Goal: Task Accomplishment & Management: Manage account settings

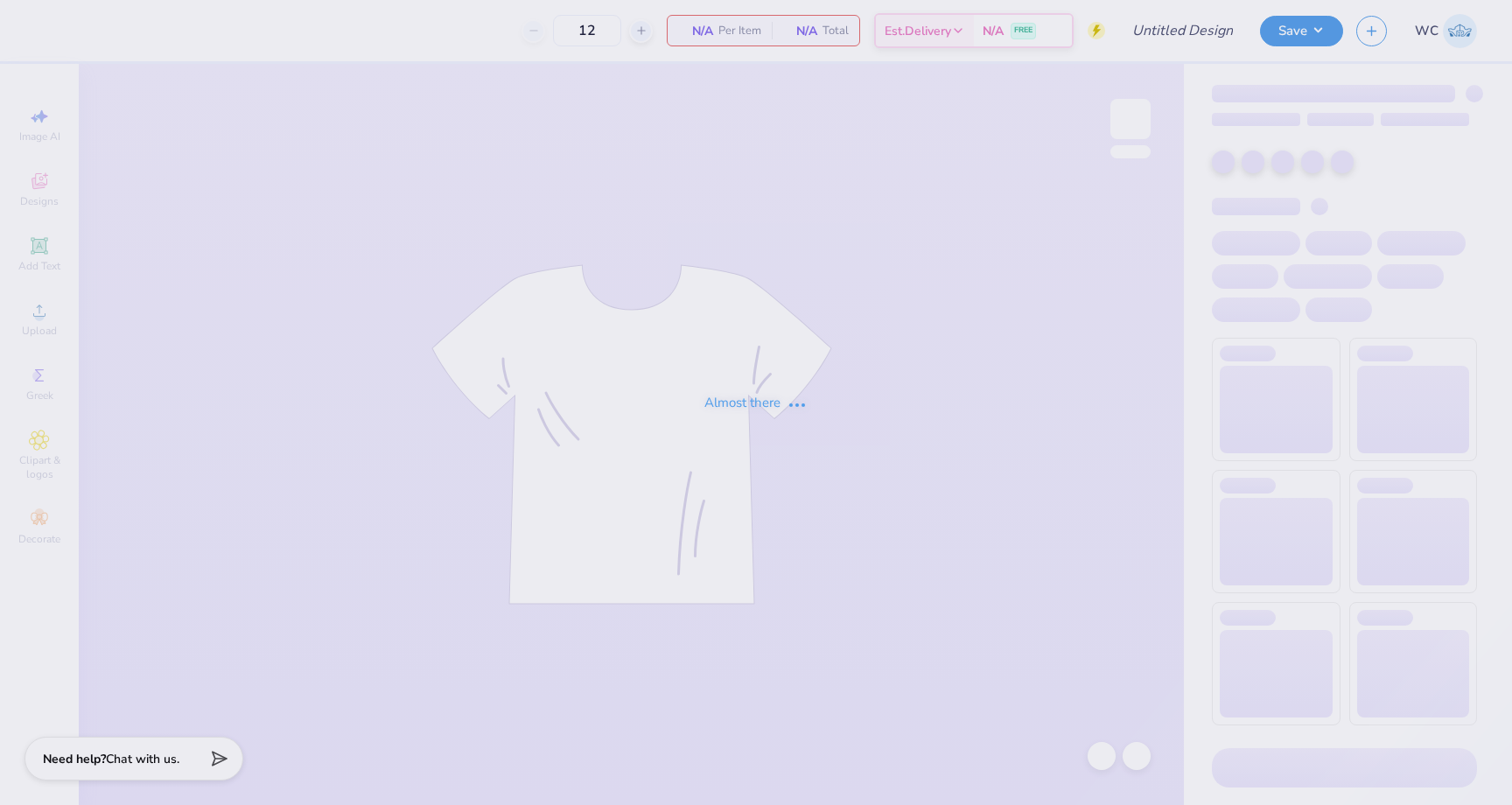
type input "DCHI - Nude Project Mockup"
type input "24"
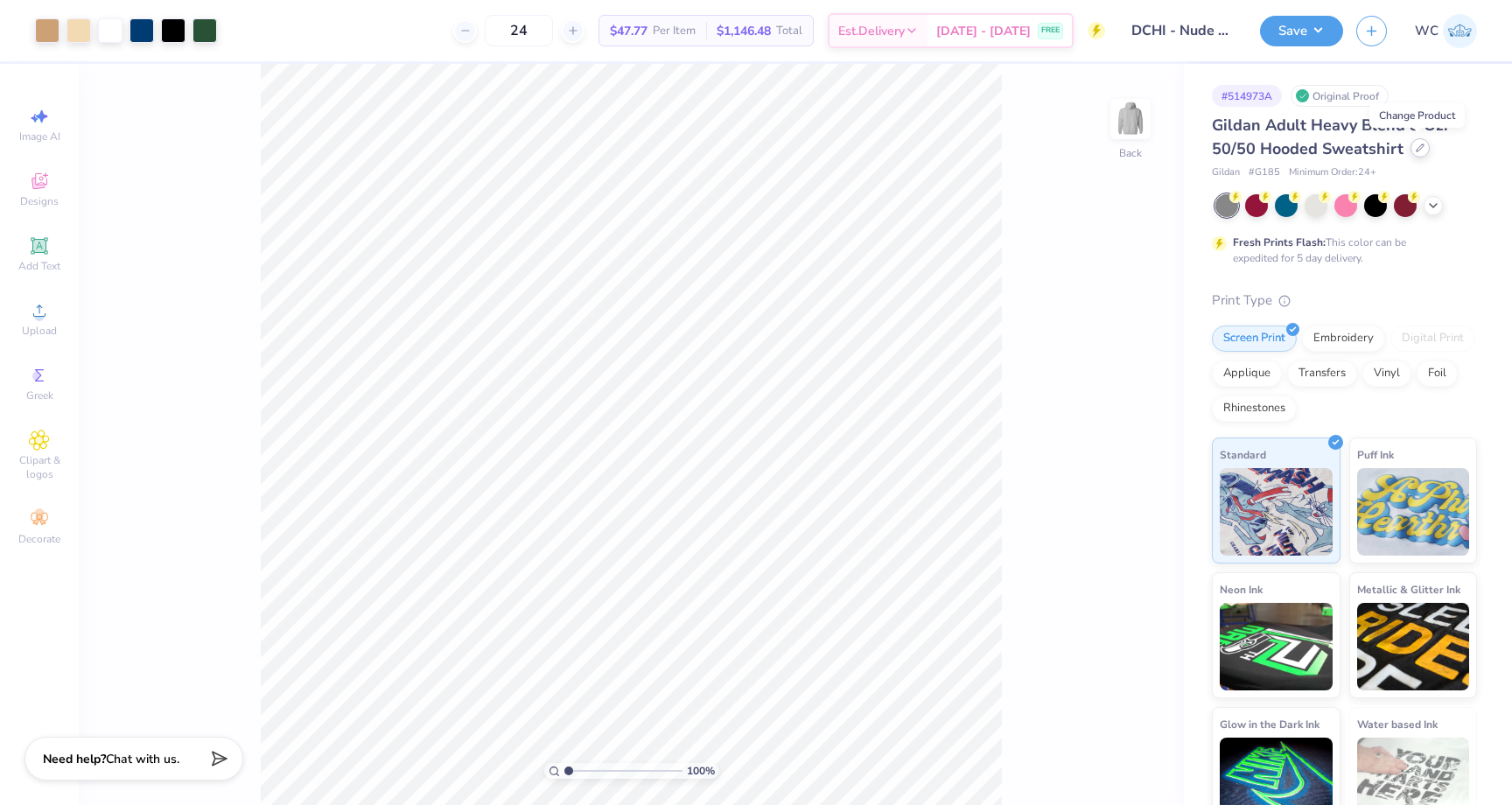
click at [1421, 151] on div at bounding box center [1419, 148] width 19 height 19
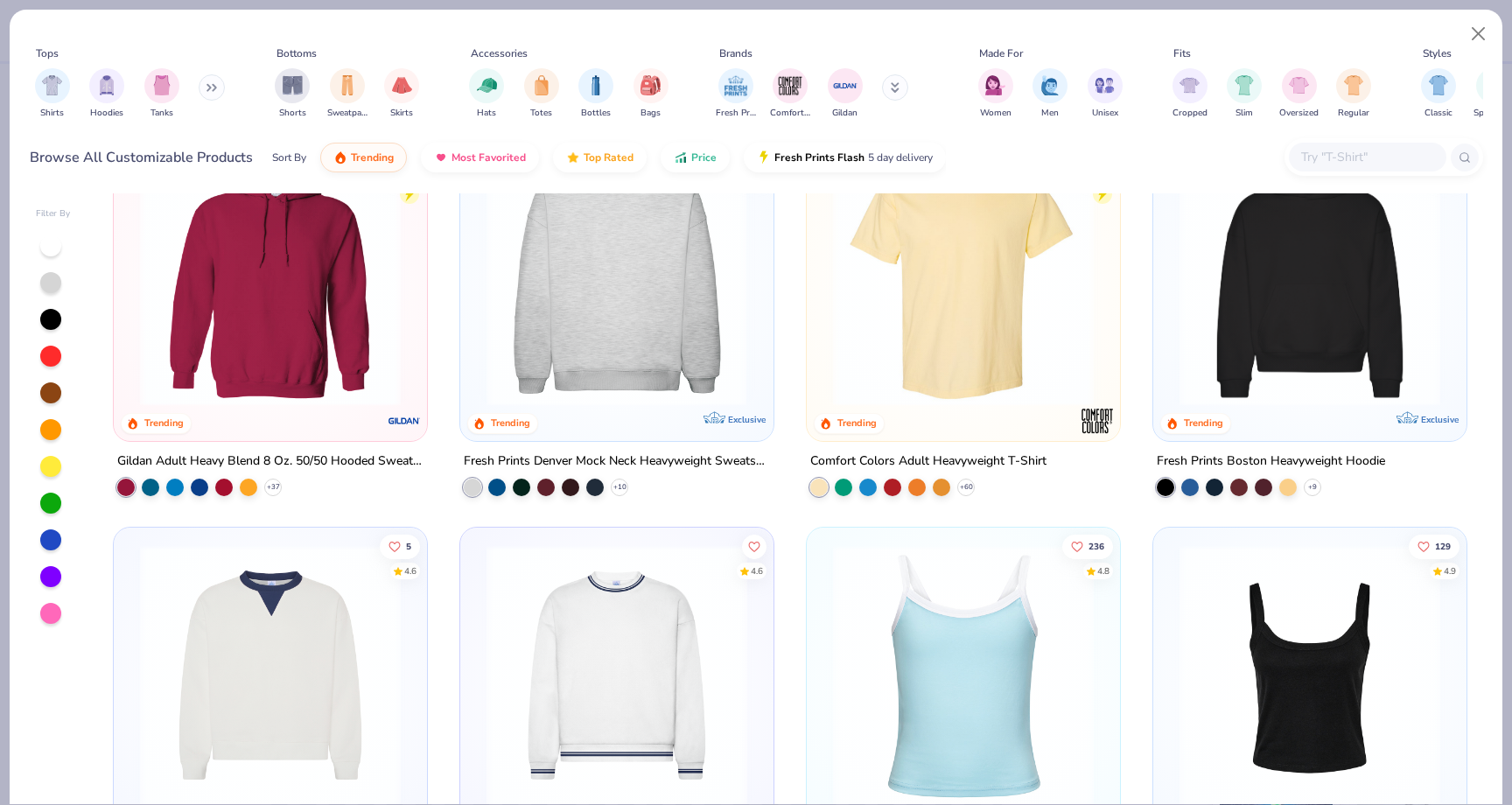
scroll to position [68, 0]
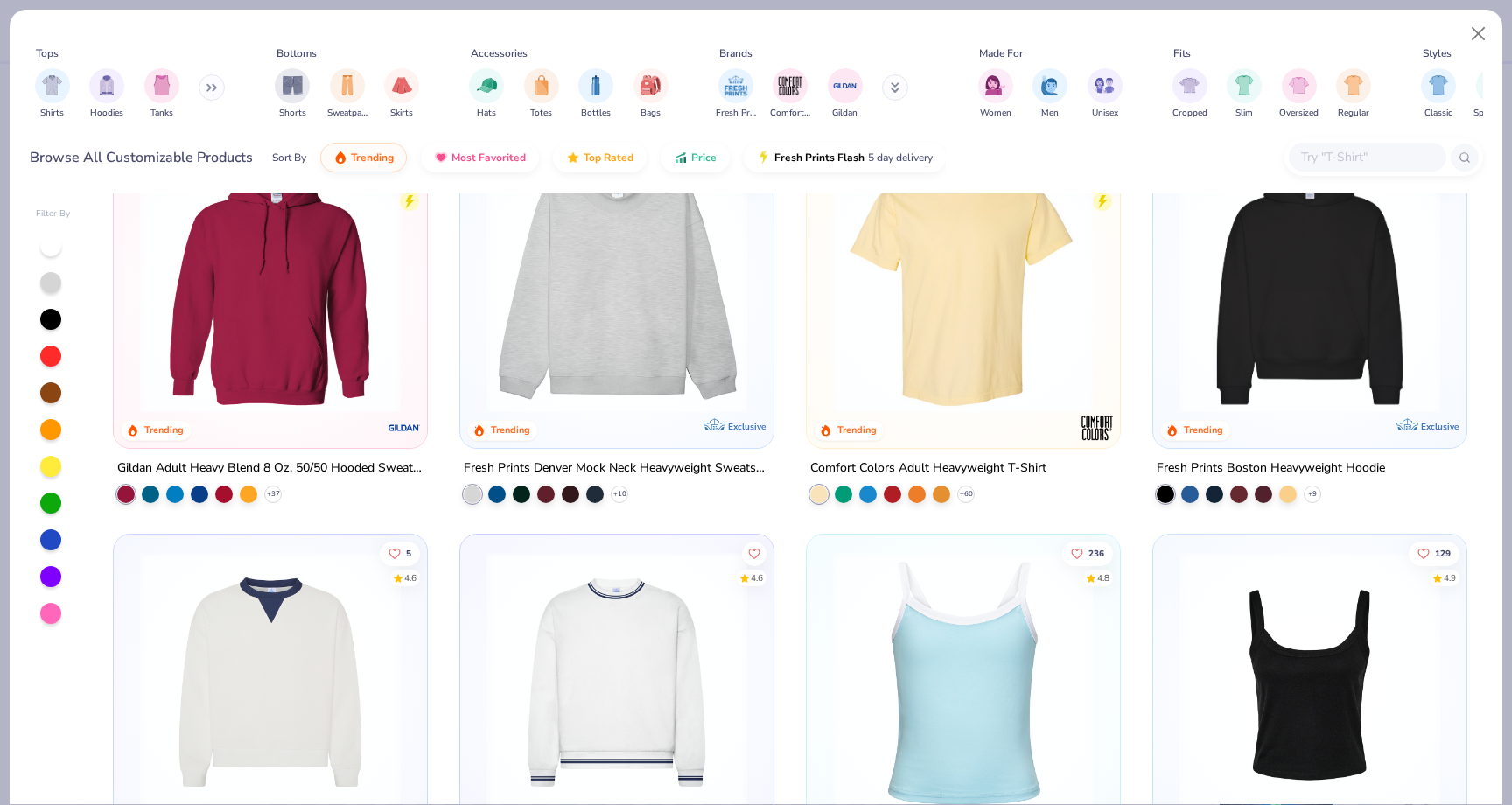
click at [1217, 359] on img at bounding box center [1310, 283] width 278 height 261
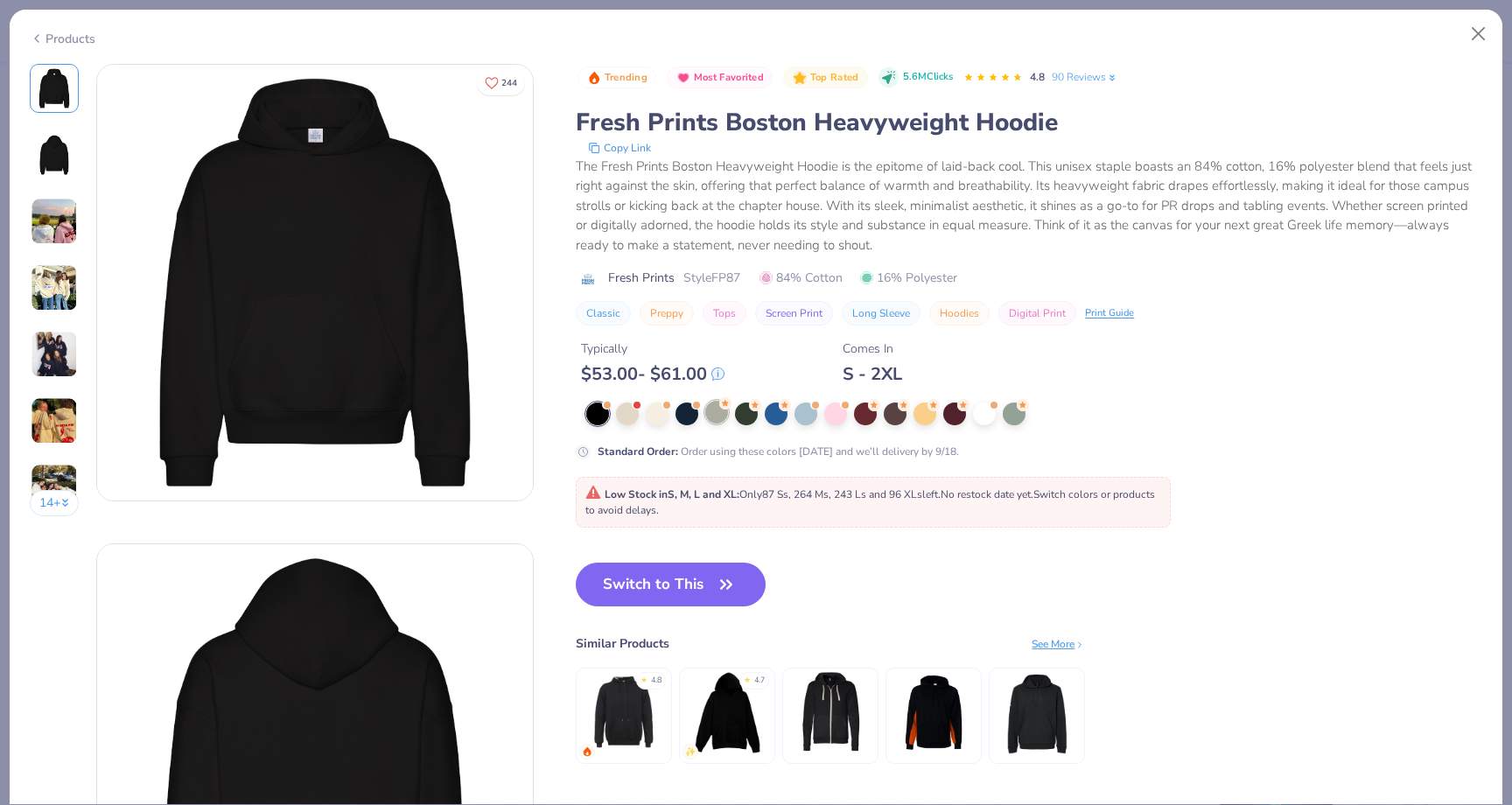
click at [713, 424] on div at bounding box center [717, 412] width 23 height 23
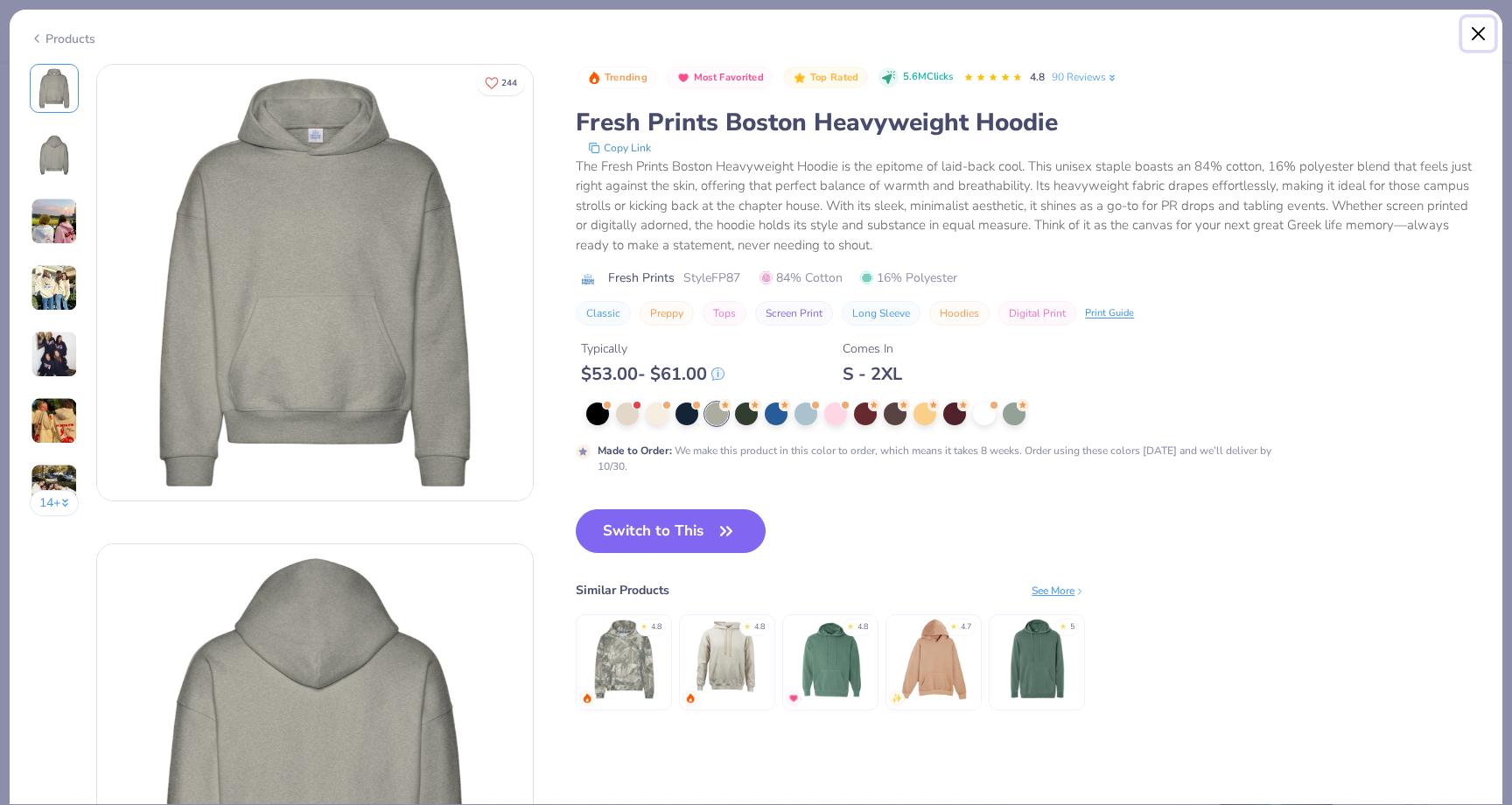
click at [1487, 32] on button "Close" at bounding box center [1478, 34] width 33 height 33
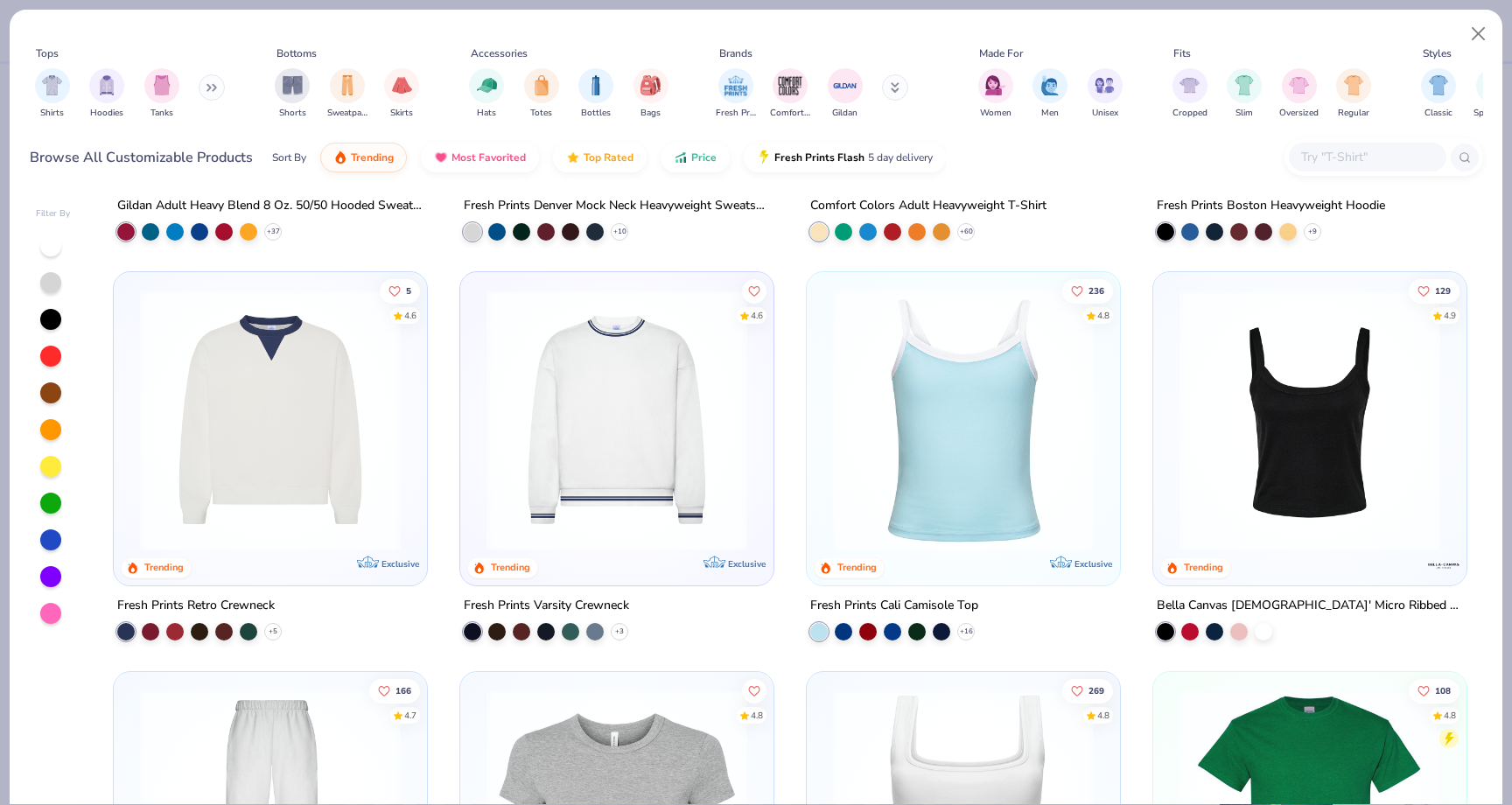
scroll to position [751, 0]
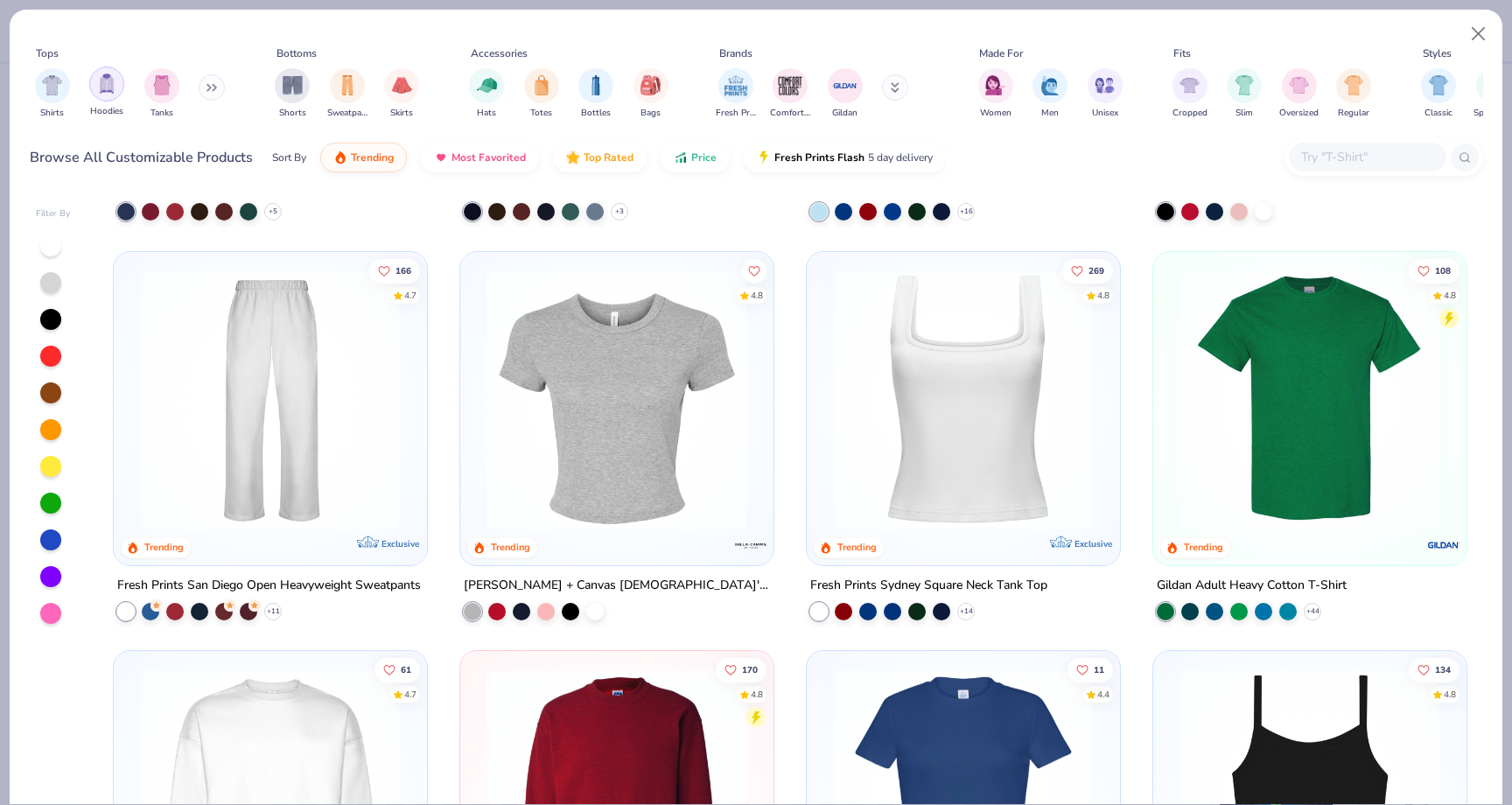
click at [99, 93] on img "filter for Hoodies" at bounding box center [107, 83] width 19 height 20
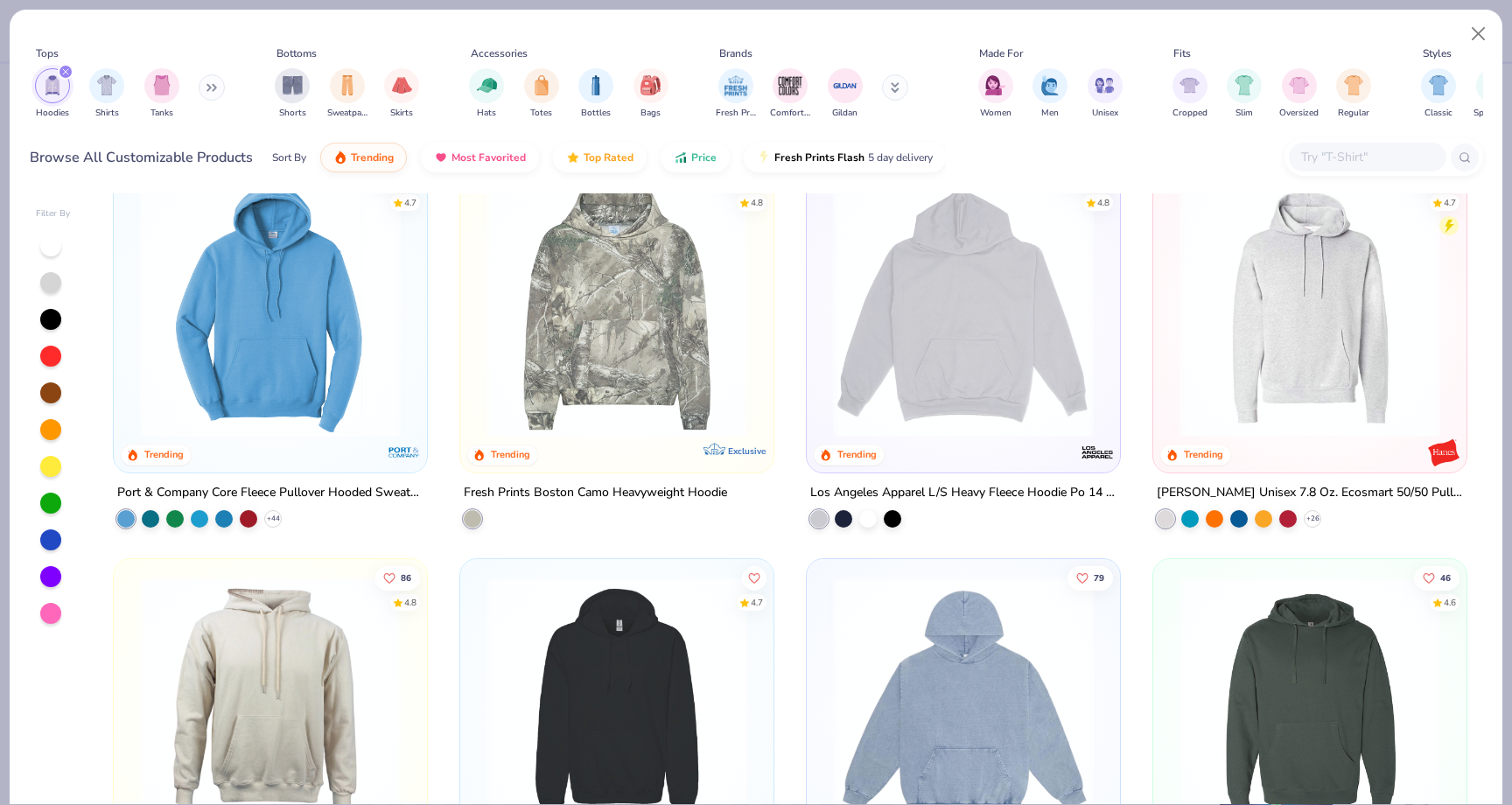
scroll to position [649, 0]
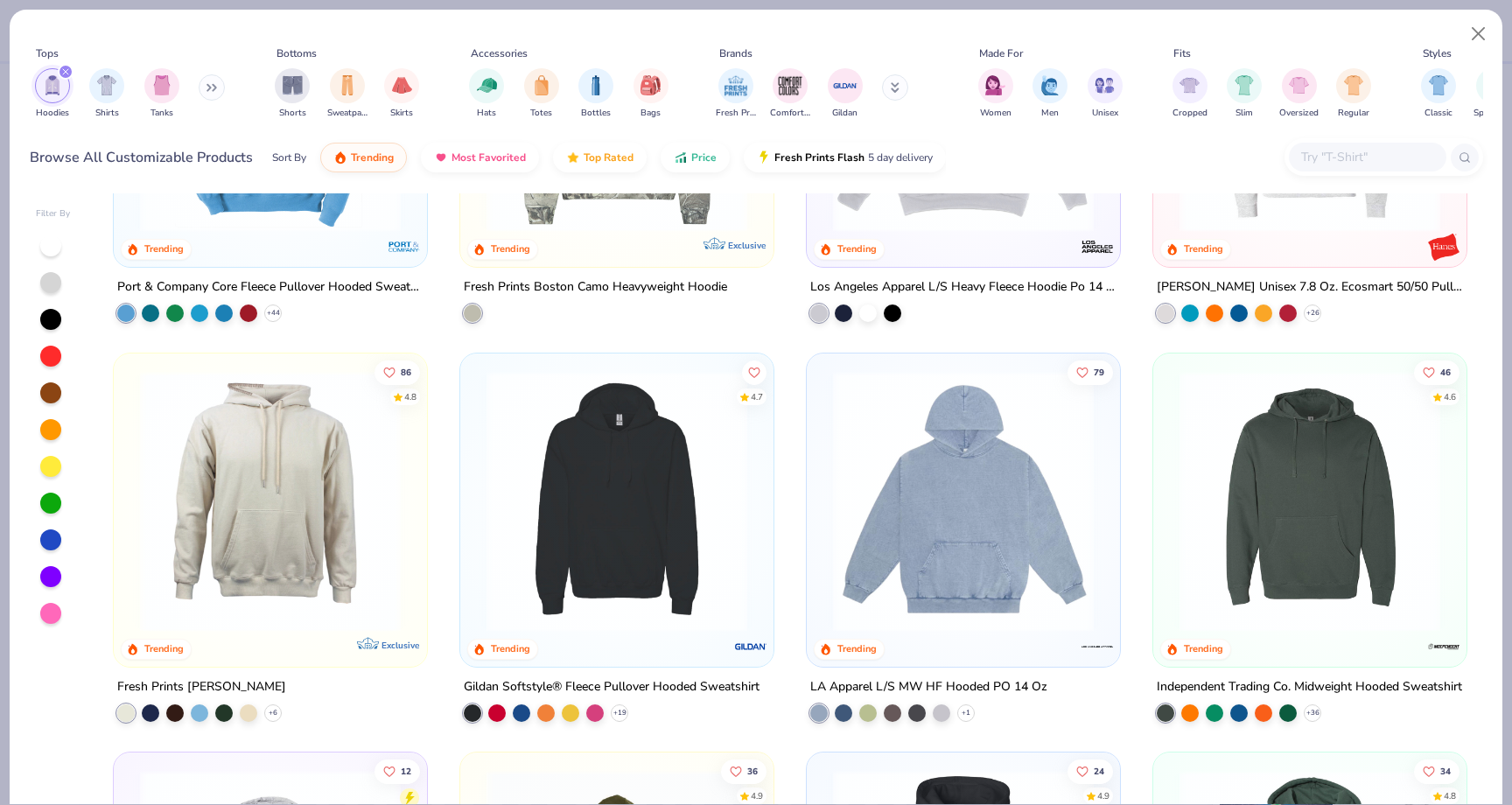
click at [867, 486] on img at bounding box center [964, 500] width 278 height 261
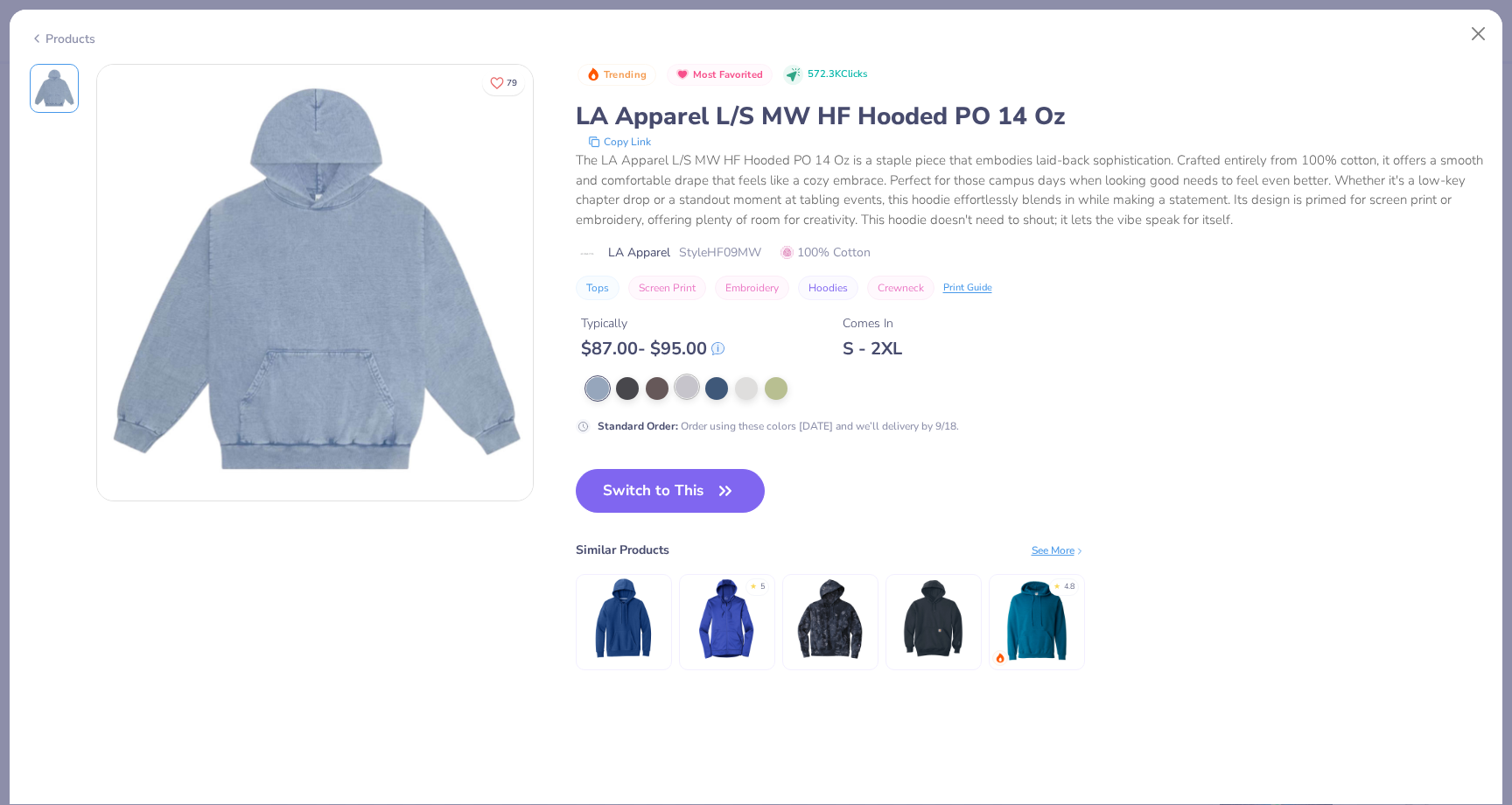
click at [696, 391] on div at bounding box center [686, 387] width 23 height 23
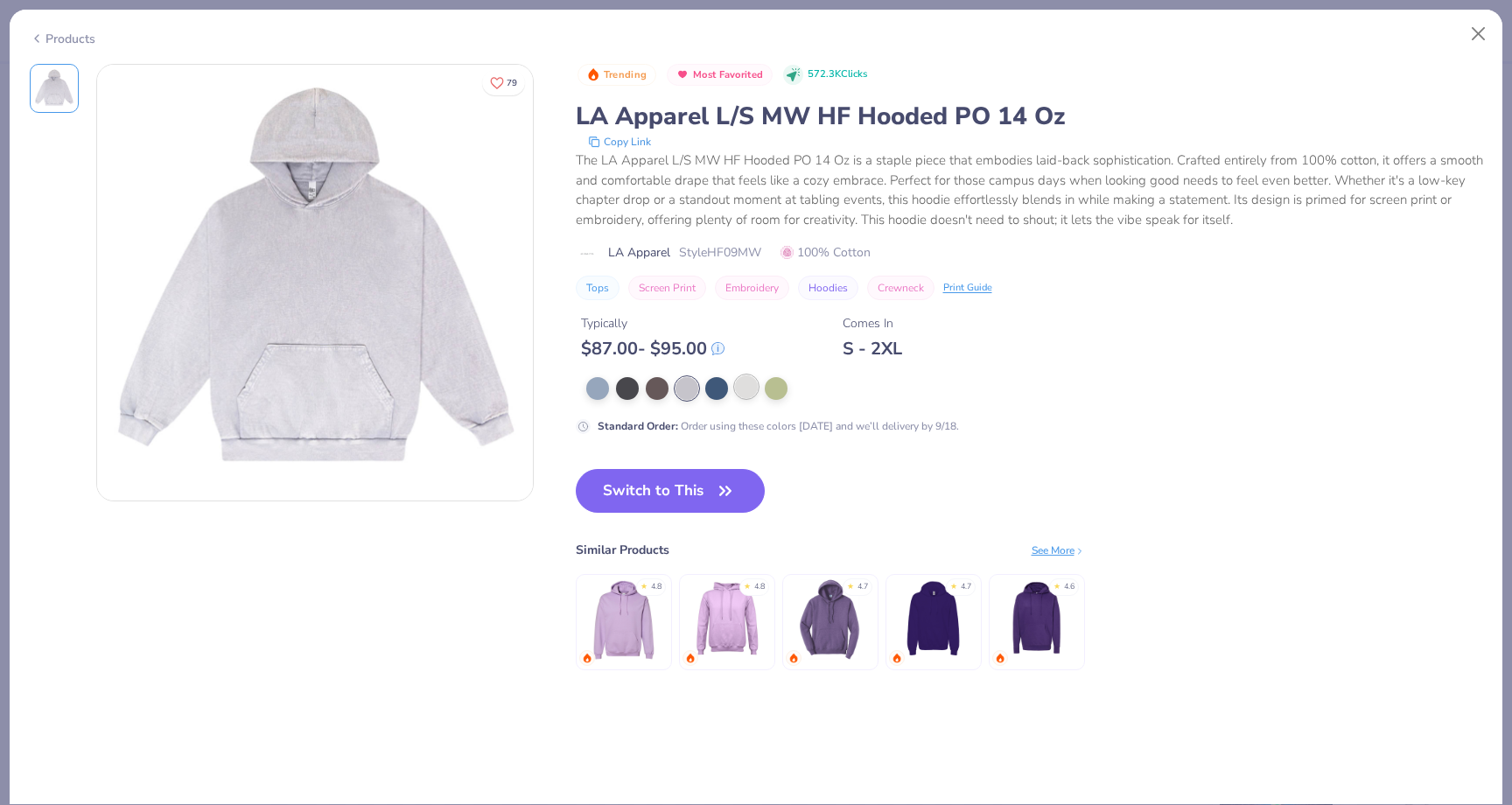
click at [740, 389] on div at bounding box center [746, 387] width 23 height 23
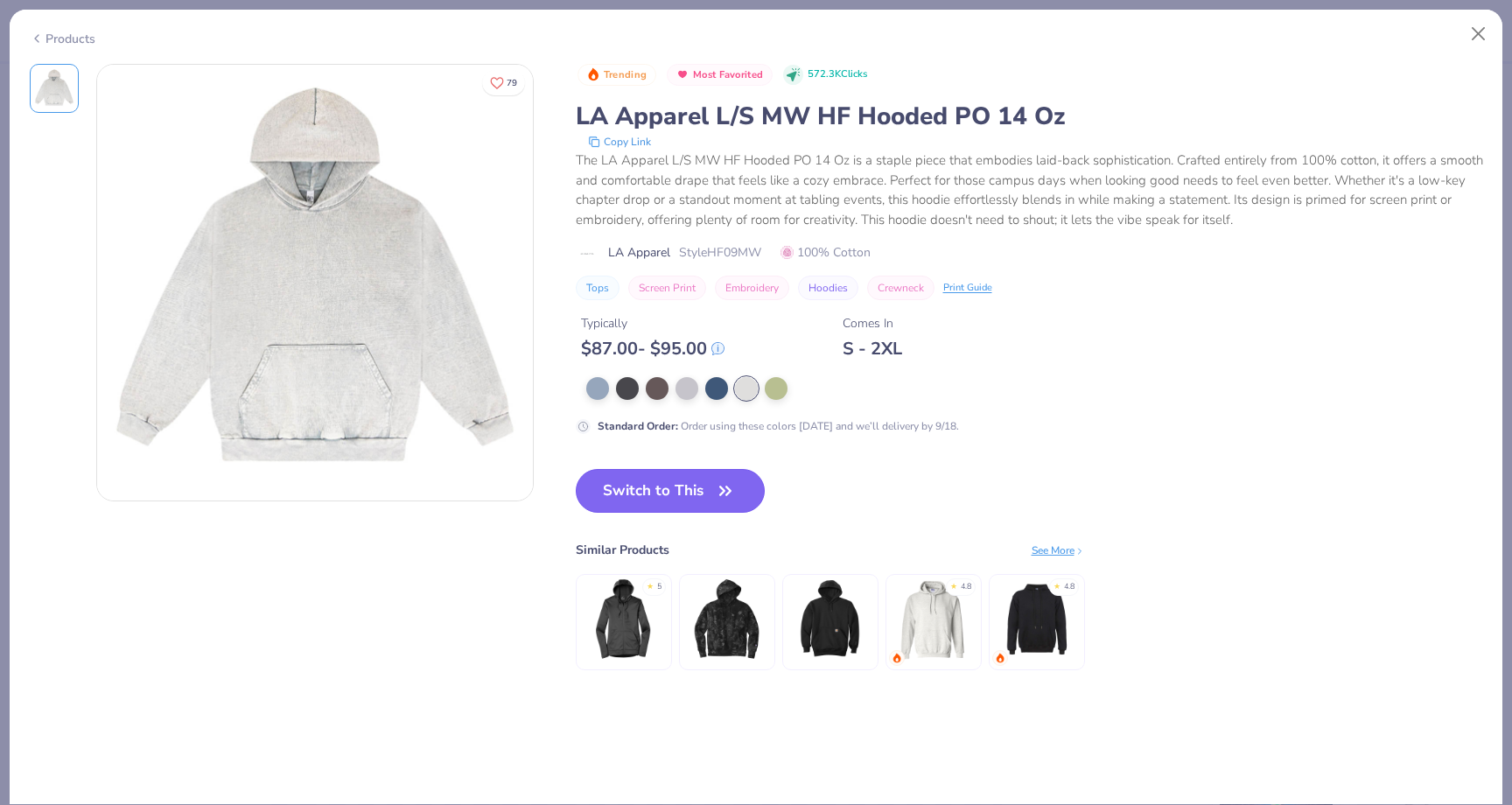
click at [682, 498] on button "Switch to This" at bounding box center [670, 491] width 190 height 44
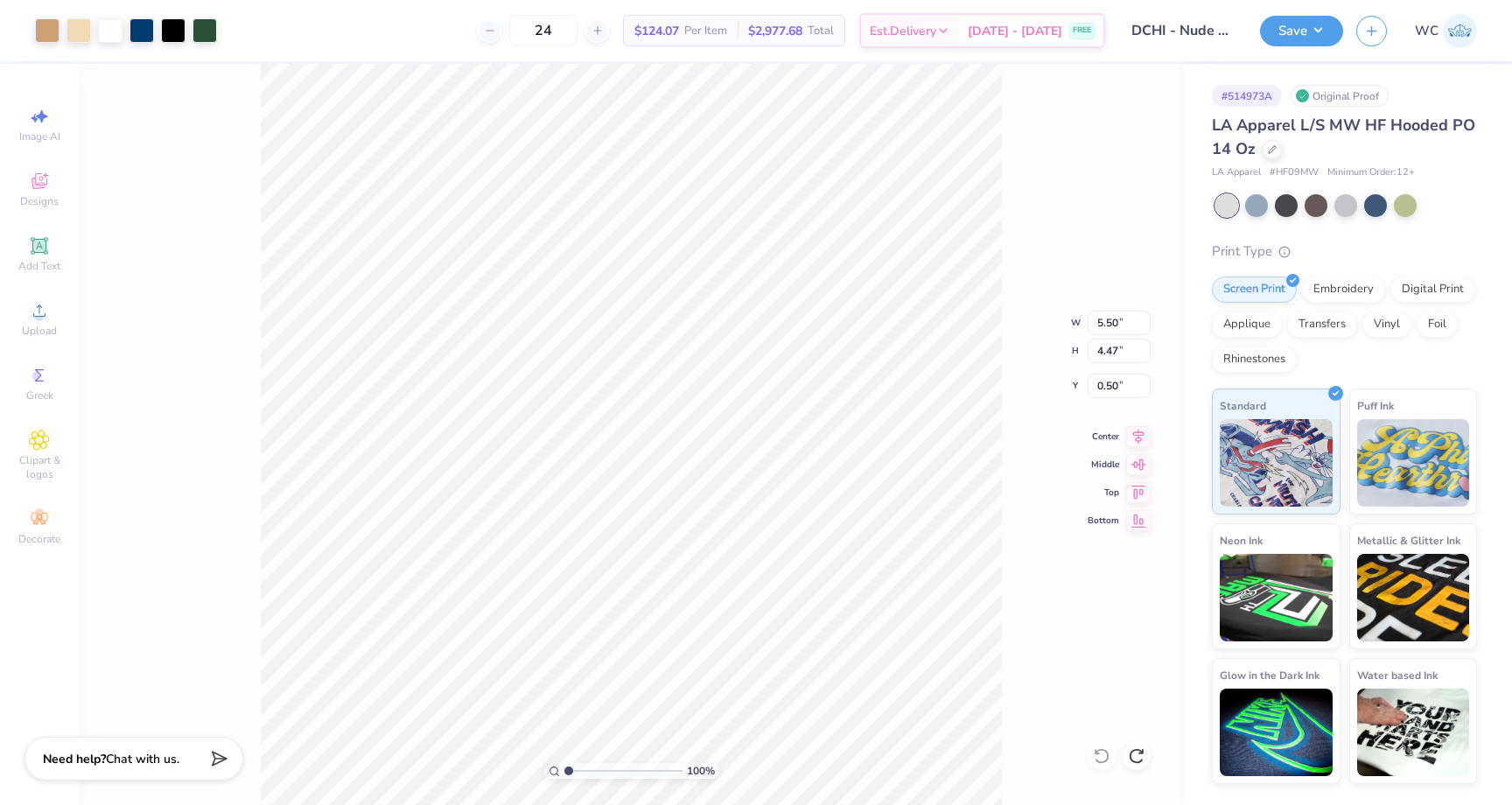
type input "3.00"
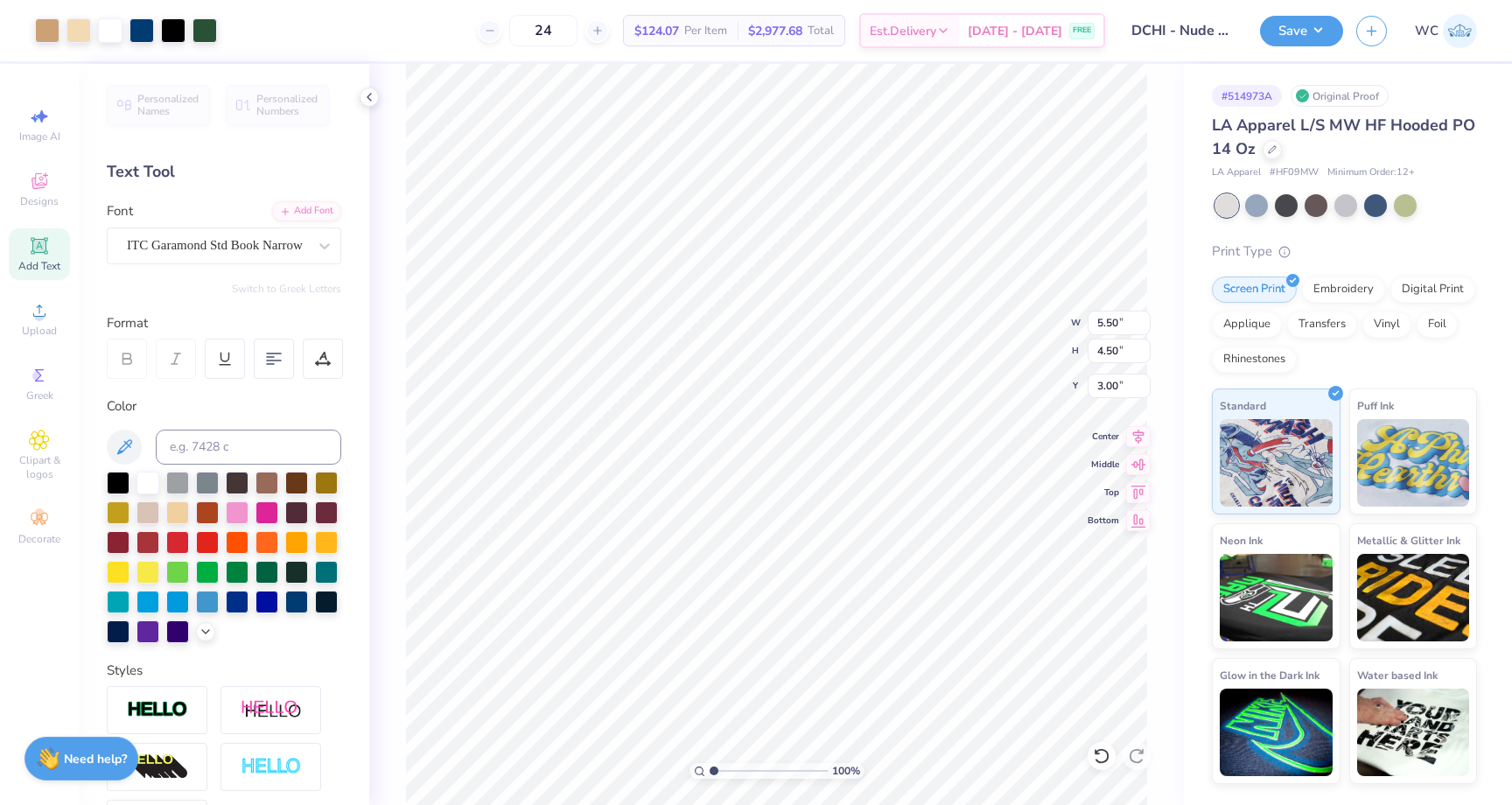
type input "3.65"
type input "2.99"
type input "4.12"
type input "3.37"
drag, startPoint x: 1214, startPoint y: 124, endPoint x: 1254, endPoint y: 149, distance: 47.2
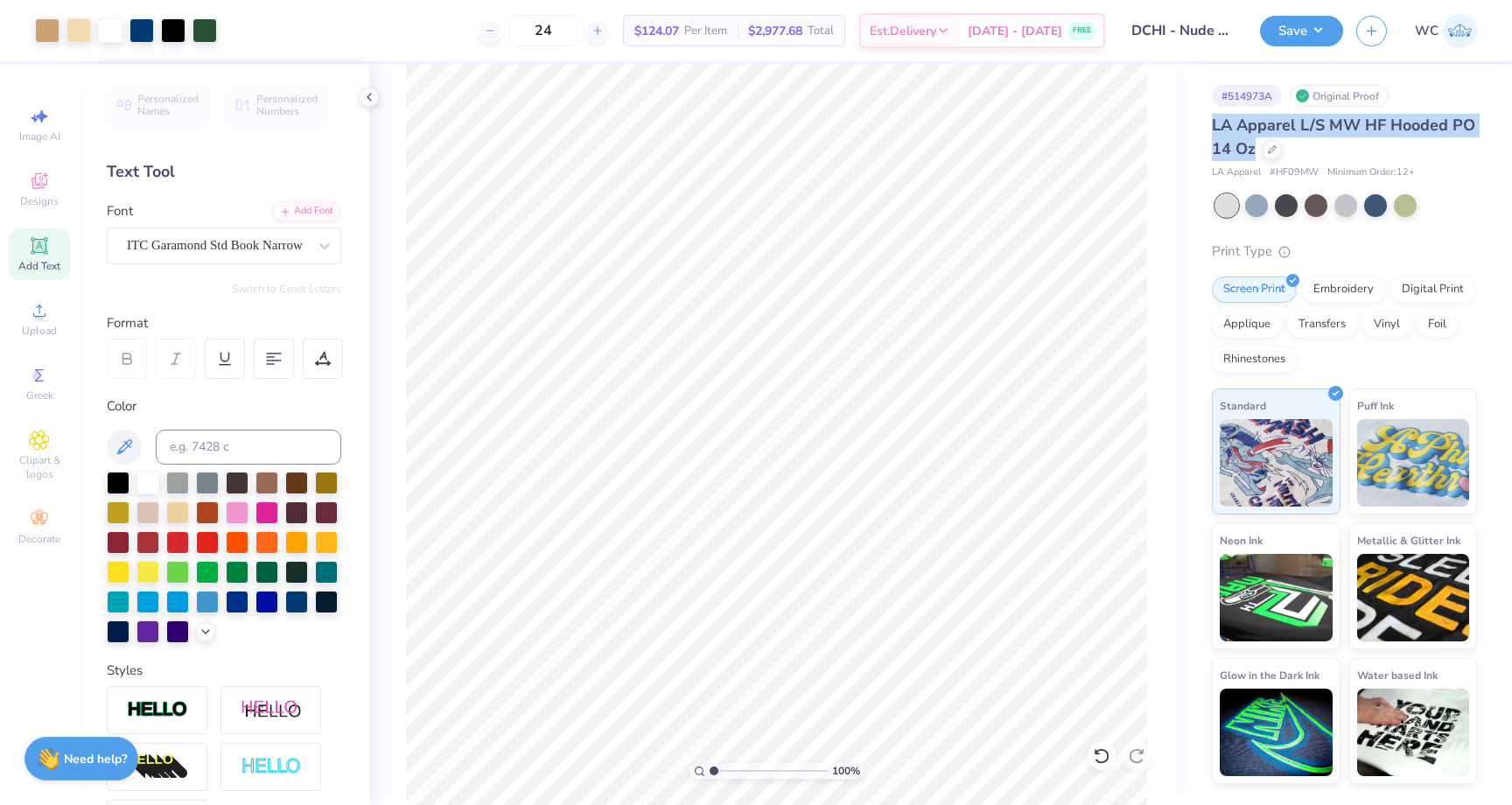
click at [1254, 149] on span "LA Apparel L/S MW HF Hooded PO 14 Oz" at bounding box center [1343, 136] width 263 height 44
copy span "LA Apparel L/S MW HF Hooded PO 14 Oz"
click at [1236, 181] on div "LA Apparel L/S MW HF Hooded PO 14 Oz LA Apparel # HF09MW Minimum Order: 12 + Pr…" at bounding box center [1344, 448] width 265 height 671
click at [1275, 148] on icon at bounding box center [1272, 148] width 9 height 9
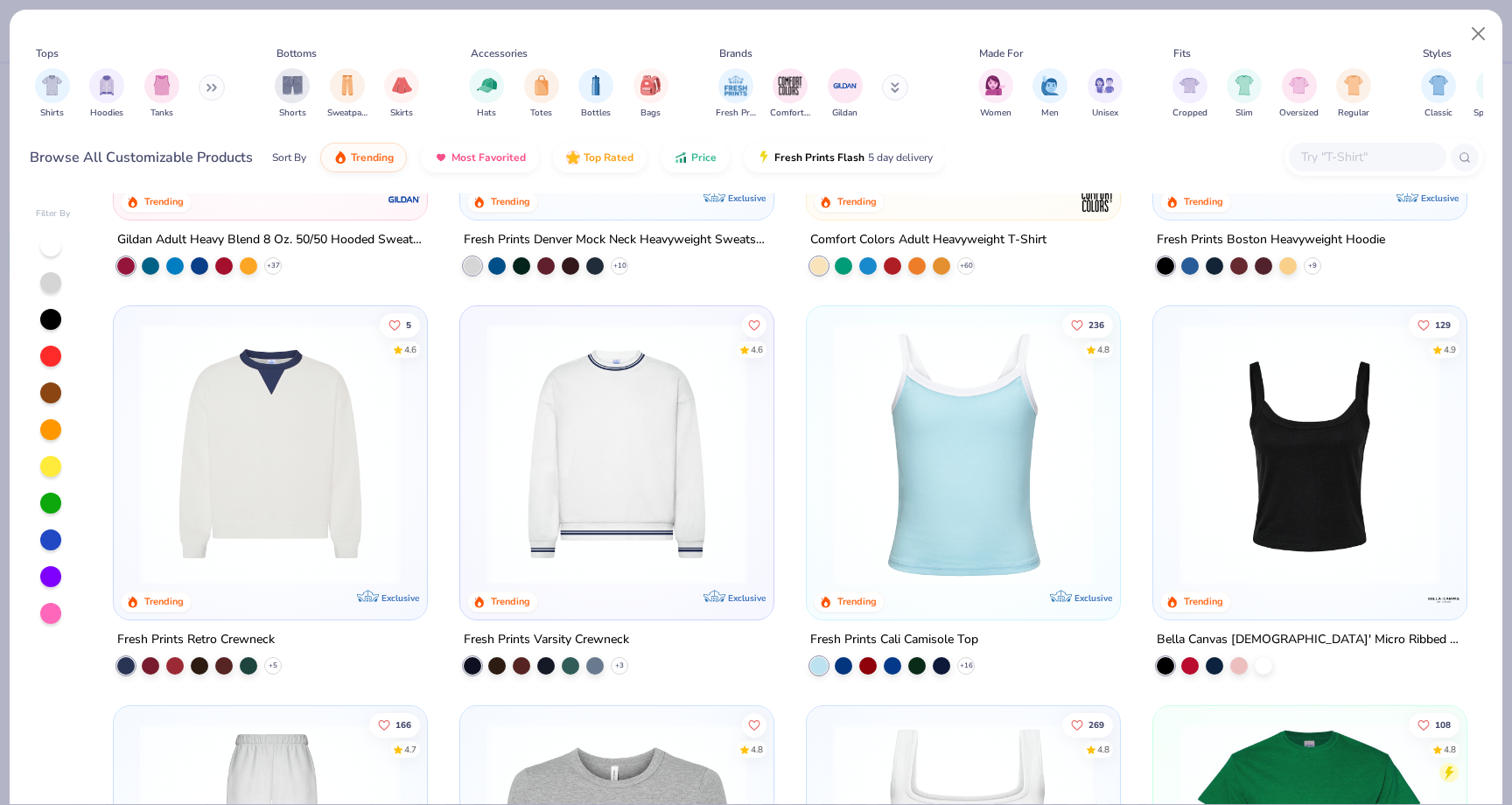
scroll to position [339, 0]
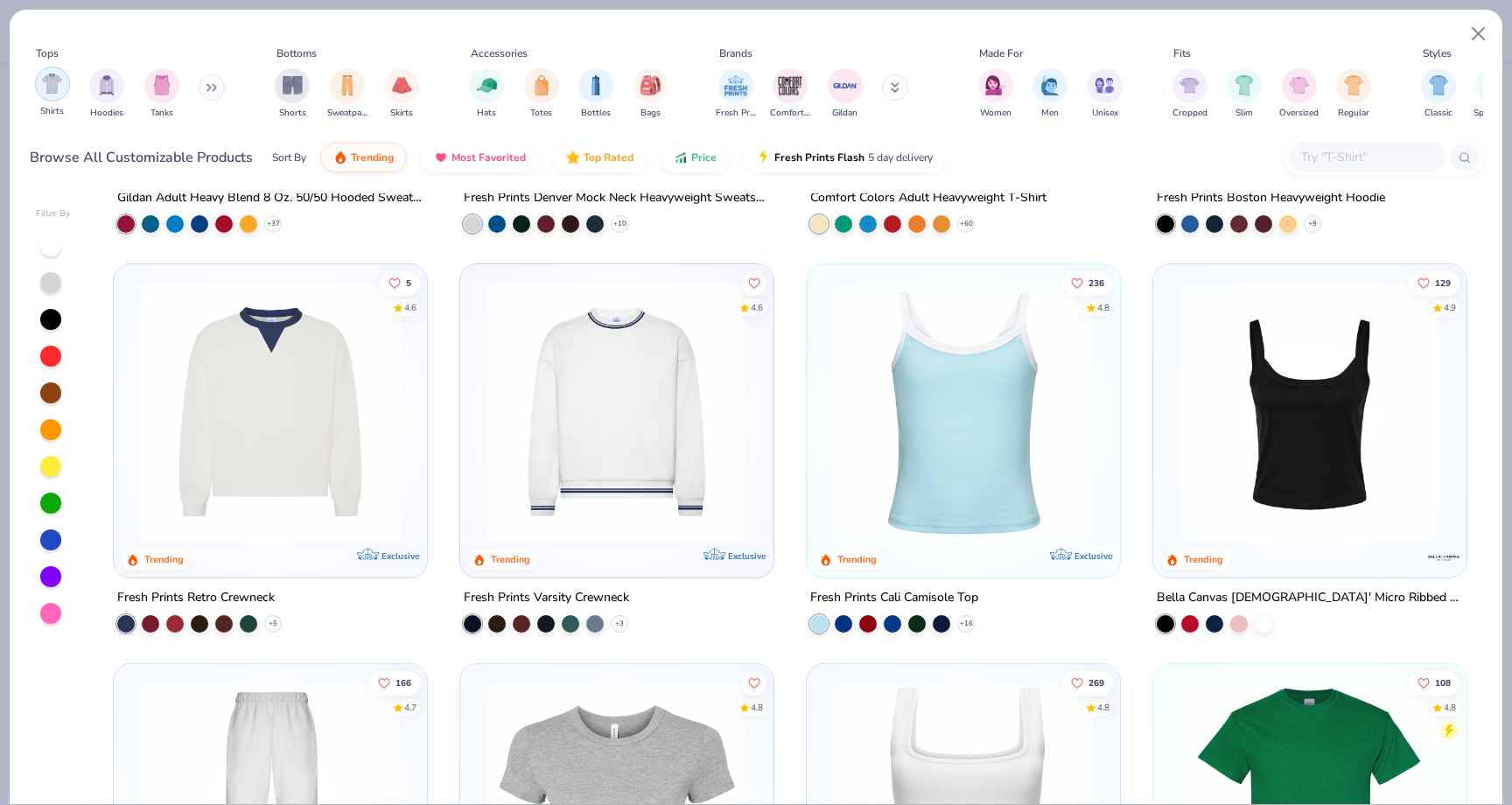
click at [51, 77] on img "filter for Shirts" at bounding box center [51, 83] width 20 height 20
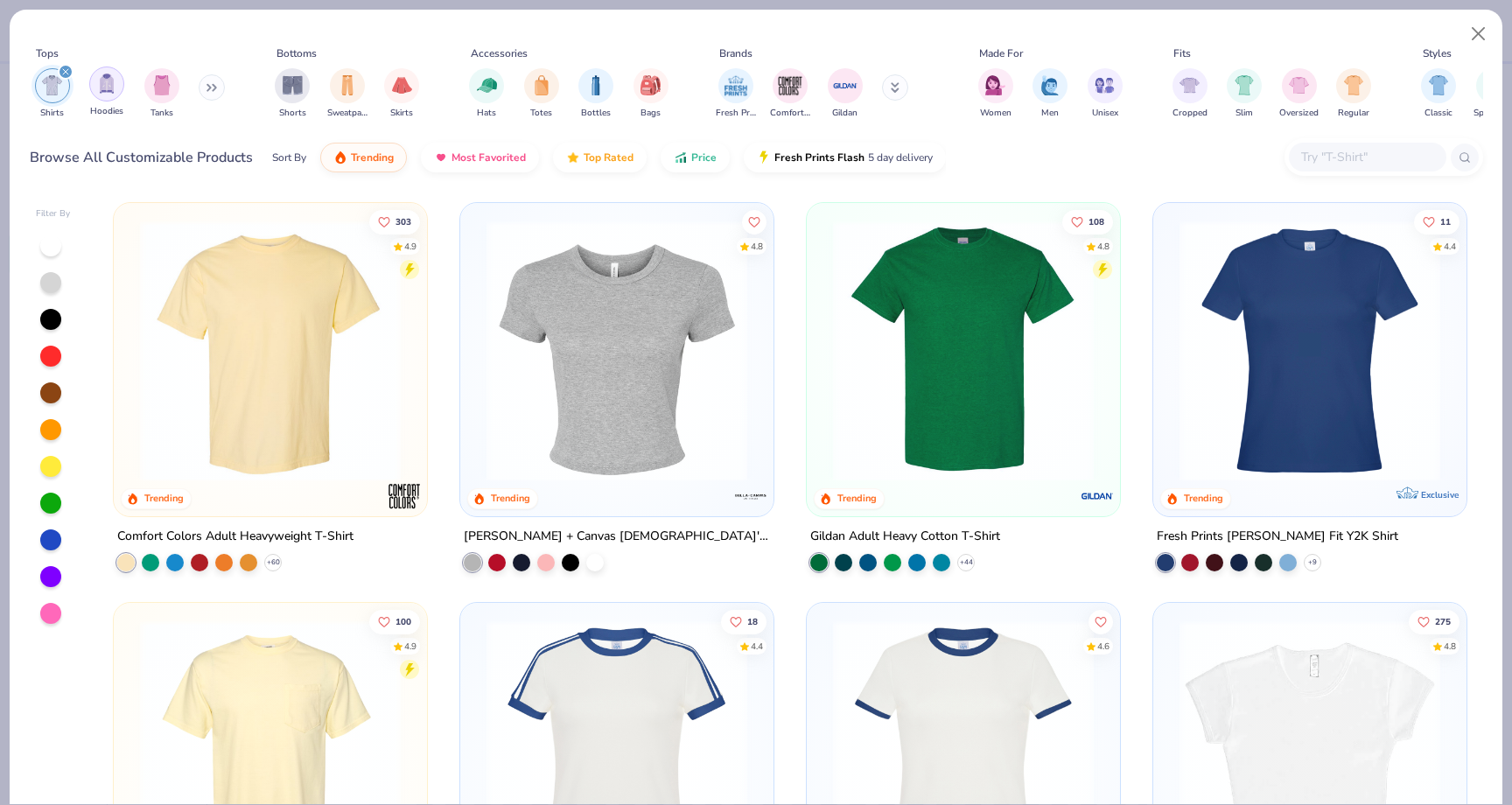
click at [112, 81] on img "filter for Hoodies" at bounding box center [107, 83] width 19 height 20
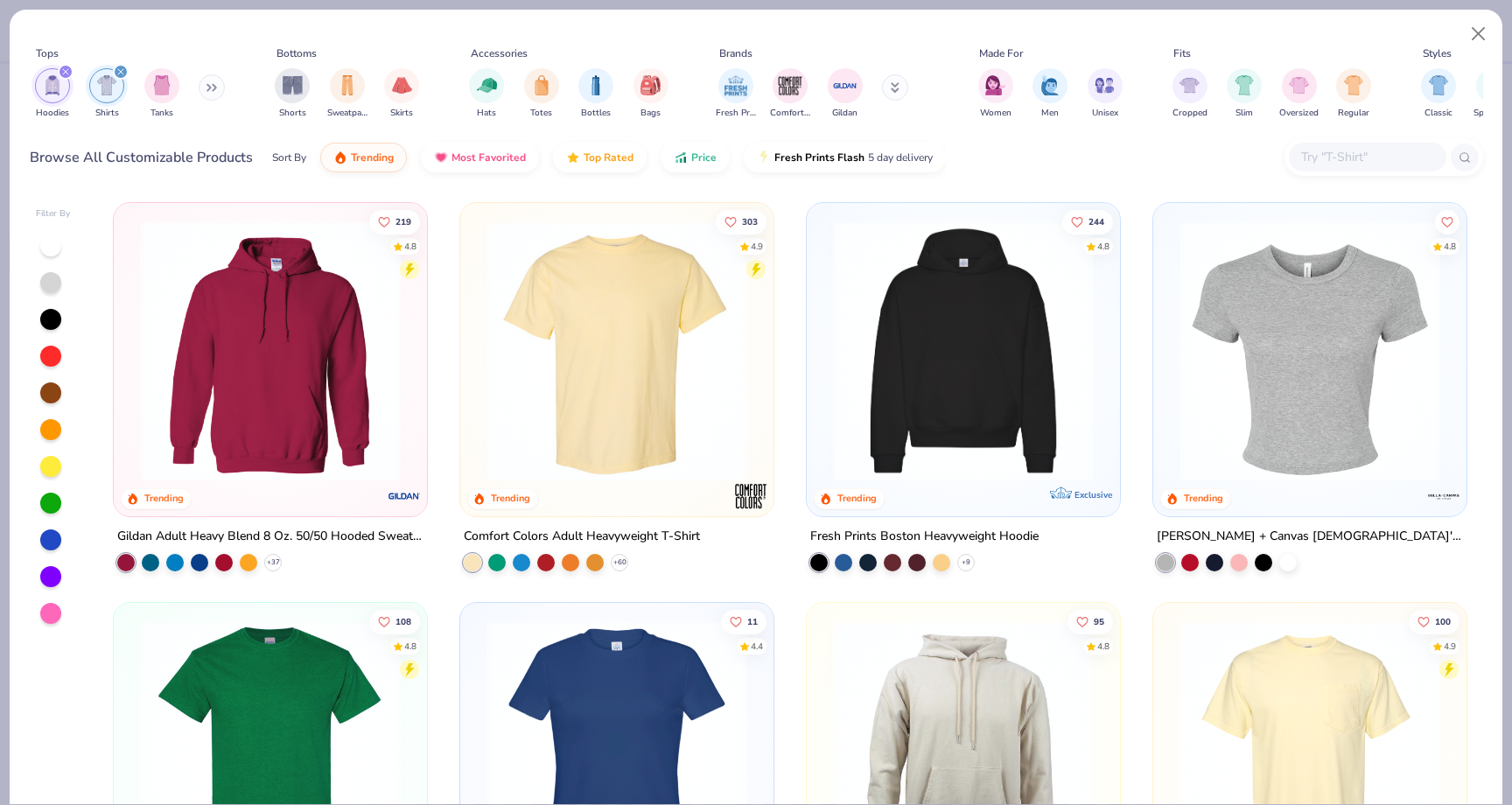
click at [876, 435] on img at bounding box center [964, 351] width 278 height 261
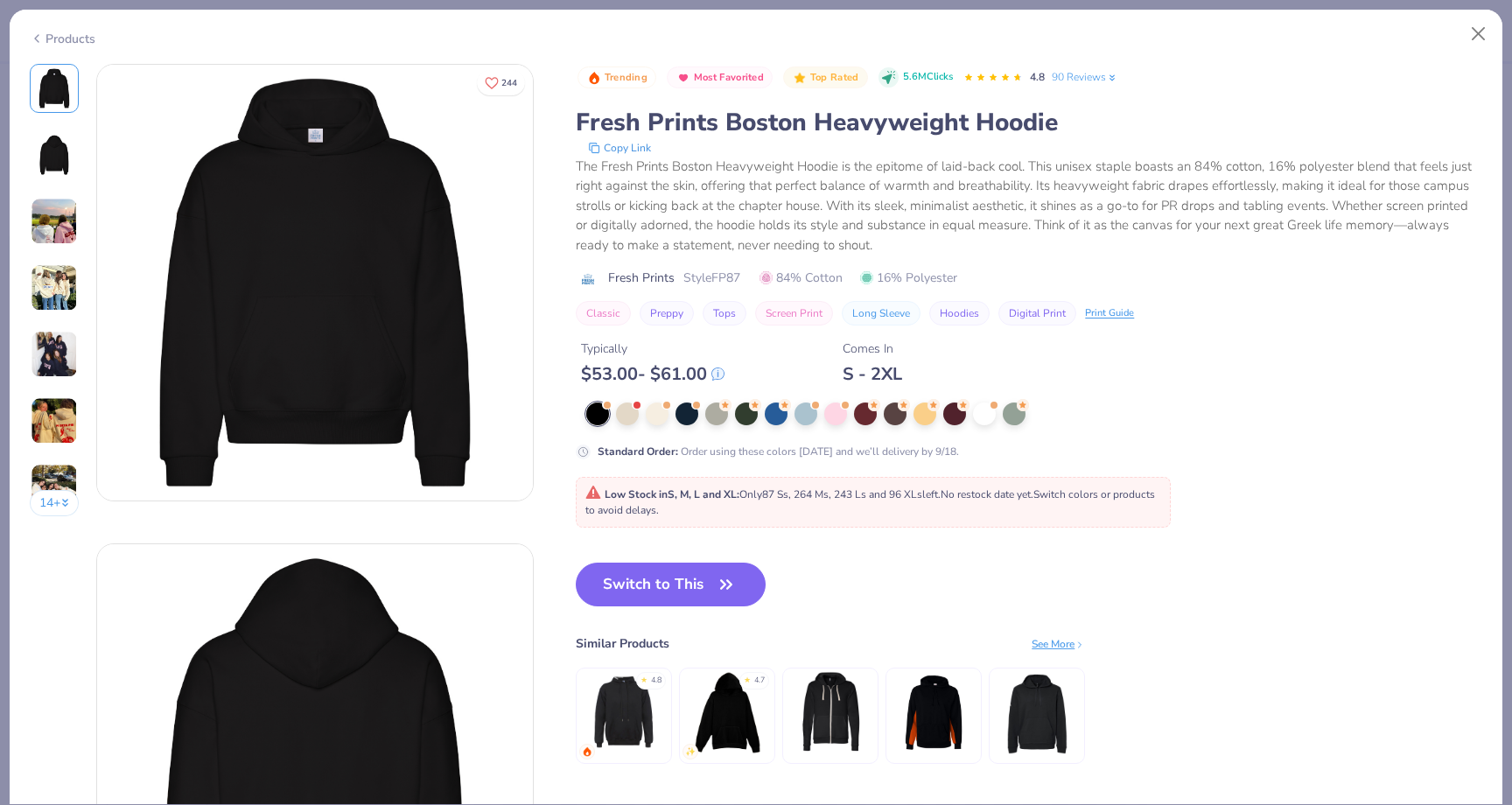
click at [647, 552] on div "Trending Most Favorited Top Rated 5.6M Clicks 4.8 90 Reviews Fresh Prints Bosto…" at bounding box center [1029, 432] width 906 height 736
click at [642, 579] on button "Switch to This" at bounding box center [670, 585] width 190 height 44
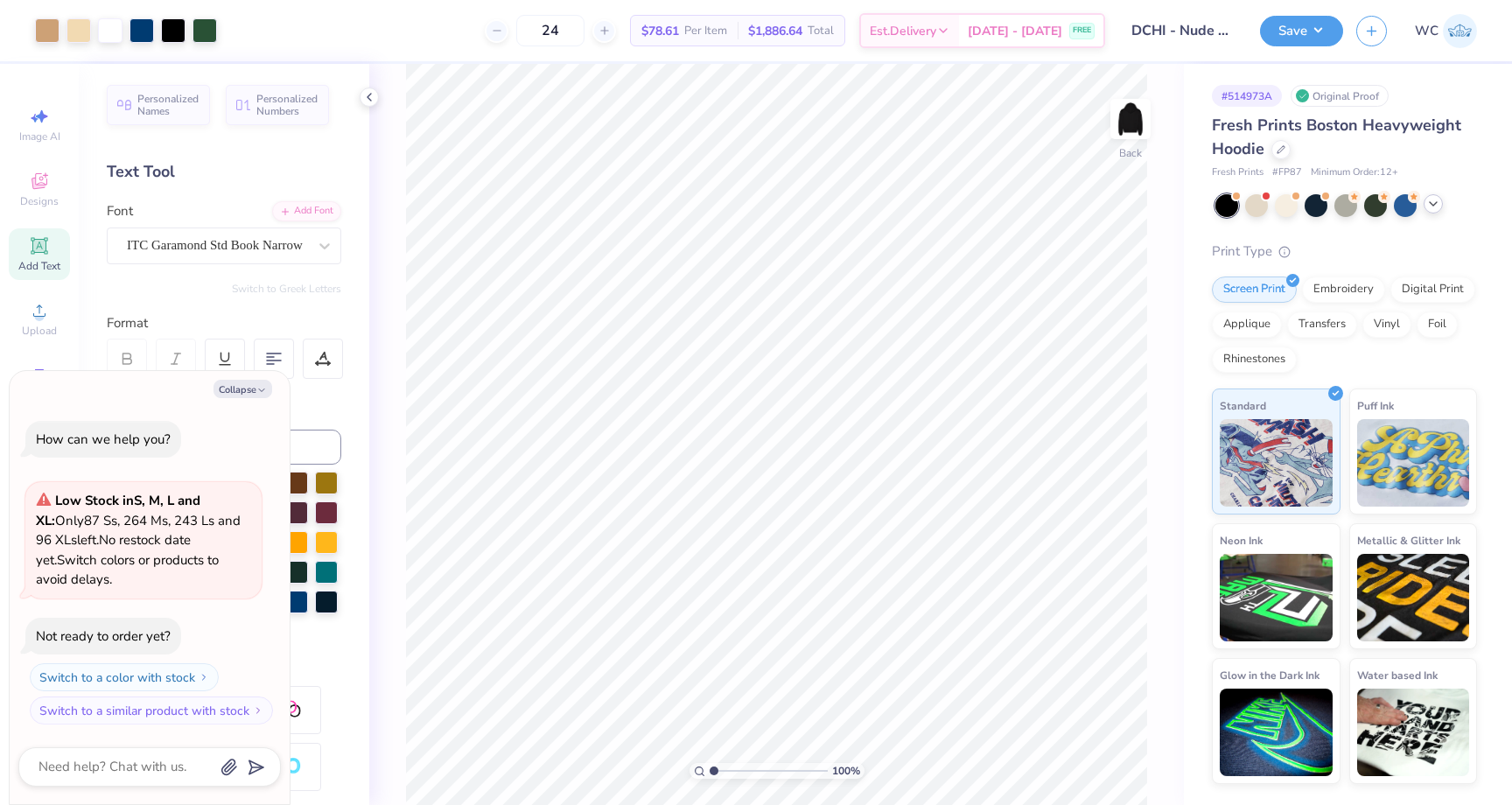
click at [1434, 201] on icon at bounding box center [1433, 203] width 14 height 14
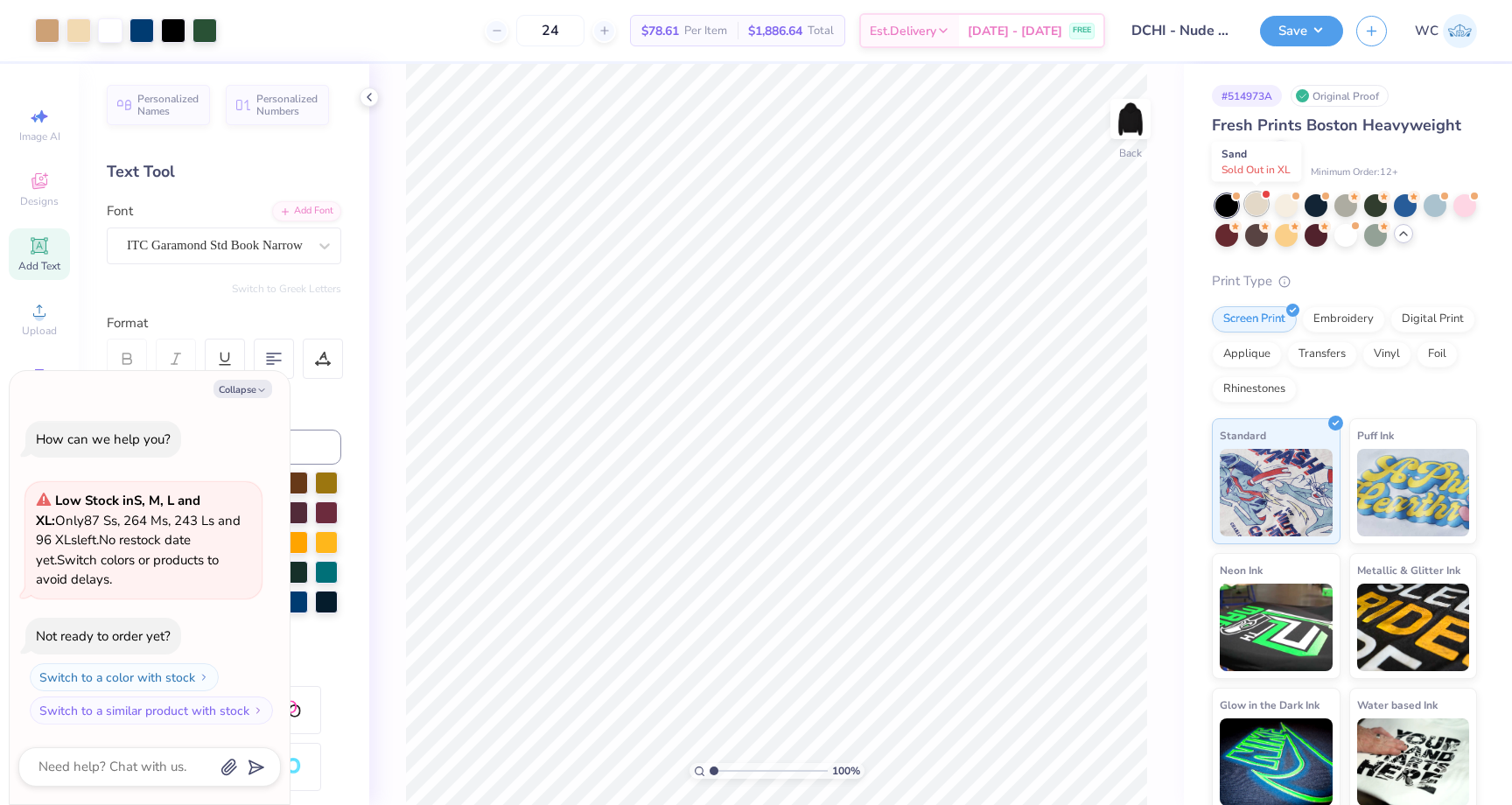
click at [1257, 203] on div at bounding box center [1257, 204] width 23 height 23
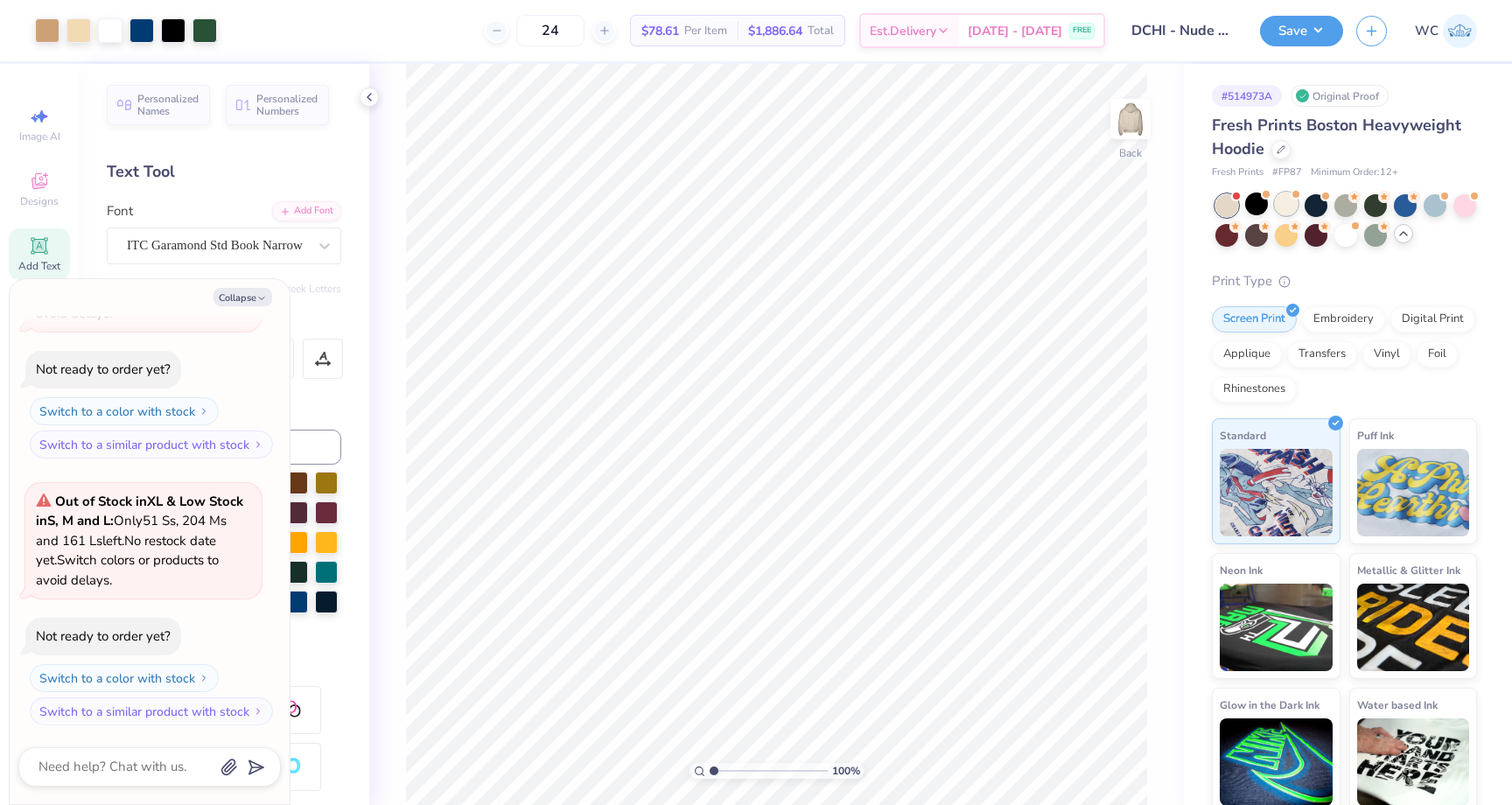
click at [1281, 200] on div at bounding box center [1286, 204] width 23 height 23
click at [1304, 199] on div at bounding box center [1315, 204] width 23 height 23
click at [1343, 196] on div at bounding box center [1346, 204] width 23 height 23
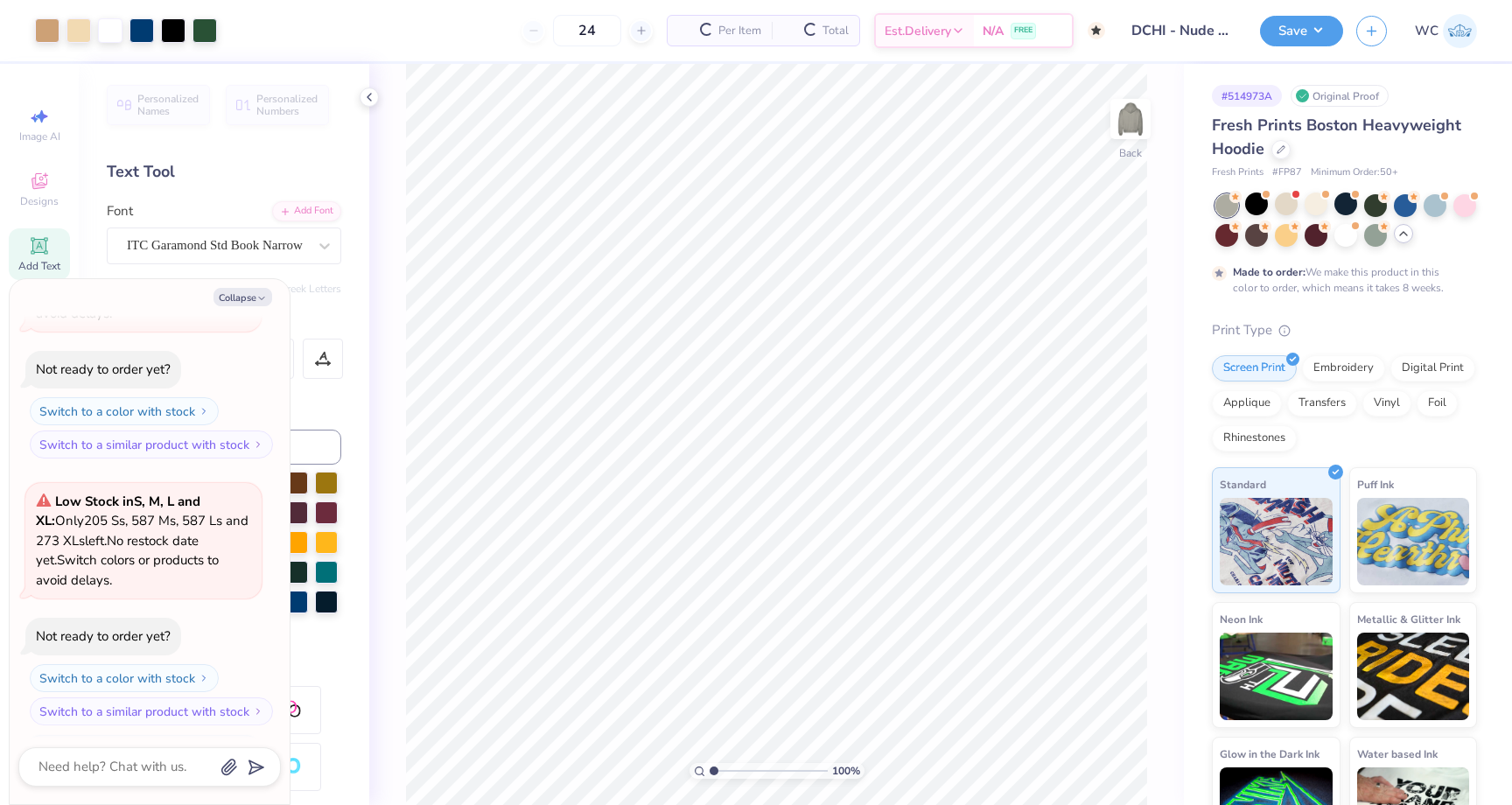
type textarea "x"
type input "50"
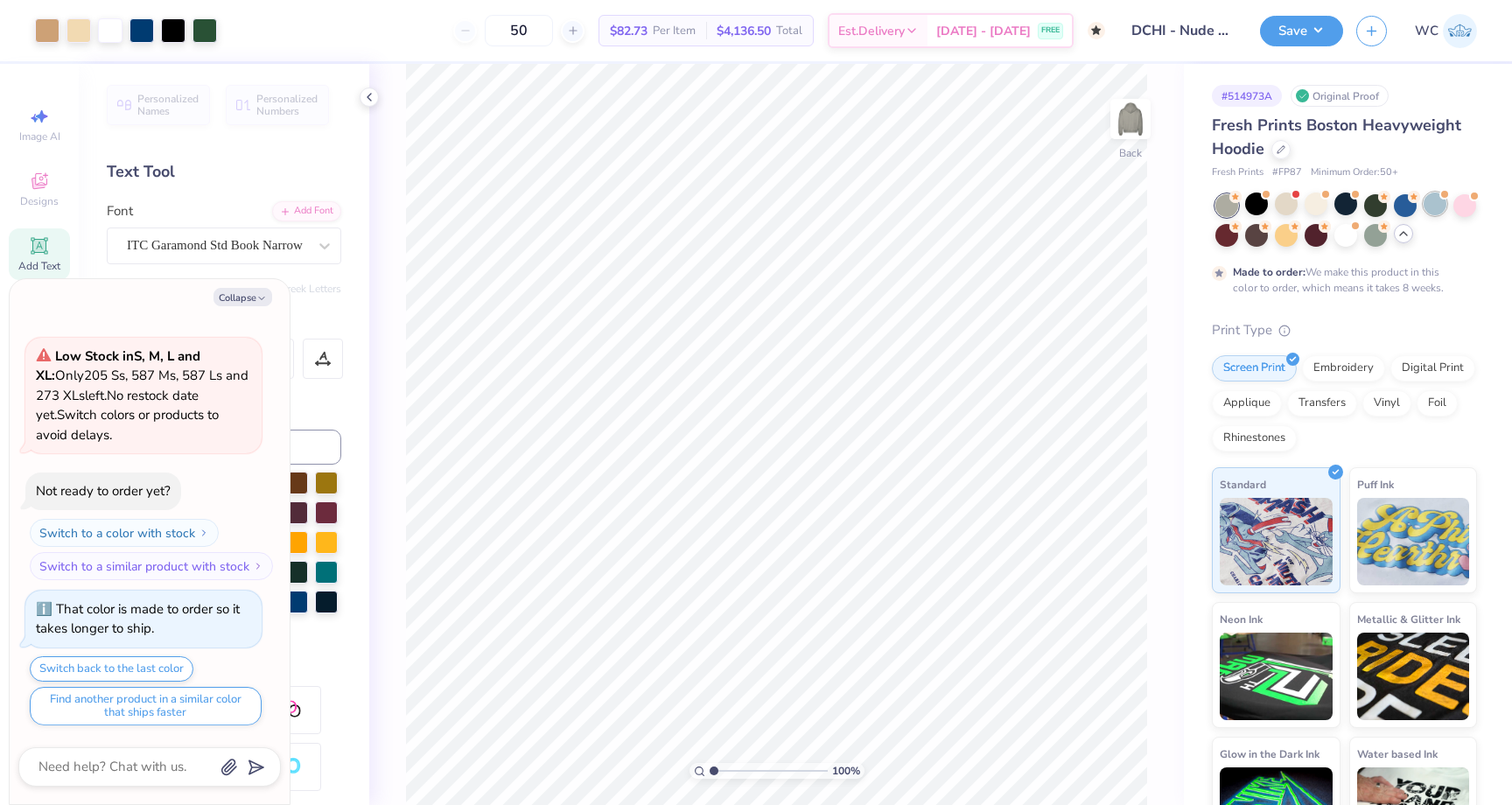
click at [1432, 205] on div at bounding box center [1434, 204] width 23 height 23
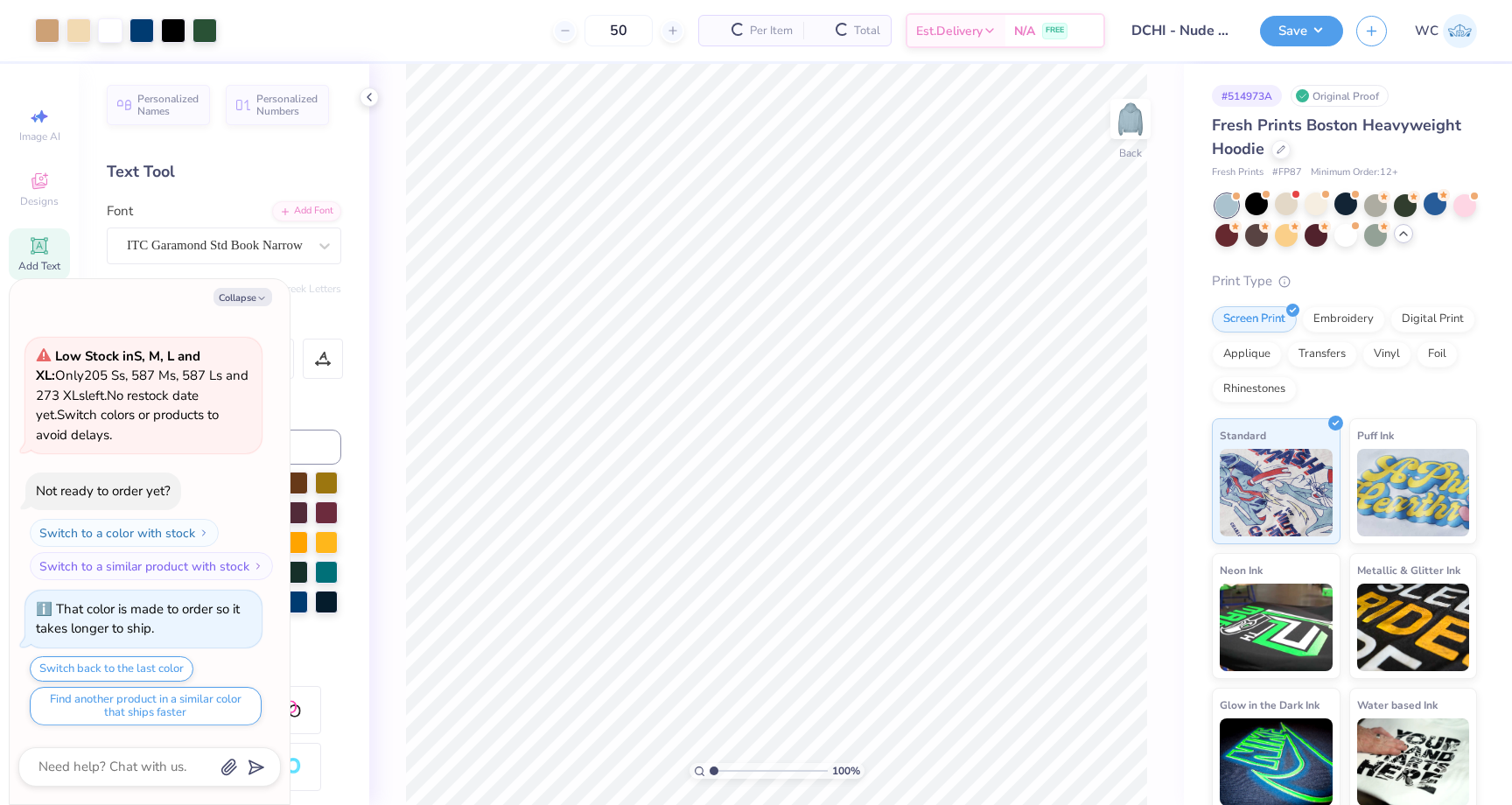
scroll to position [1228, 0]
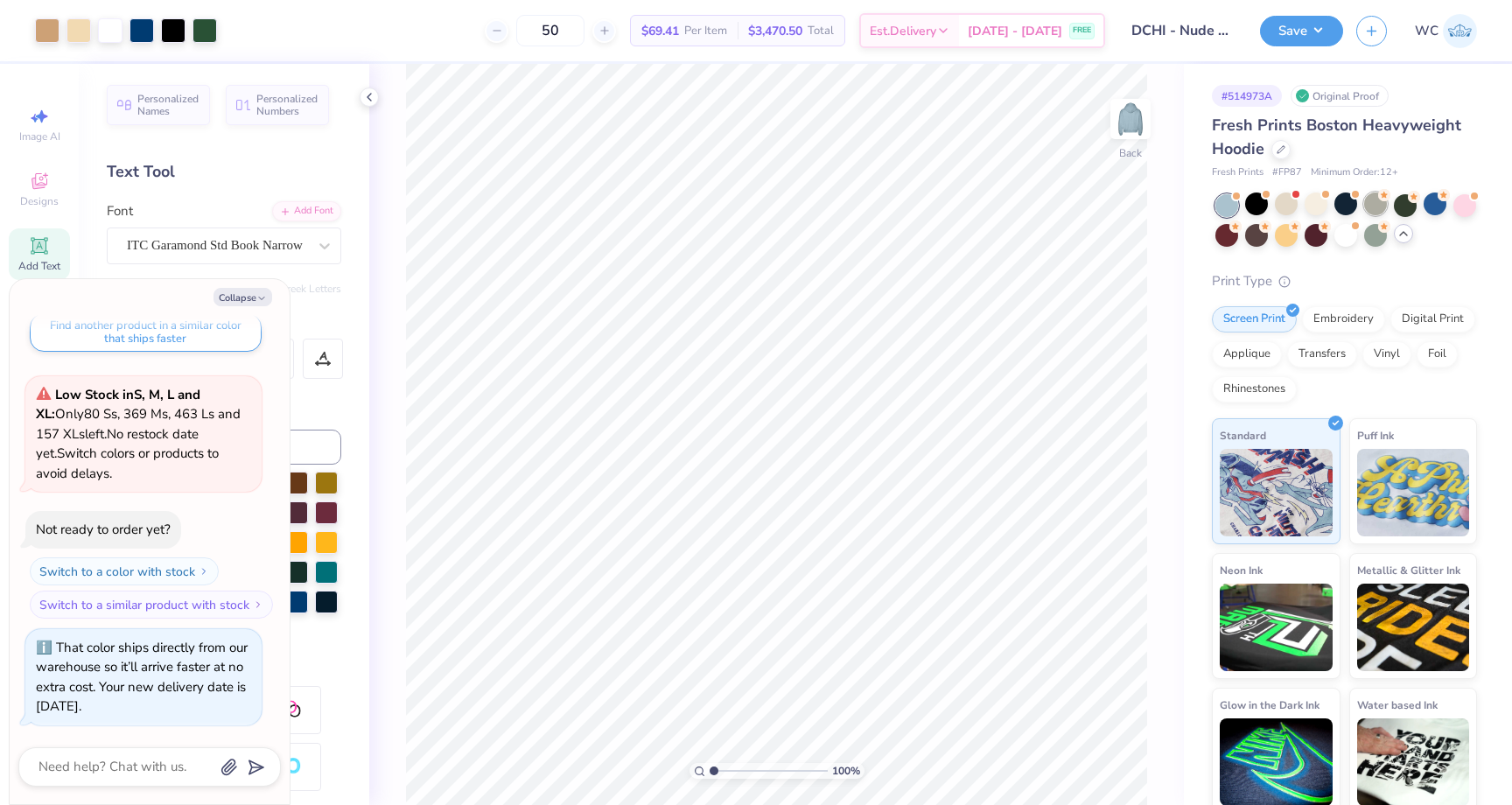
click at [1384, 209] on div at bounding box center [1375, 204] width 23 height 23
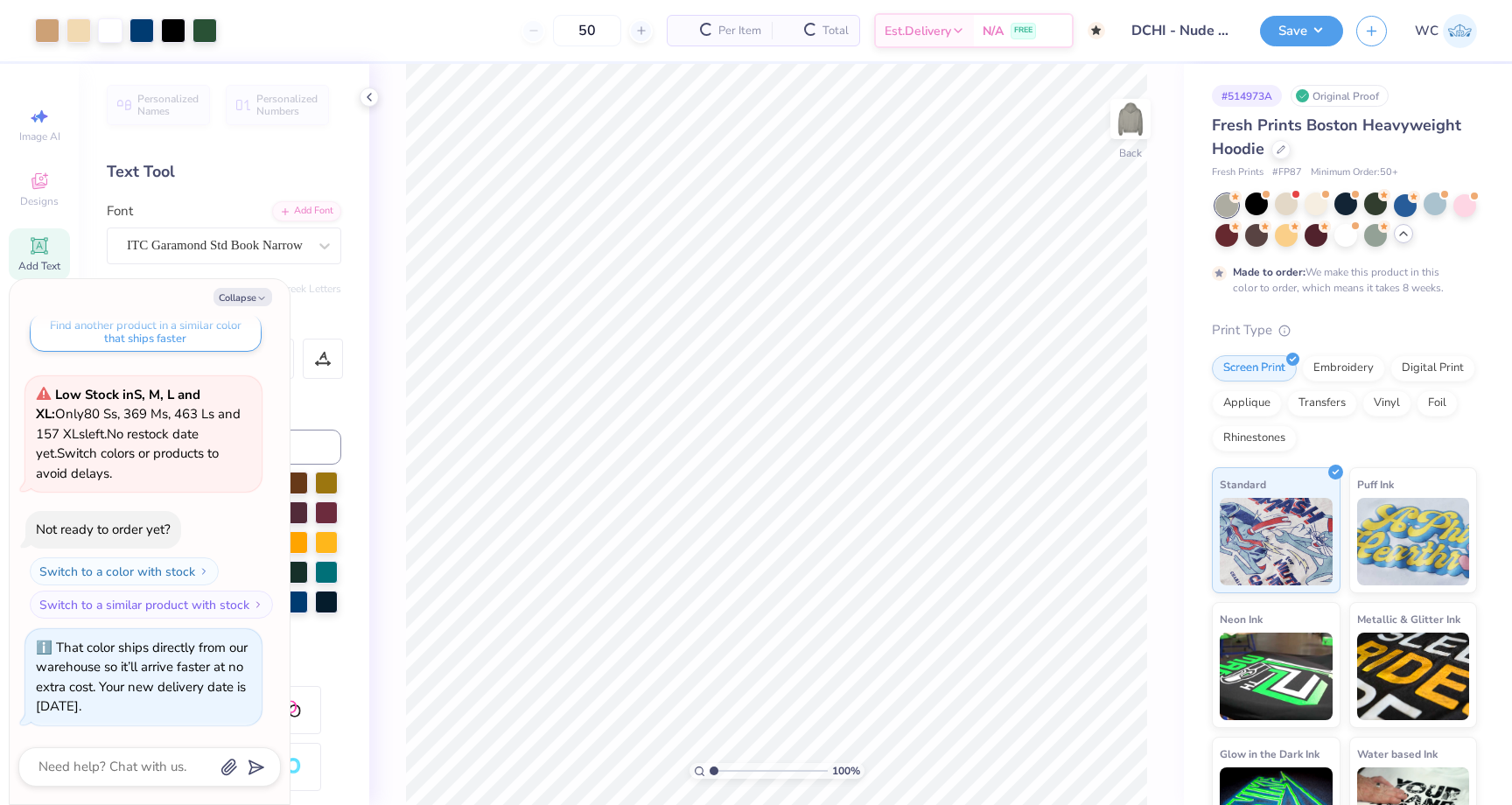
scroll to position [1393, 0]
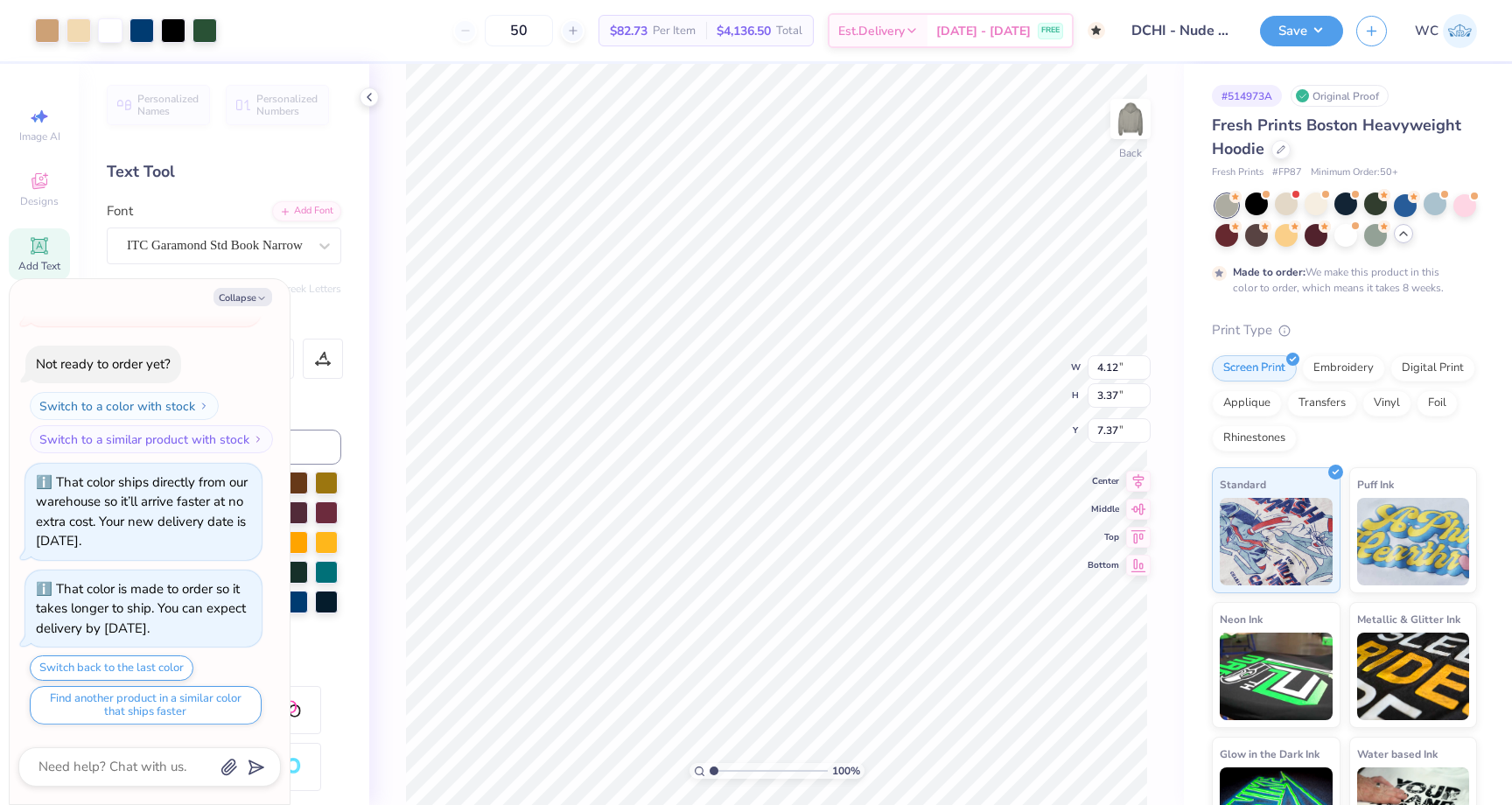
type textarea "x"
type input "4.65"
type textarea "x"
type input "5.06"
type textarea "x"
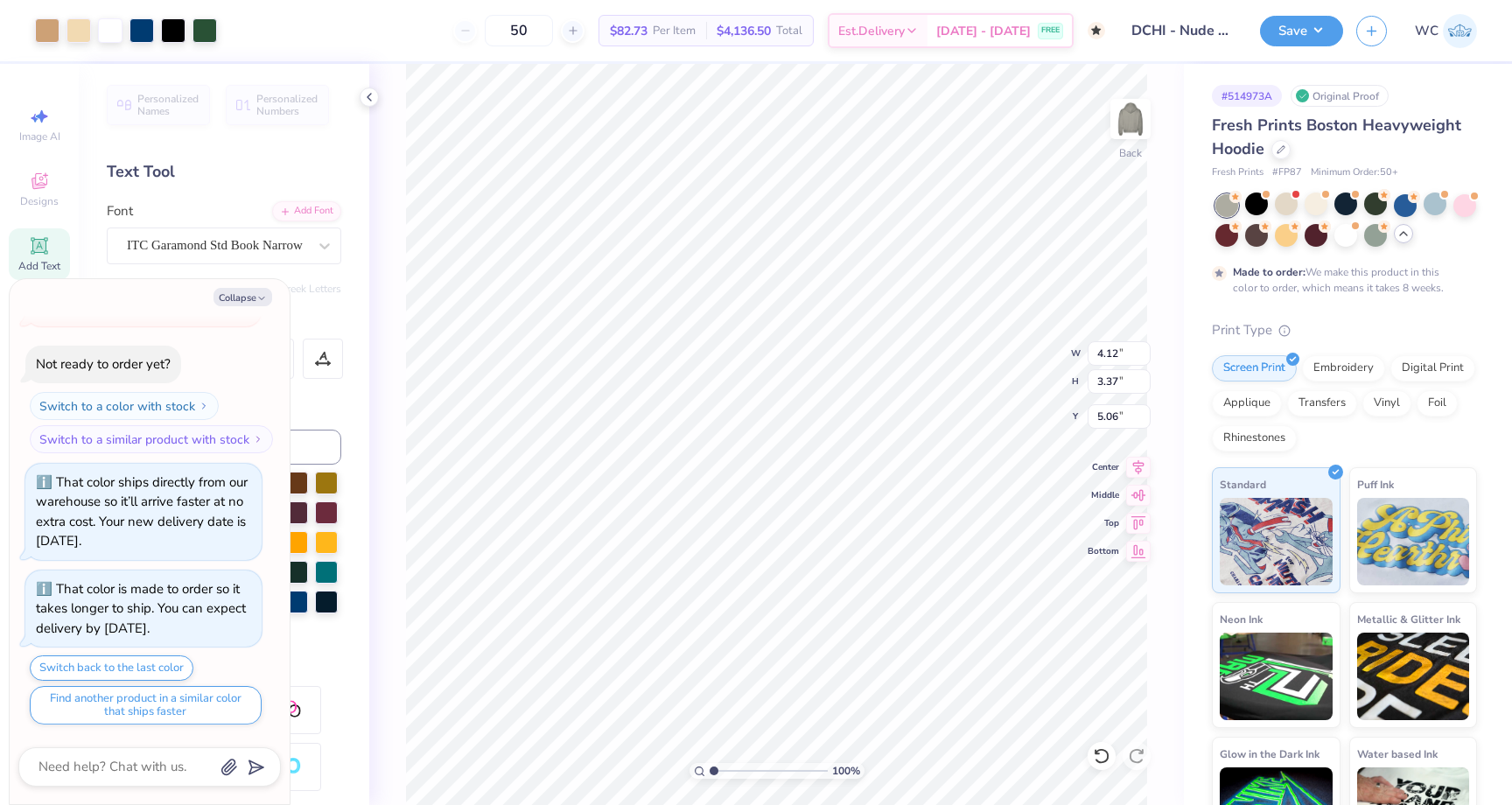
type input "4.62"
click at [1280, 148] on icon at bounding box center [1280, 148] width 9 height 9
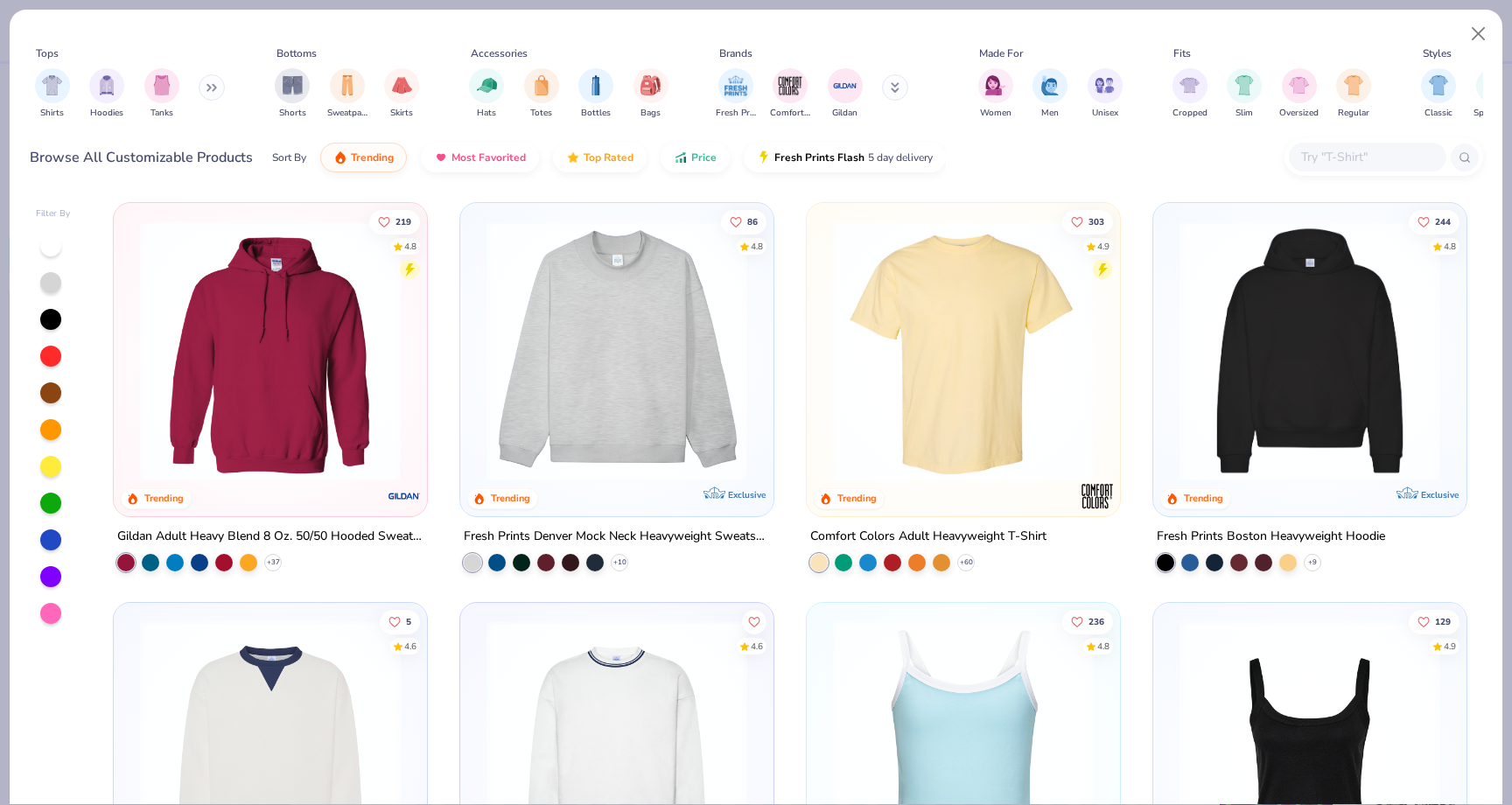
scroll to position [438, 0]
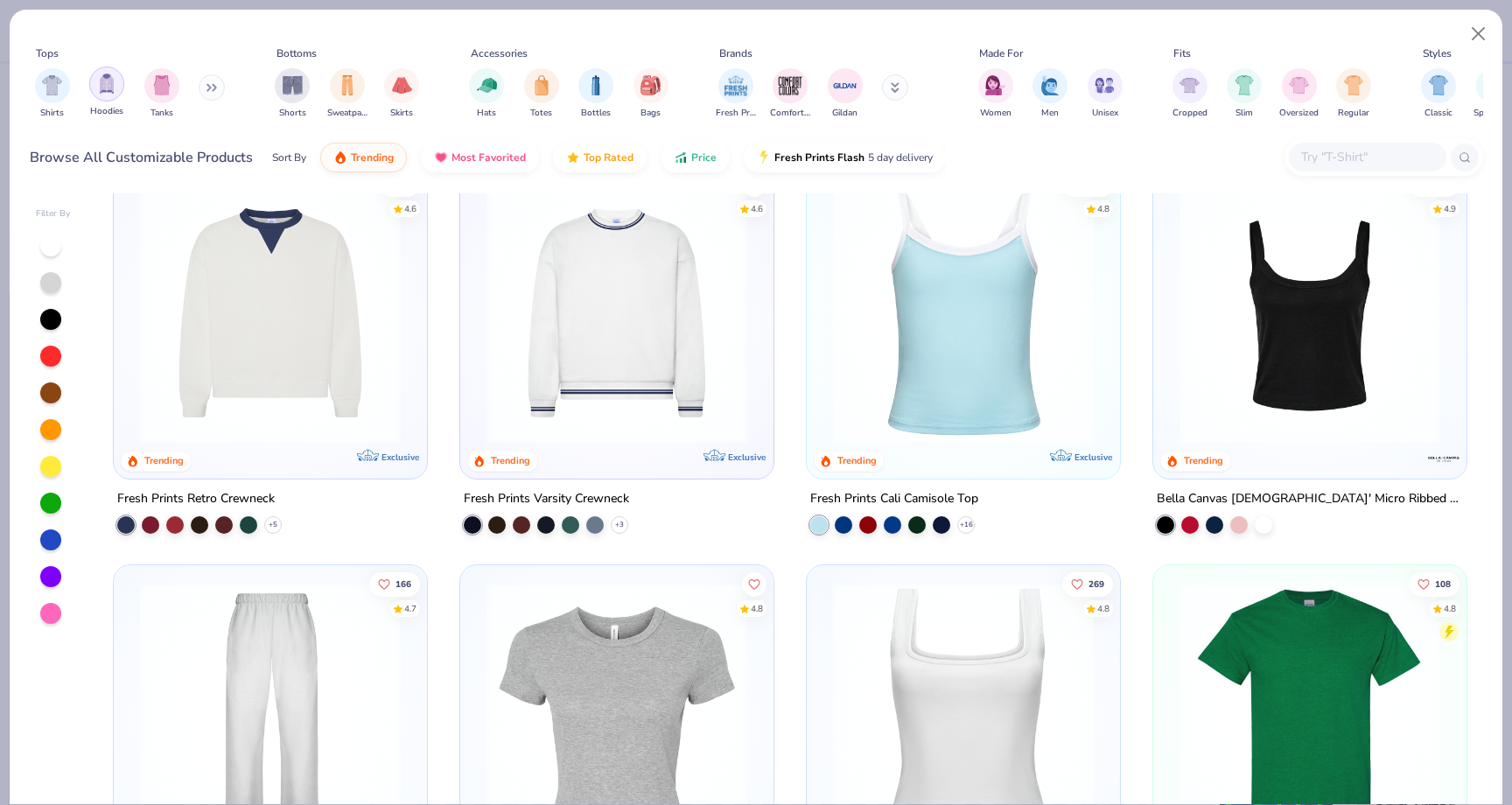
click at [99, 87] on img "filter for Hoodies" at bounding box center [107, 83] width 19 height 20
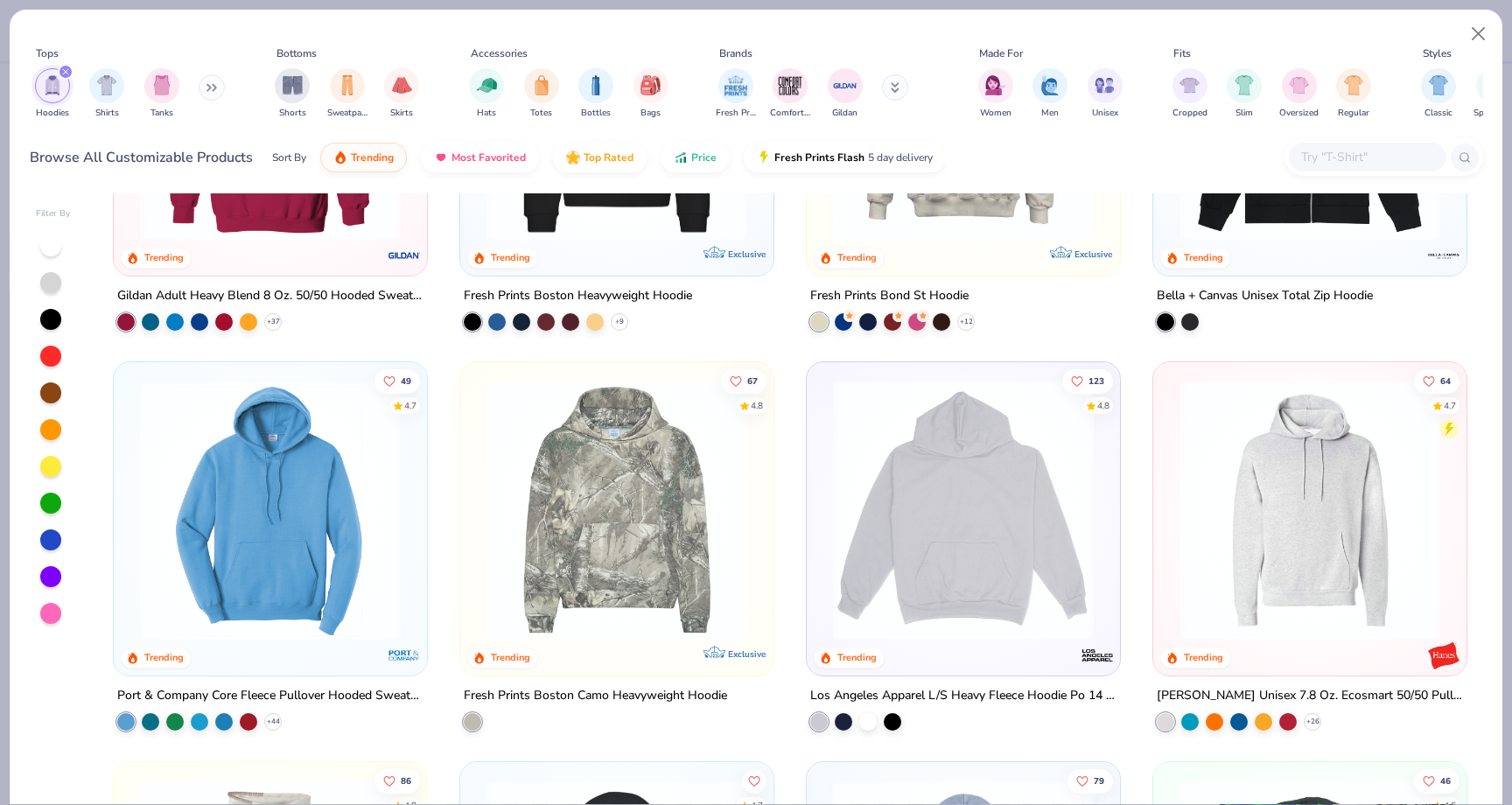
scroll to position [272, 0]
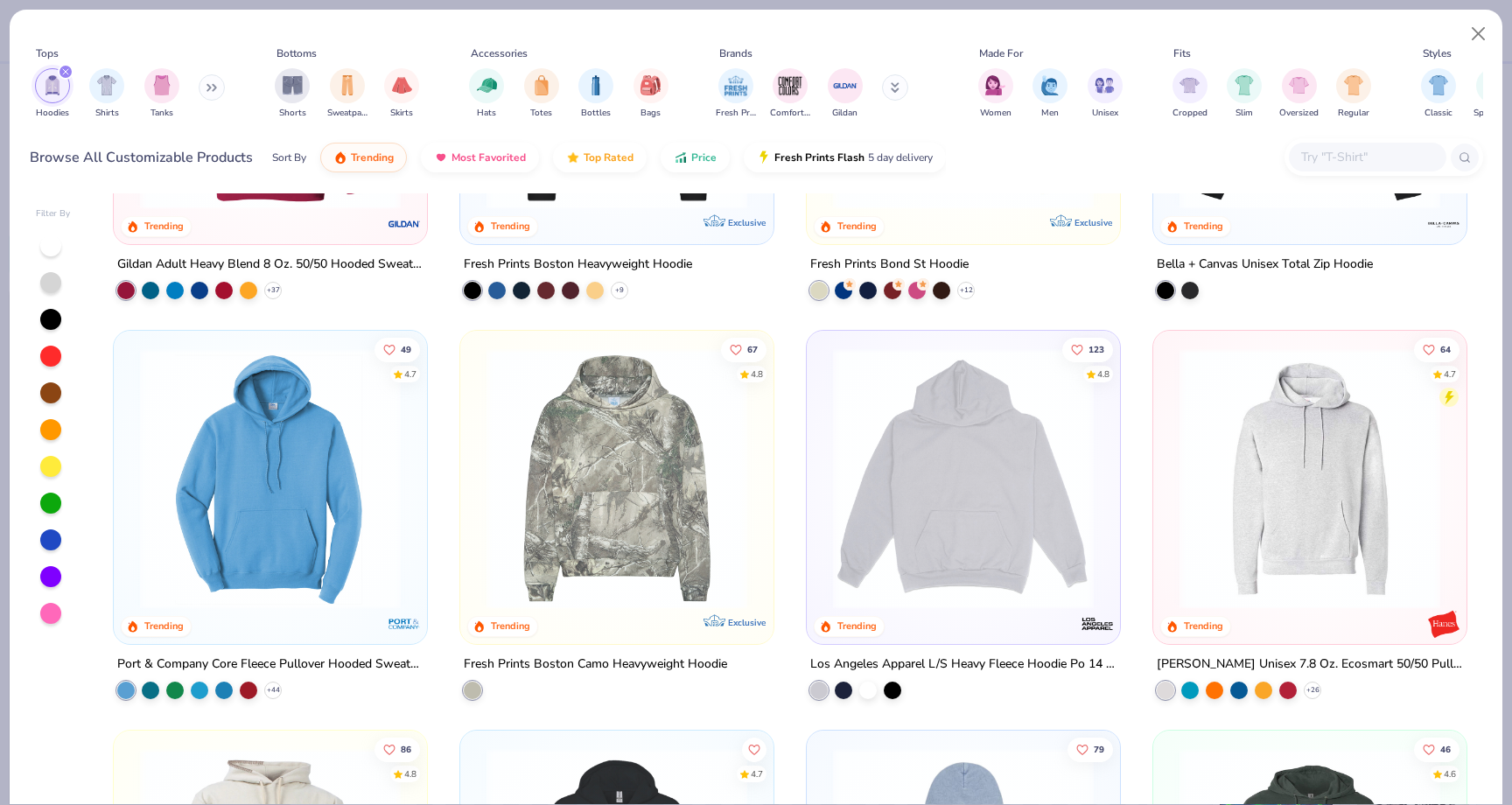
click at [906, 567] on img at bounding box center [964, 479] width 278 height 261
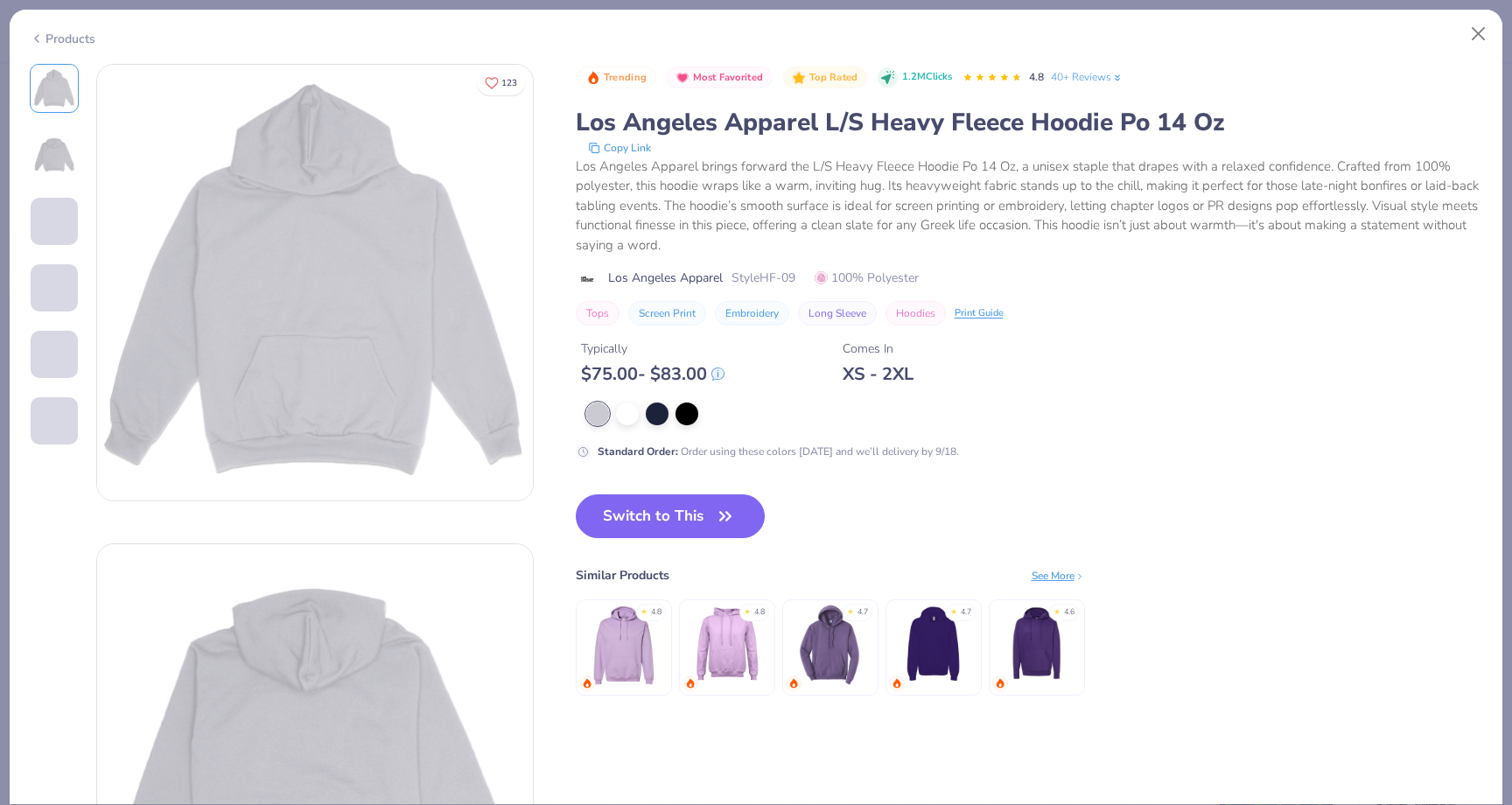
click at [659, 518] on button "Switch to This" at bounding box center [670, 516] width 190 height 44
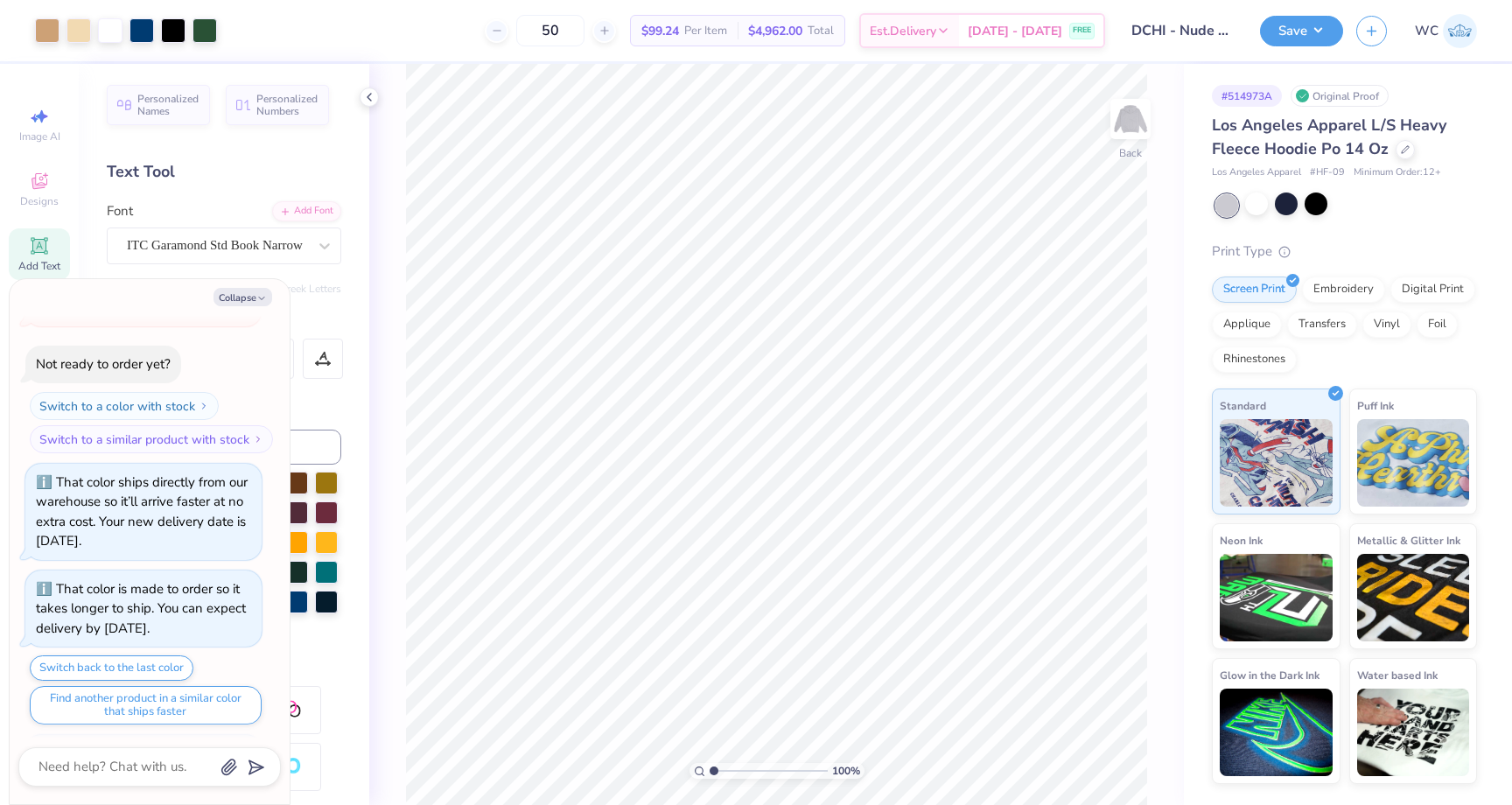
scroll to position [1500, 0]
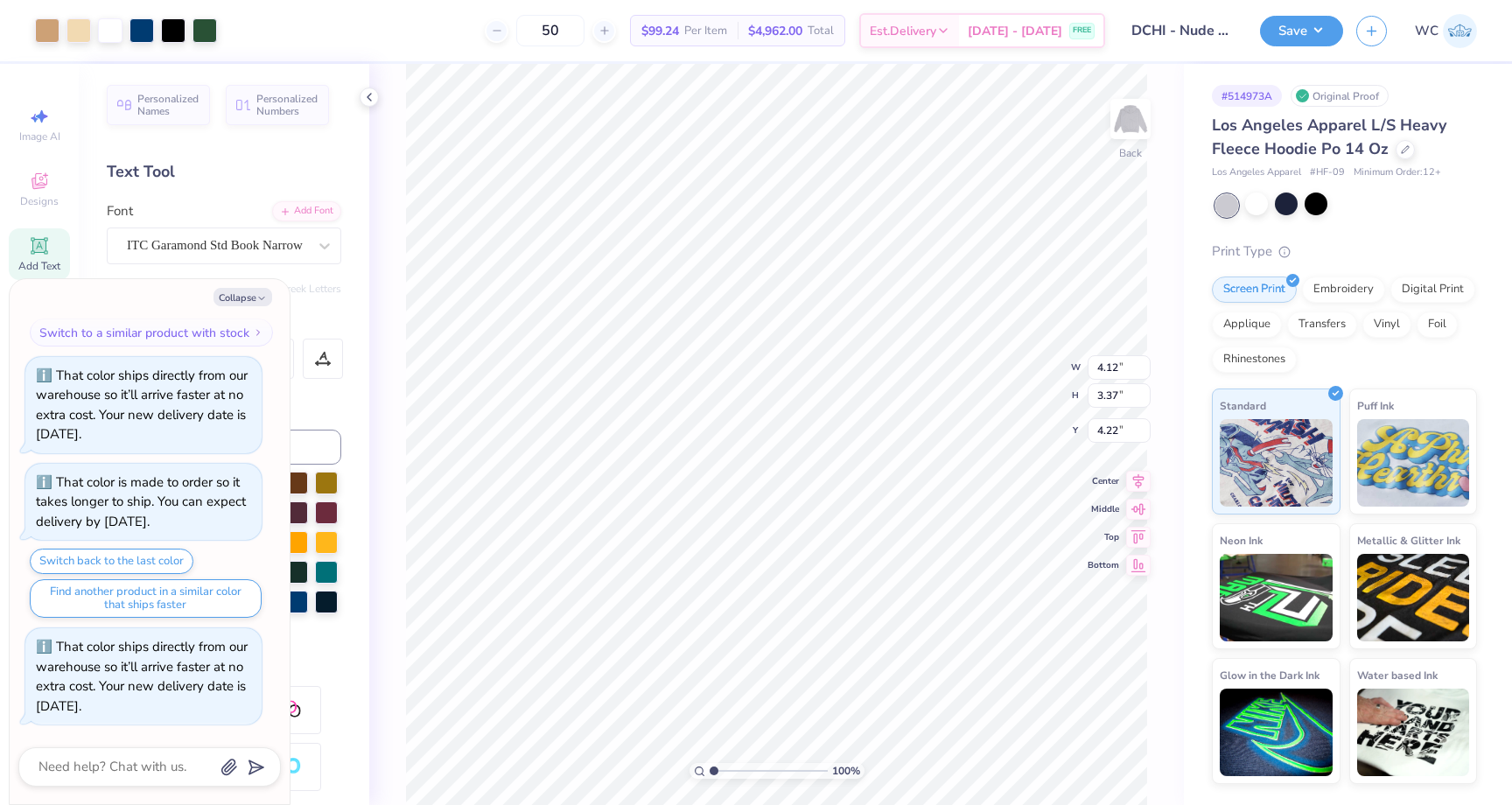
type textarea "x"
type input "7.93"
type textarea "x"
type input "7.06"
type textarea "x"
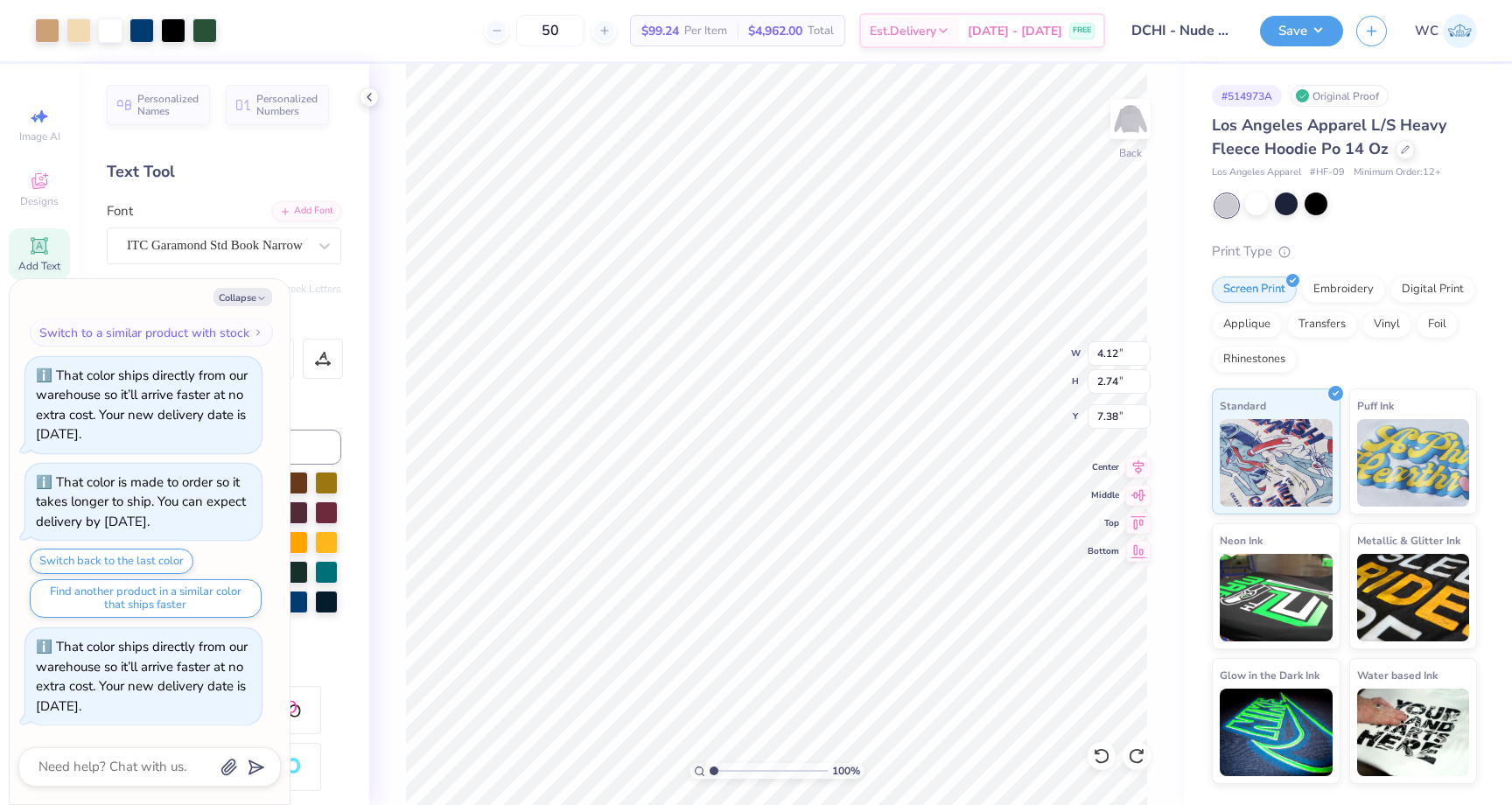
type input "7.06"
click at [256, 301] on icon "button" at bounding box center [261, 298] width 10 height 10
type textarea "x"
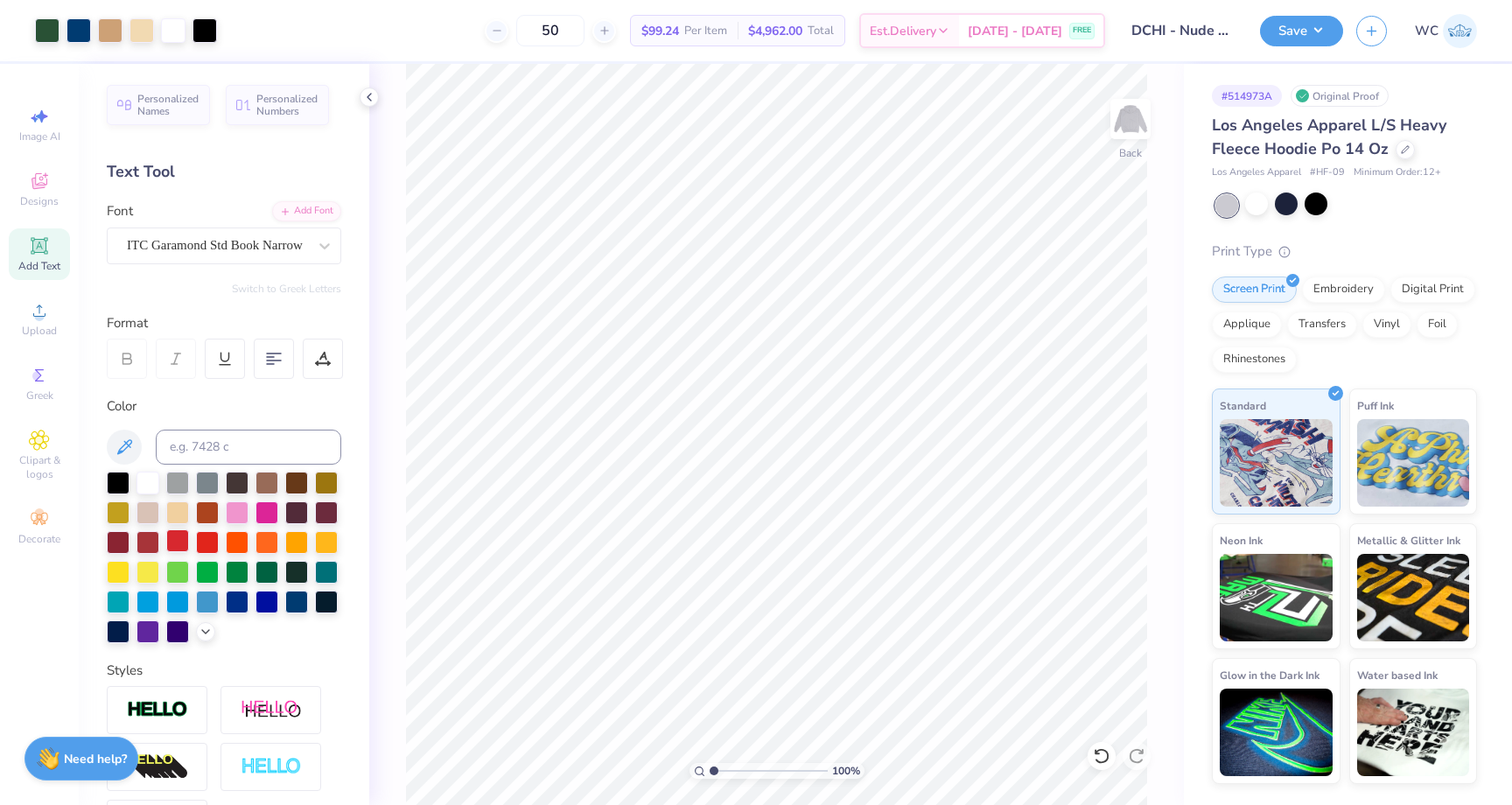
click at [180, 545] on div at bounding box center [178, 541] width 23 height 23
click at [184, 538] on div at bounding box center [178, 541] width 23 height 23
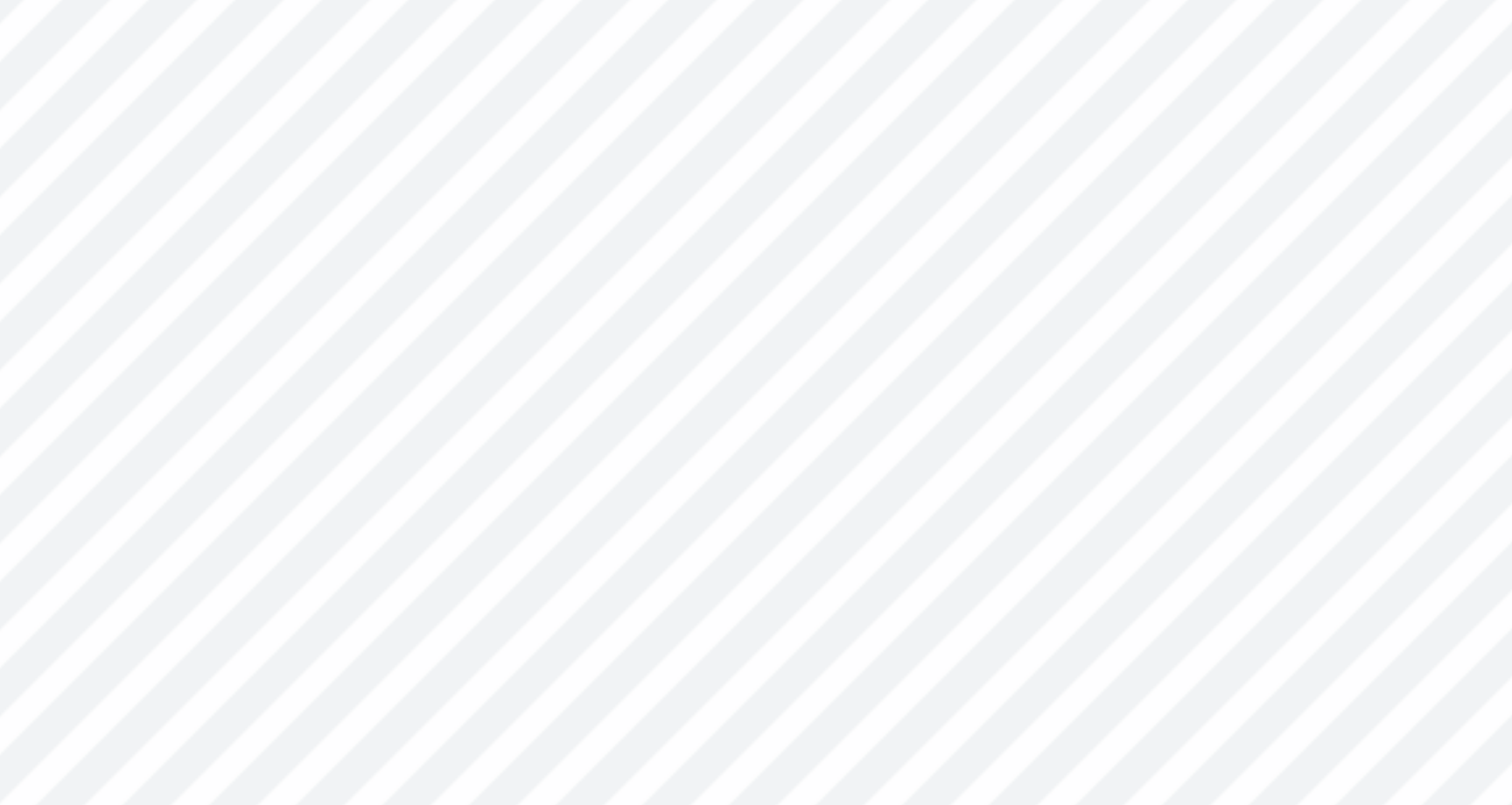
type input "7.06"
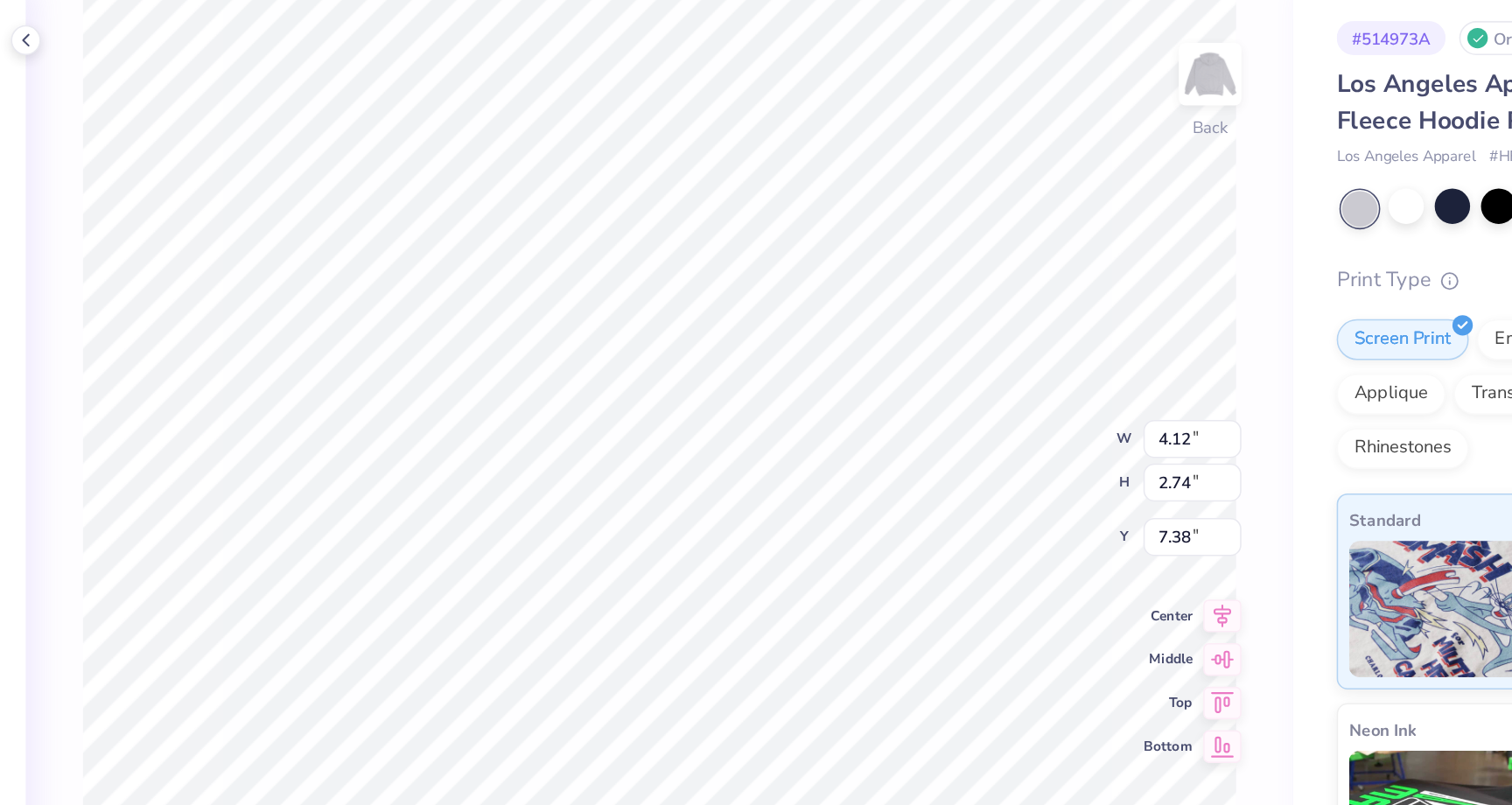
type input "7.06"
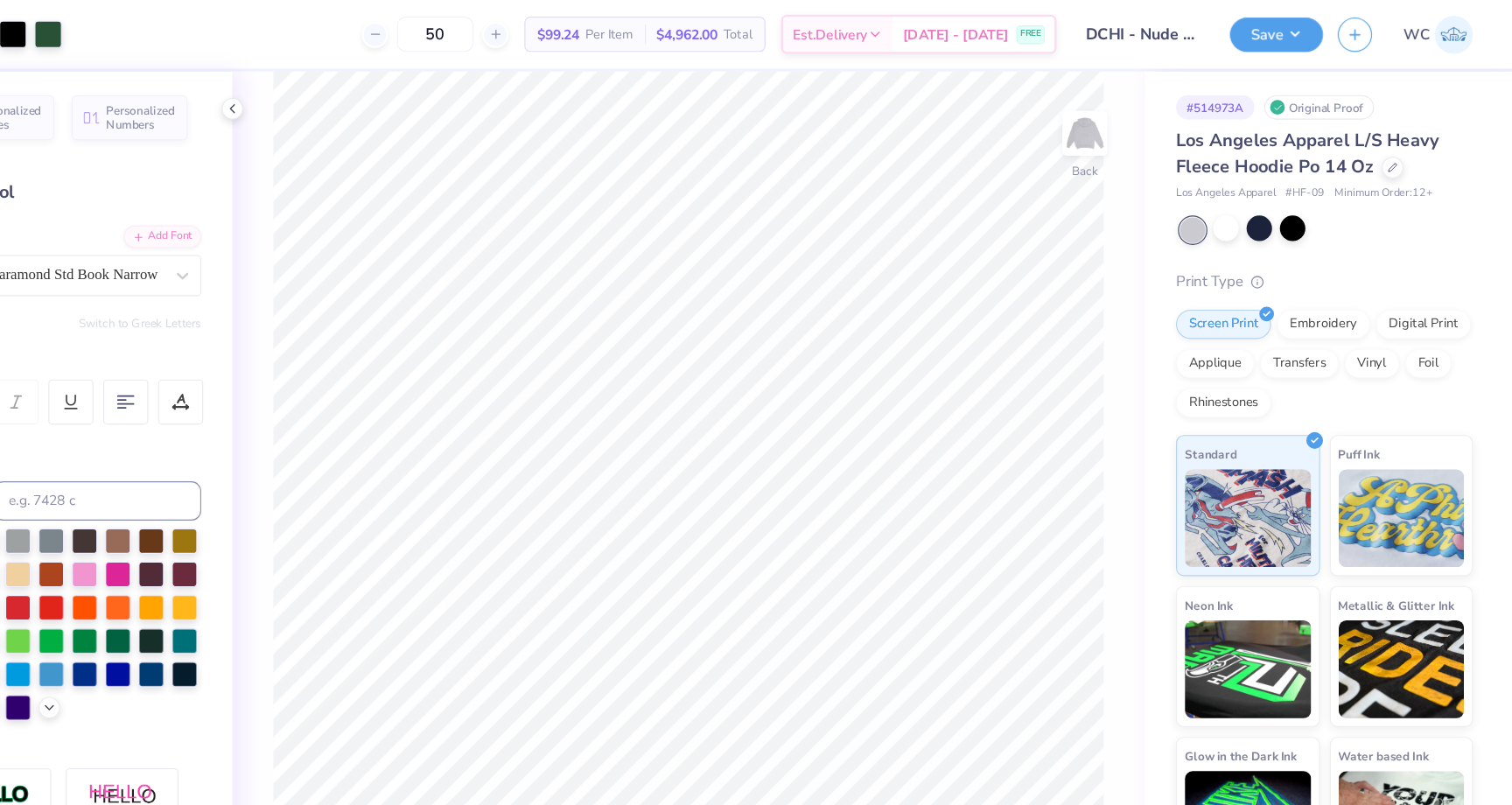
scroll to position [0, 0]
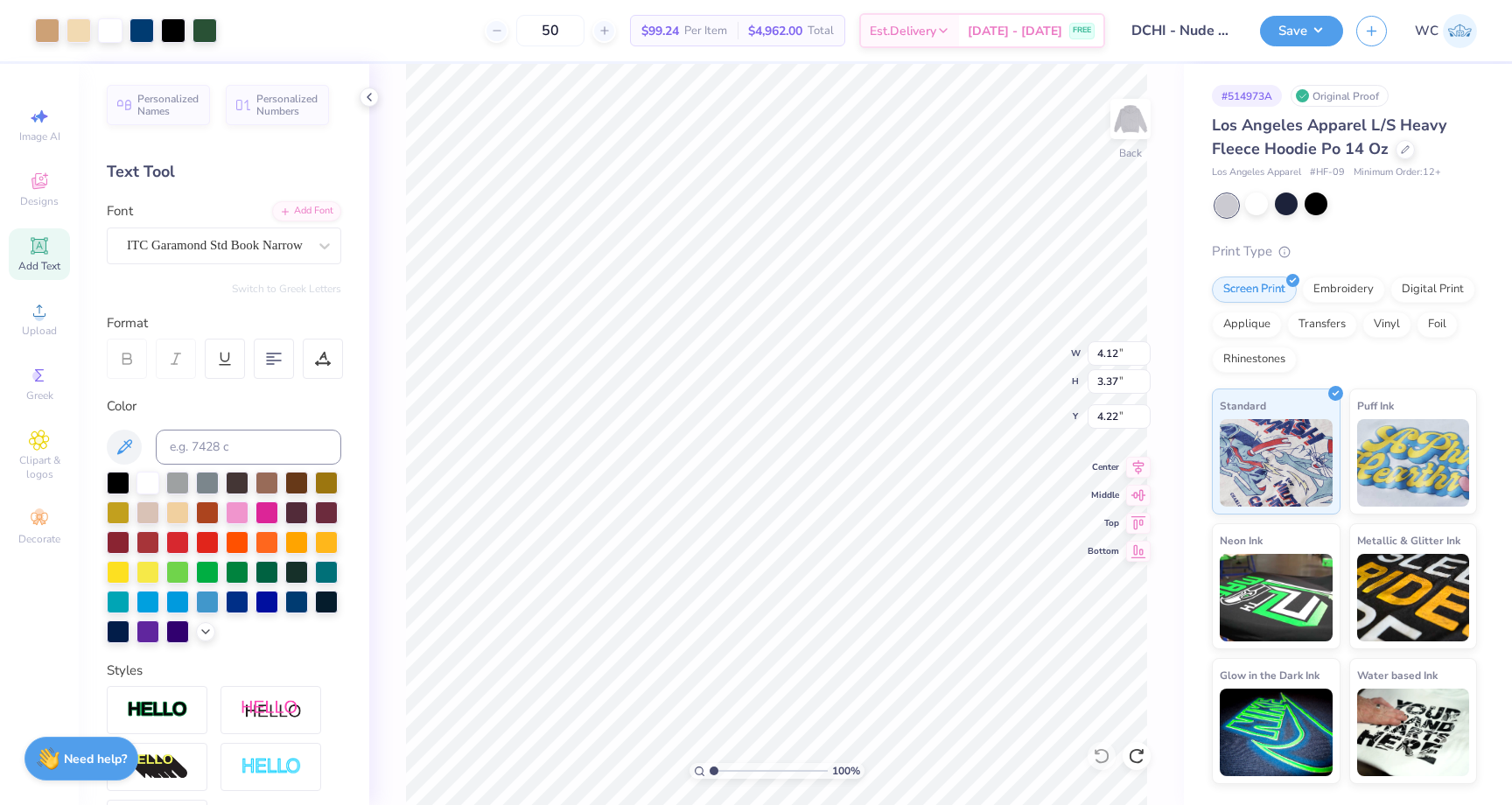
type input "7.33"
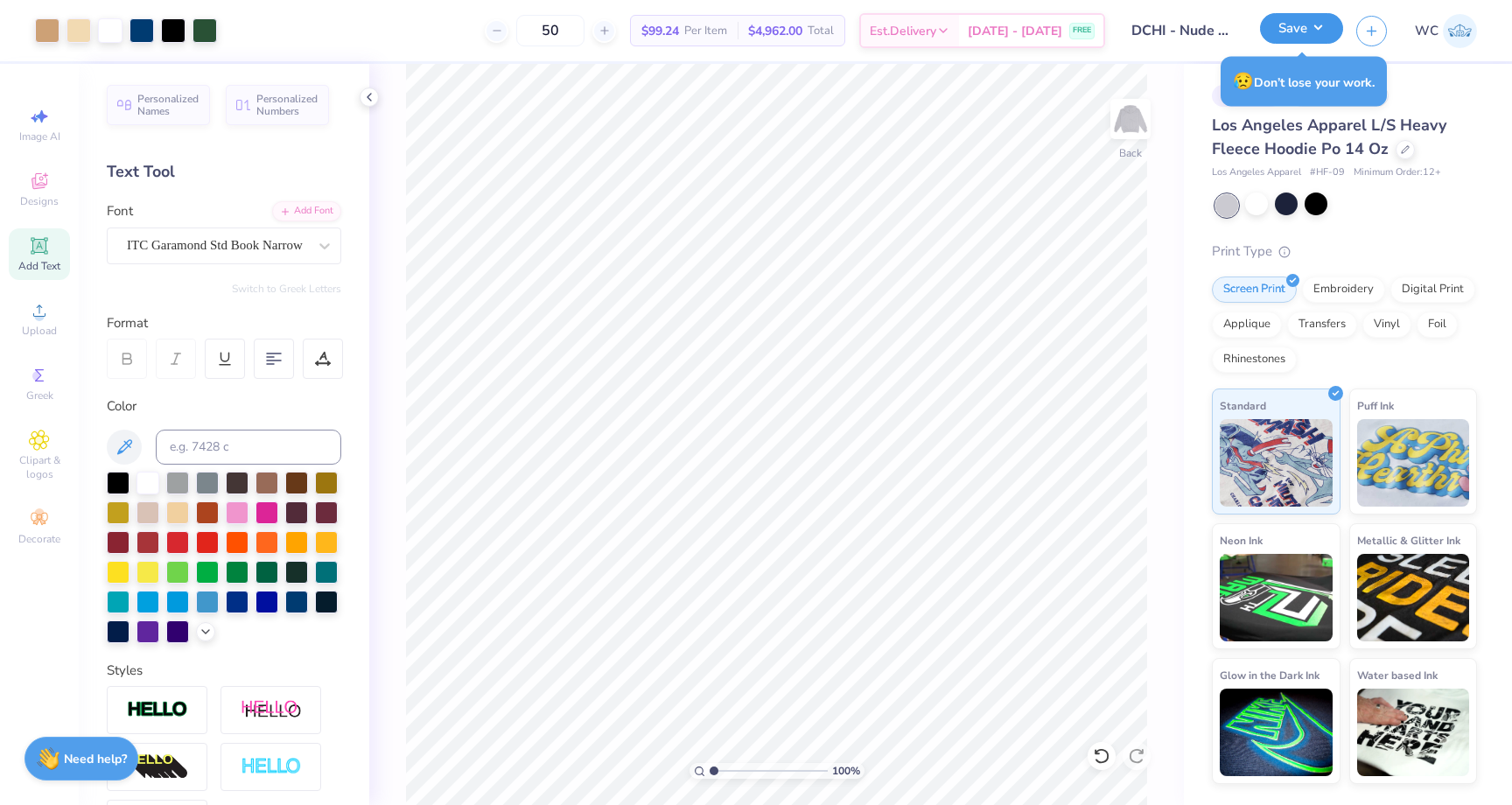
click at [1325, 40] on button "Save" at bounding box center [1301, 28] width 83 height 30
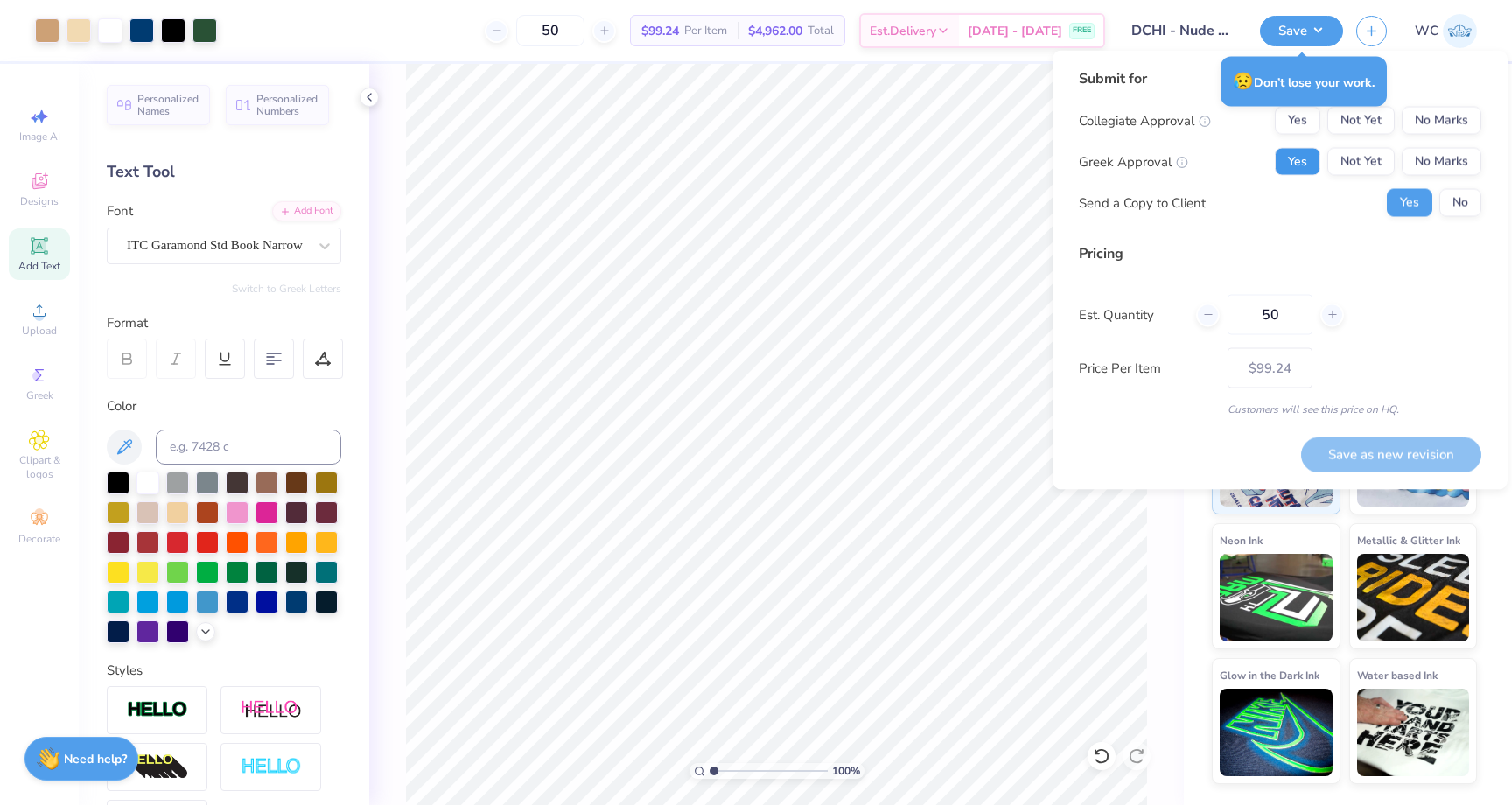
click at [1312, 158] on button "Yes" at bounding box center [1297, 162] width 45 height 28
click at [1424, 114] on button "No Marks" at bounding box center [1441, 121] width 79 height 28
click at [1453, 213] on button "No" at bounding box center [1460, 203] width 42 height 28
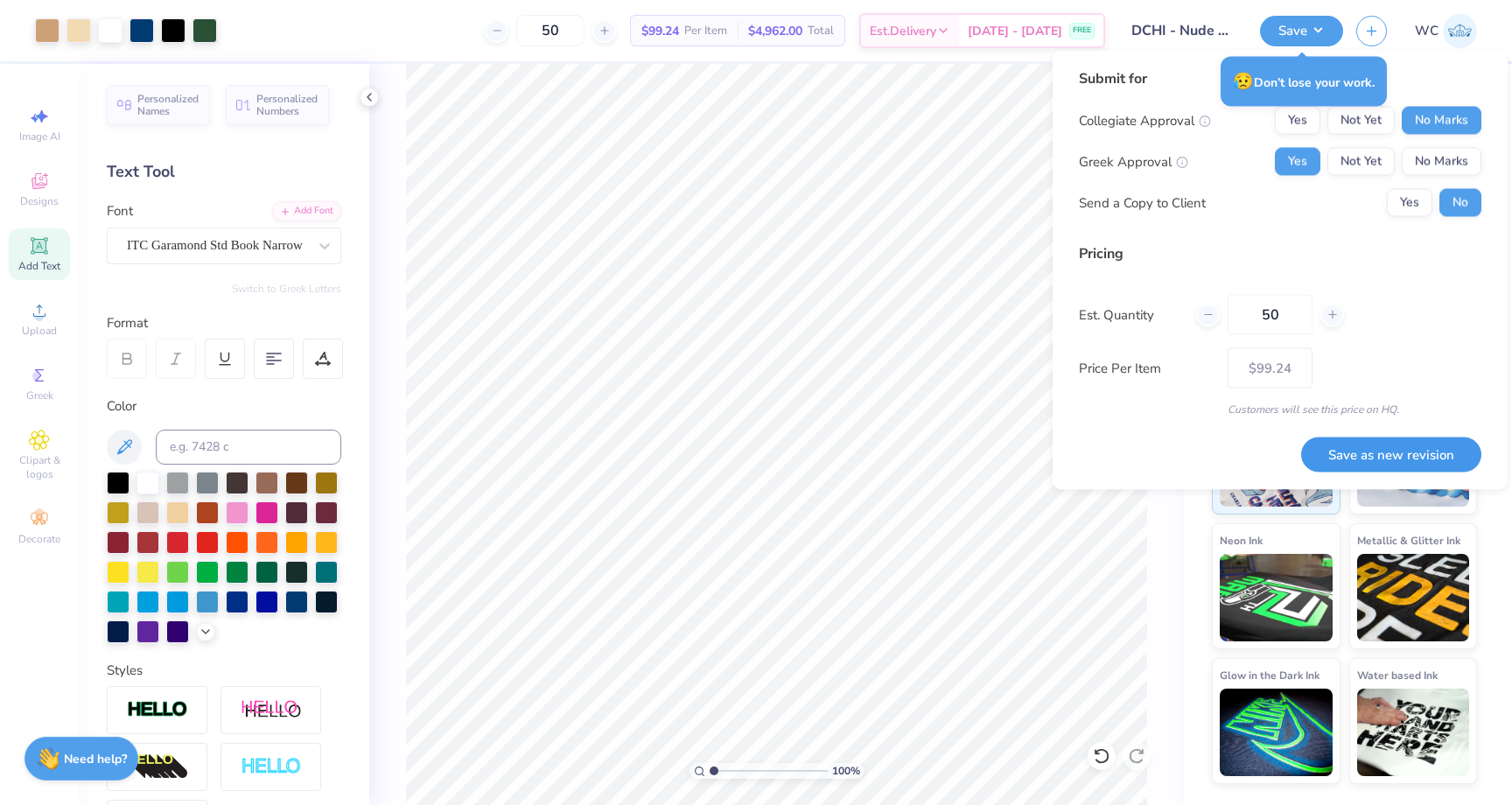
click at [1399, 453] on button "Save as new revision" at bounding box center [1391, 455] width 181 height 36
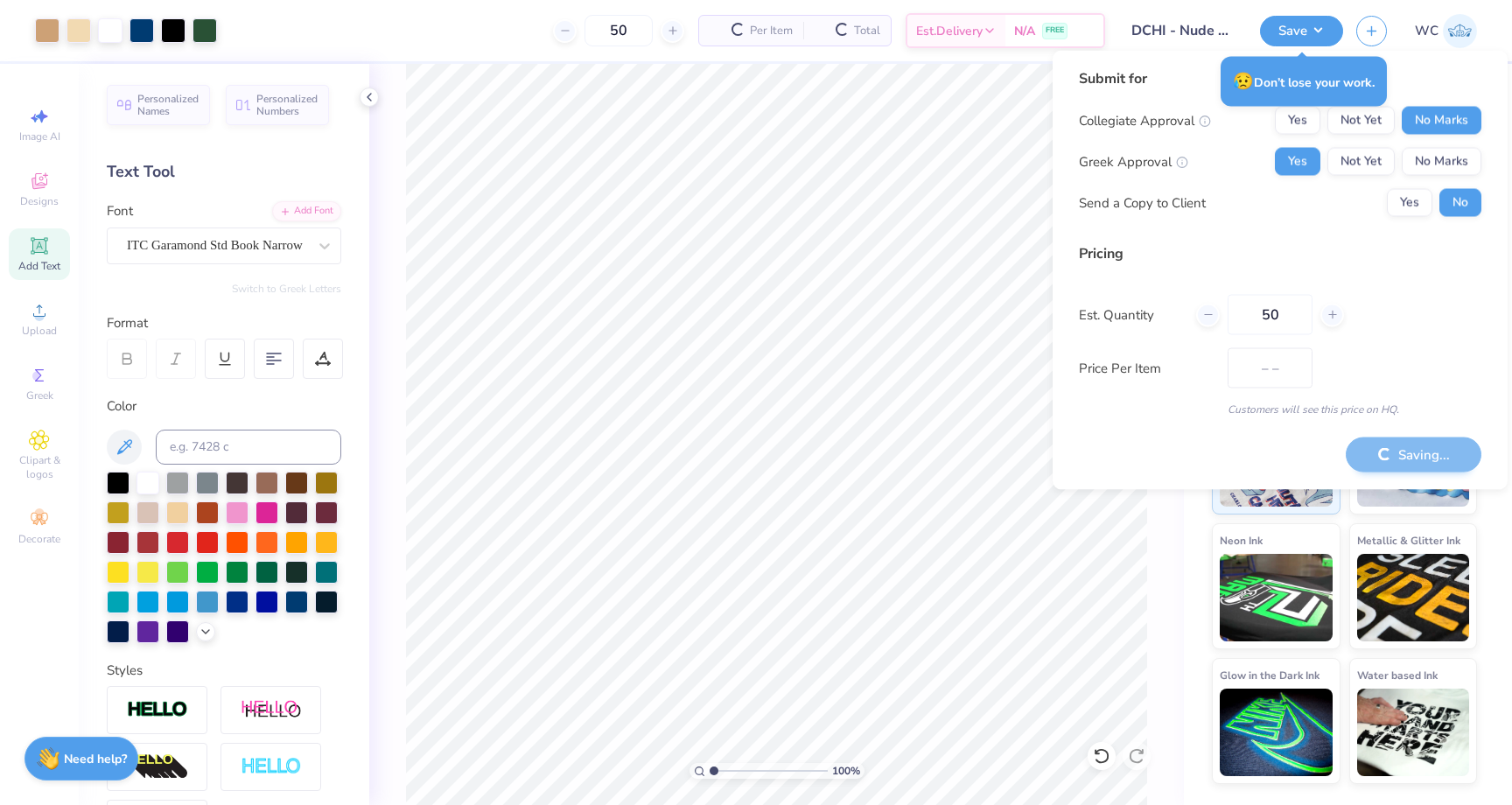
type input "$99.24"
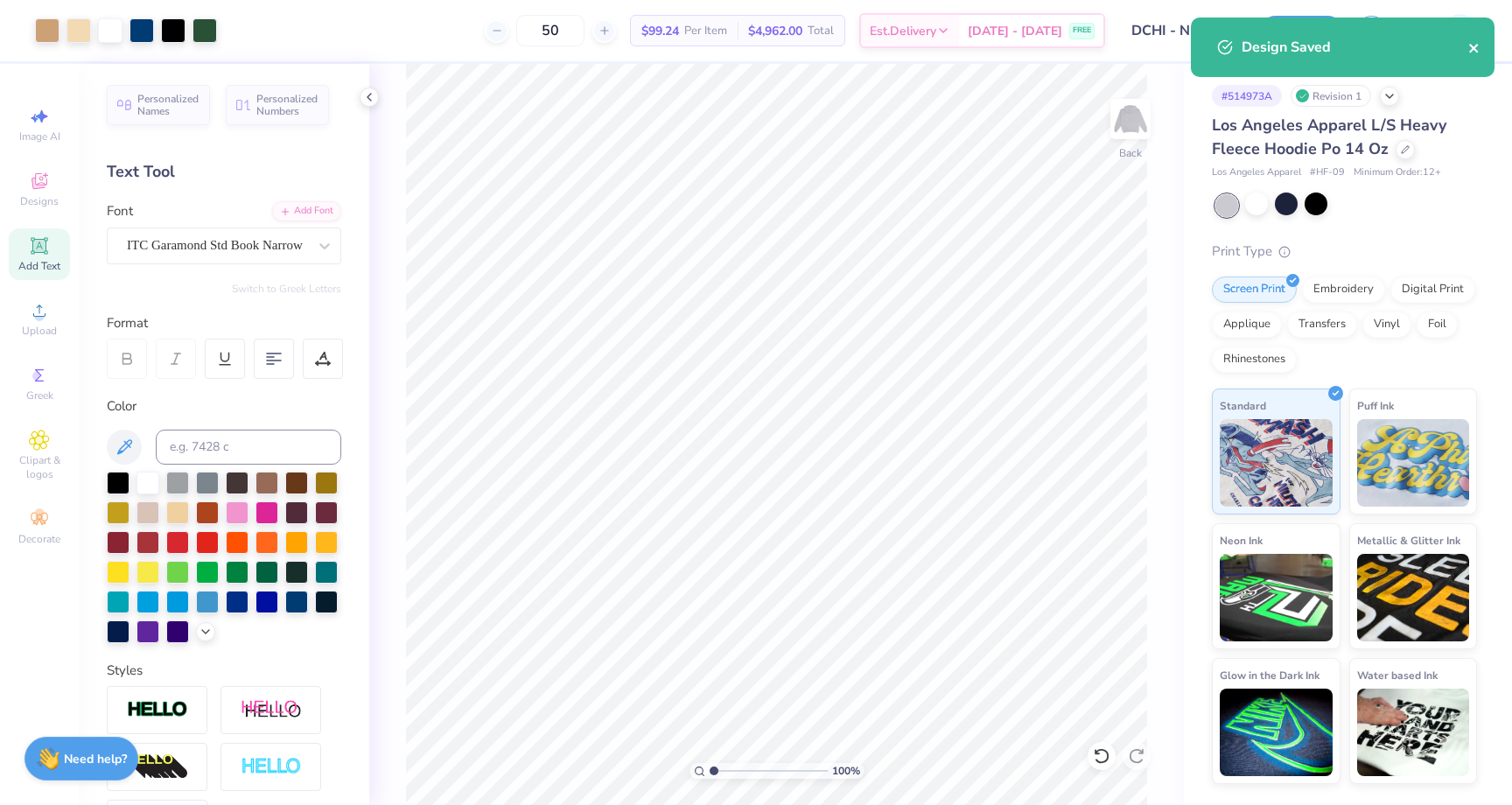
click at [1479, 43] on icon "close" at bounding box center [1473, 47] width 12 height 14
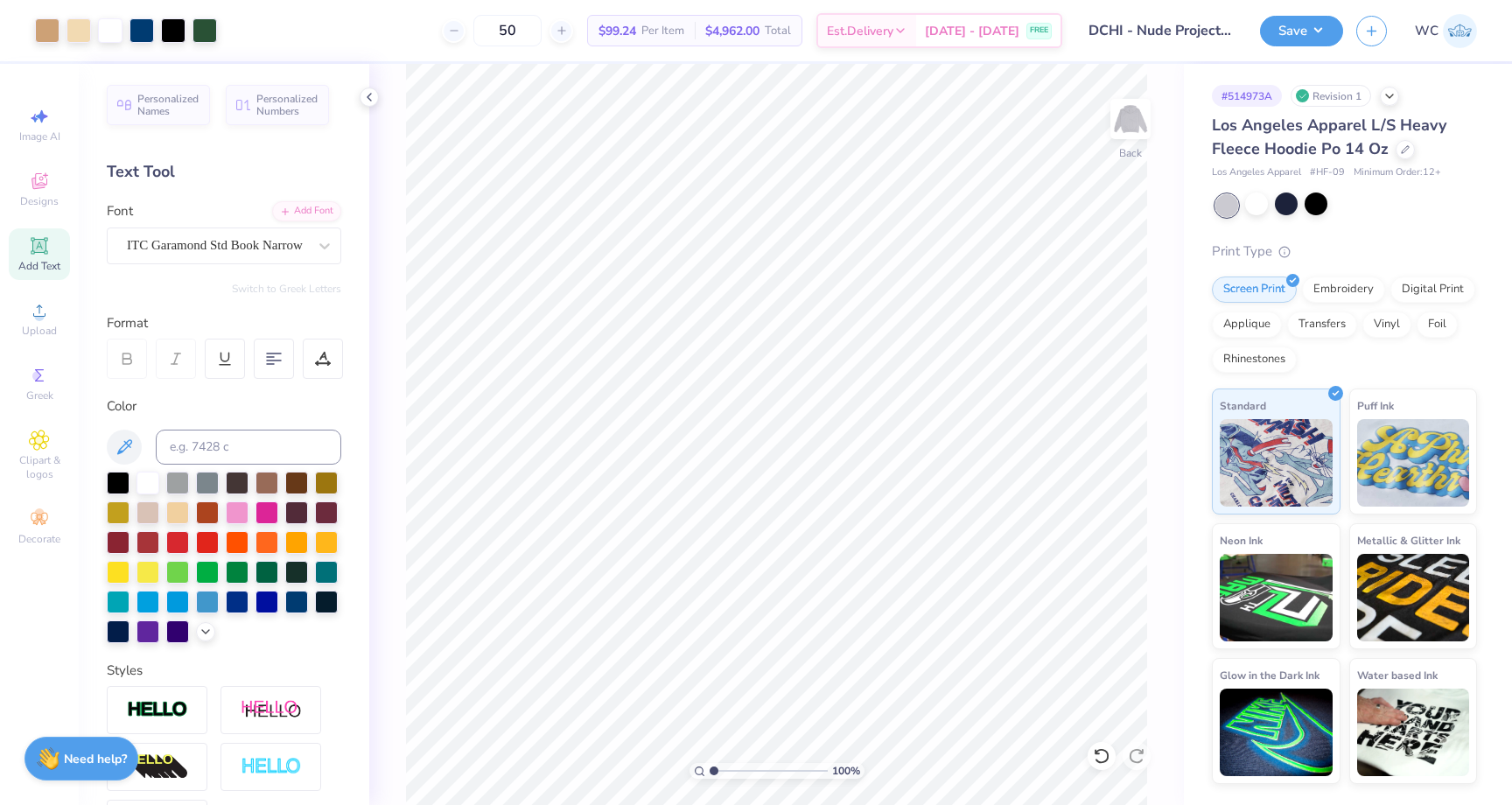
click at [1173, 30] on input "DCHI - Nude Project Mockup" at bounding box center [1160, 30] width 171 height 35
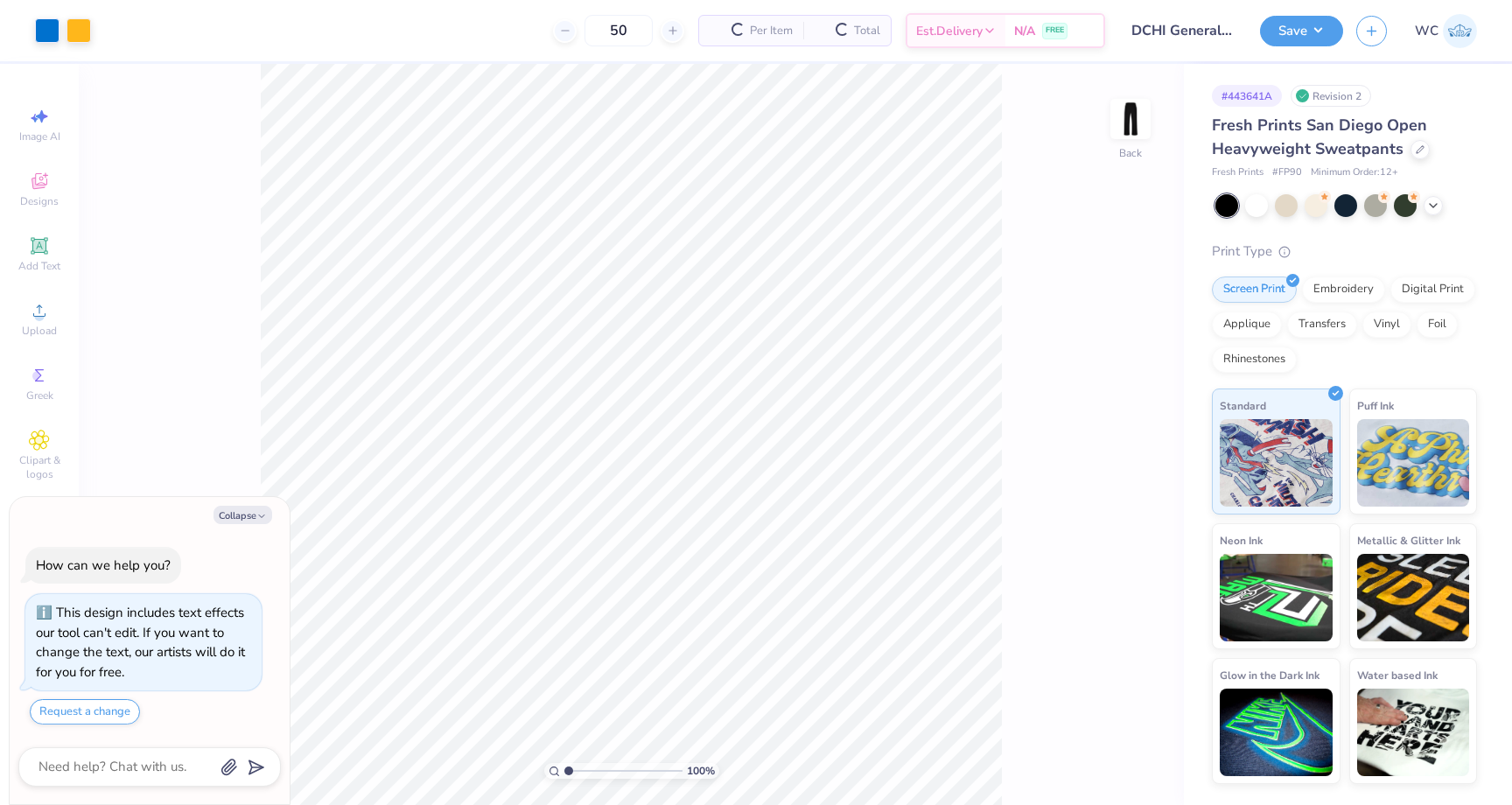
scroll to position [49, 0]
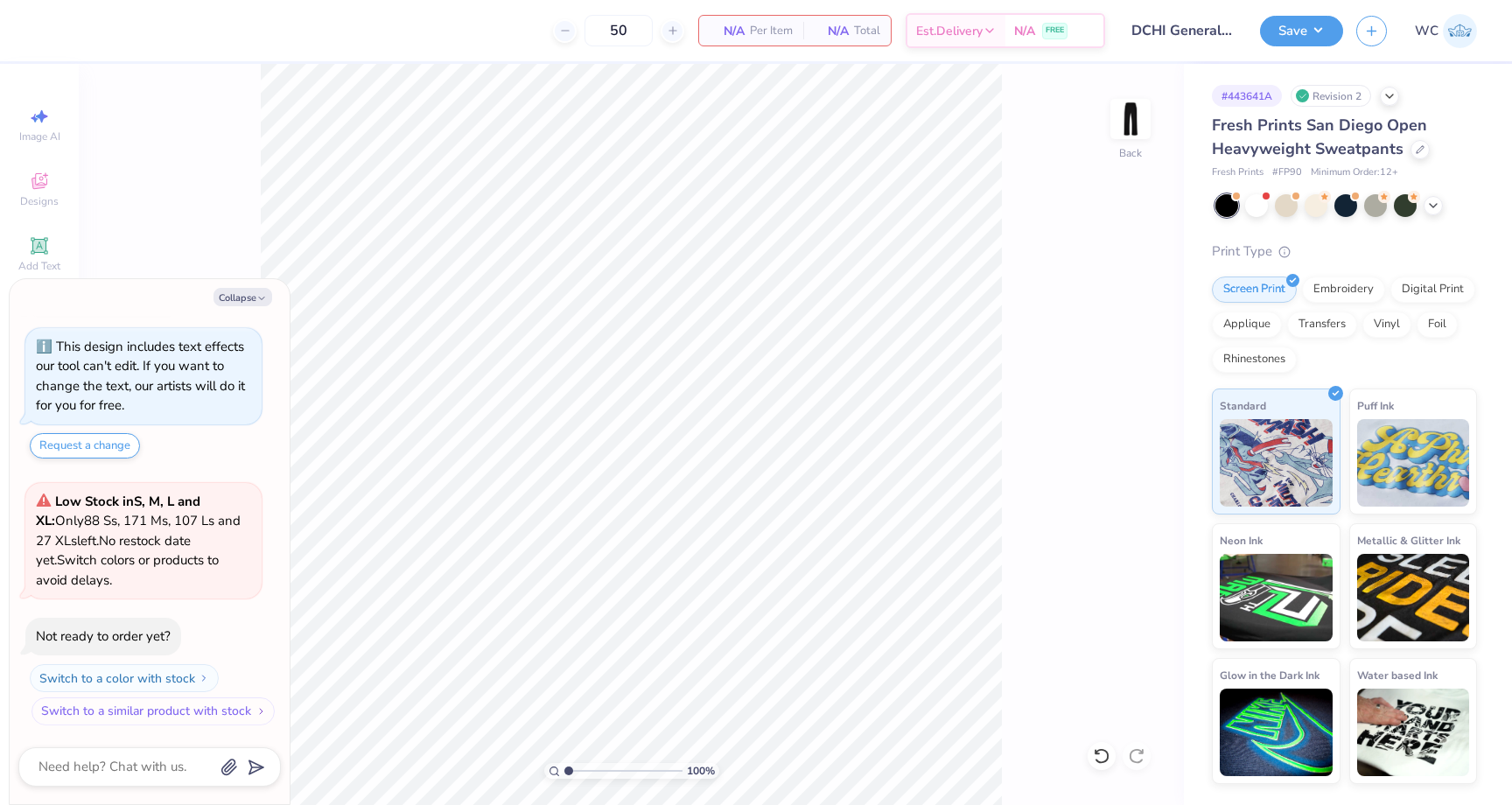
click at [179, 708] on button "Switch to a similar product with stock" at bounding box center [152, 711] width 243 height 28
type textarea "x"
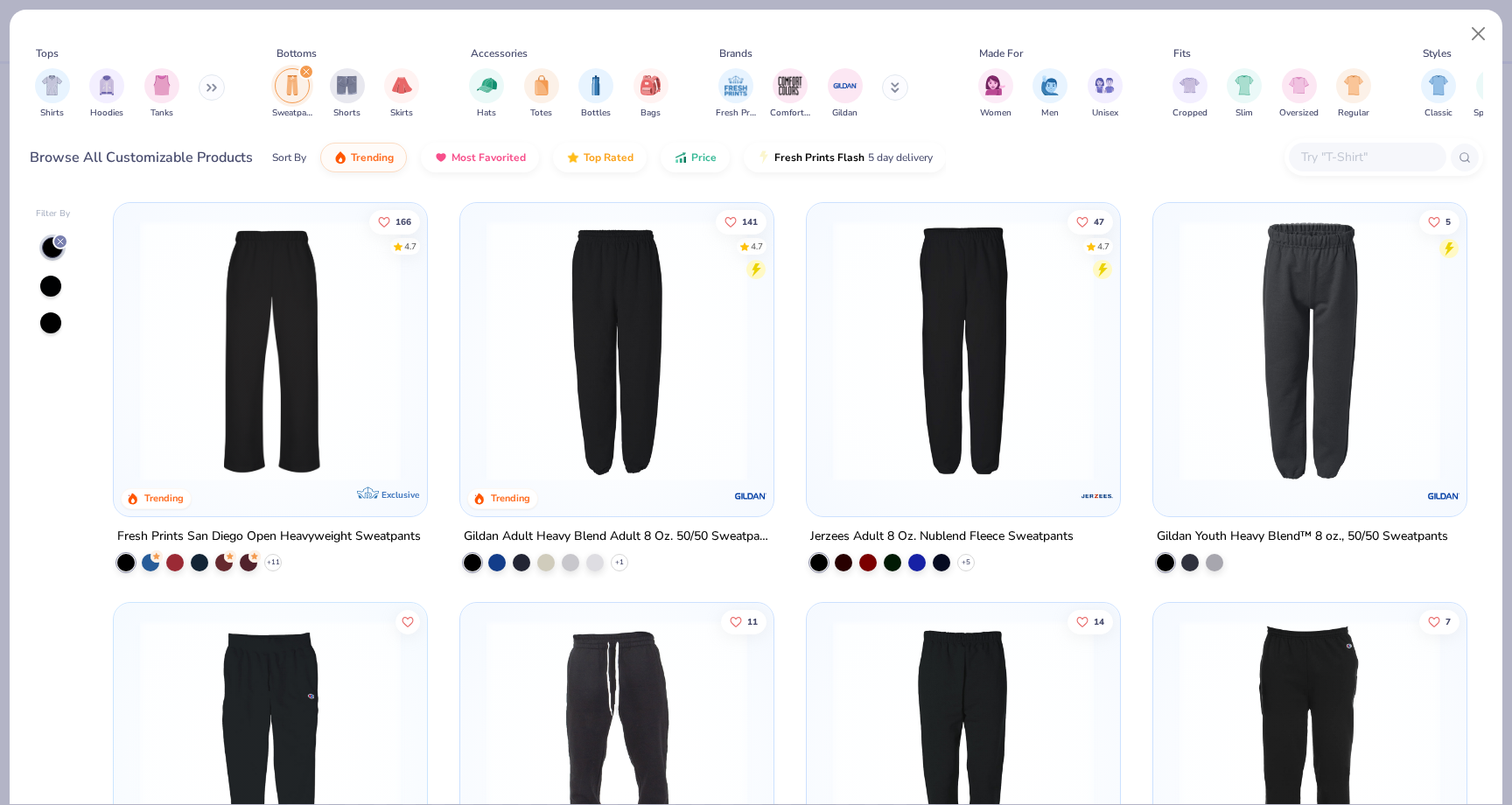
click at [126, 555] on div at bounding box center [126, 563] width 18 height 18
click at [272, 558] on icon at bounding box center [272, 562] width 14 height 14
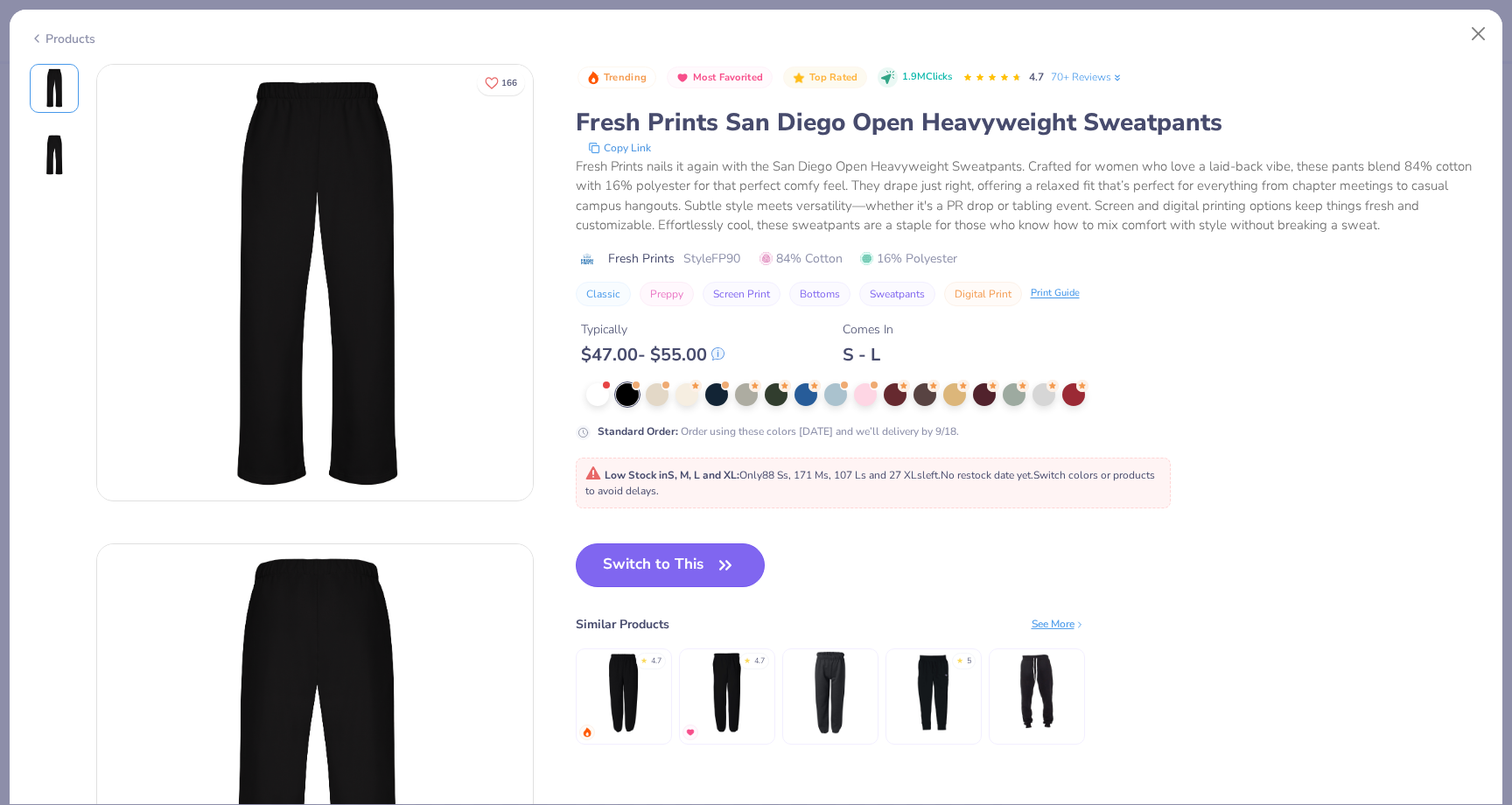
click at [725, 565] on icon "button" at bounding box center [724, 565] width 10 height 8
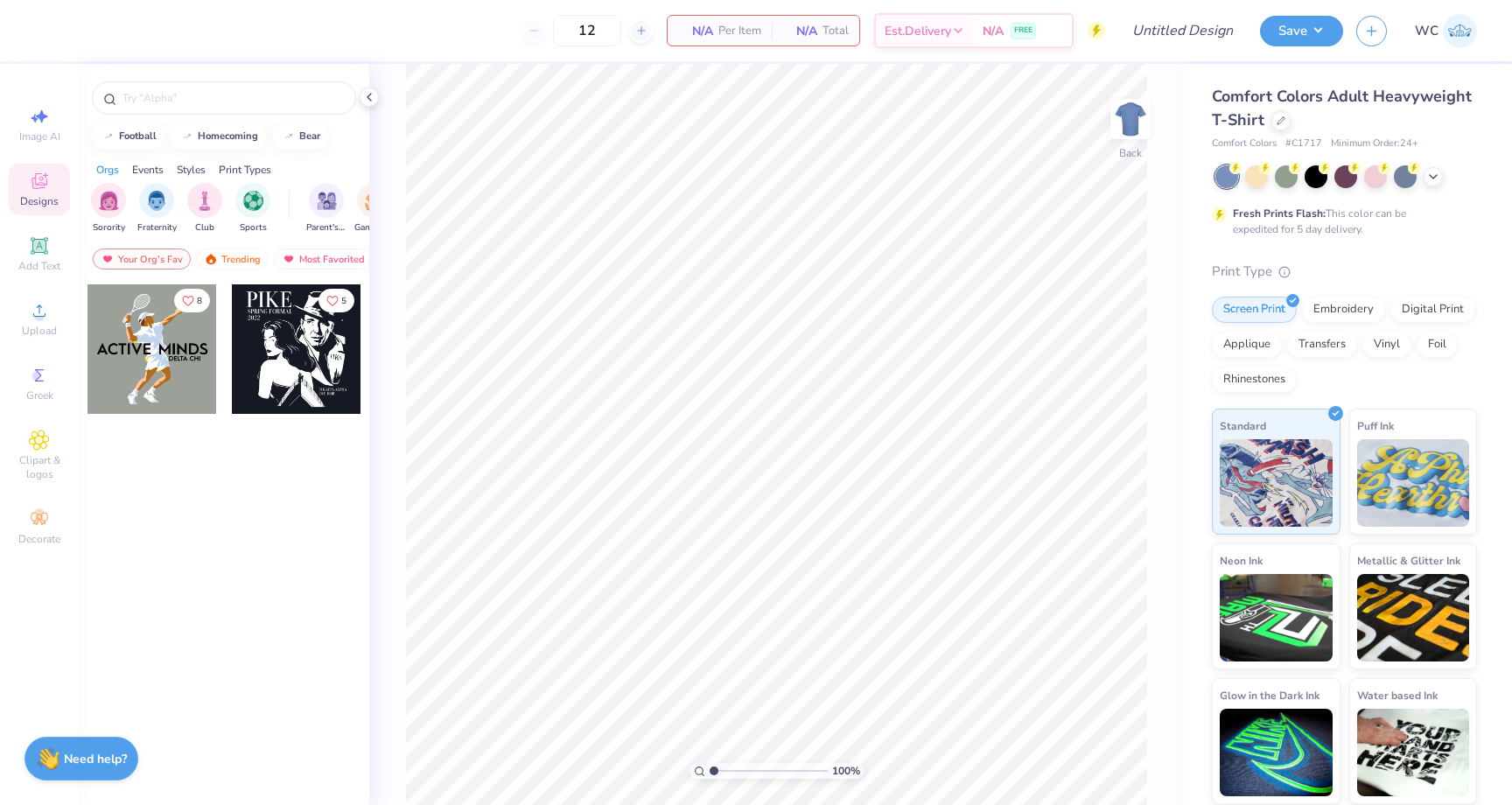
click at [1265, 118] on div "Comfort Colors Adult Heavyweight T-Shirt" at bounding box center [1344, 109] width 265 height 47
click at [1287, 126] on div "Comfort Colors Adult Heavyweight T-Shirt" at bounding box center [1344, 109] width 265 height 47
click at [1282, 125] on div at bounding box center [1280, 119] width 19 height 19
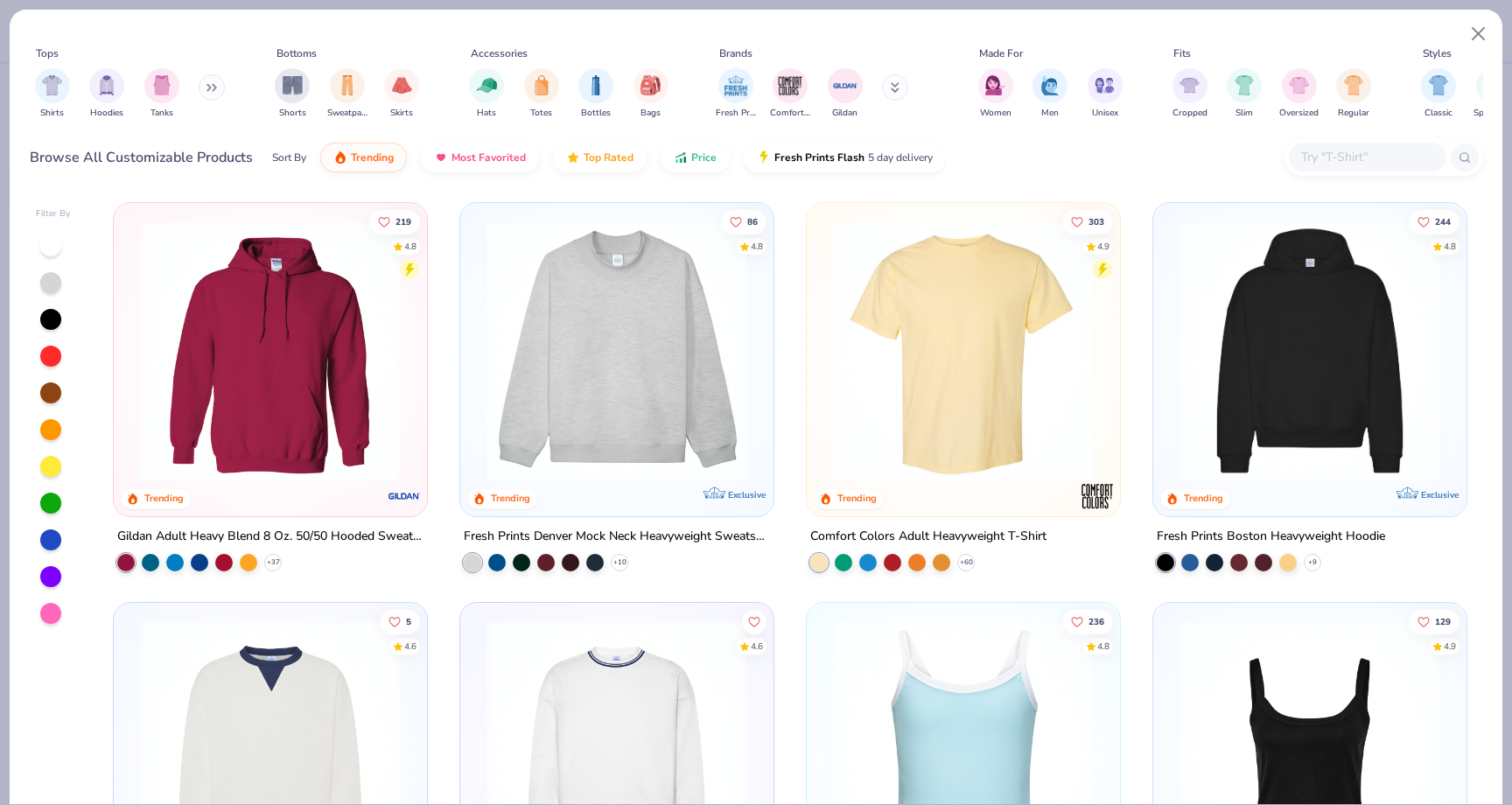
click at [1338, 147] on input "text" at bounding box center [1366, 156] width 134 height 20
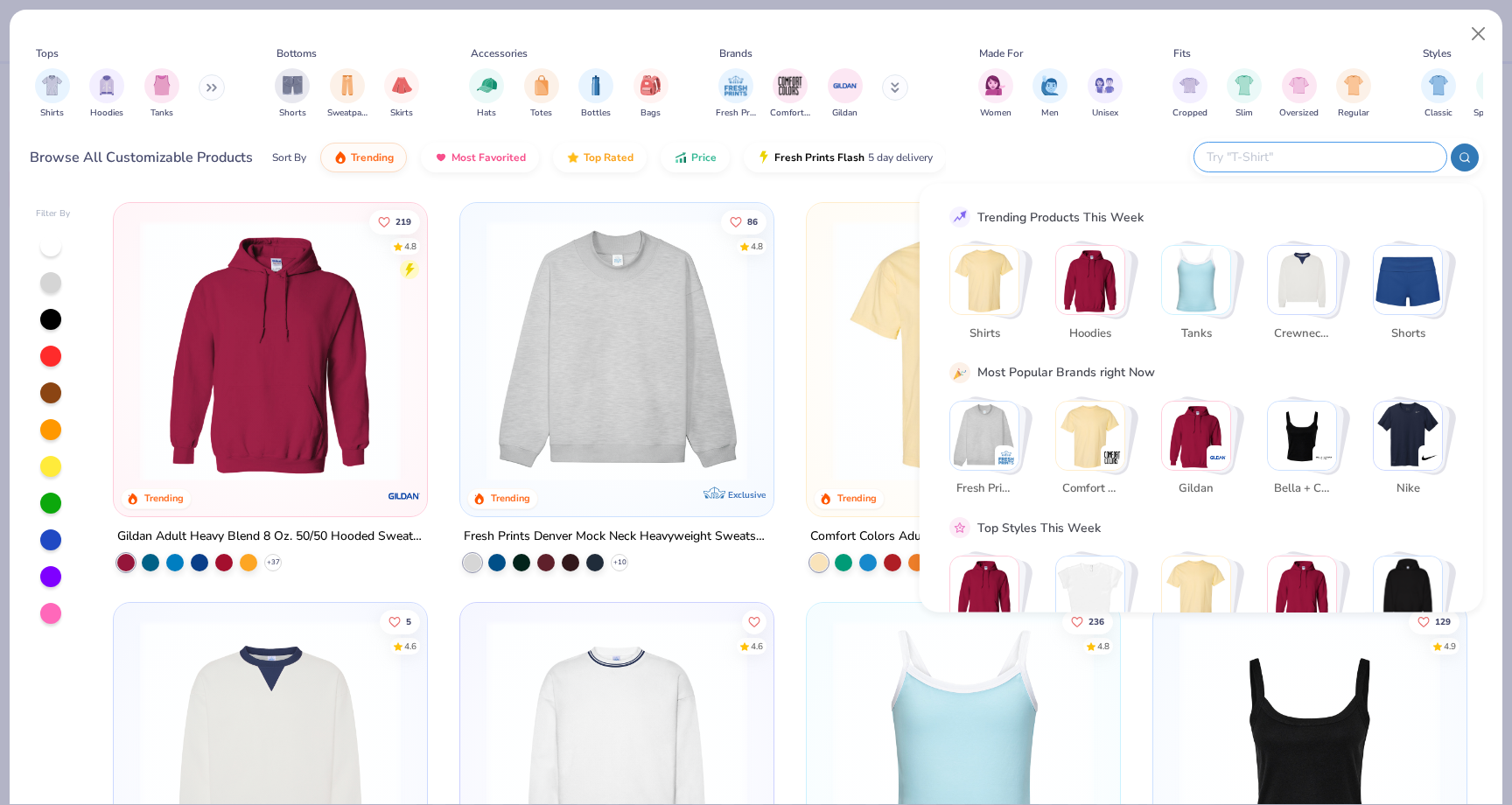
type input "f"
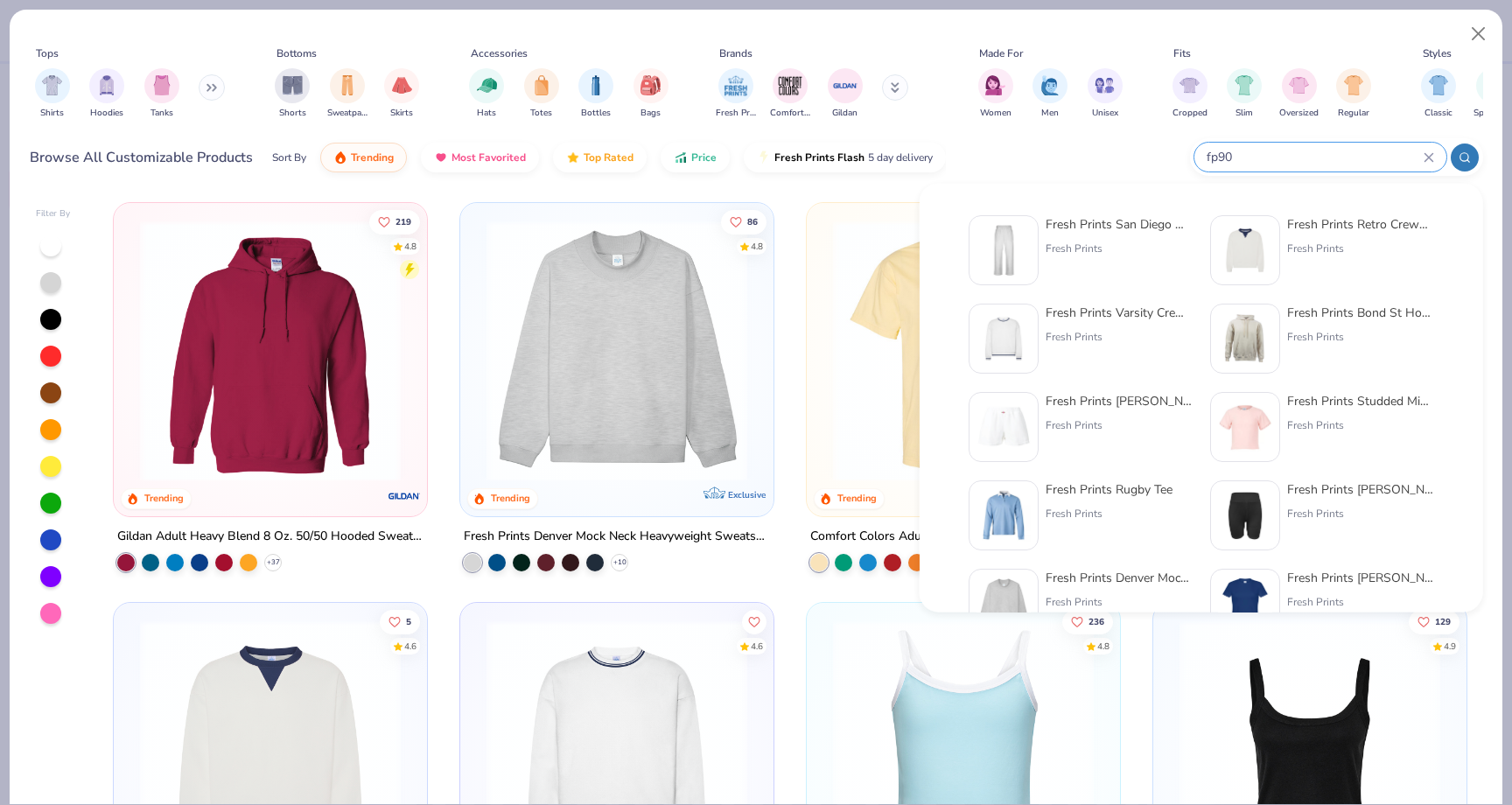
type input "fp90"
click at [1082, 240] on div "Fresh Prints" at bounding box center [1119, 248] width 147 height 16
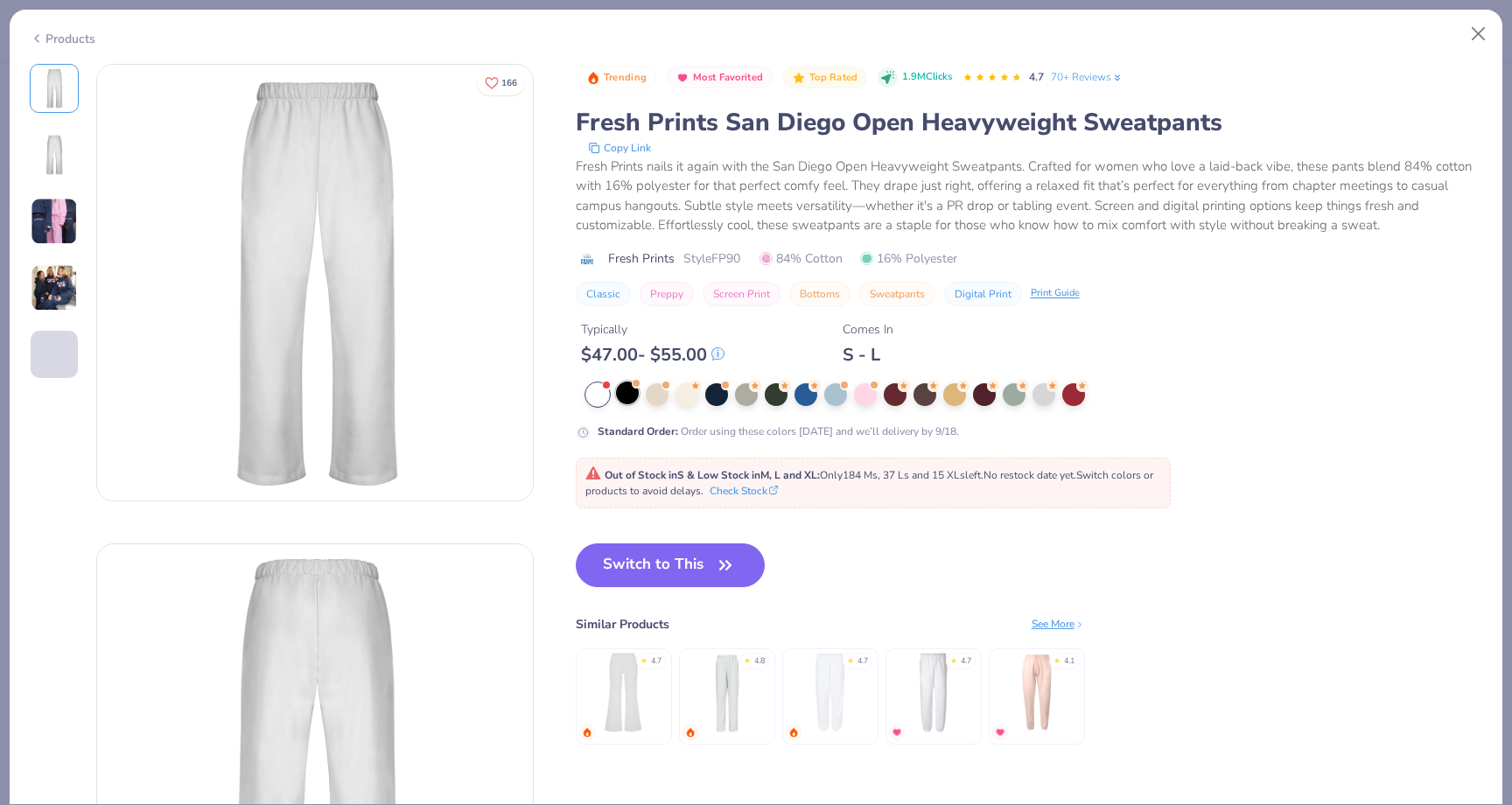
click at [633, 389] on div at bounding box center [627, 393] width 23 height 23
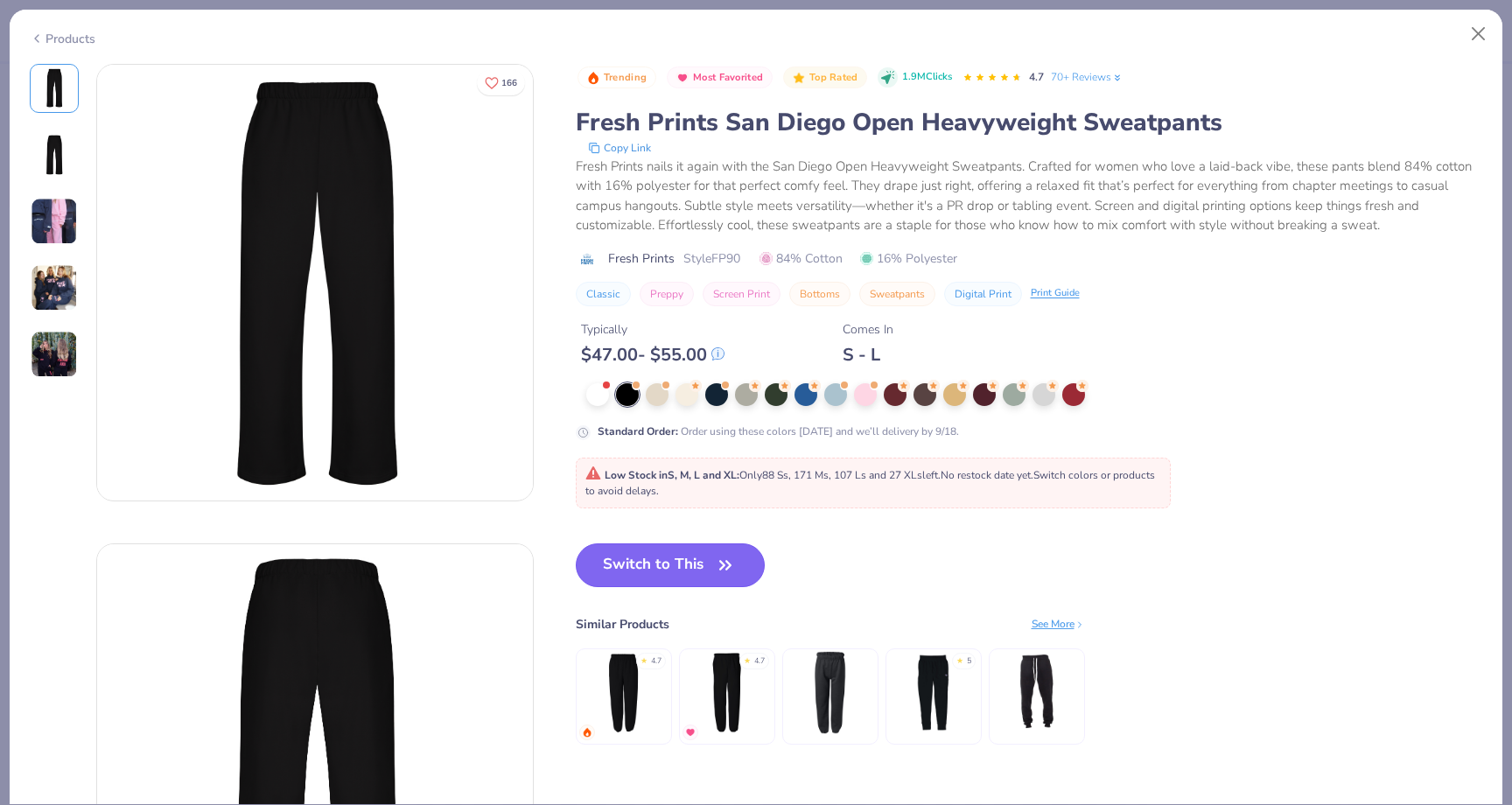
click at [635, 558] on button "Switch to This" at bounding box center [670, 566] width 190 height 44
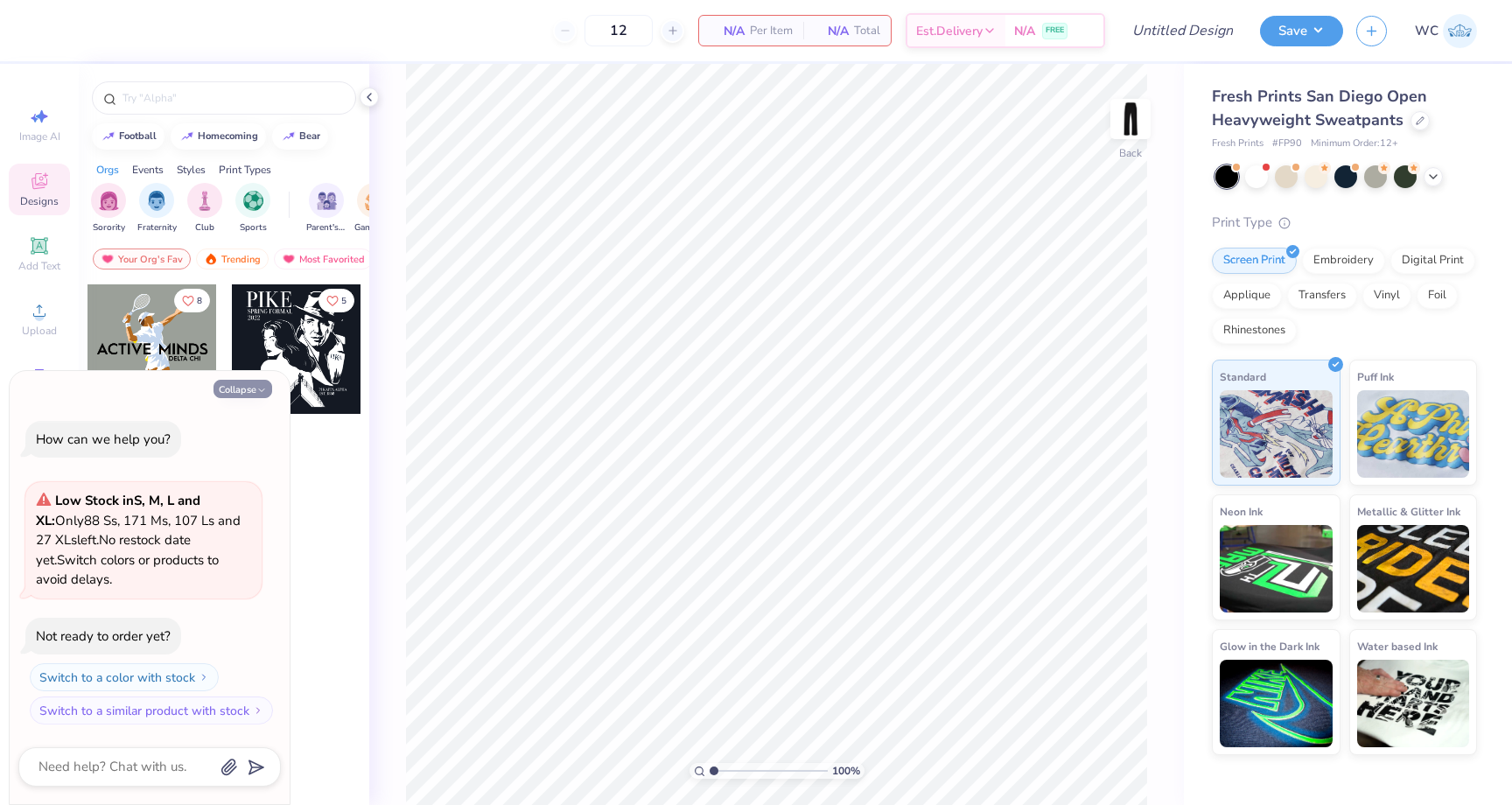
click at [252, 387] on button "Collapse" at bounding box center [243, 389] width 59 height 18
type textarea "x"
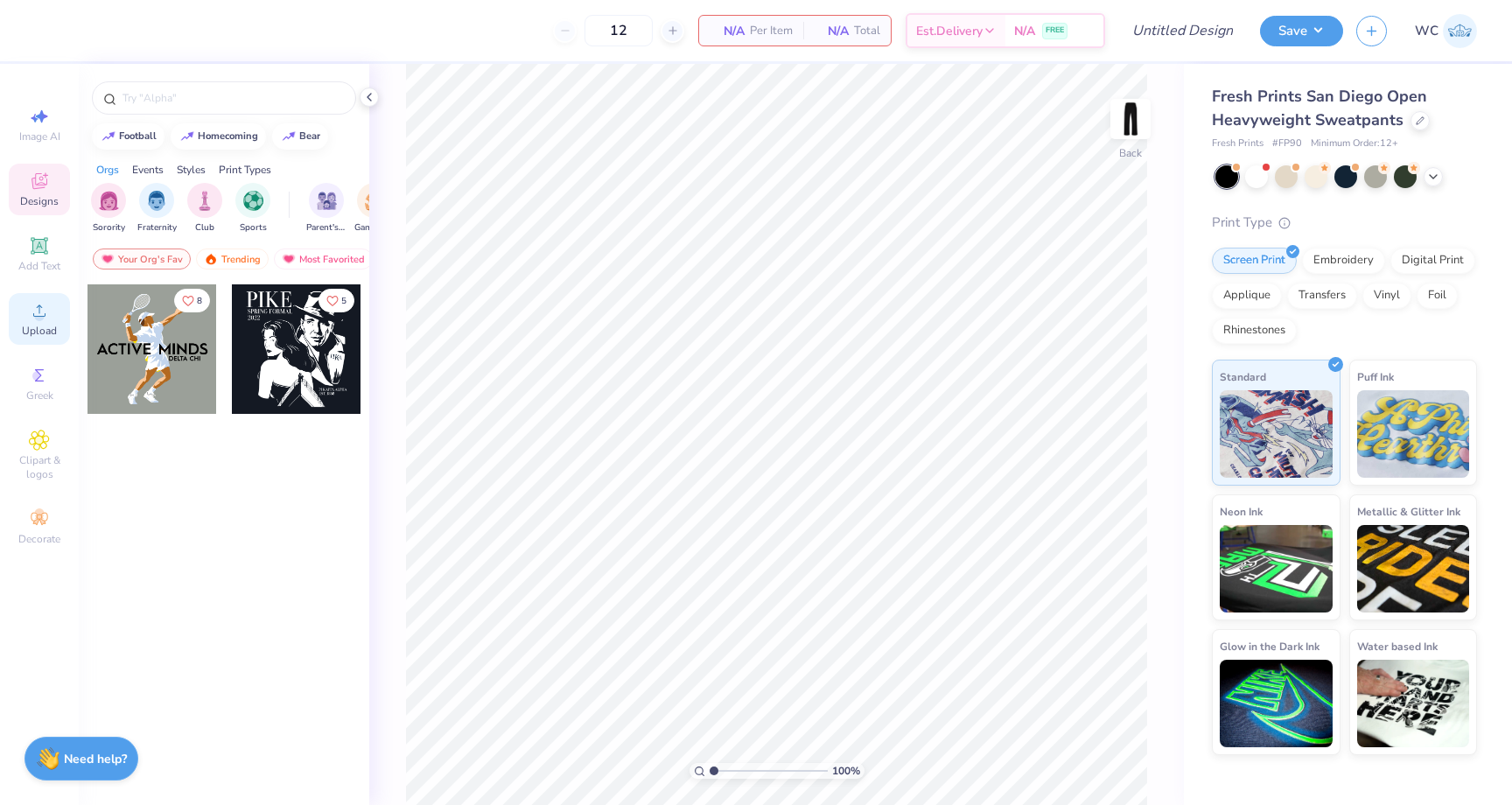
click at [36, 330] on span "Upload" at bounding box center [39, 330] width 35 height 14
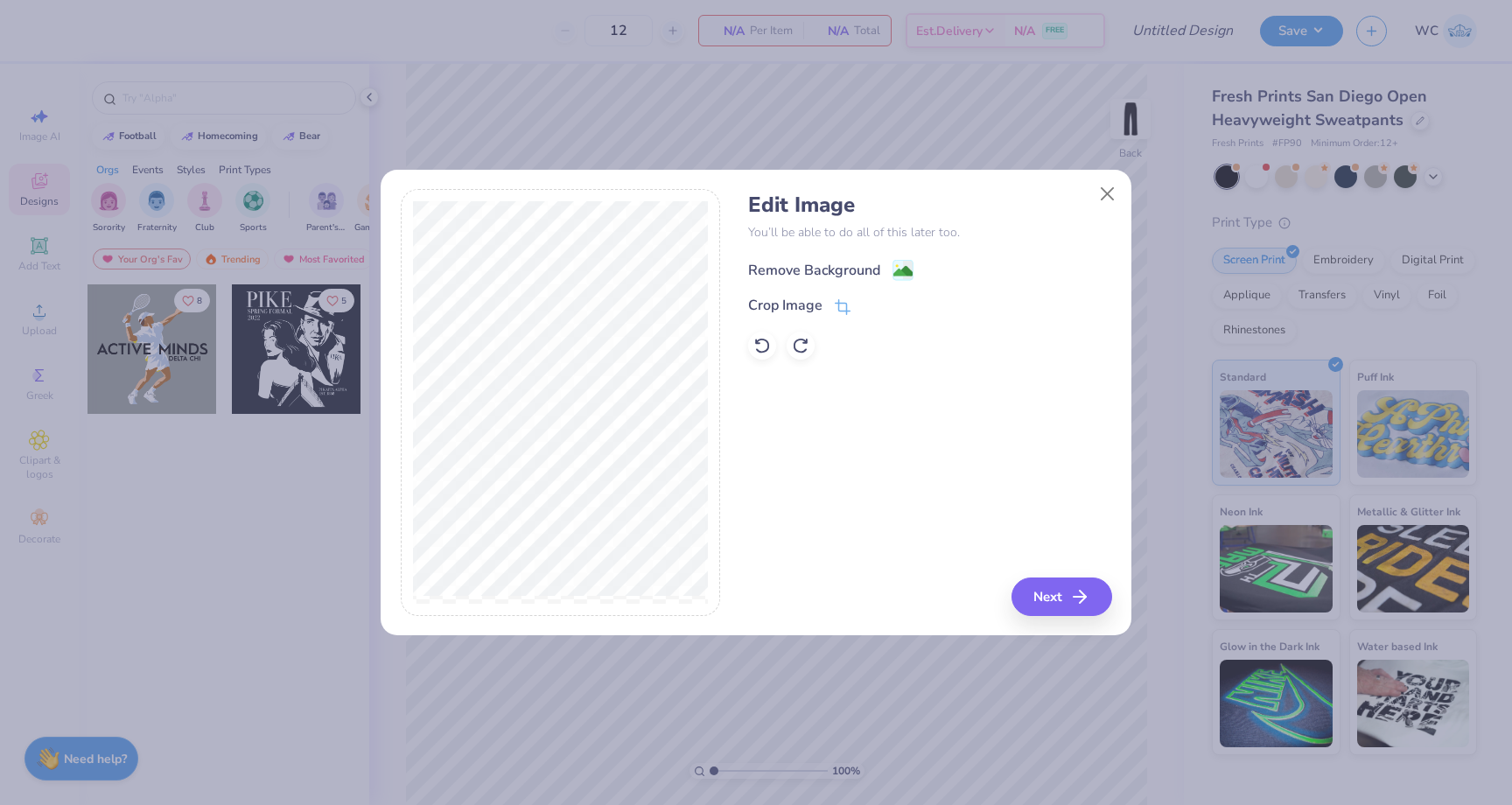
click at [907, 272] on image at bounding box center [903, 271] width 19 height 19
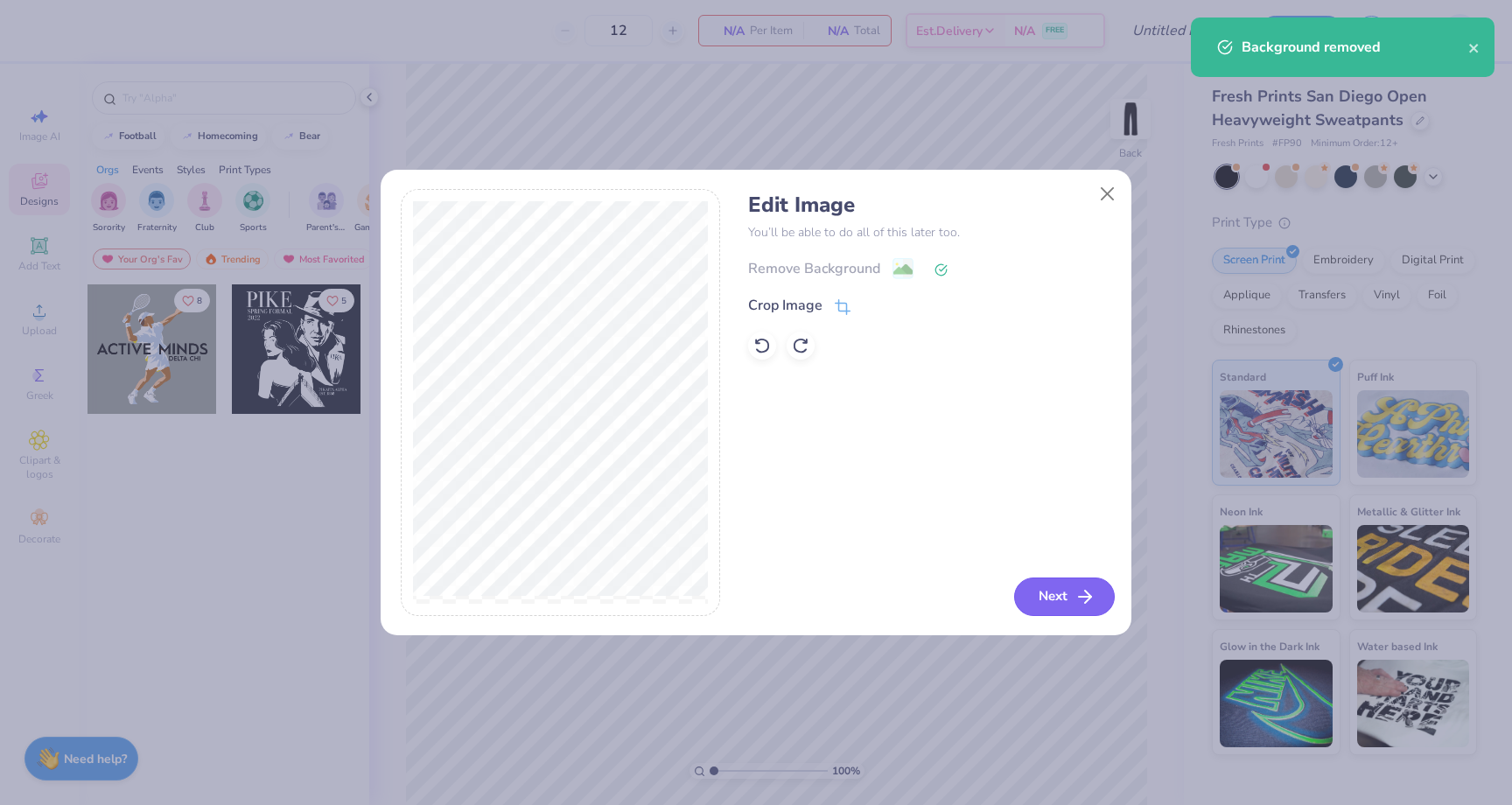
click at [1079, 603] on icon "button" at bounding box center [1085, 597] width 21 height 21
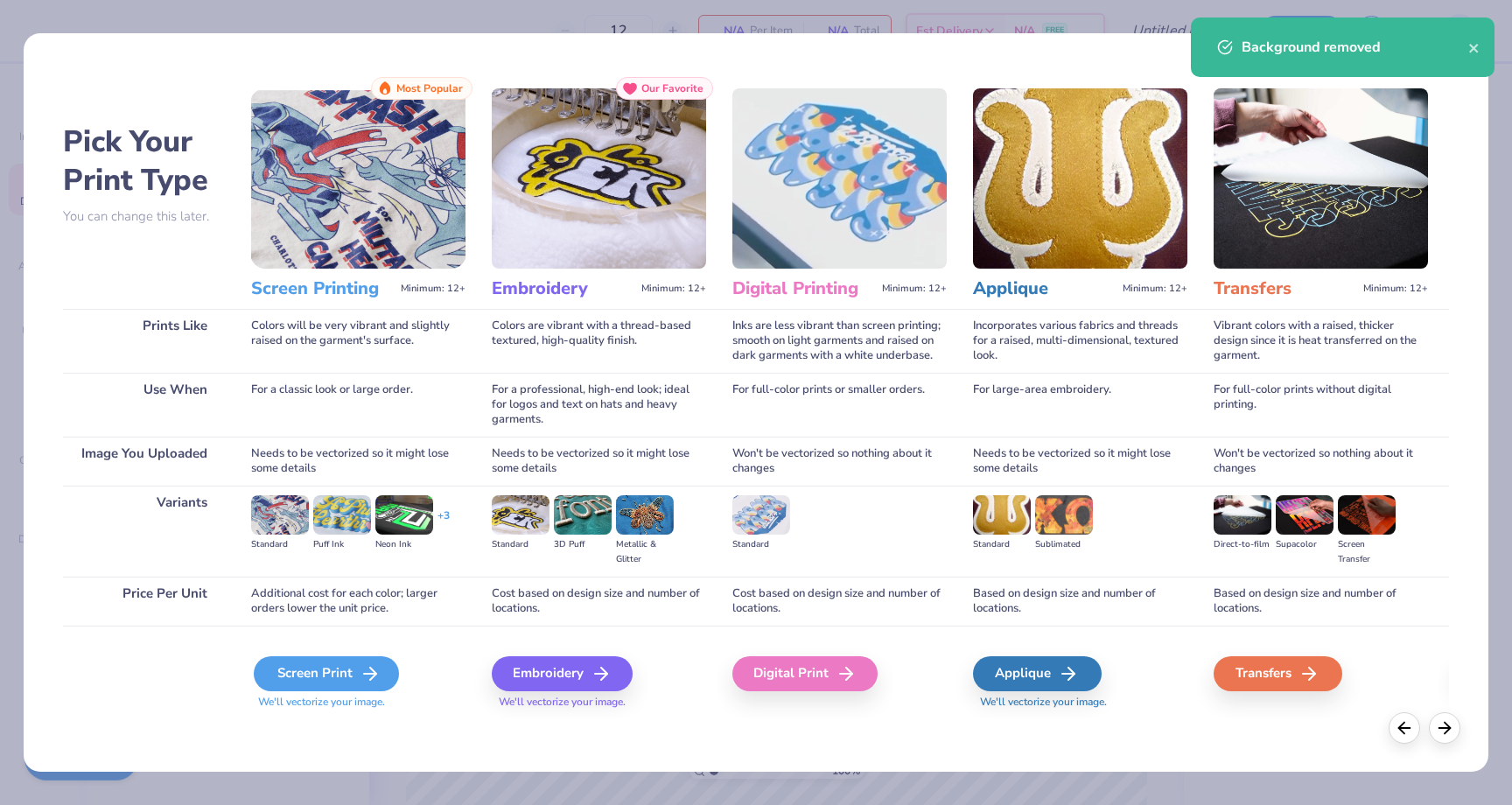
click at [329, 683] on div "Screen Print" at bounding box center [326, 674] width 146 height 35
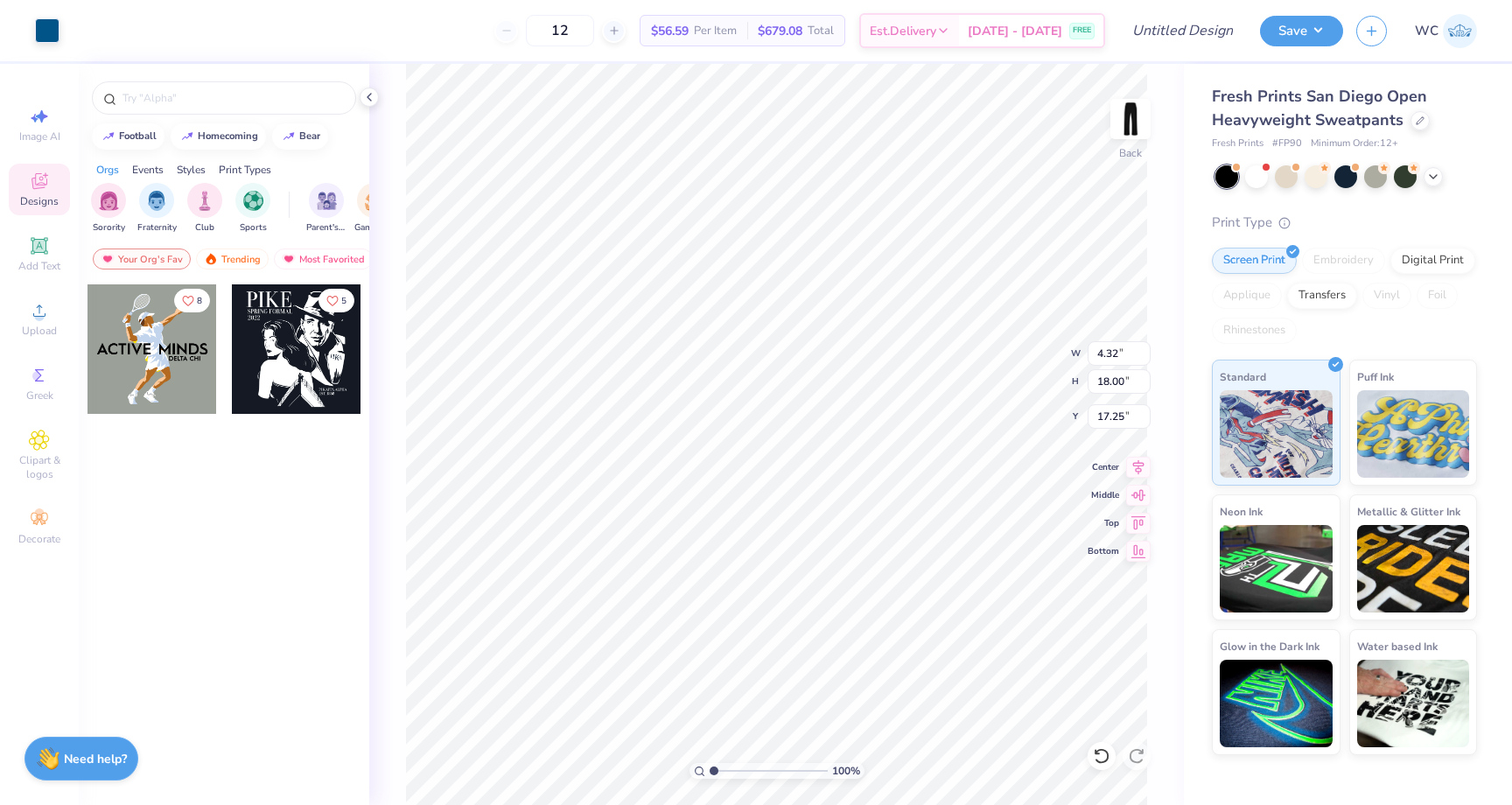
type input "17.25"
type input "17.49"
click at [50, 320] on div "Upload" at bounding box center [39, 319] width 61 height 52
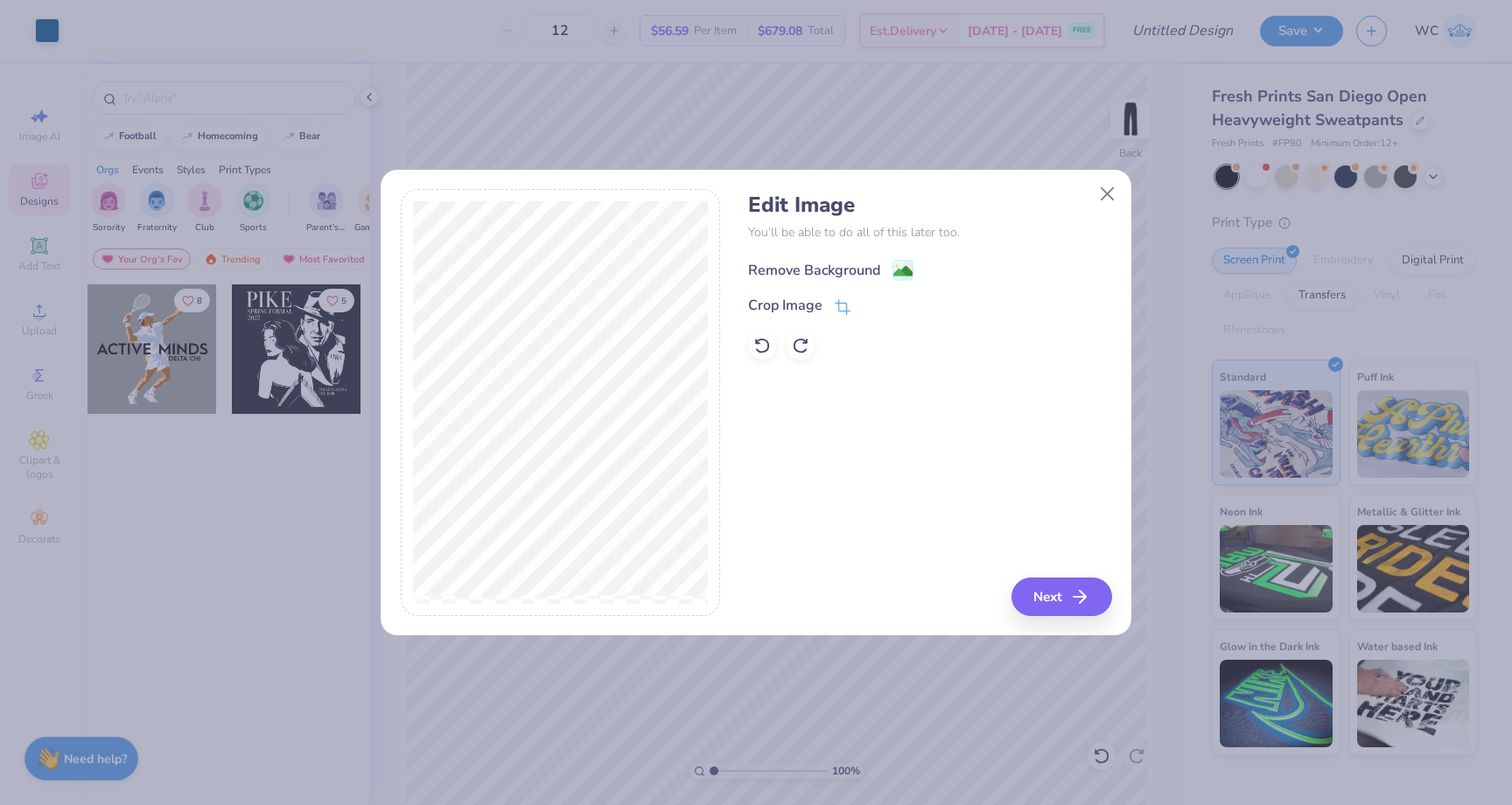
click at [893, 265] on icon at bounding box center [903, 271] width 21 height 21
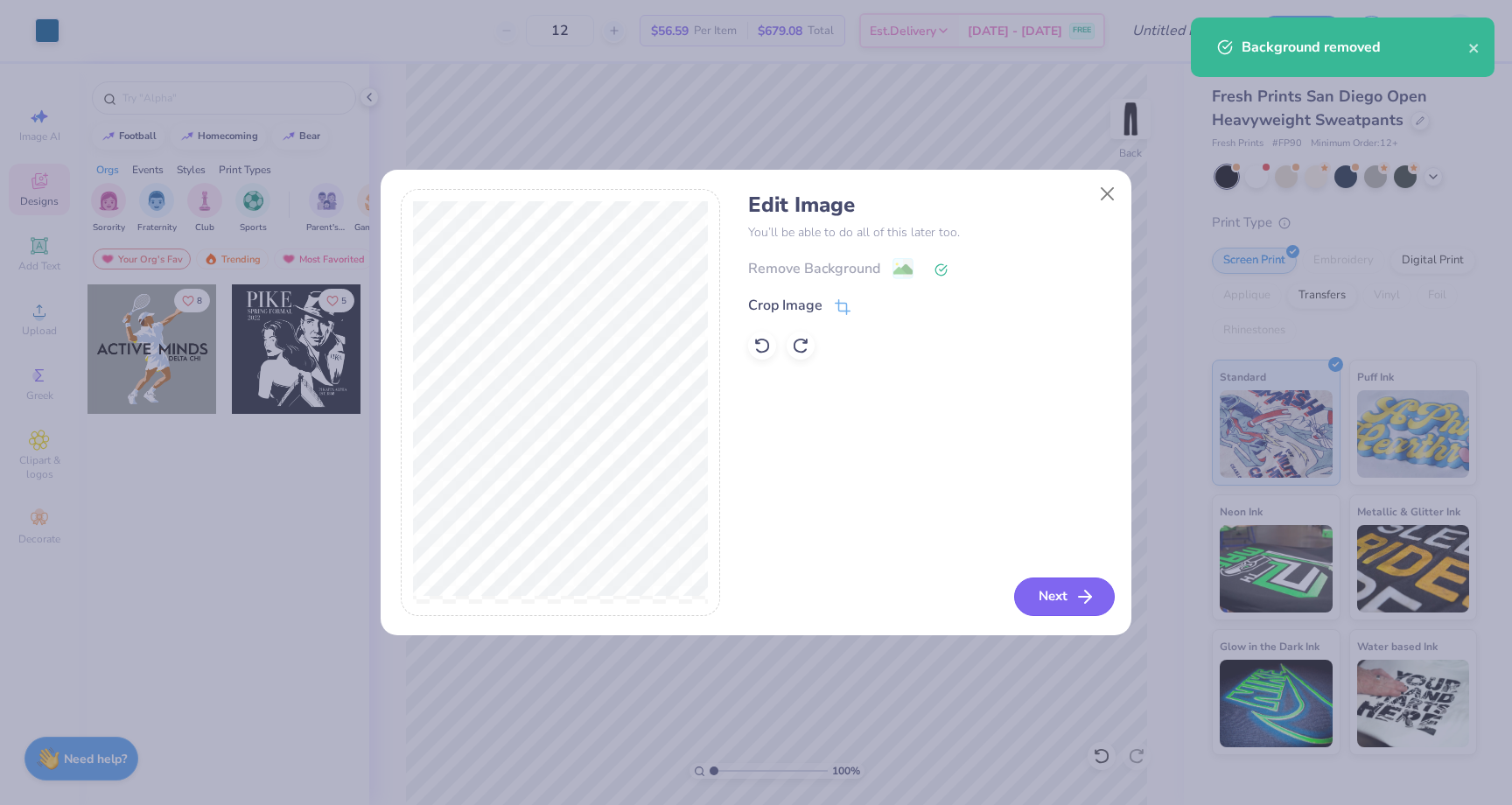
click at [1079, 603] on icon "button" at bounding box center [1085, 597] width 21 height 21
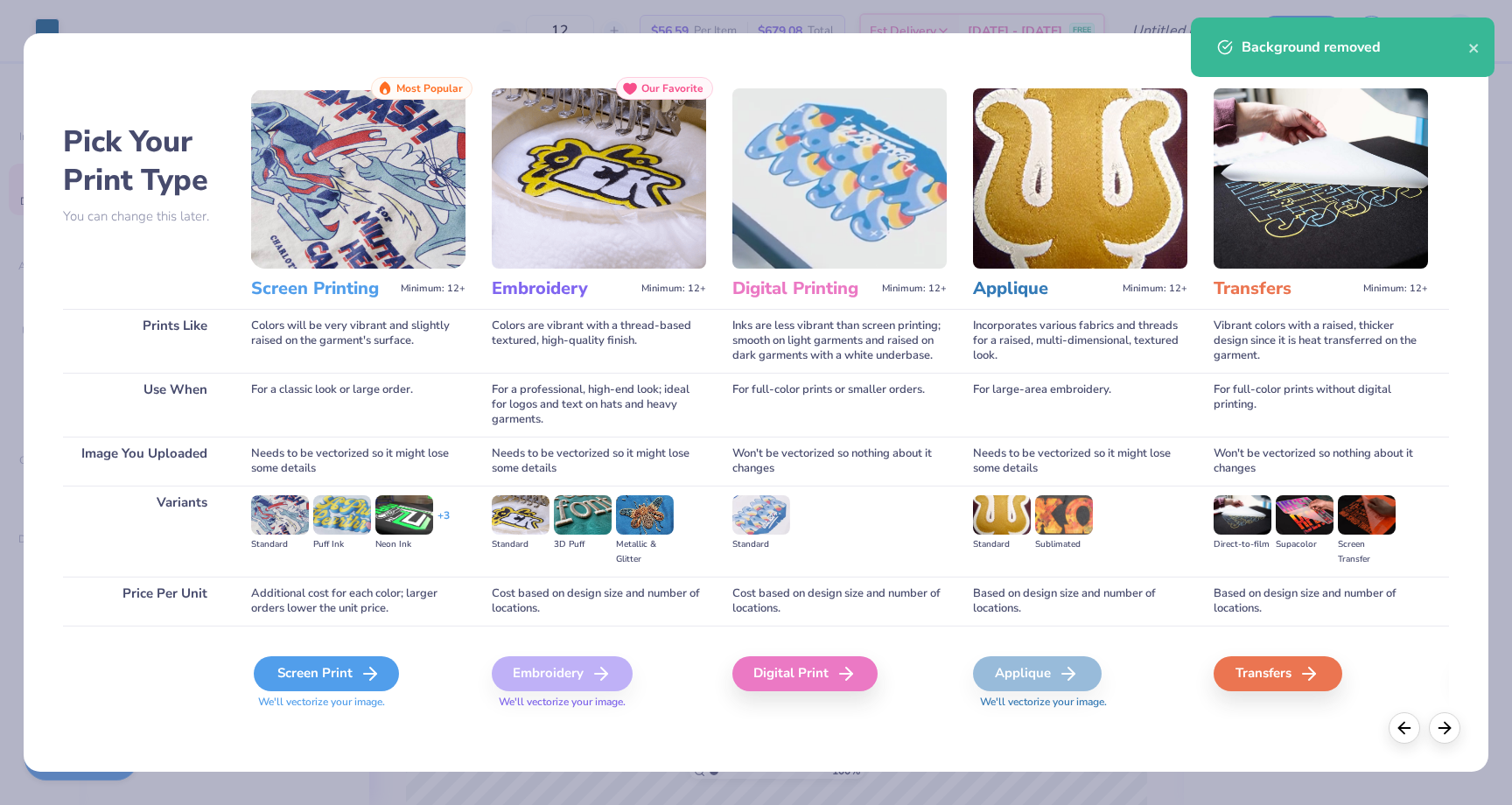
click at [339, 683] on div "Screen Print" at bounding box center [326, 674] width 146 height 35
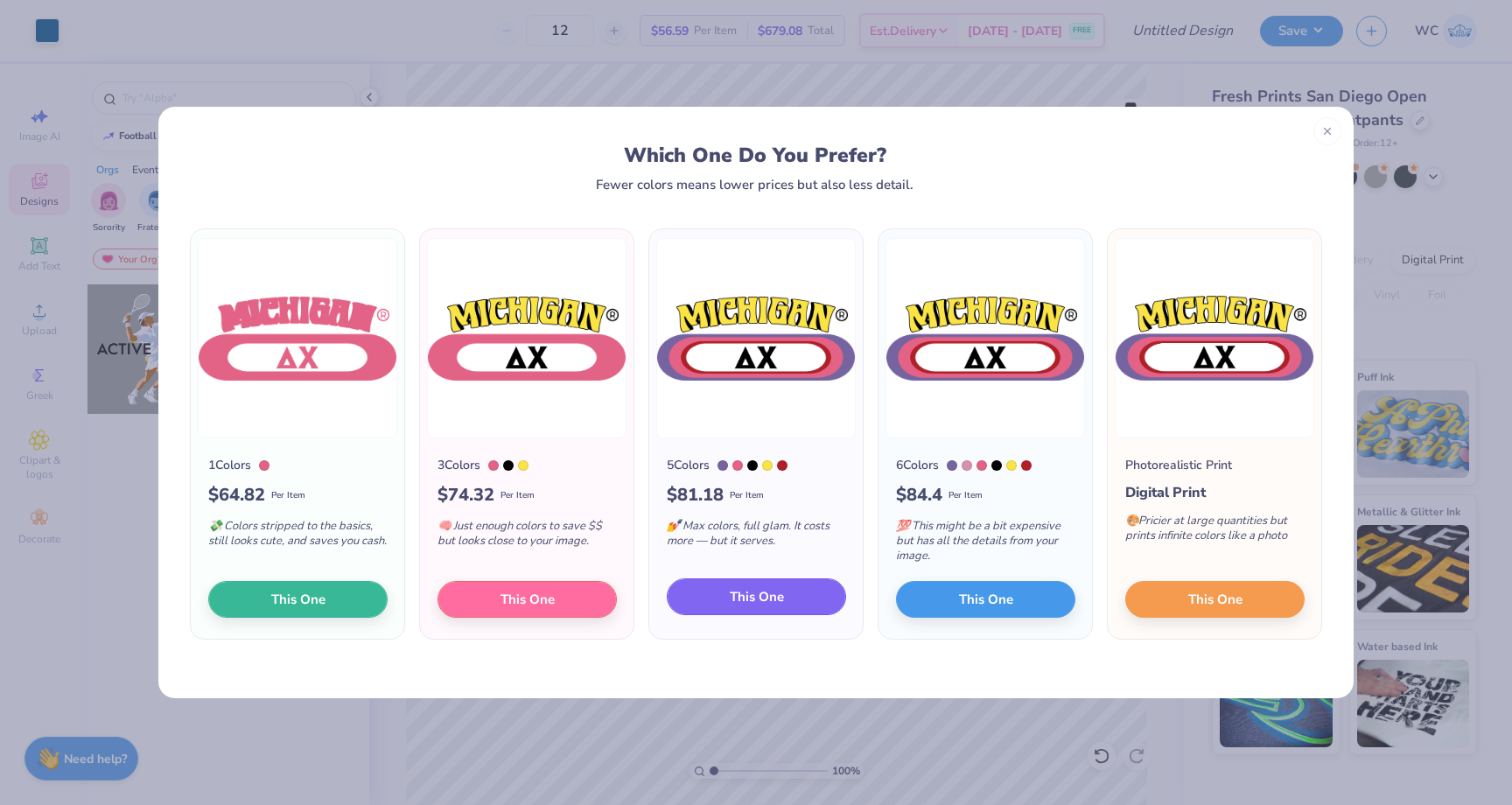
click at [825, 594] on button "This One" at bounding box center [756, 597] width 180 height 37
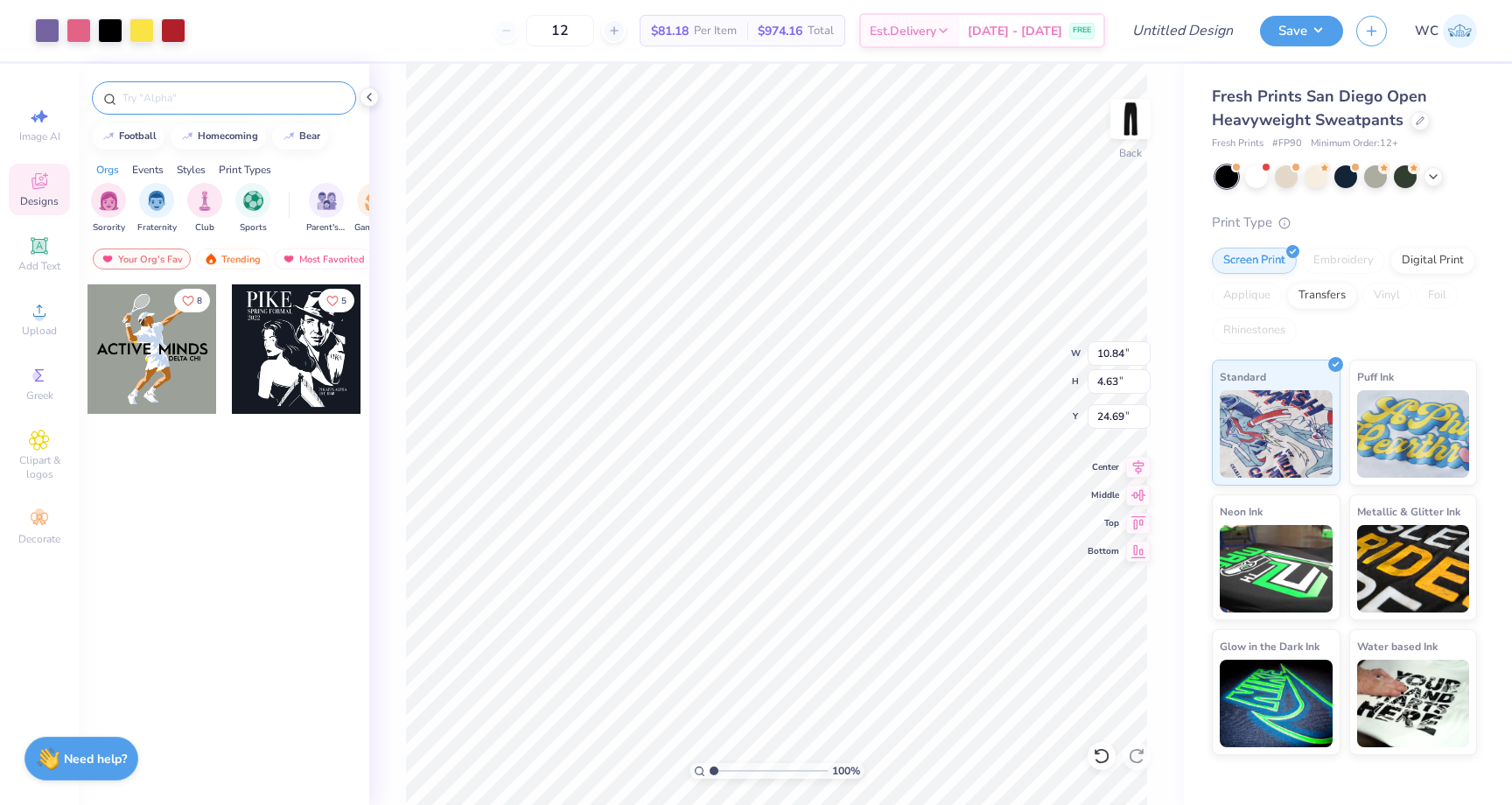
click at [200, 106] on div at bounding box center [223, 97] width 264 height 33
click at [50, 250] on div "Add Text" at bounding box center [39, 254] width 61 height 52
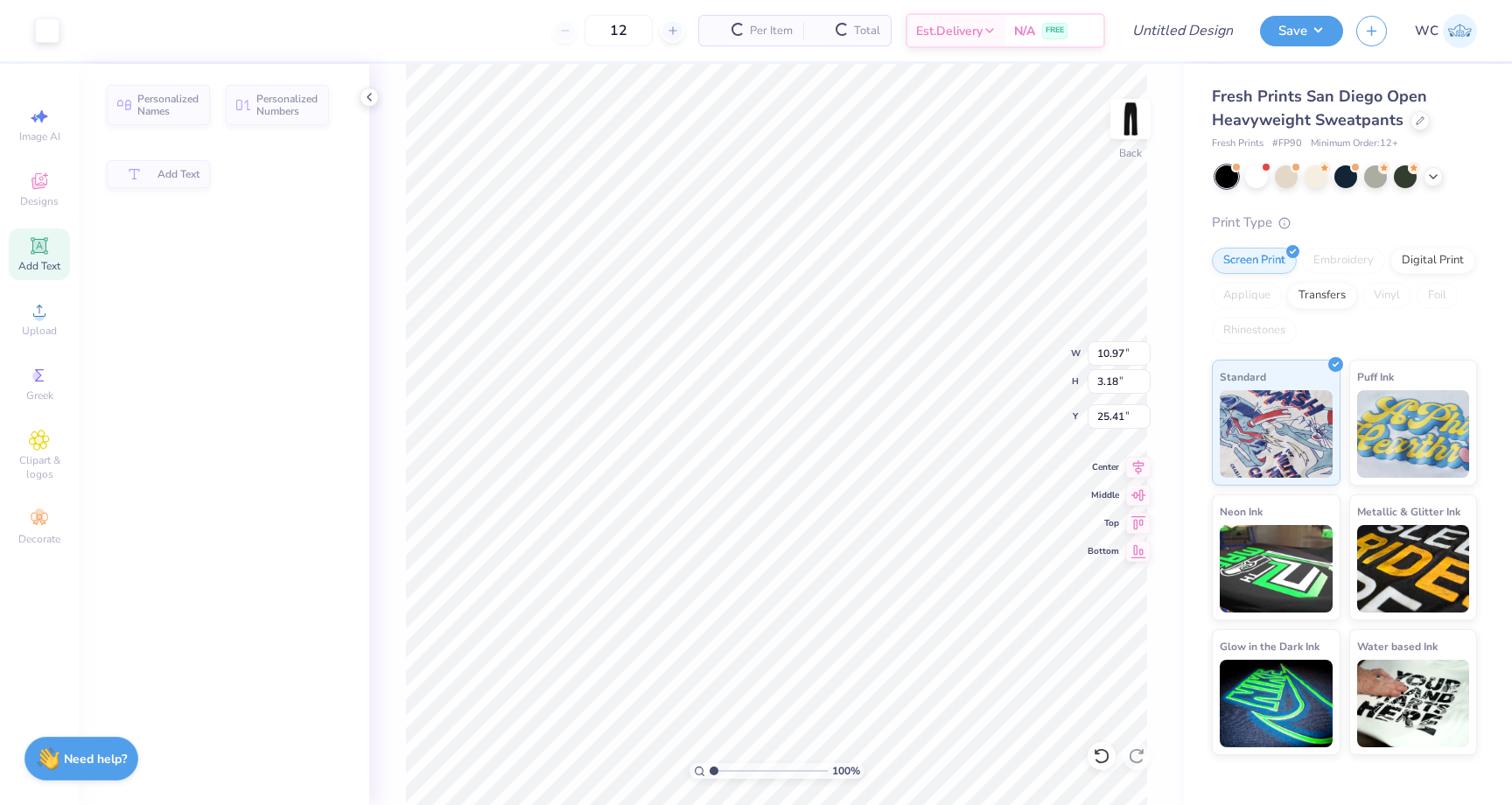
type input "10.97"
type input "3.18"
type input "25.41"
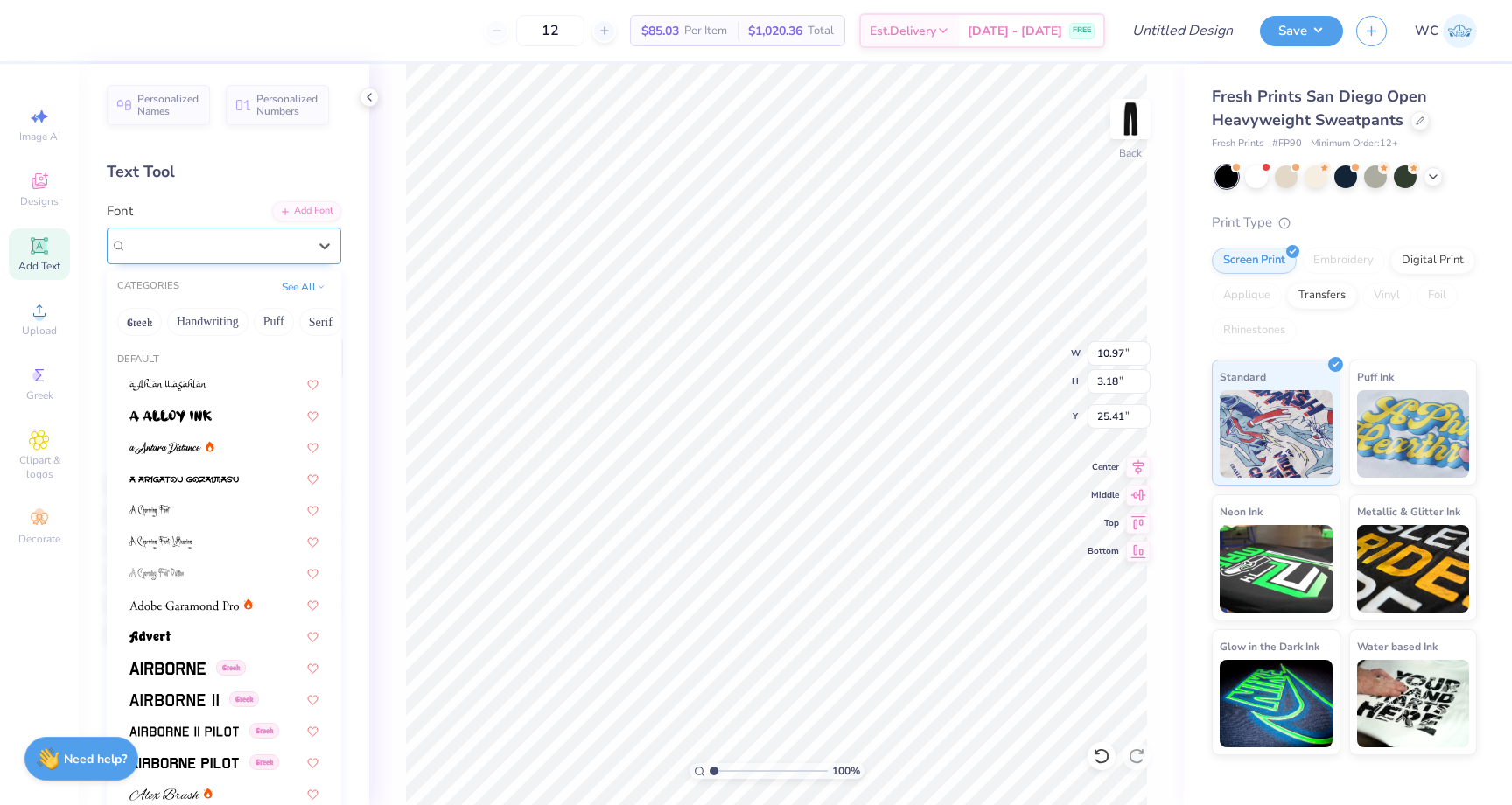
click at [223, 236] on div "Super Dream" at bounding box center [217, 245] width 183 height 27
click at [134, 328] on button "Greek" at bounding box center [139, 323] width 44 height 28
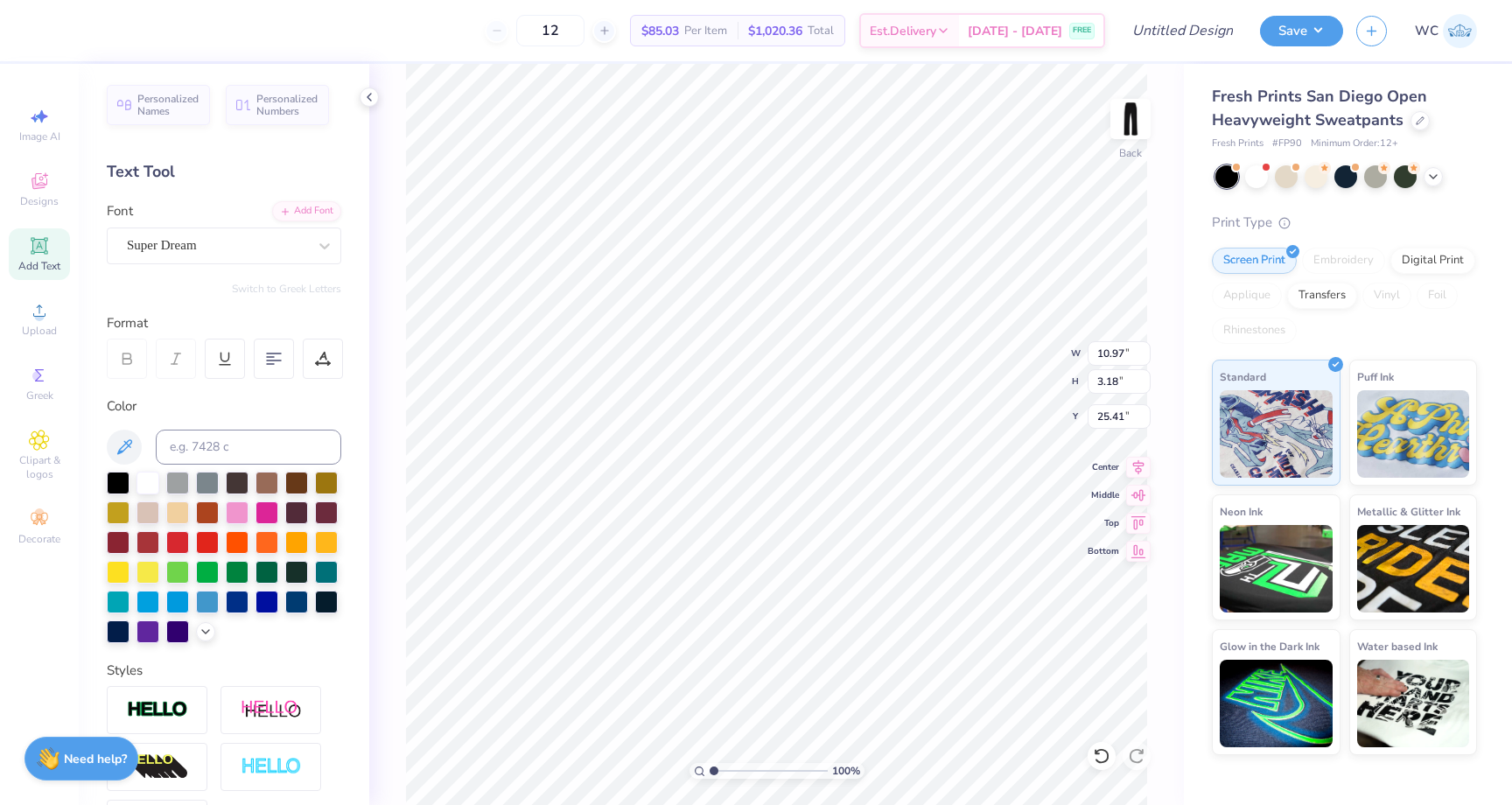
click at [217, 217] on div "Font Super Dream" at bounding box center [224, 233] width 235 height 63
click at [276, 248] on div "Super Dream" at bounding box center [217, 245] width 183 height 27
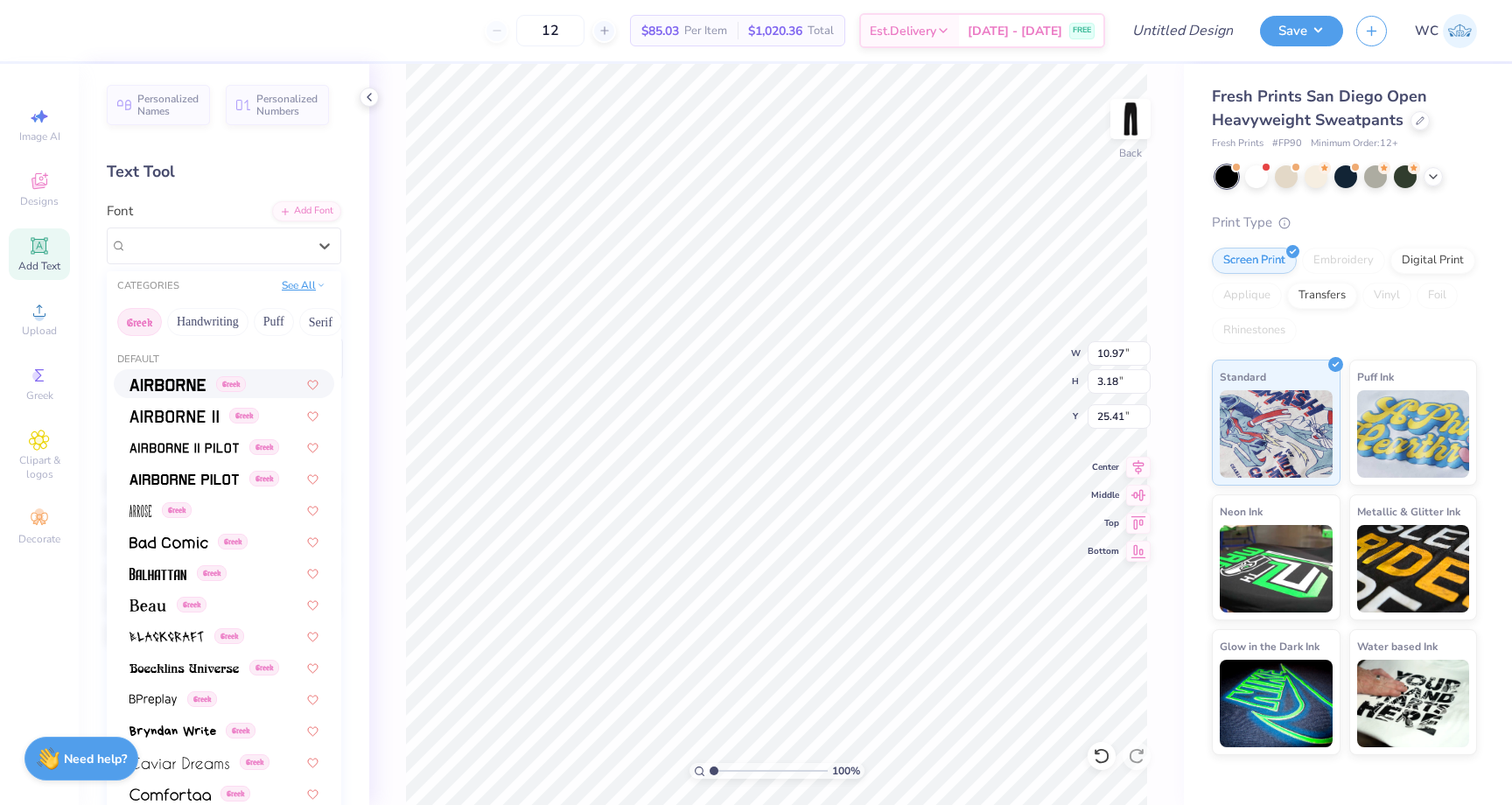
click at [299, 289] on button "See All" at bounding box center [303, 285] width 54 height 18
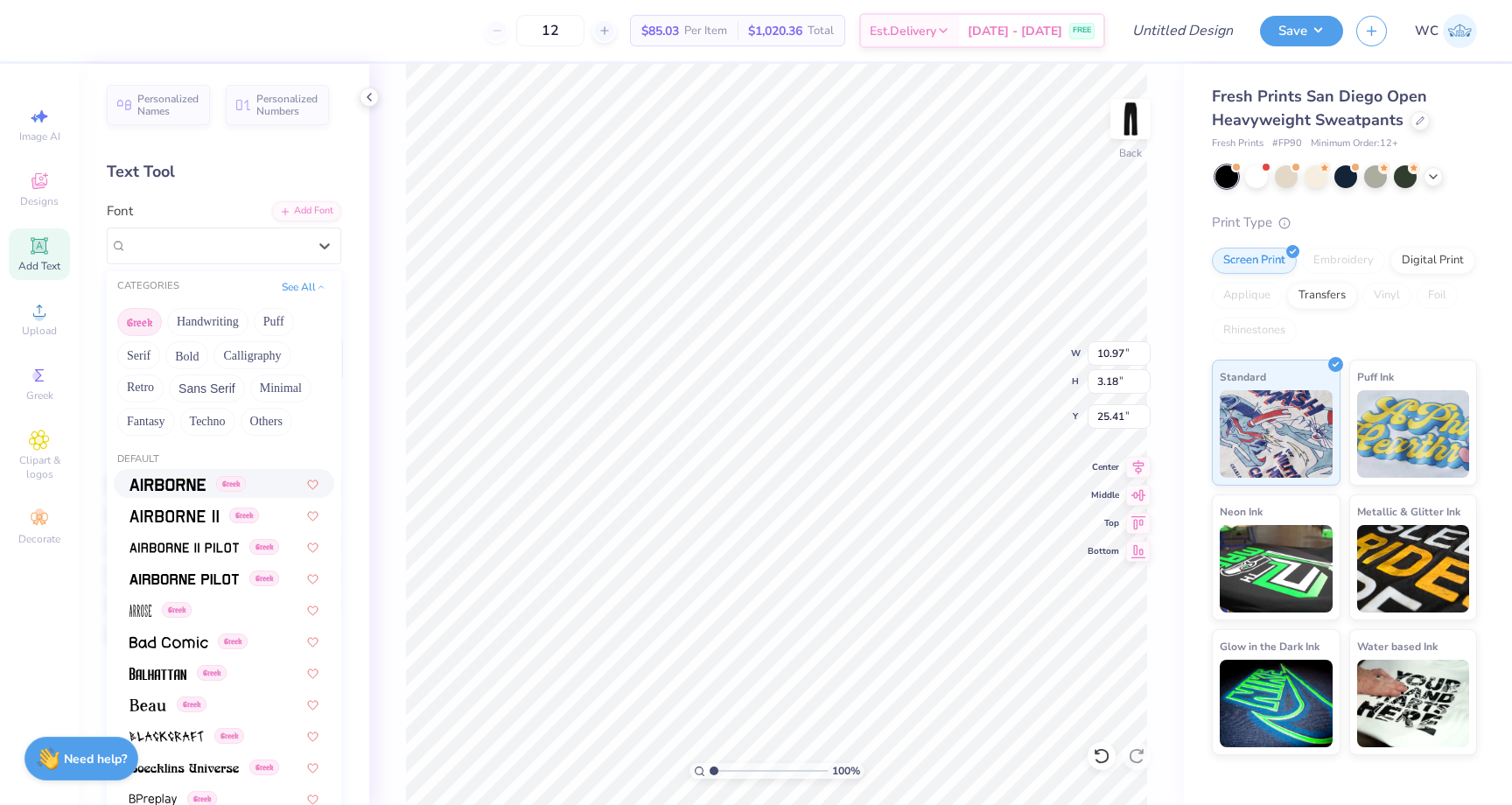
click at [345, 314] on div "Personalized Names Personalized Numbers Text Tool Add Font Font option Airborne…" at bounding box center [223, 435] width 290 height 742
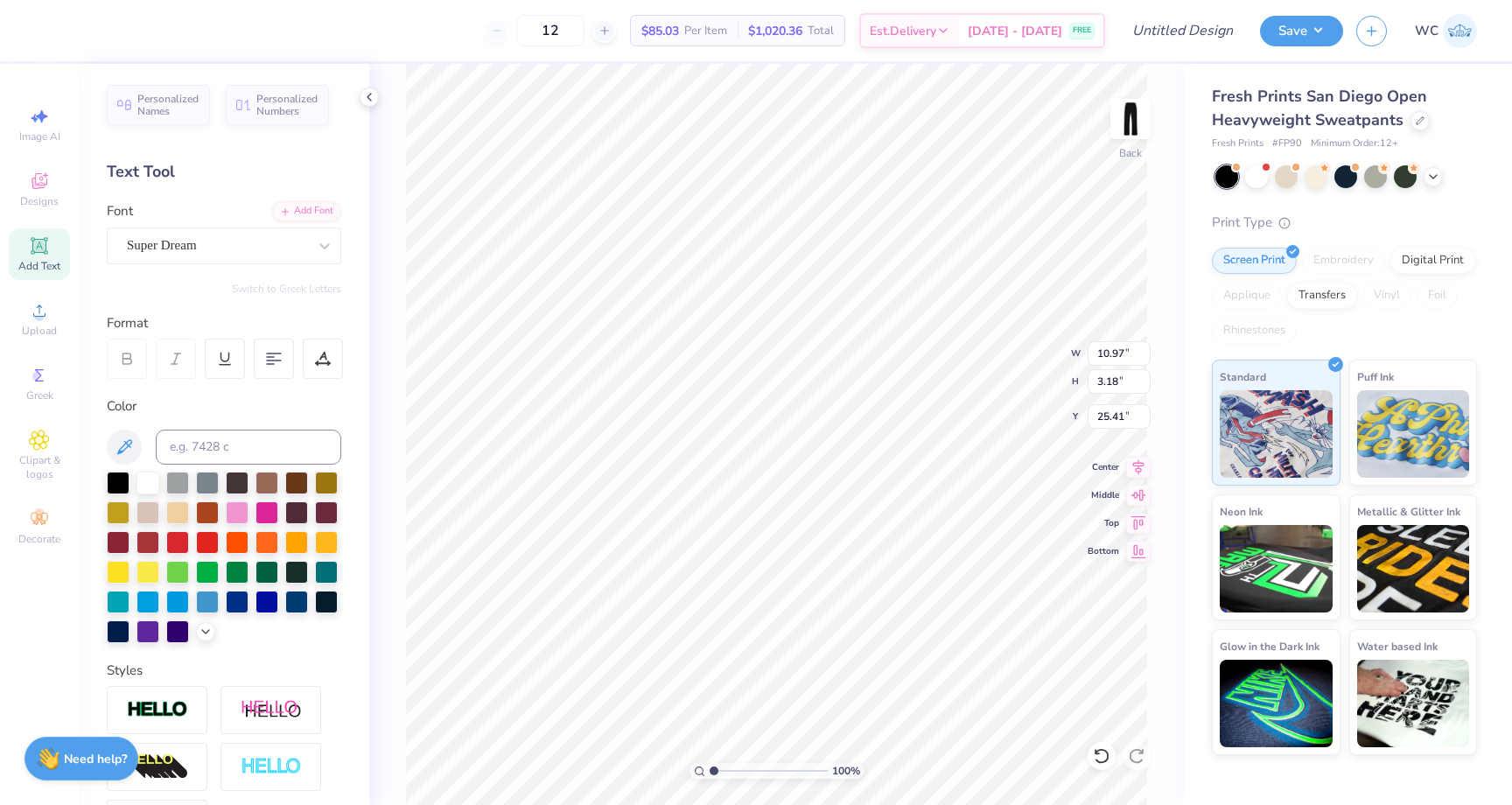
type textarea "X"
type textarea "D"
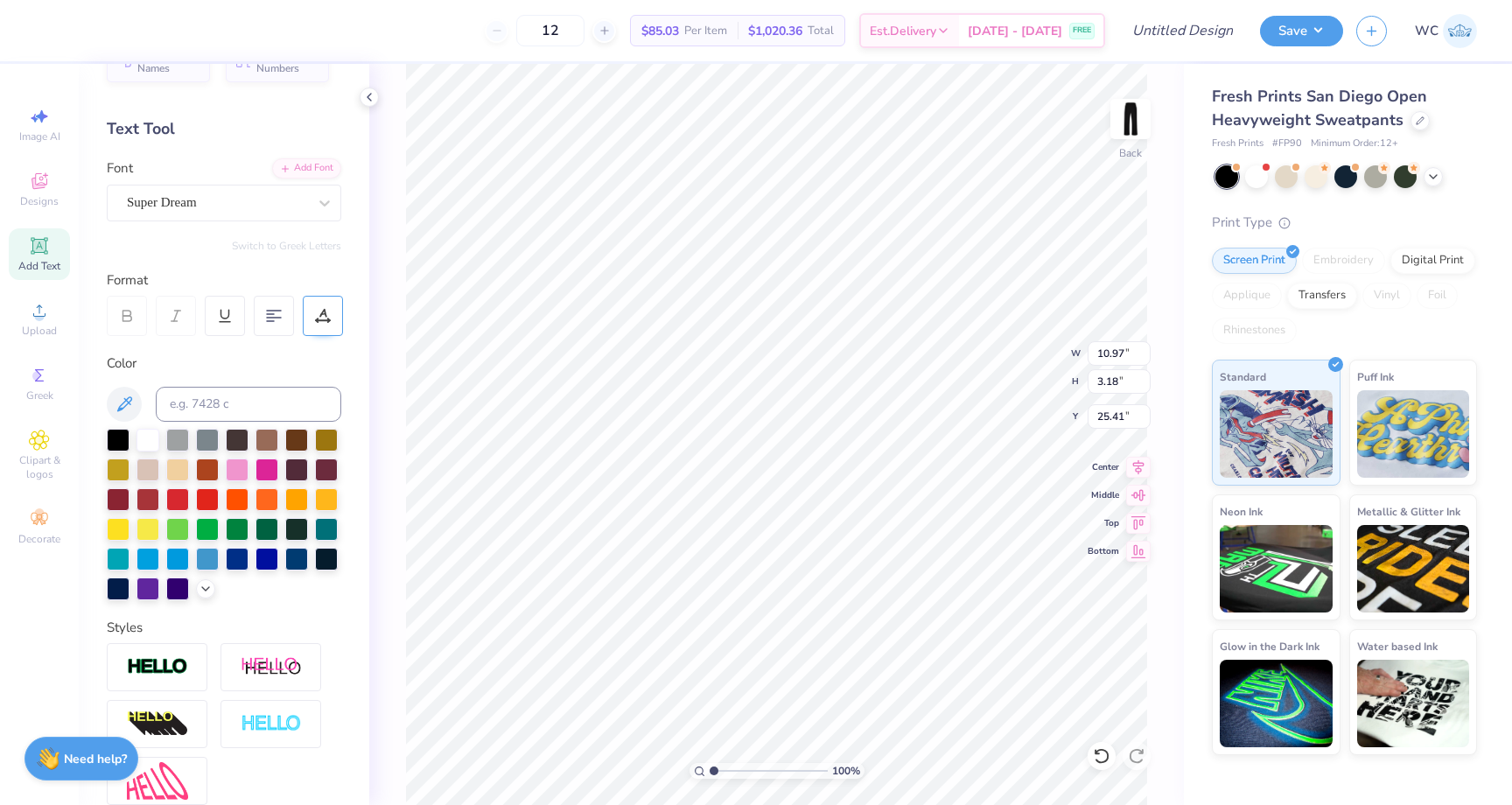
scroll to position [48, 0]
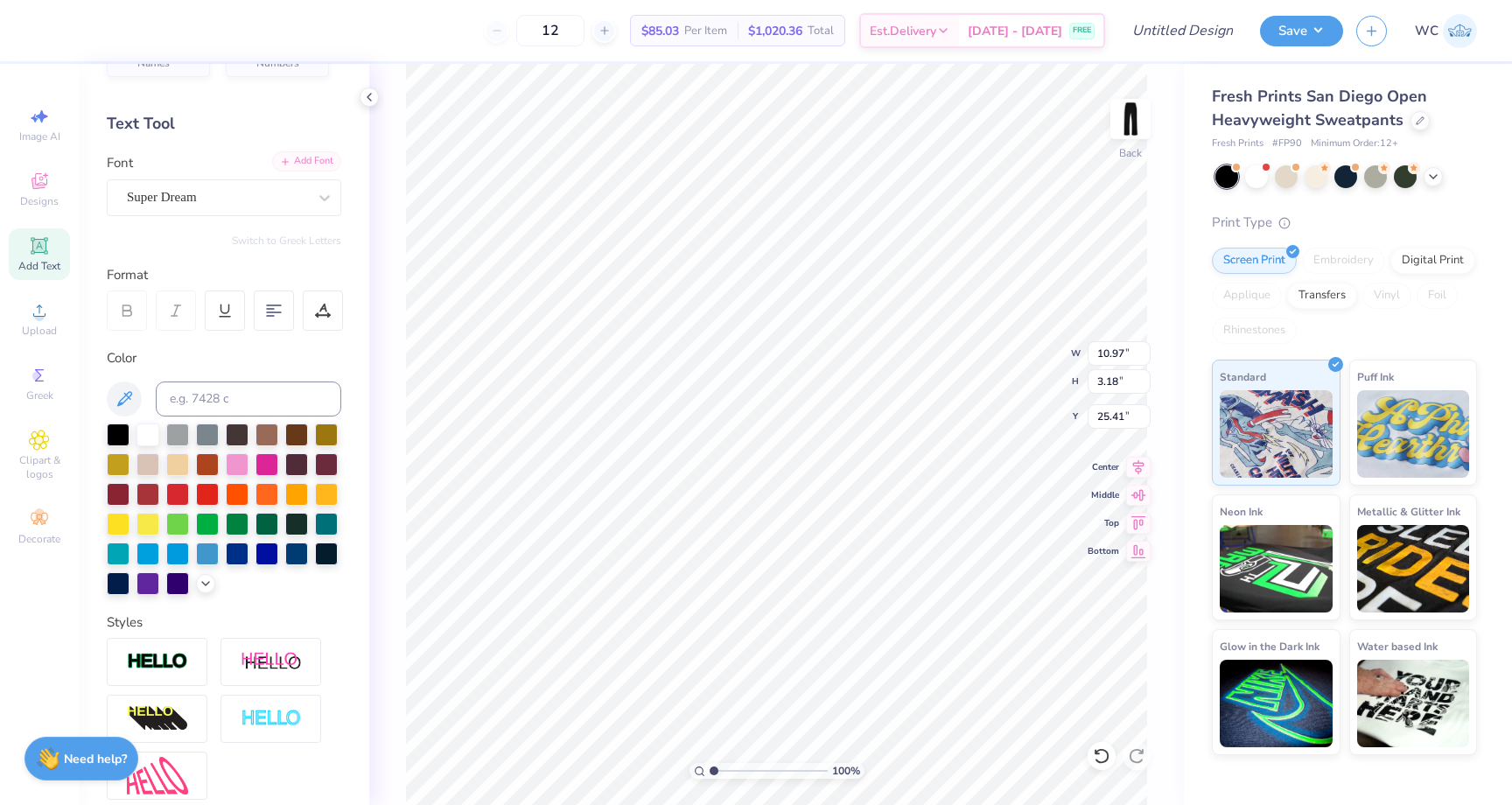
click at [315, 165] on div "Add Font" at bounding box center [306, 161] width 69 height 20
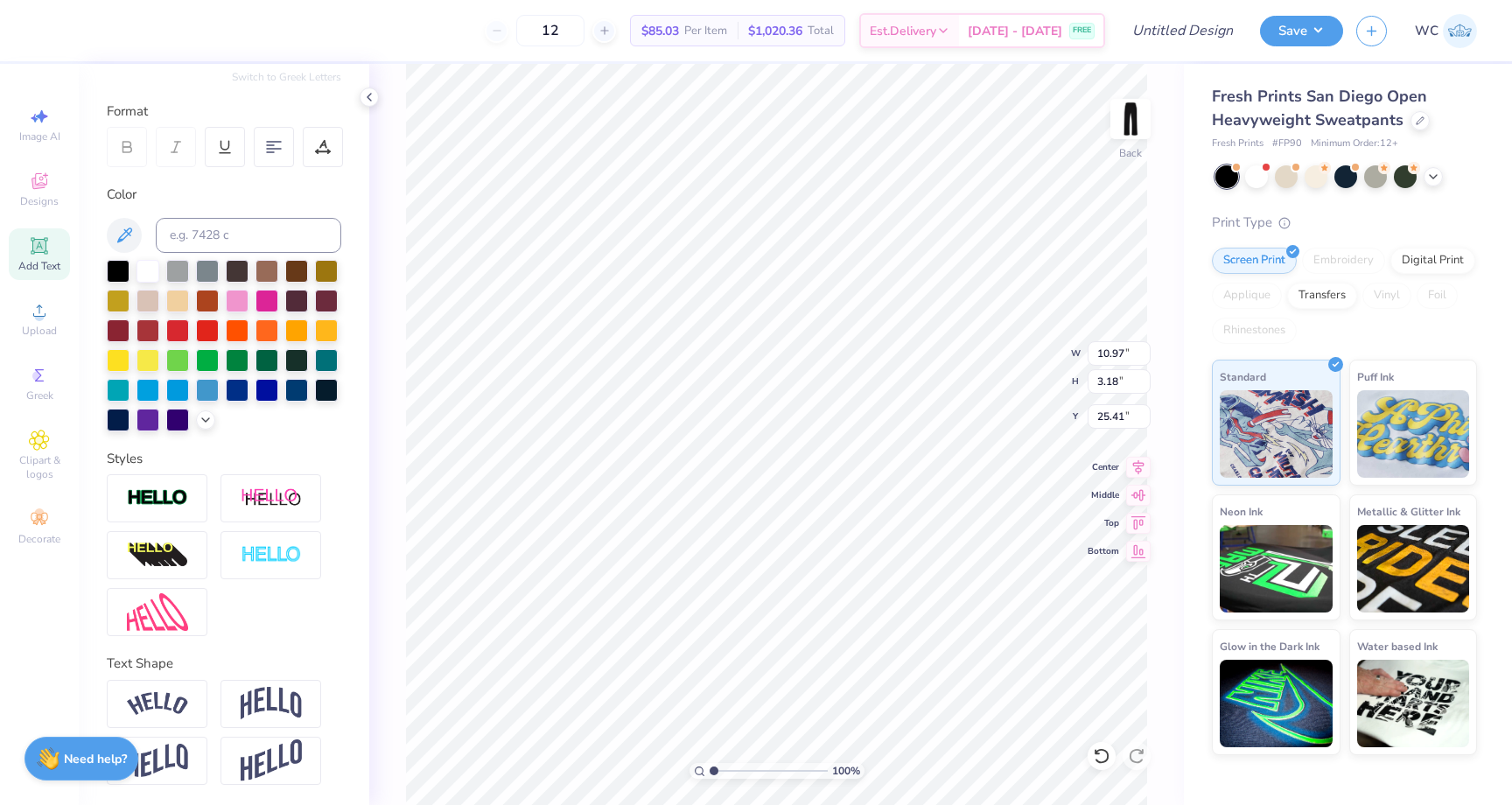
scroll to position [0, 0]
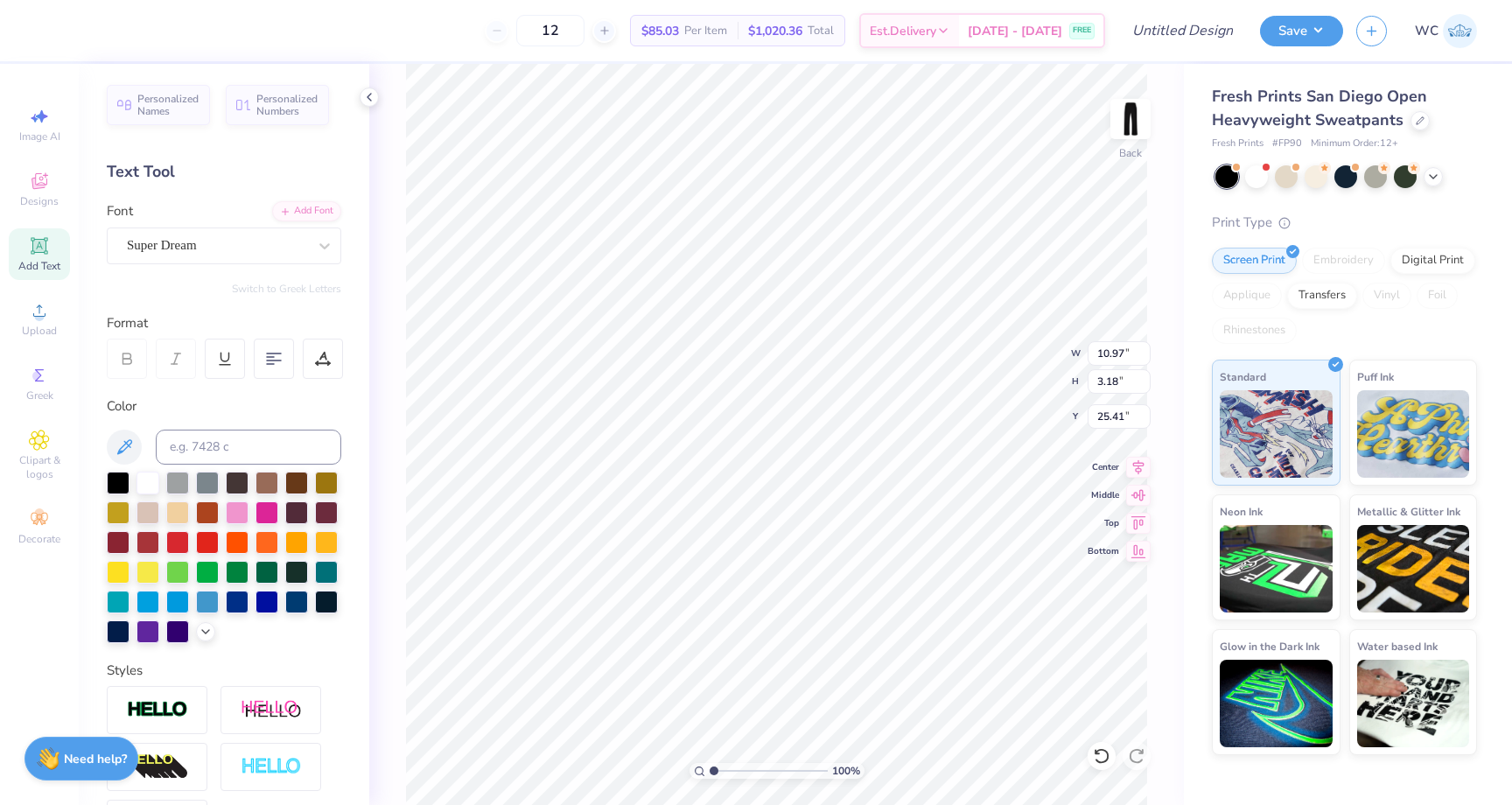
click at [205, 287] on div "Switch to Greek Letters" at bounding box center [224, 289] width 235 height 14
click at [162, 257] on div "Super Dream" at bounding box center [217, 245] width 183 height 27
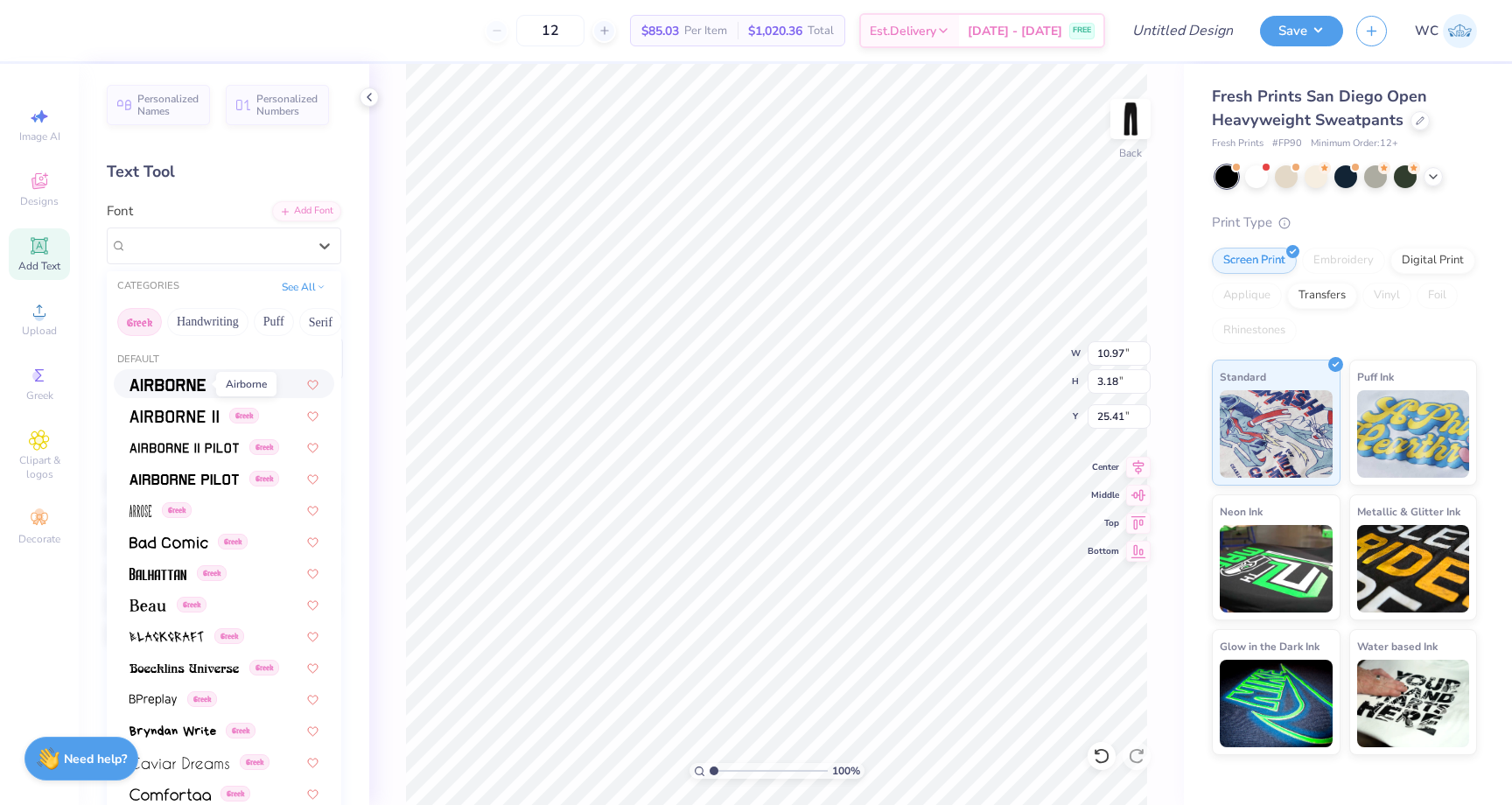
click at [171, 380] on img at bounding box center [167, 385] width 76 height 12
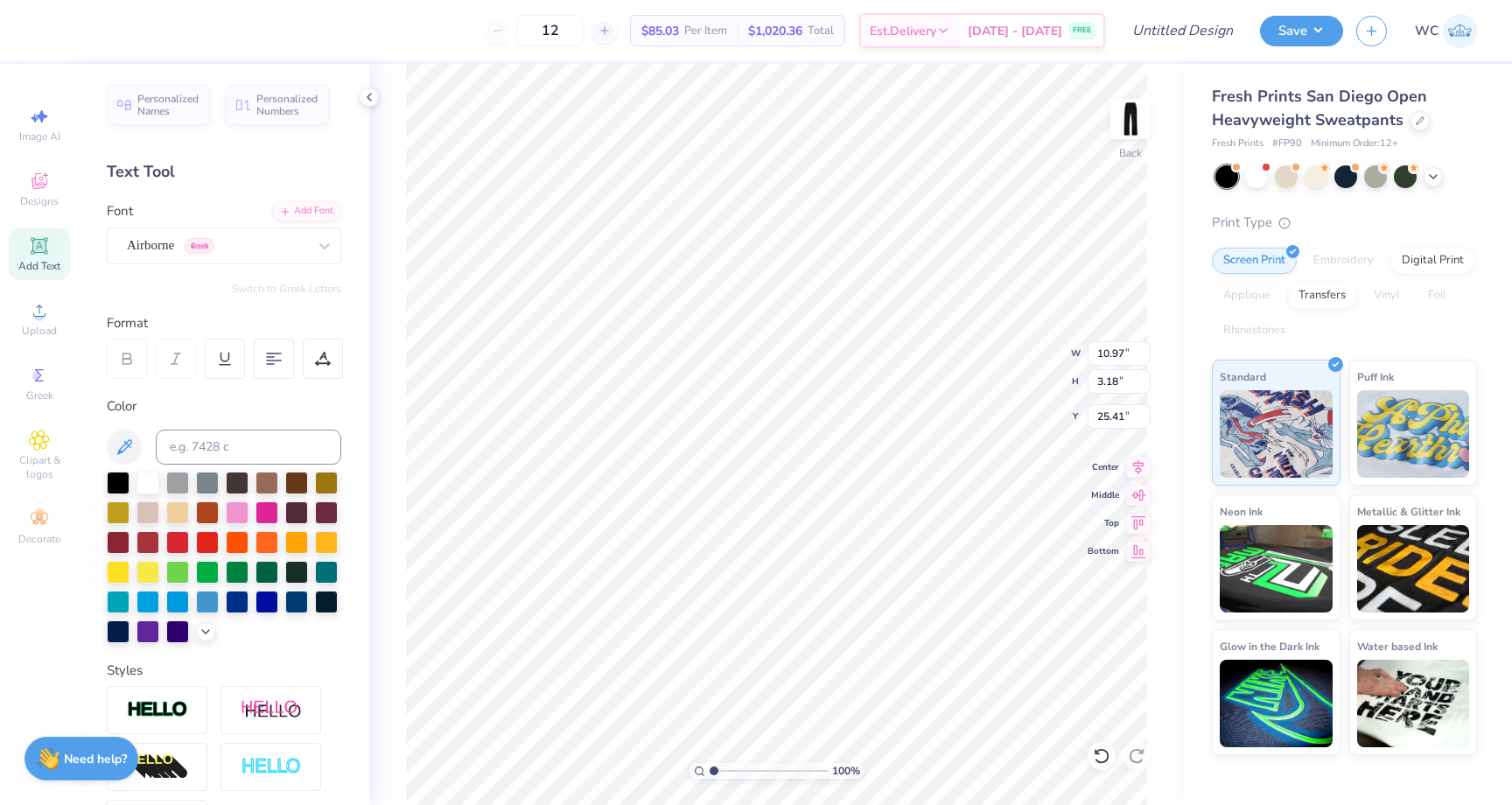
type textarea "d"
click at [213, 239] on div "Airborne Greek" at bounding box center [217, 245] width 183 height 27
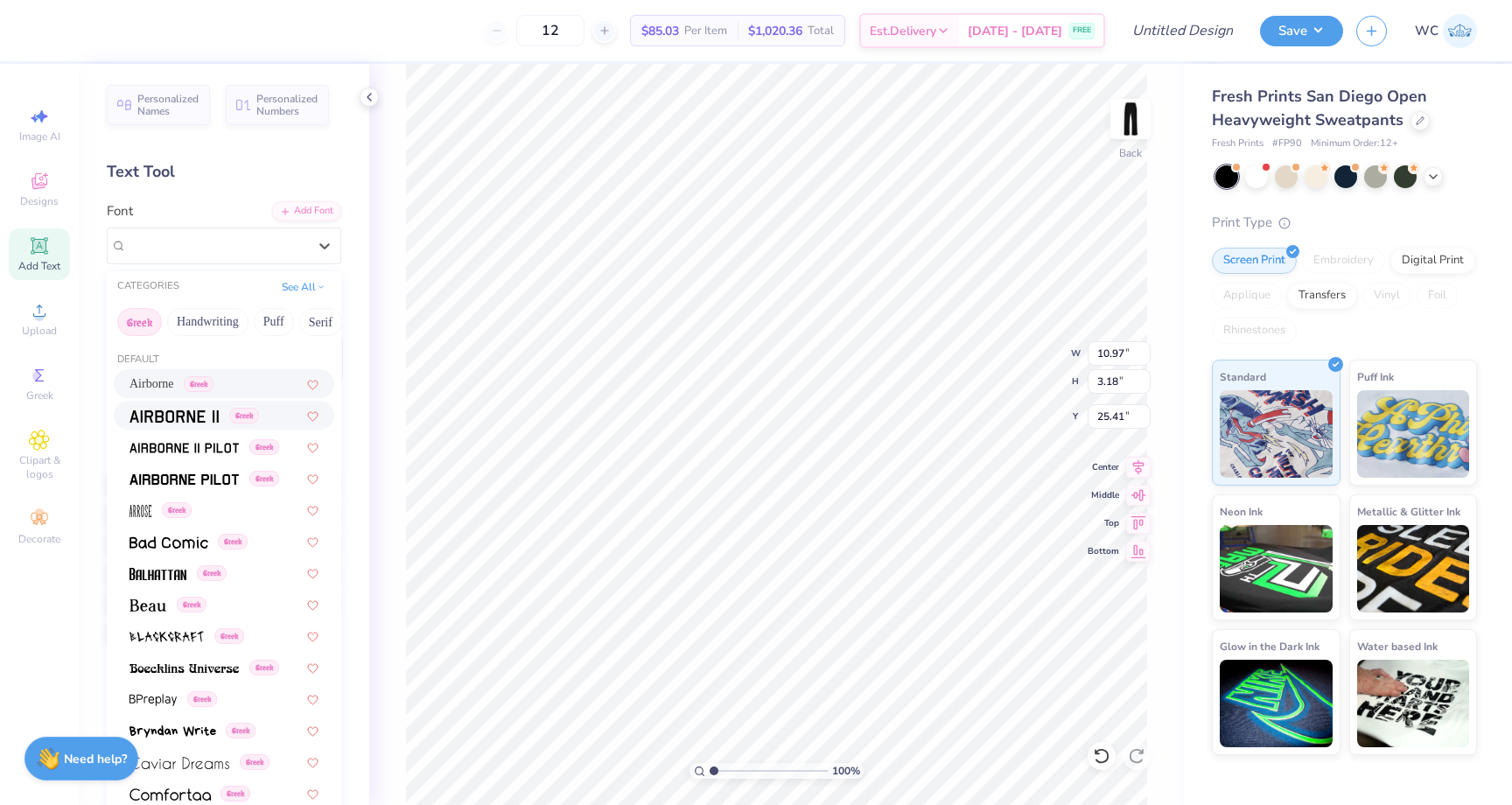
click at [250, 417] on span "Greek" at bounding box center [243, 415] width 29 height 16
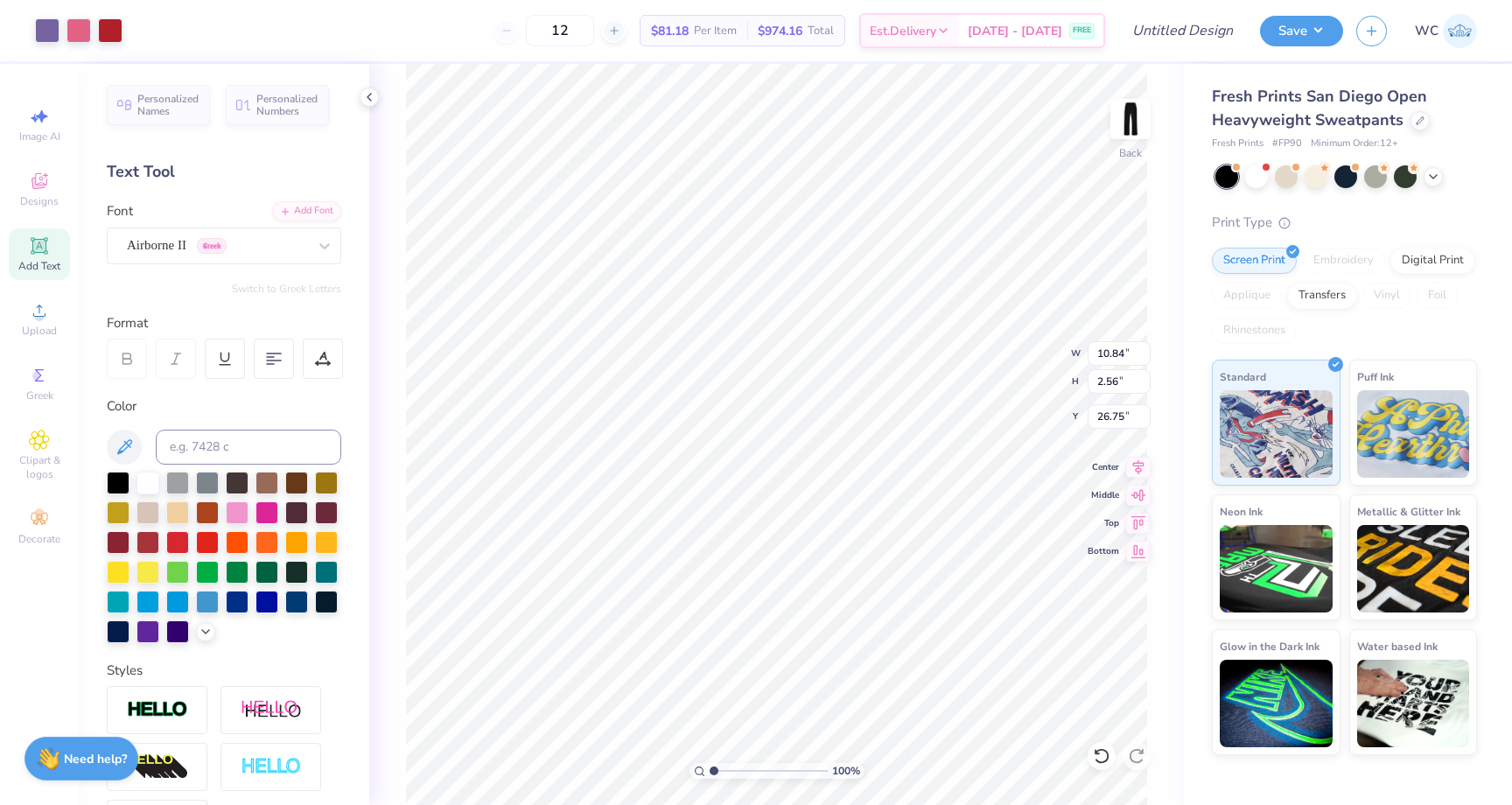
type input "4.32"
type input "18.00"
type input "17.49"
click at [51, 254] on div "Add Text" at bounding box center [39, 254] width 61 height 52
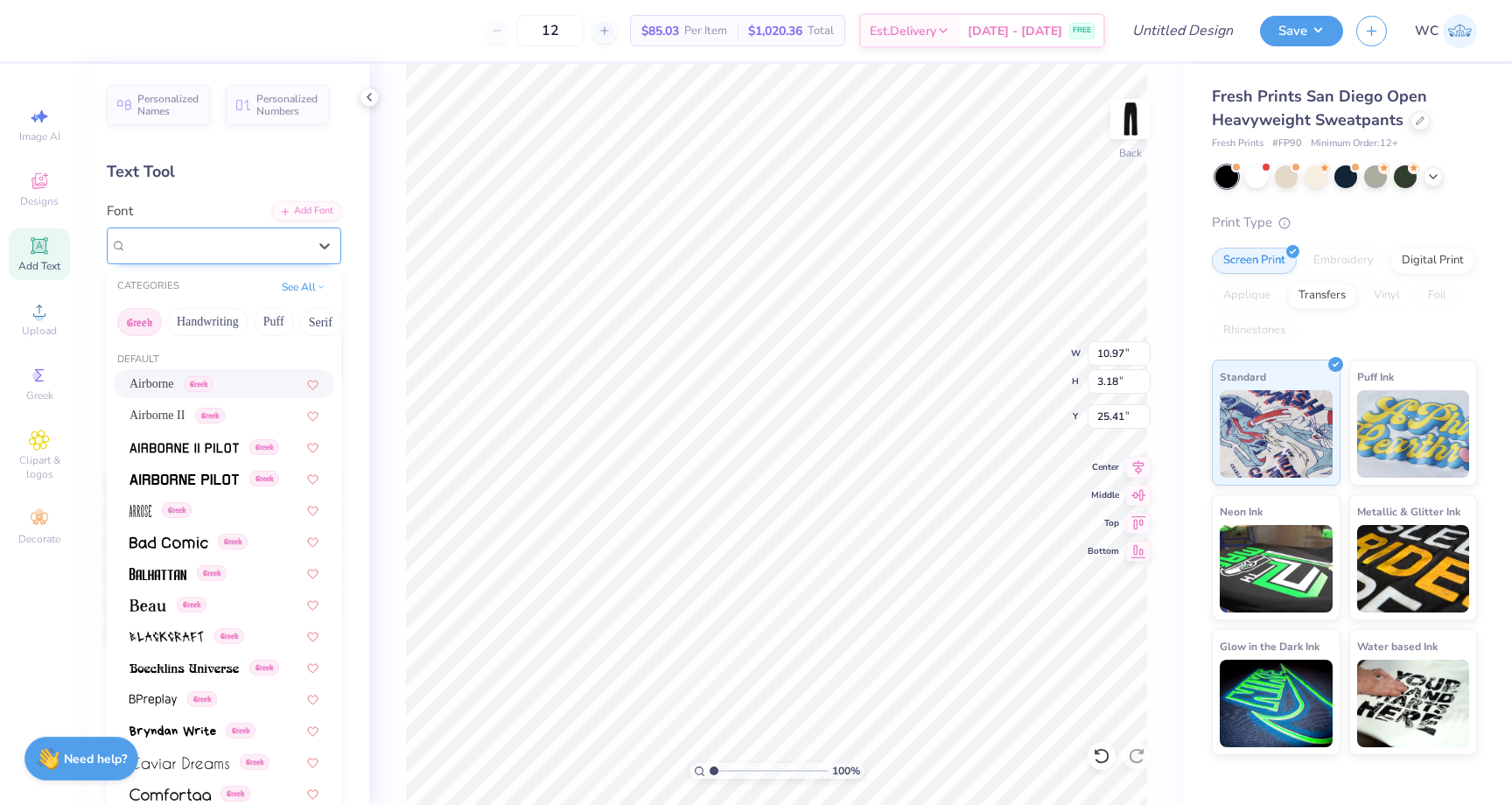
click at [296, 235] on div at bounding box center [217, 245] width 181 height 24
click at [151, 315] on button "Greek" at bounding box center [139, 323] width 44 height 28
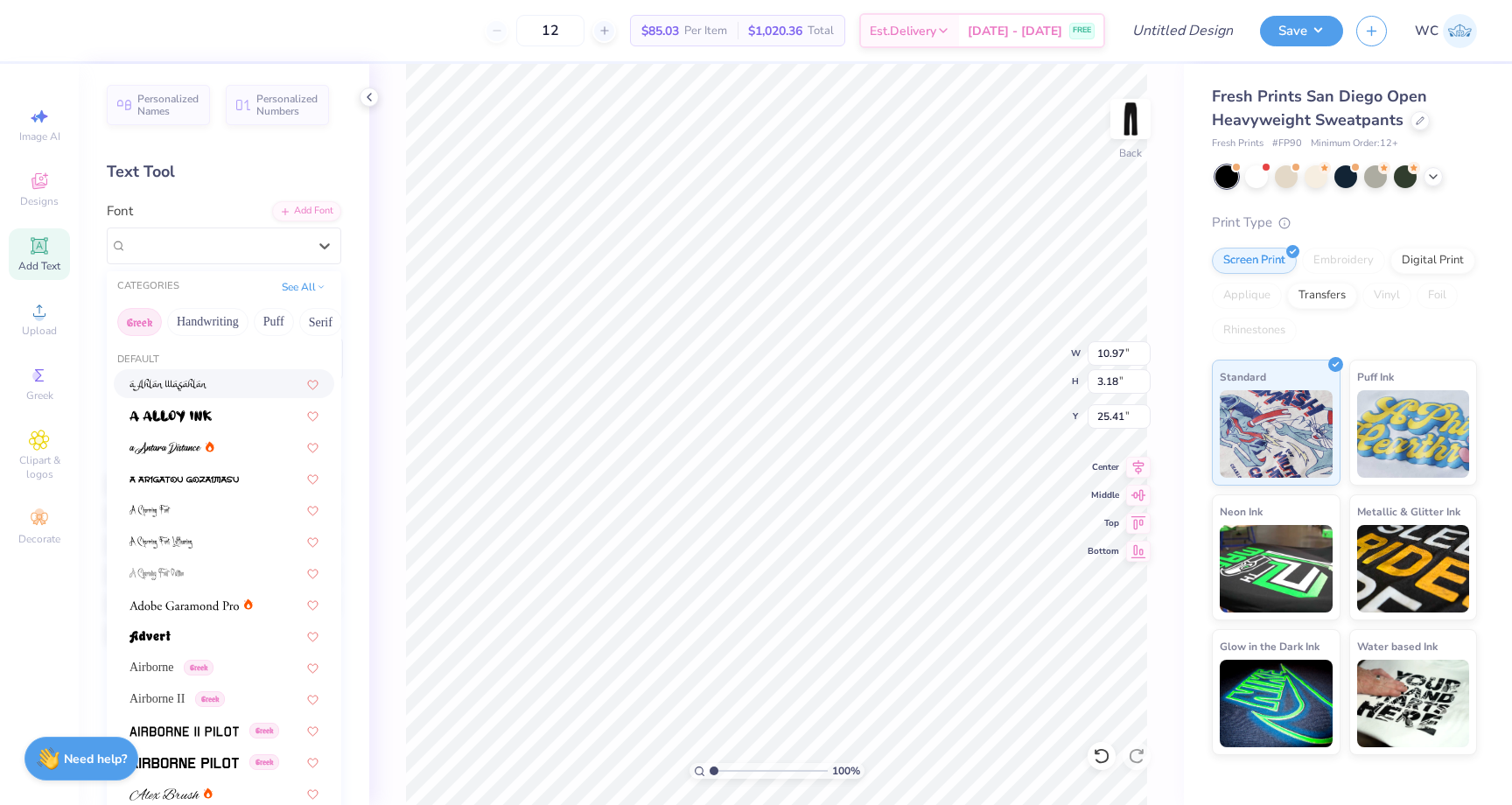
click at [150, 322] on button "Greek" at bounding box center [139, 323] width 44 height 28
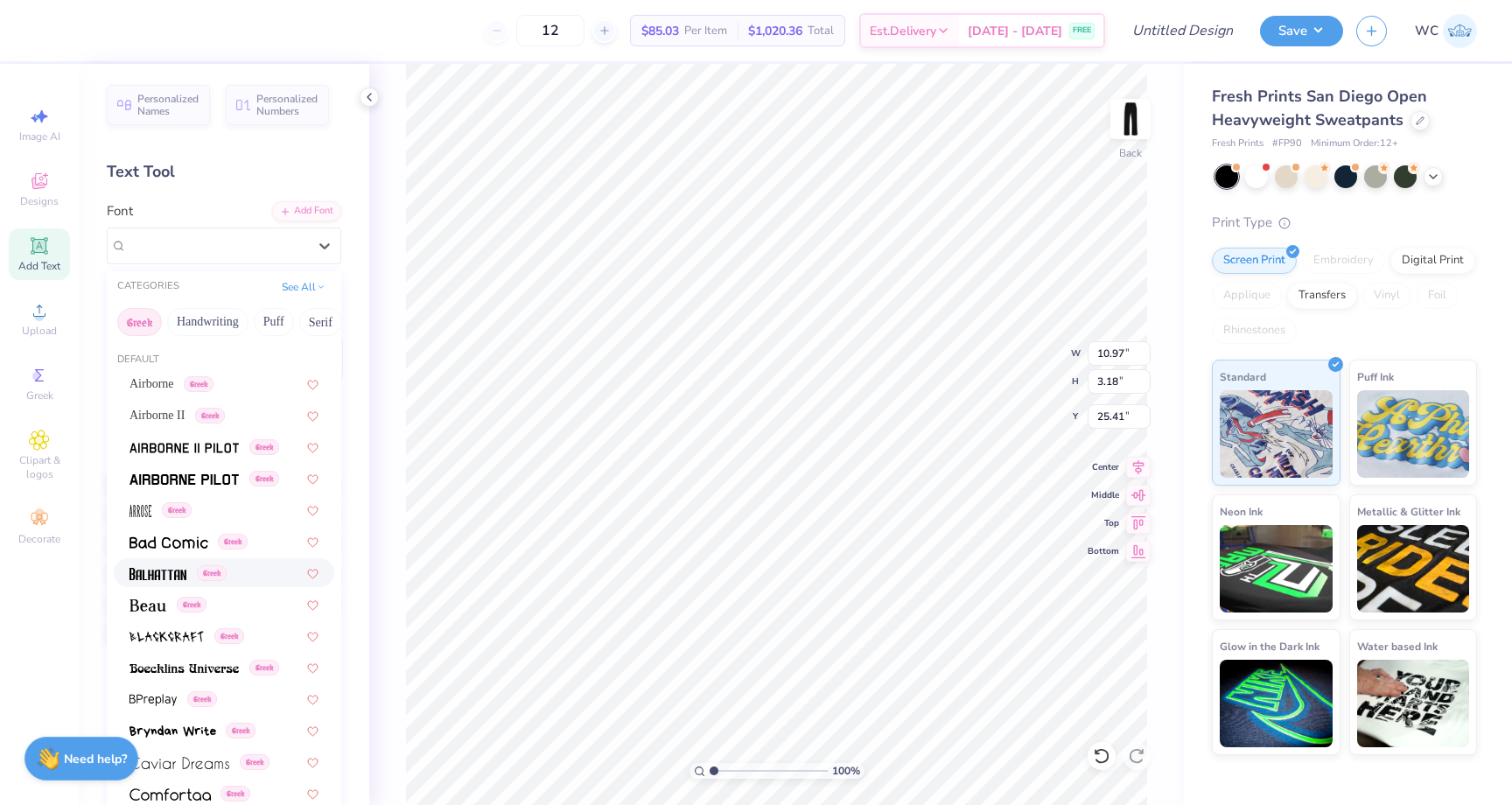
click at [254, 579] on div "Greek" at bounding box center [224, 572] width 189 height 18
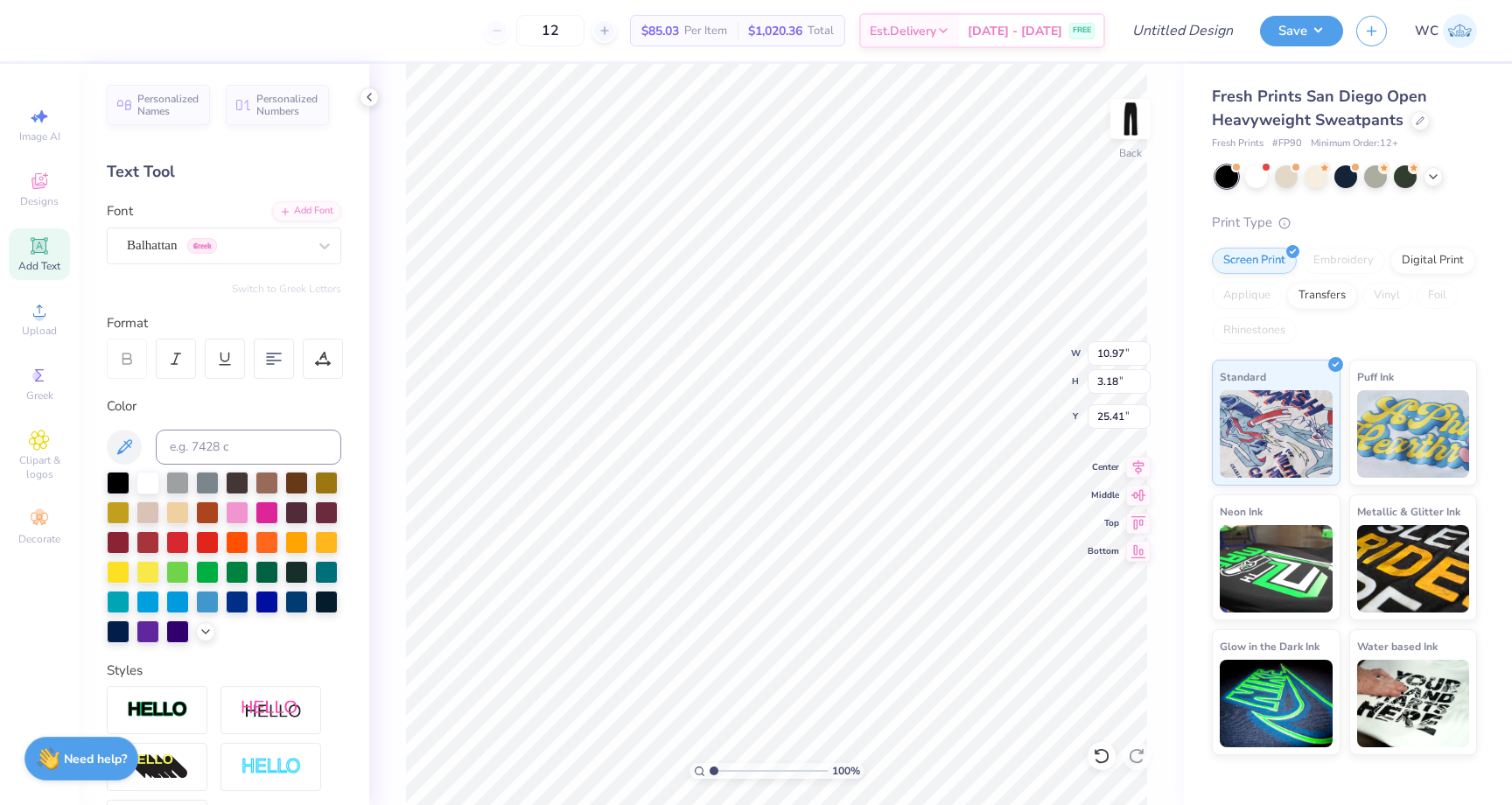
type textarea "p"
type textarea "P"
type textarea "d"
type input "5.46"
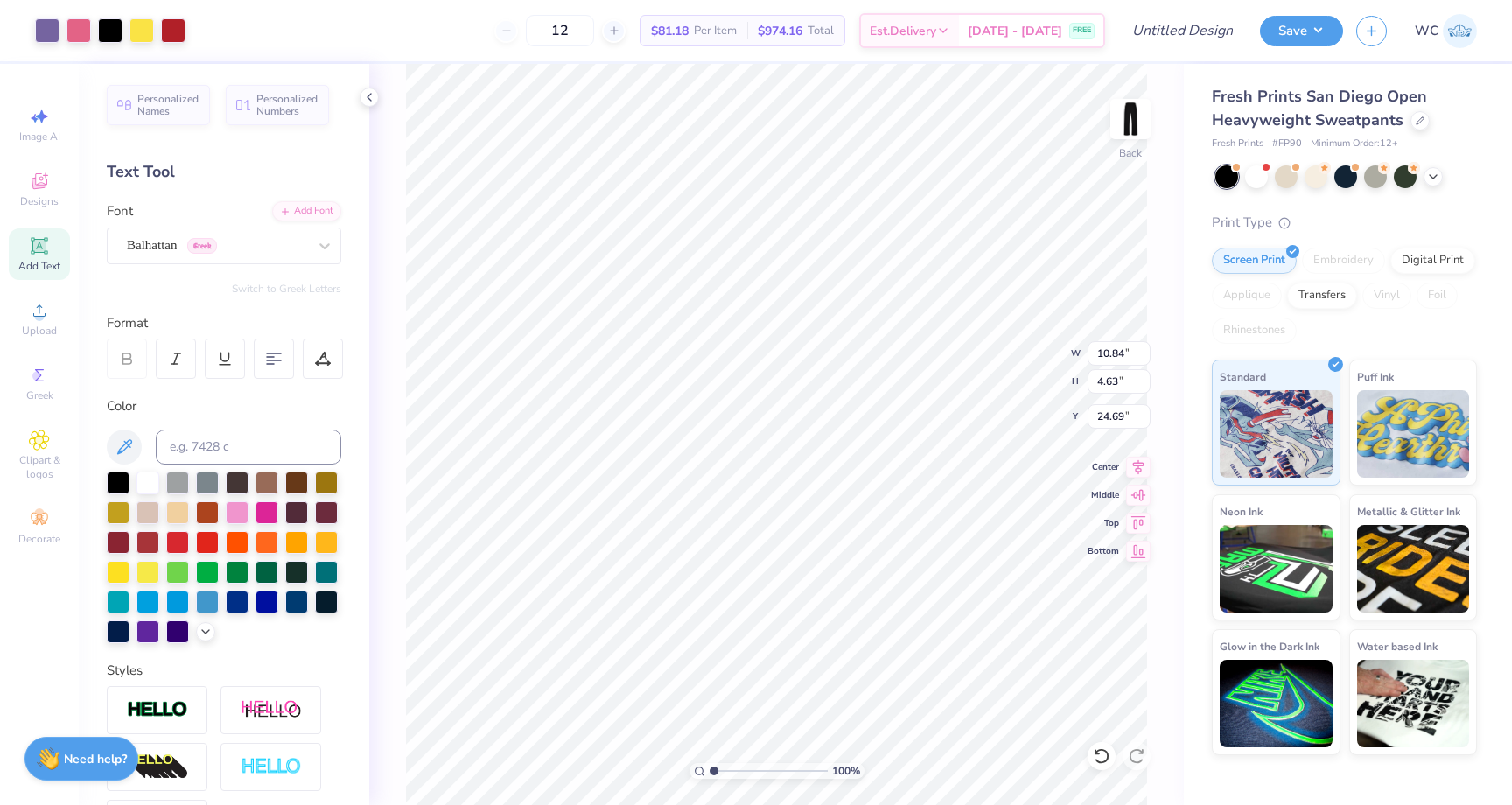
type input "2.33"
type input "10.84"
type input "4.63"
type input "5.61"
type input "2.39"
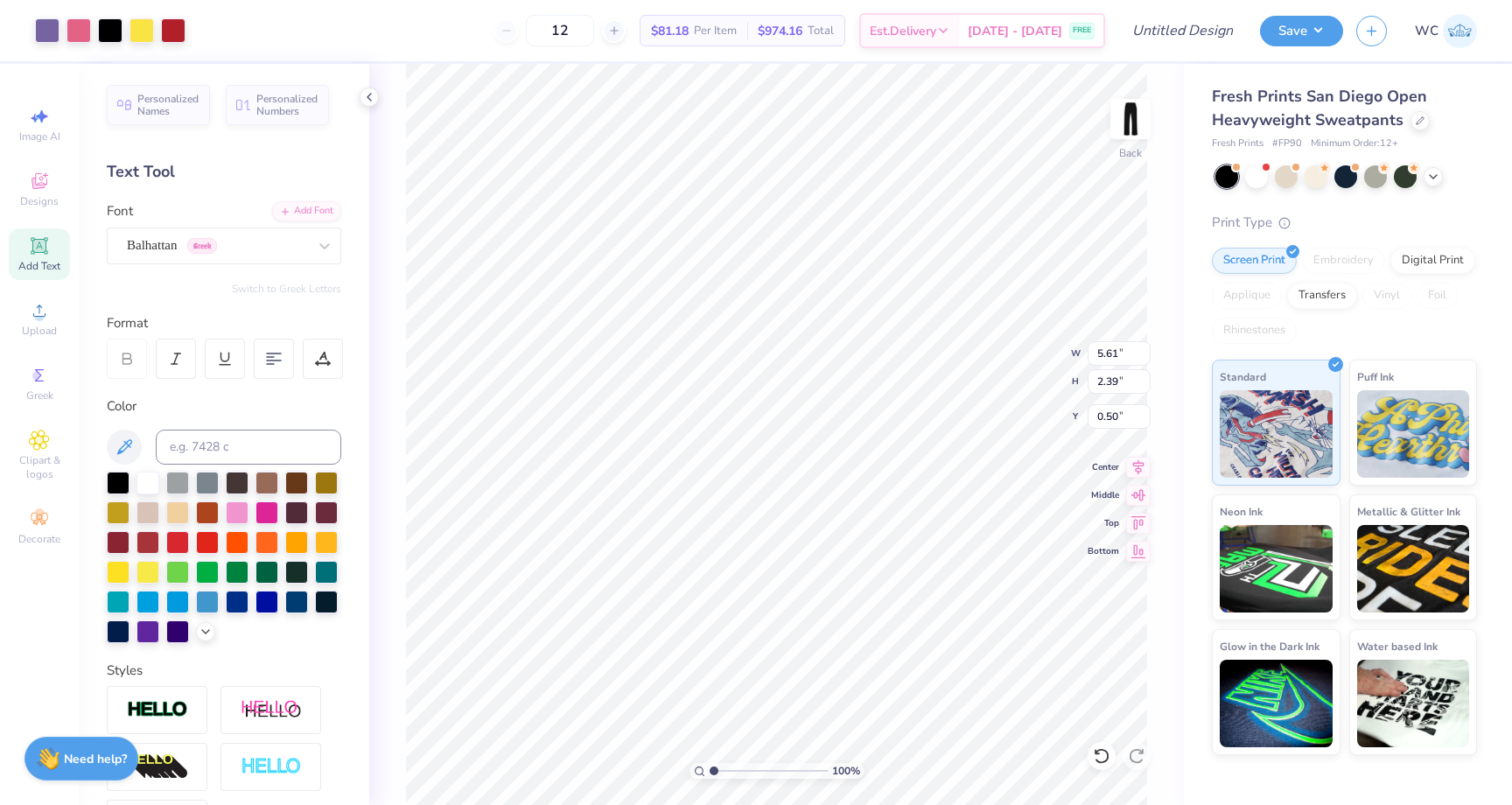
type input "1.19"
type input "5.45"
type input "2.33"
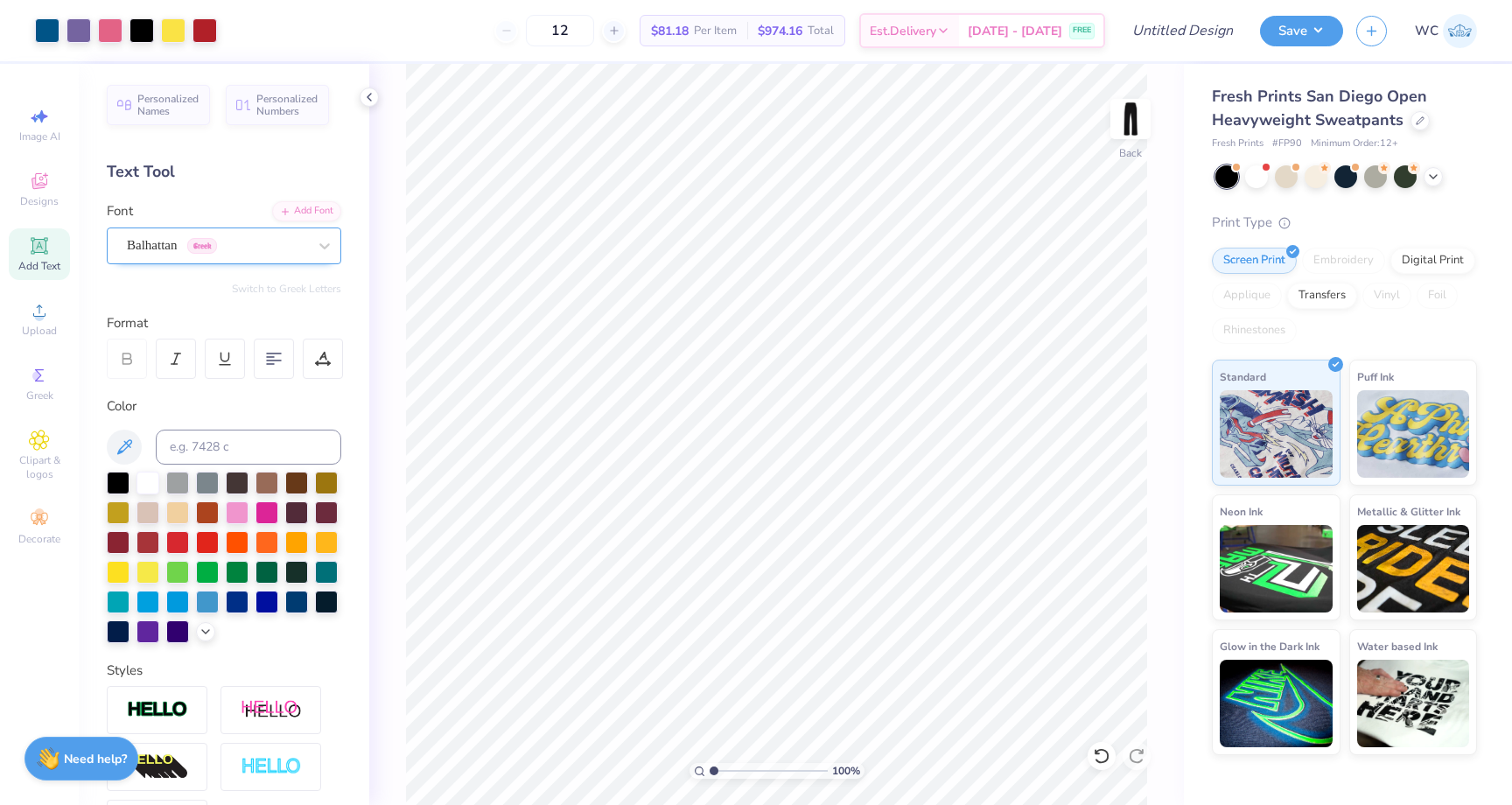
click at [253, 255] on div at bounding box center [217, 245] width 181 height 24
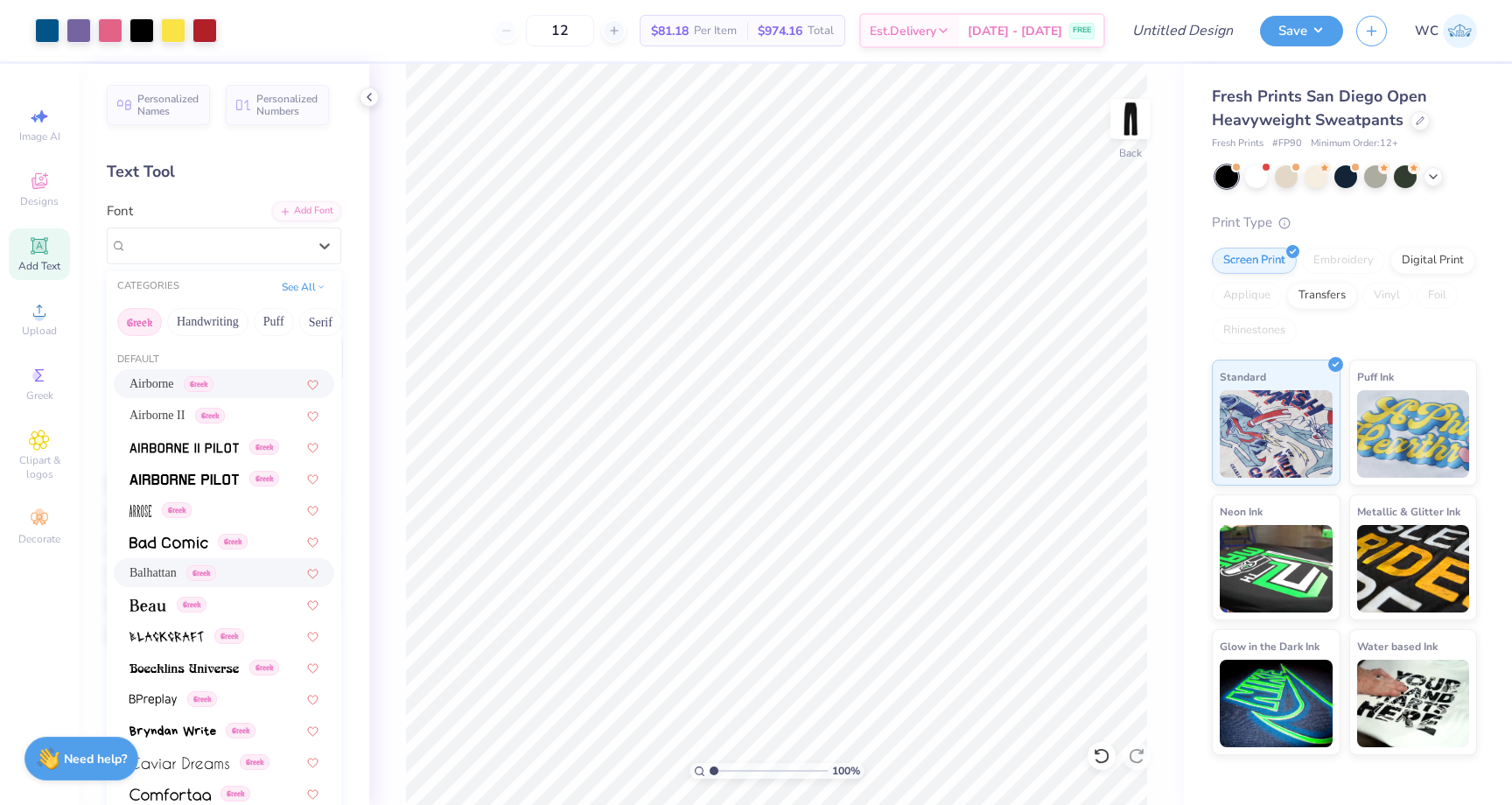
click at [238, 374] on div "Airborne Greek" at bounding box center [223, 383] width 220 height 29
click at [286, 236] on div "Airborne Greek" at bounding box center [217, 245] width 183 height 27
click at [231, 380] on div "Airborne Greek" at bounding box center [224, 383] width 189 height 18
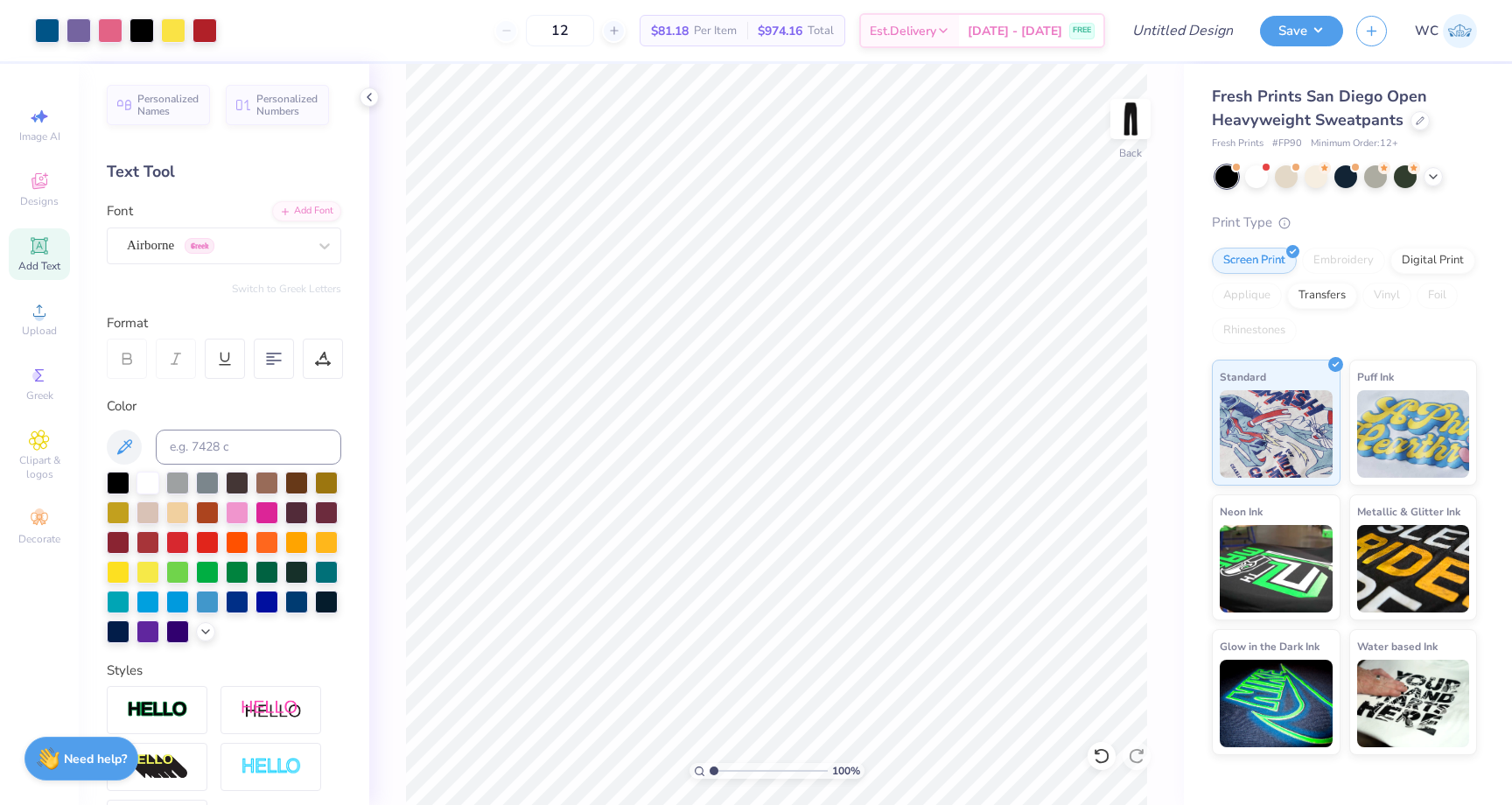
click at [313, 280] on div "Personalized Names Personalized Numbers Text Tool Add Font Font Airborne Greek …" at bounding box center [223, 435] width 290 height 742
click at [155, 477] on div at bounding box center [148, 481] width 23 height 23
click at [153, 475] on div at bounding box center [148, 481] width 23 height 23
click at [48, 260] on span "Add Text" at bounding box center [39, 266] width 42 height 14
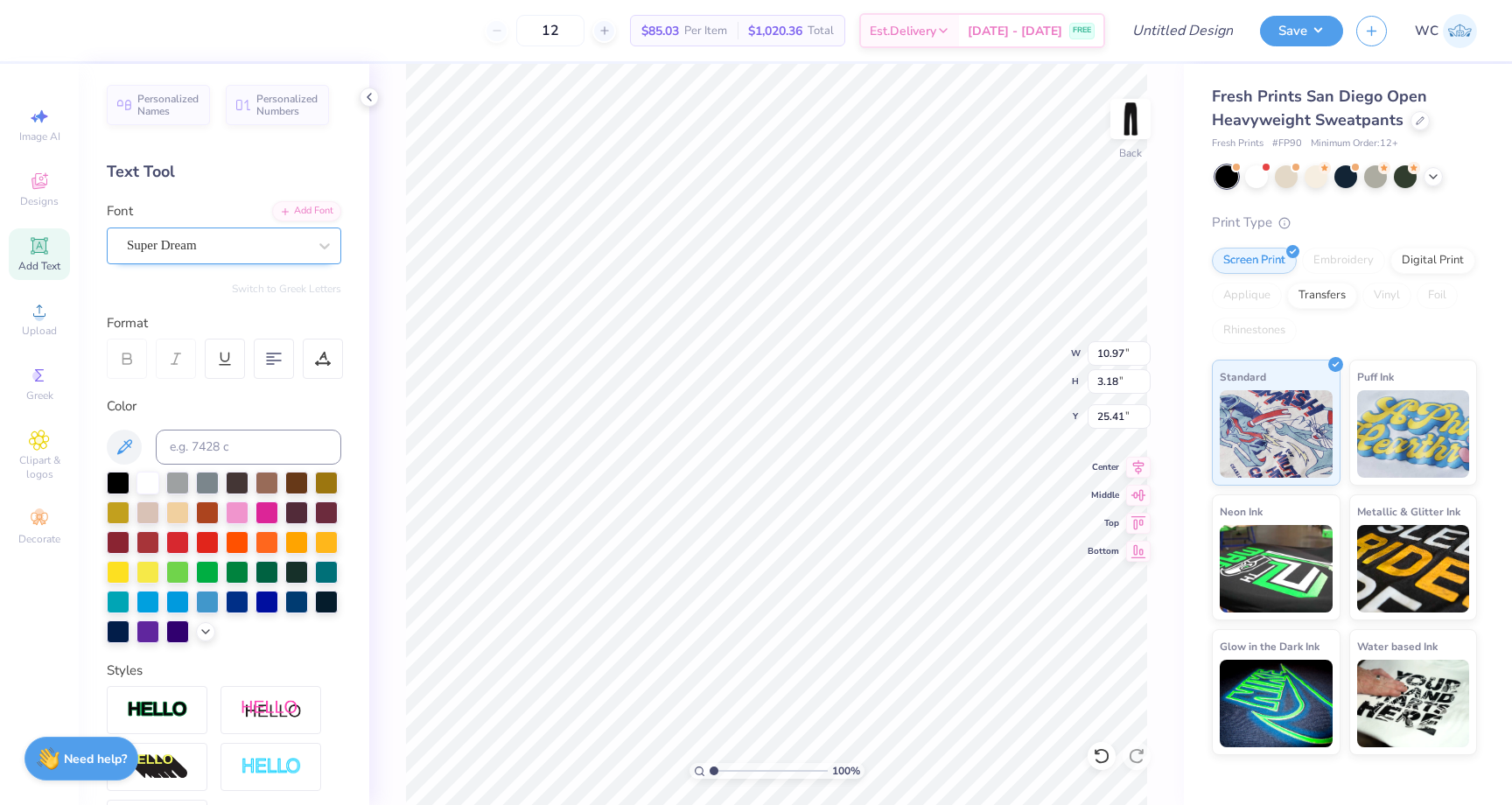
click at [173, 253] on div "Super Dream" at bounding box center [217, 245] width 183 height 27
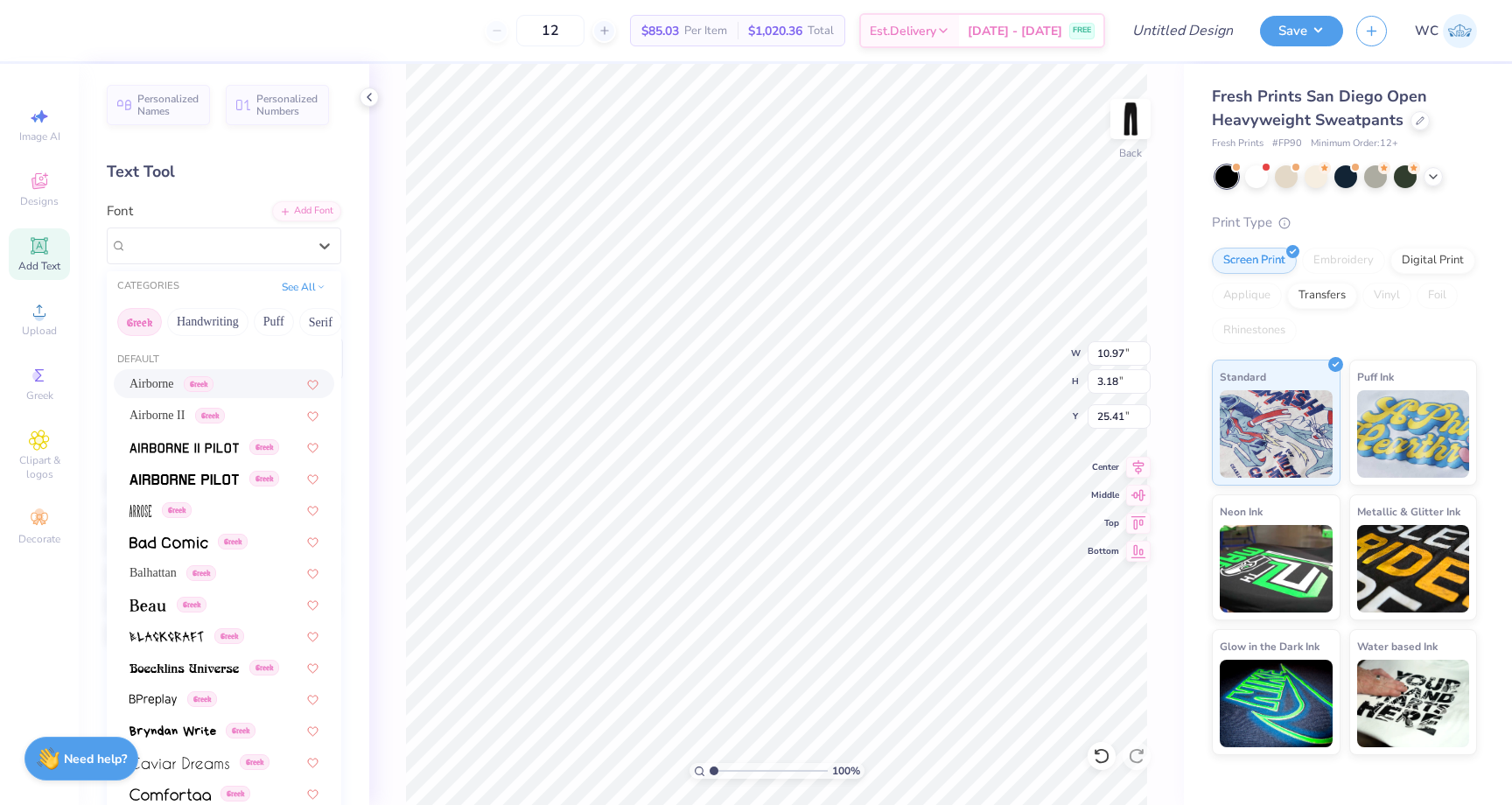
click at [207, 376] on span "Greek" at bounding box center [198, 384] width 29 height 16
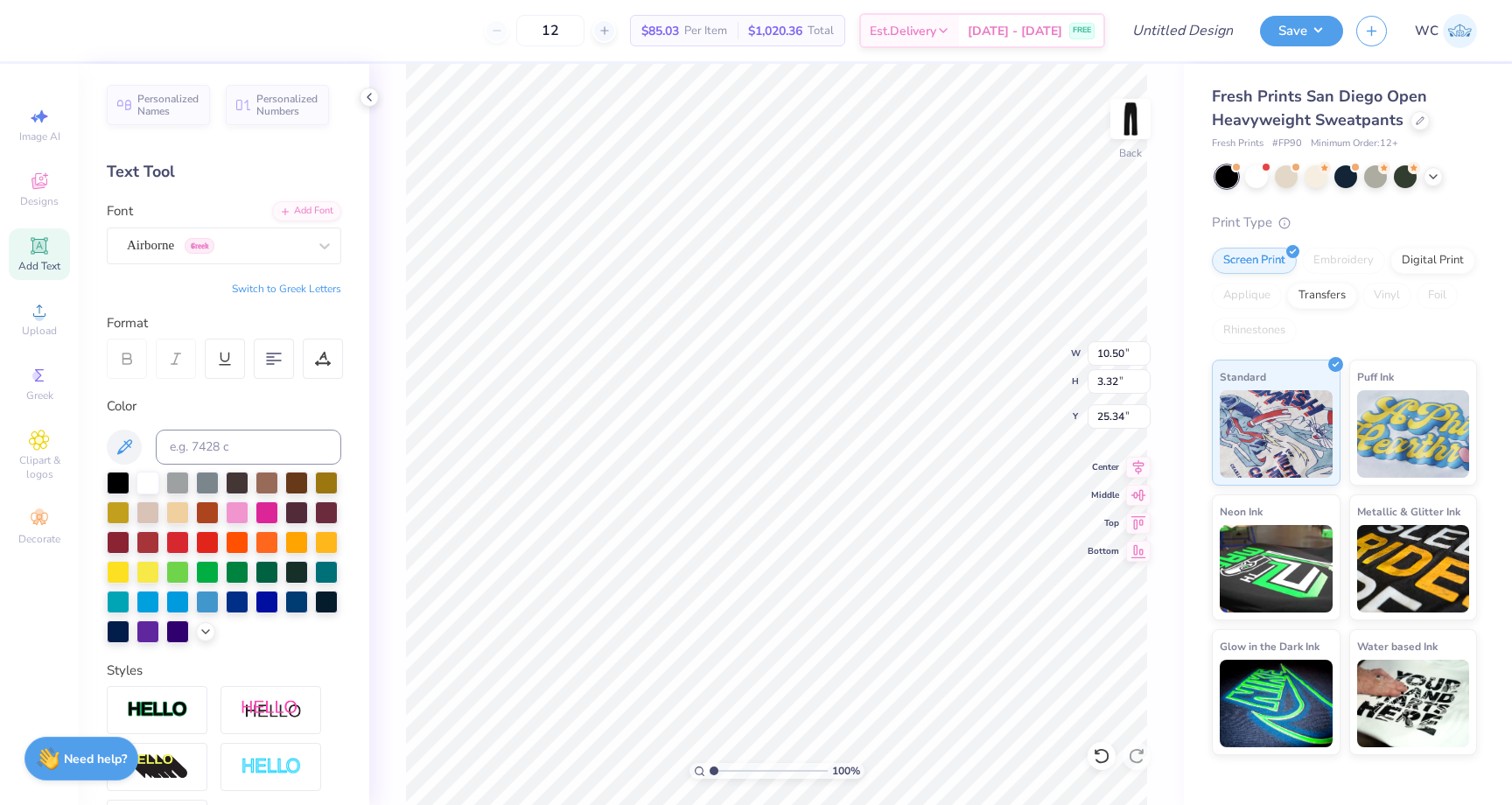
type input "10.50"
type input "3.32"
type input "25.34"
type textarea "d"
click at [61, 379] on div "Greek" at bounding box center [39, 383] width 61 height 52
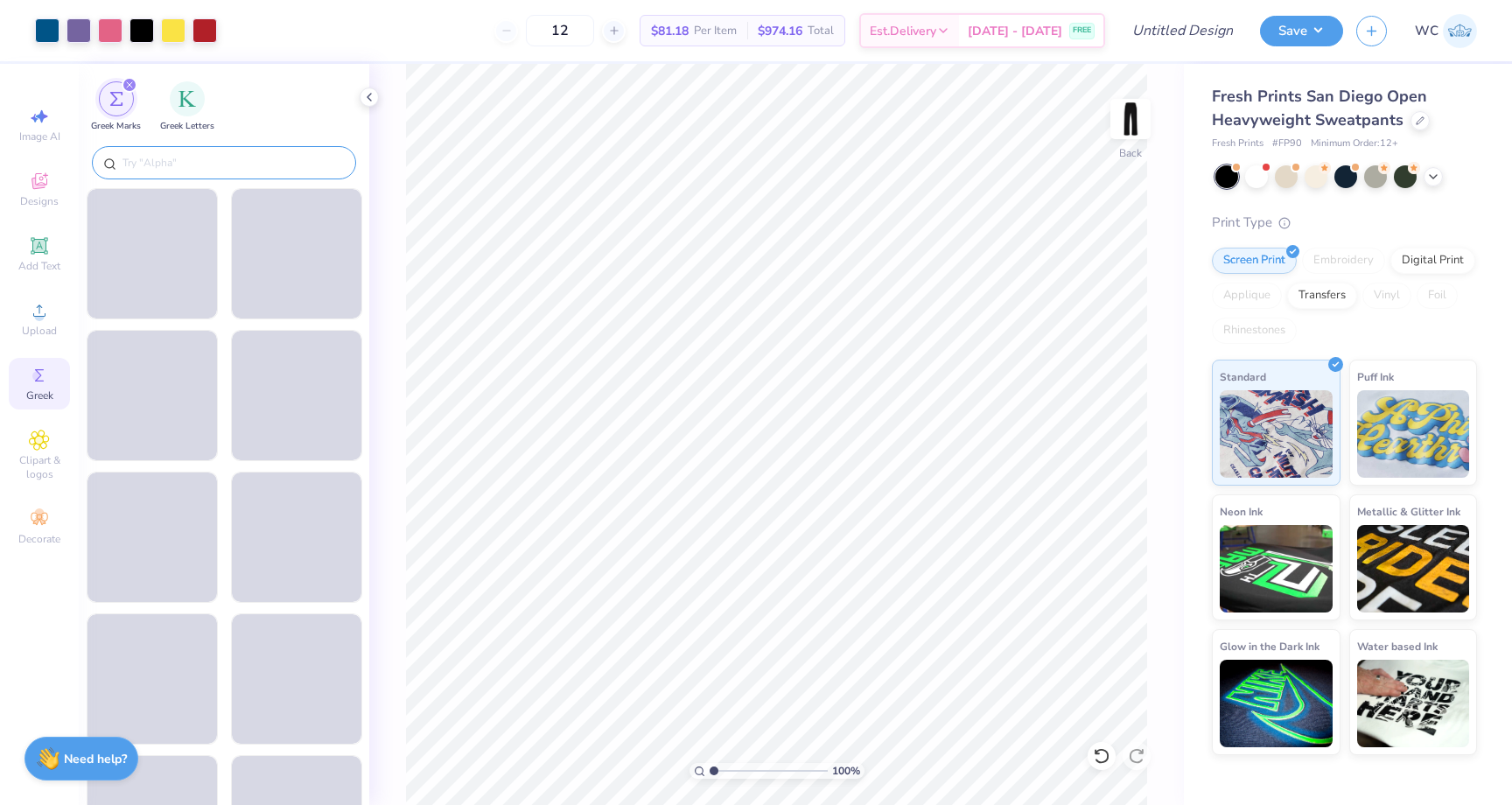
click at [238, 150] on div at bounding box center [223, 163] width 264 height 33
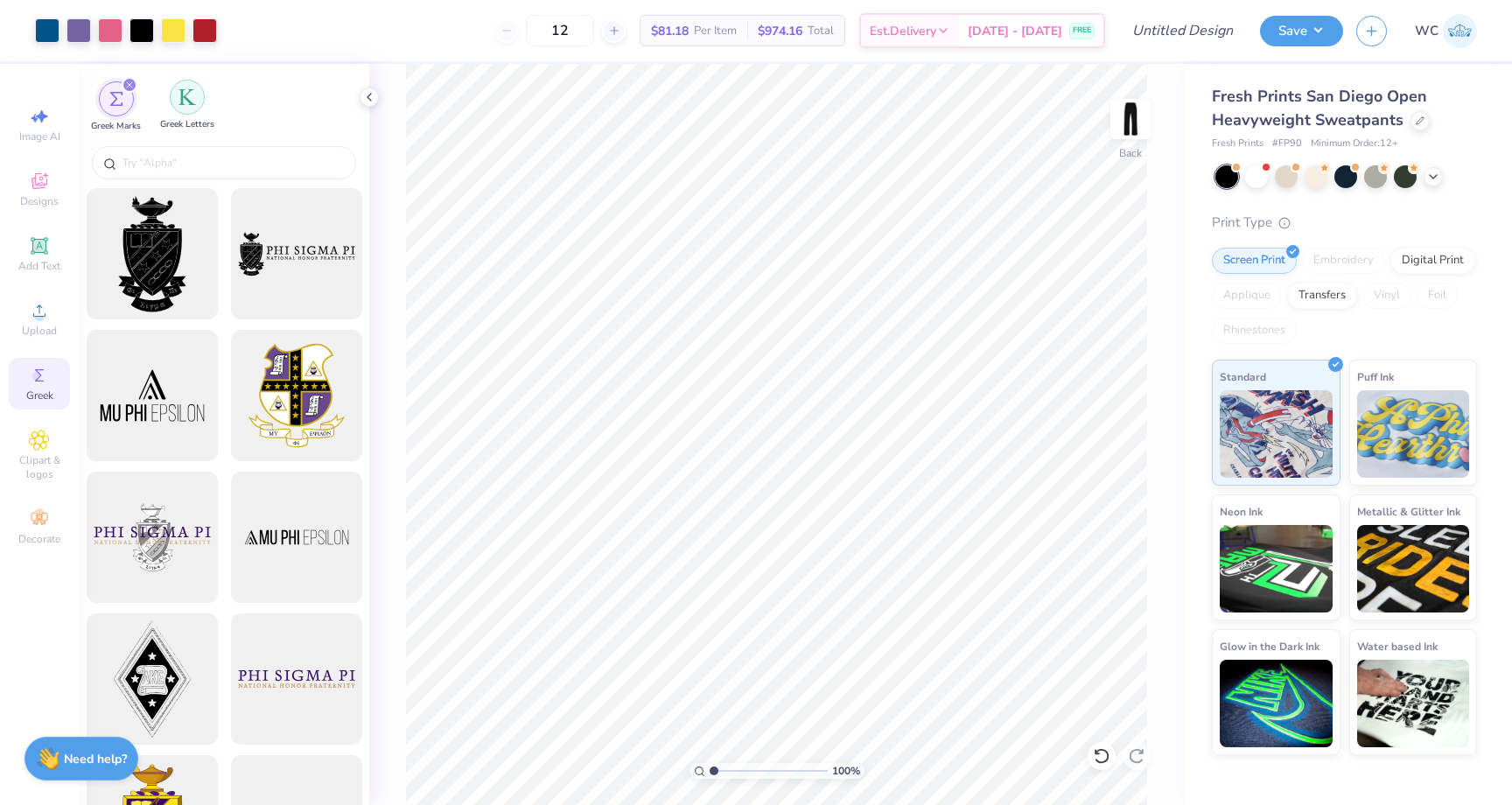
click at [188, 99] on img "filter for Greek Letters" at bounding box center [187, 96] width 18 height 18
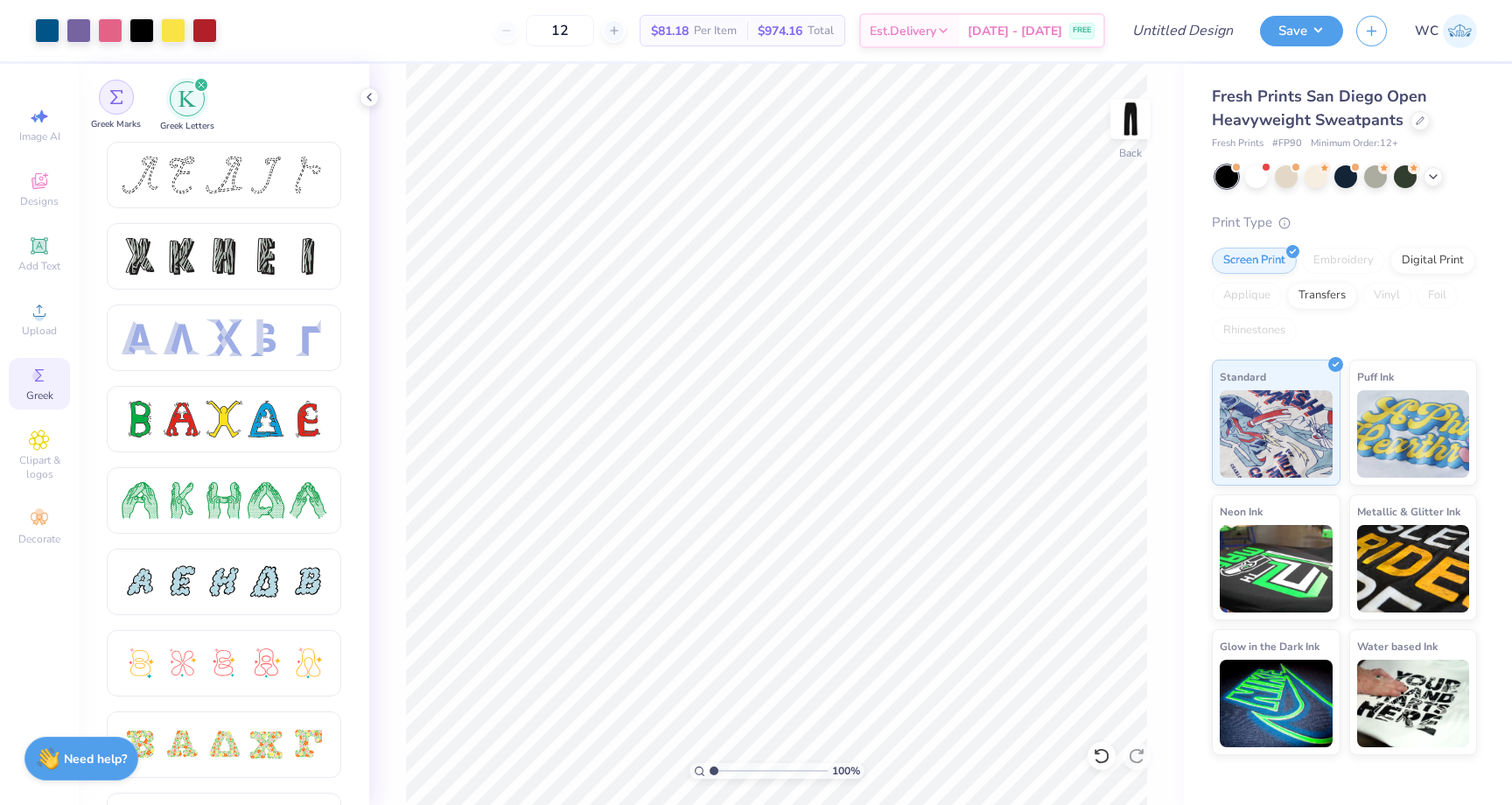
click at [117, 108] on div "filter for Greek Marks" at bounding box center [116, 96] width 35 height 35
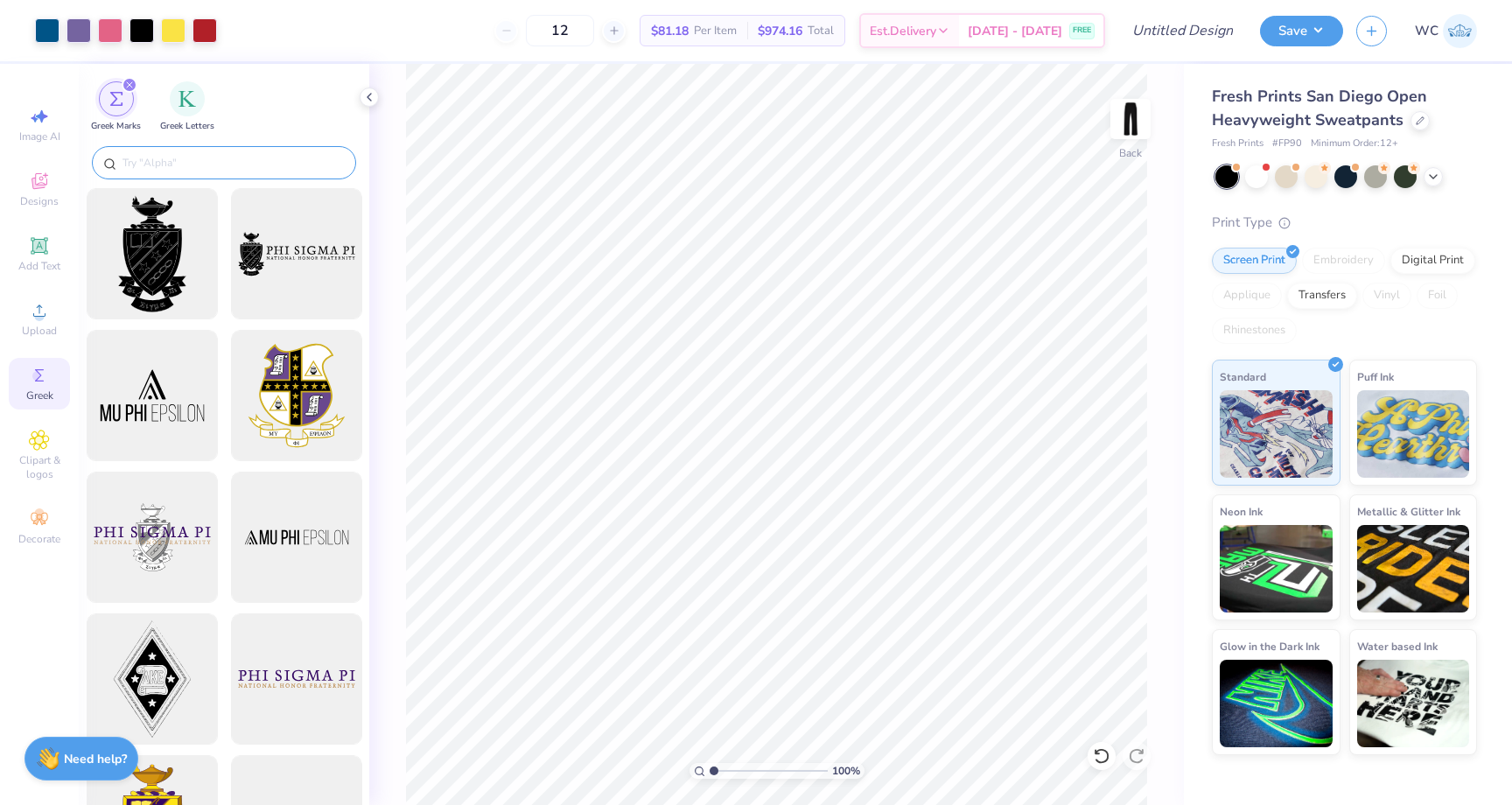
click at [222, 147] on div at bounding box center [223, 163] width 264 height 33
click at [221, 149] on div at bounding box center [223, 163] width 264 height 33
click at [207, 157] on input "text" at bounding box center [233, 163] width 224 height 18
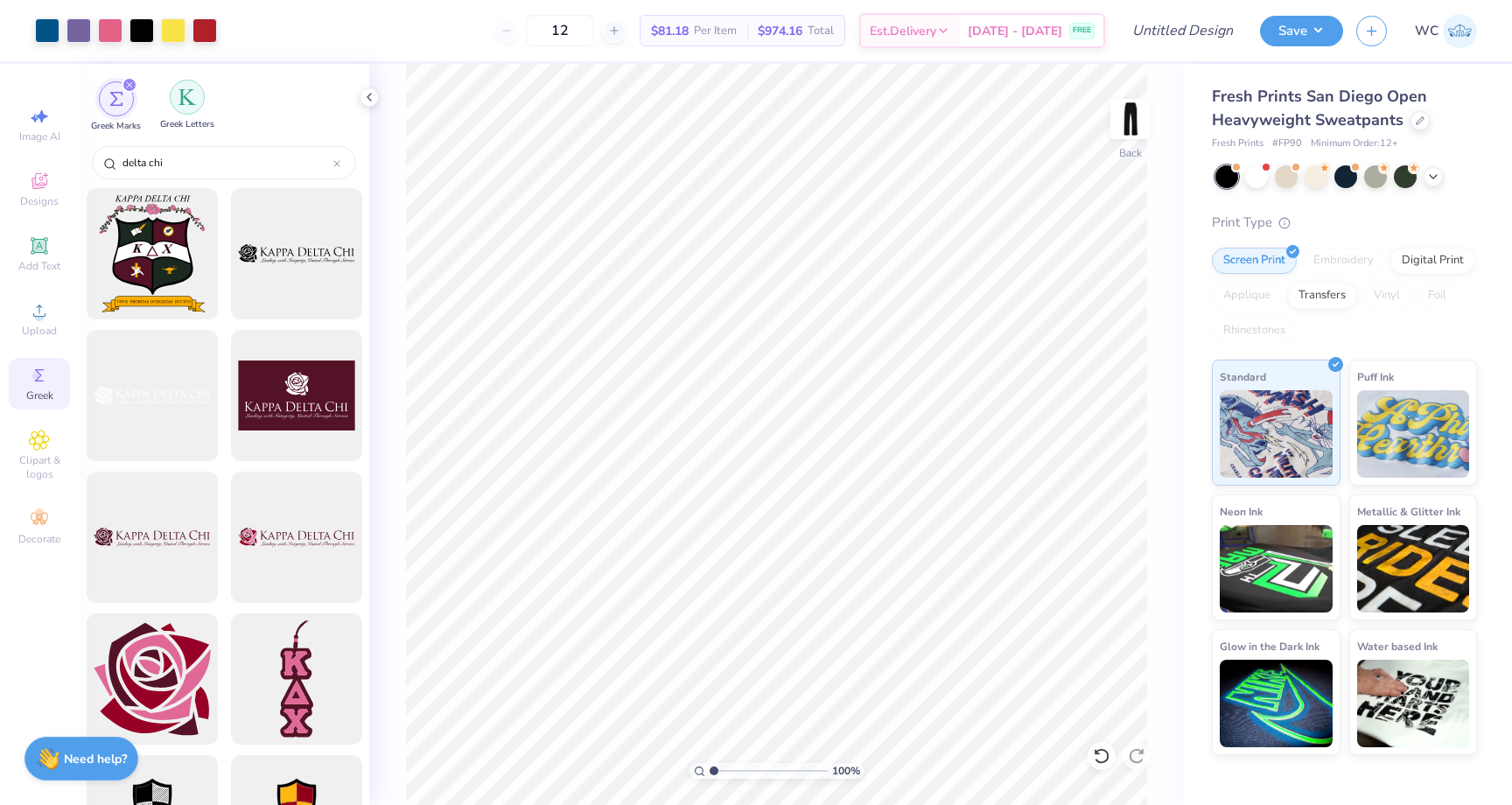
type input "delta chi"
click at [191, 97] on img "filter for Greek Letters" at bounding box center [187, 96] width 18 height 18
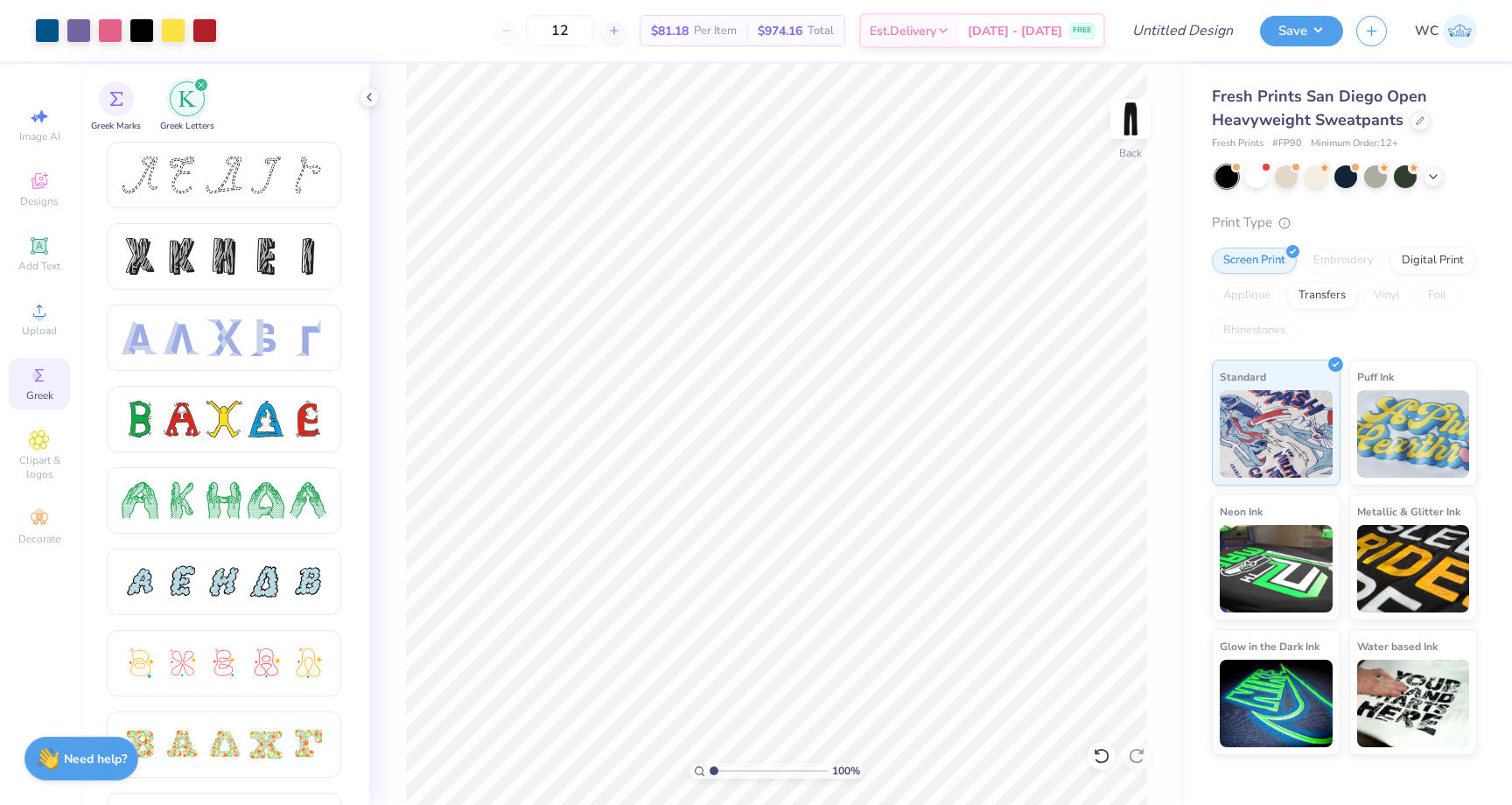
click at [192, 97] on img "filter for Greek Letters" at bounding box center [187, 98] width 18 height 18
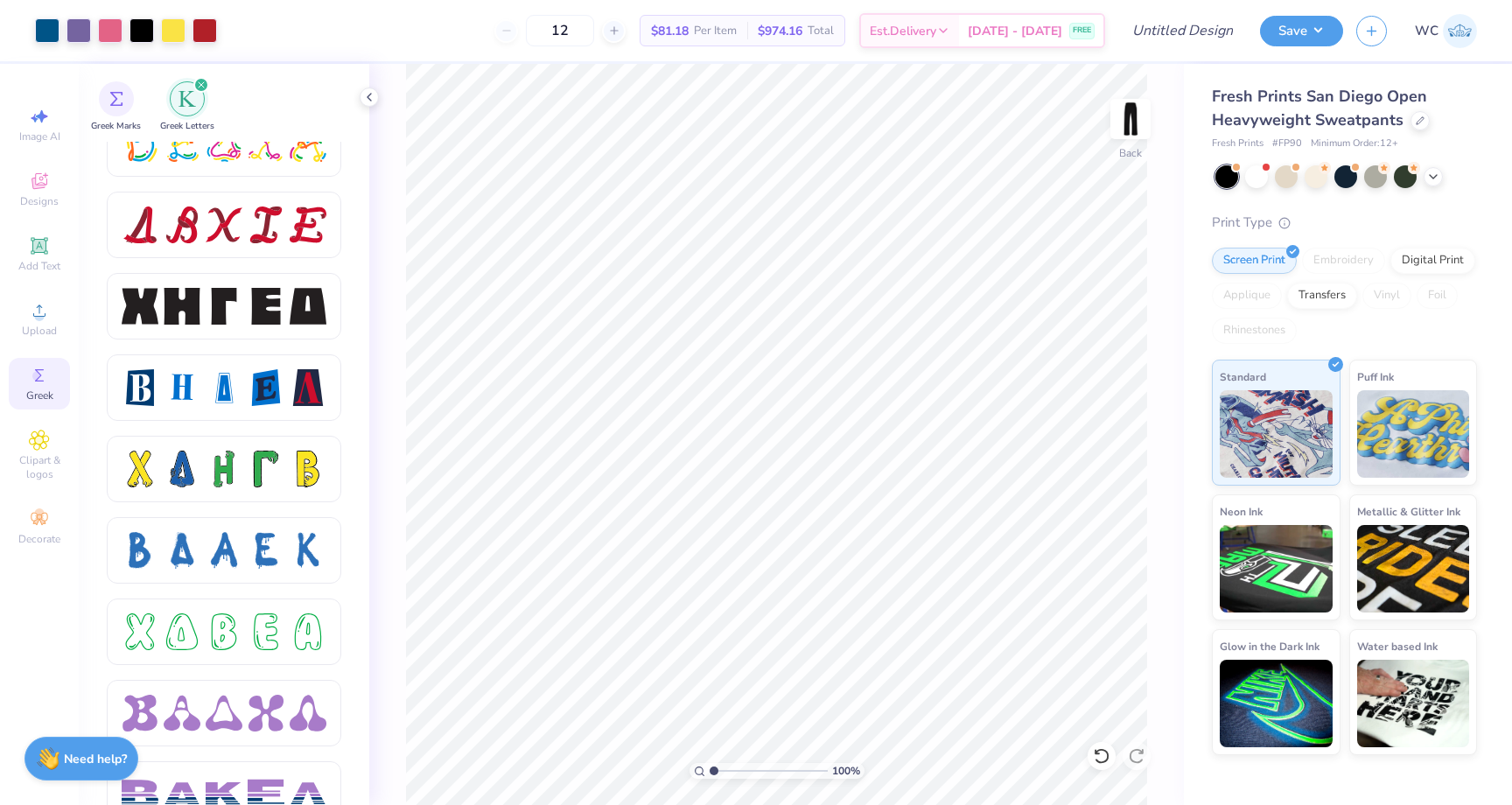
scroll to position [2219, 0]
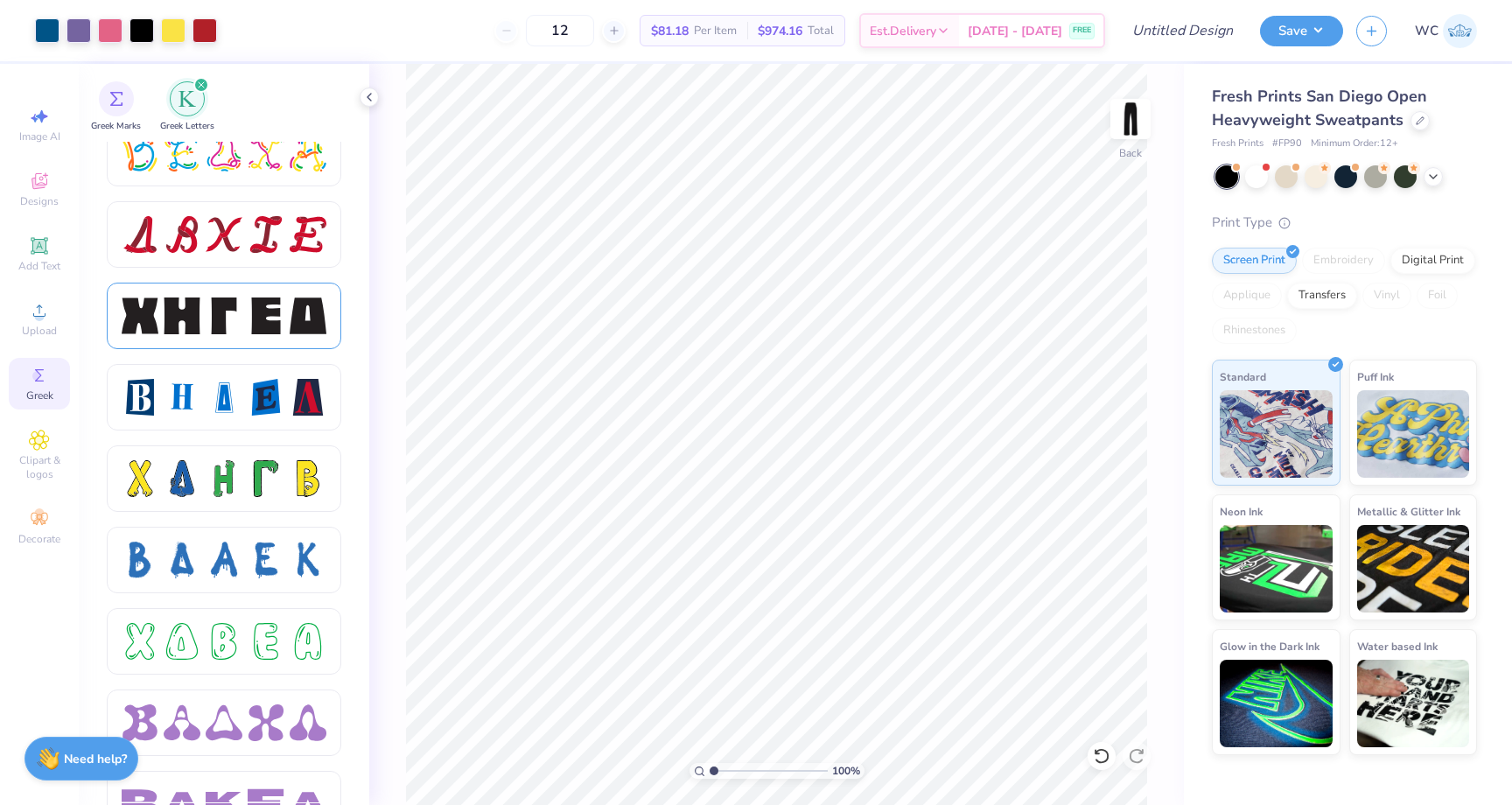
click at [254, 306] on div at bounding box center [266, 316] width 37 height 37
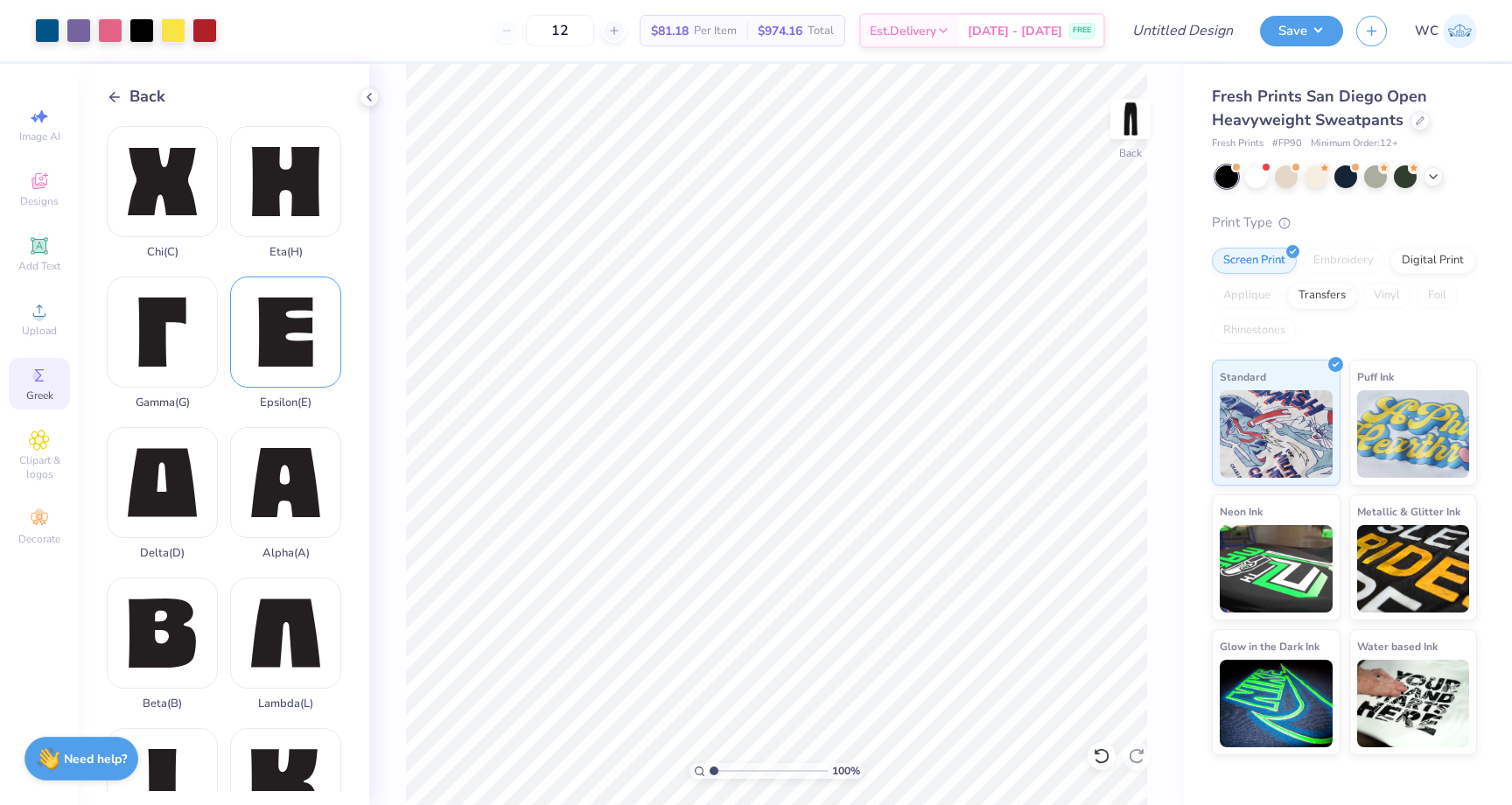
scroll to position [164, 0]
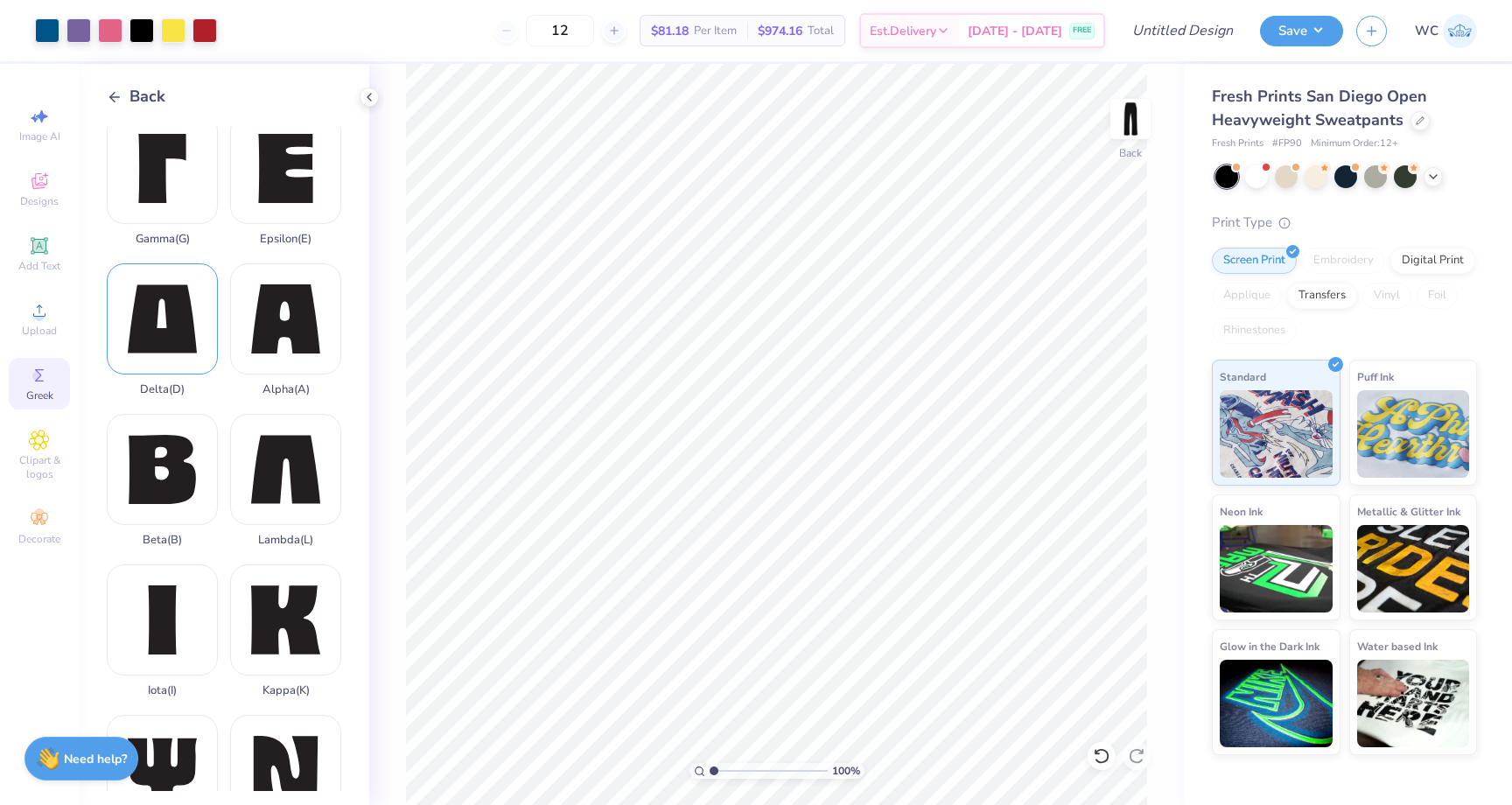
click at [156, 324] on div "Delta ( D )" at bounding box center [162, 329] width 111 height 133
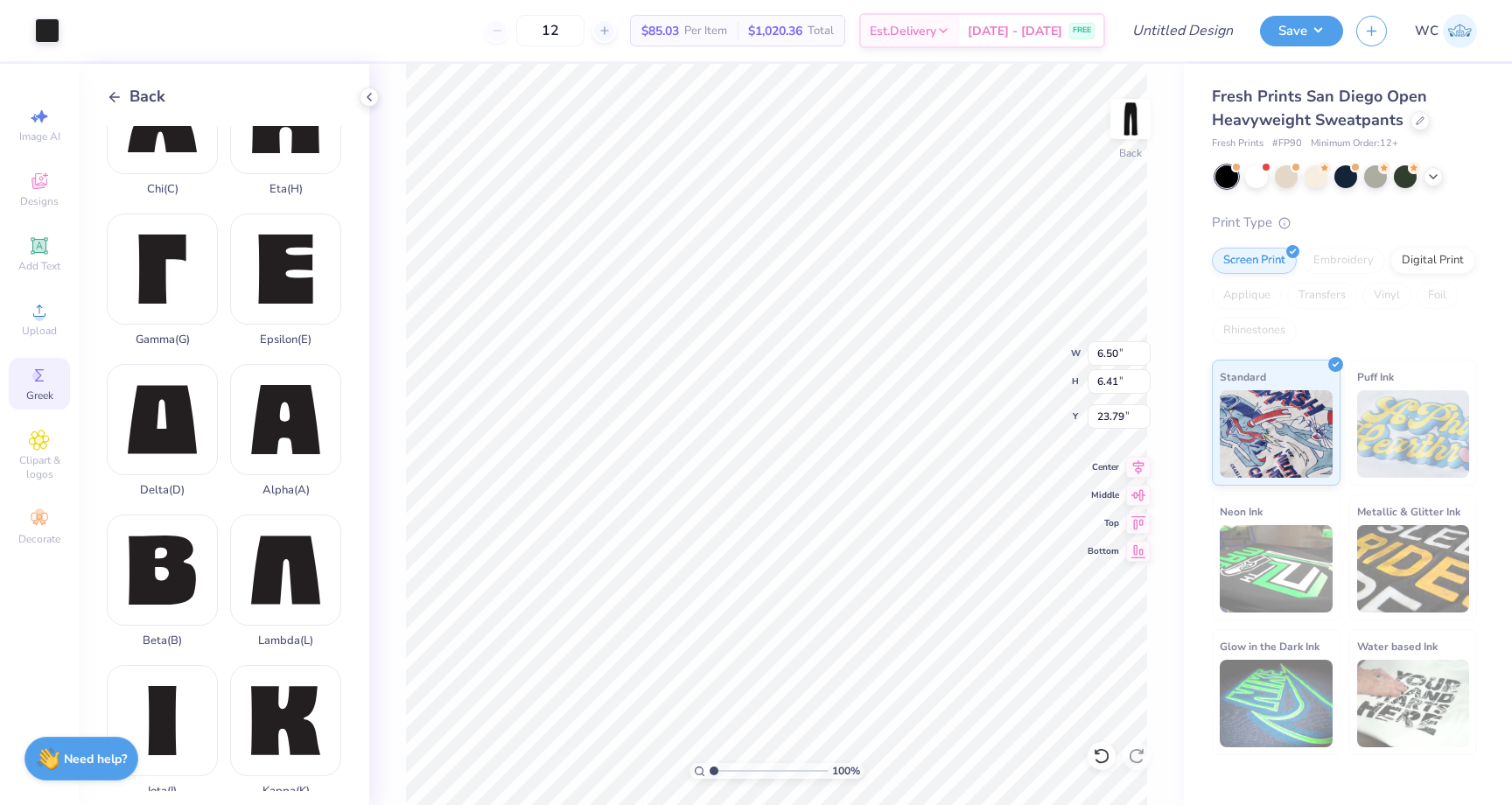
scroll to position [0, 0]
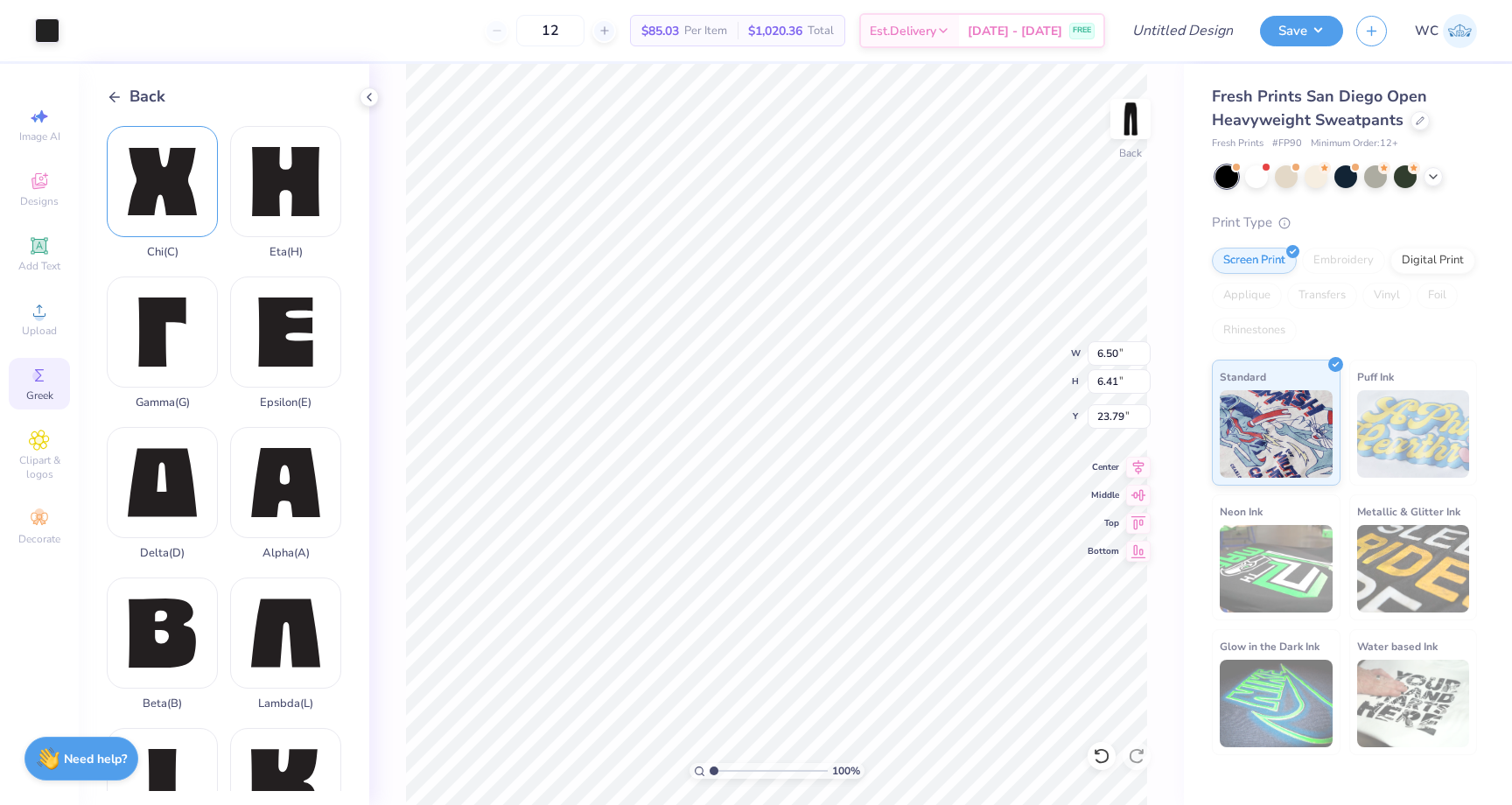
click at [155, 219] on div "Chi ( C )" at bounding box center [162, 192] width 111 height 133
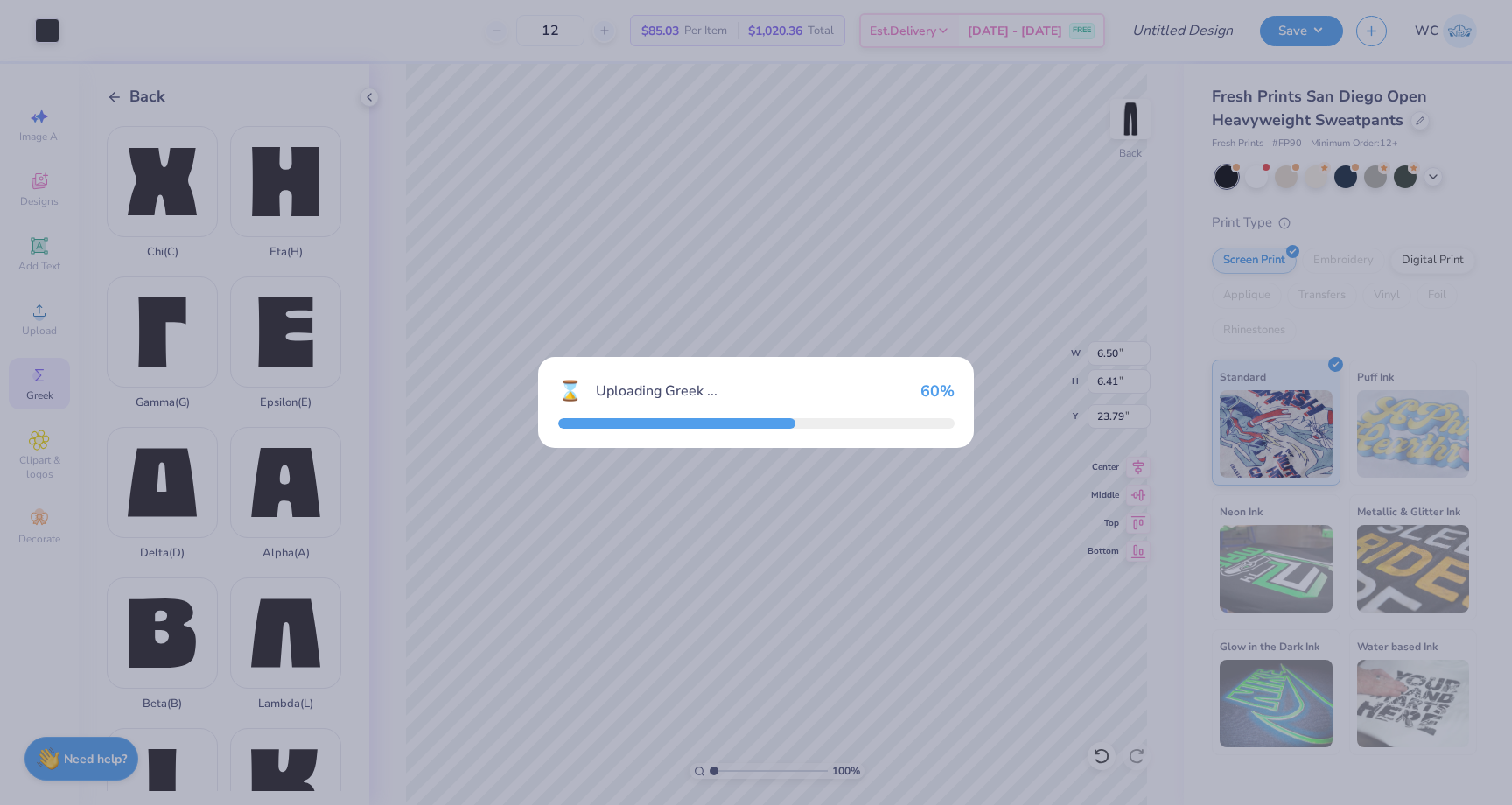
type input "6.59"
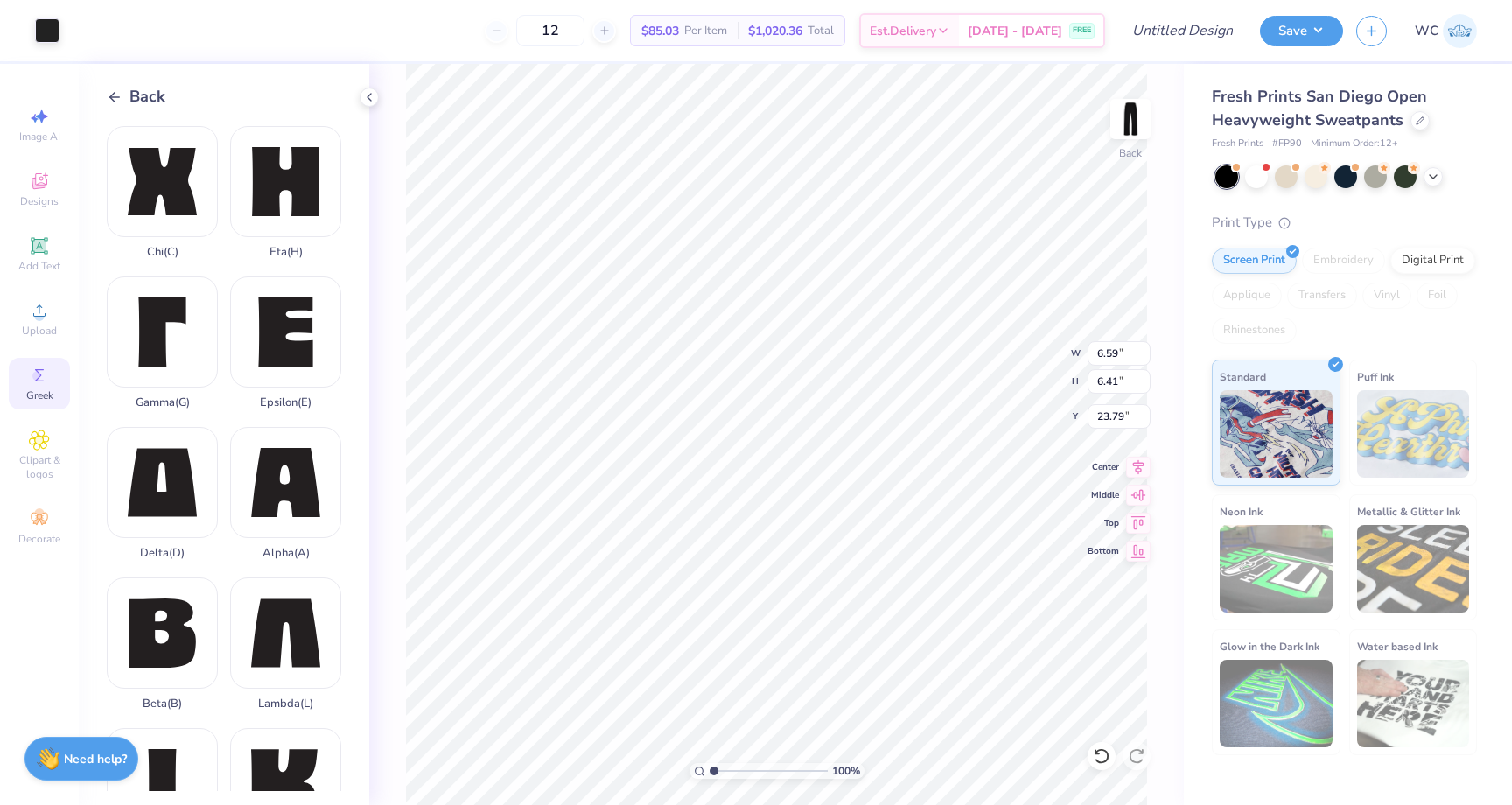
type input "15.58"
click at [121, 82] on div "Back Chi ( C ) Eta ( H ) Gamma ( G ) Epsilon ( E ) Delta ( D ) Alpha ( A ) Beta…" at bounding box center [223, 435] width 290 height 742
click at [114, 98] on icon at bounding box center [114, 96] width 16 height 16
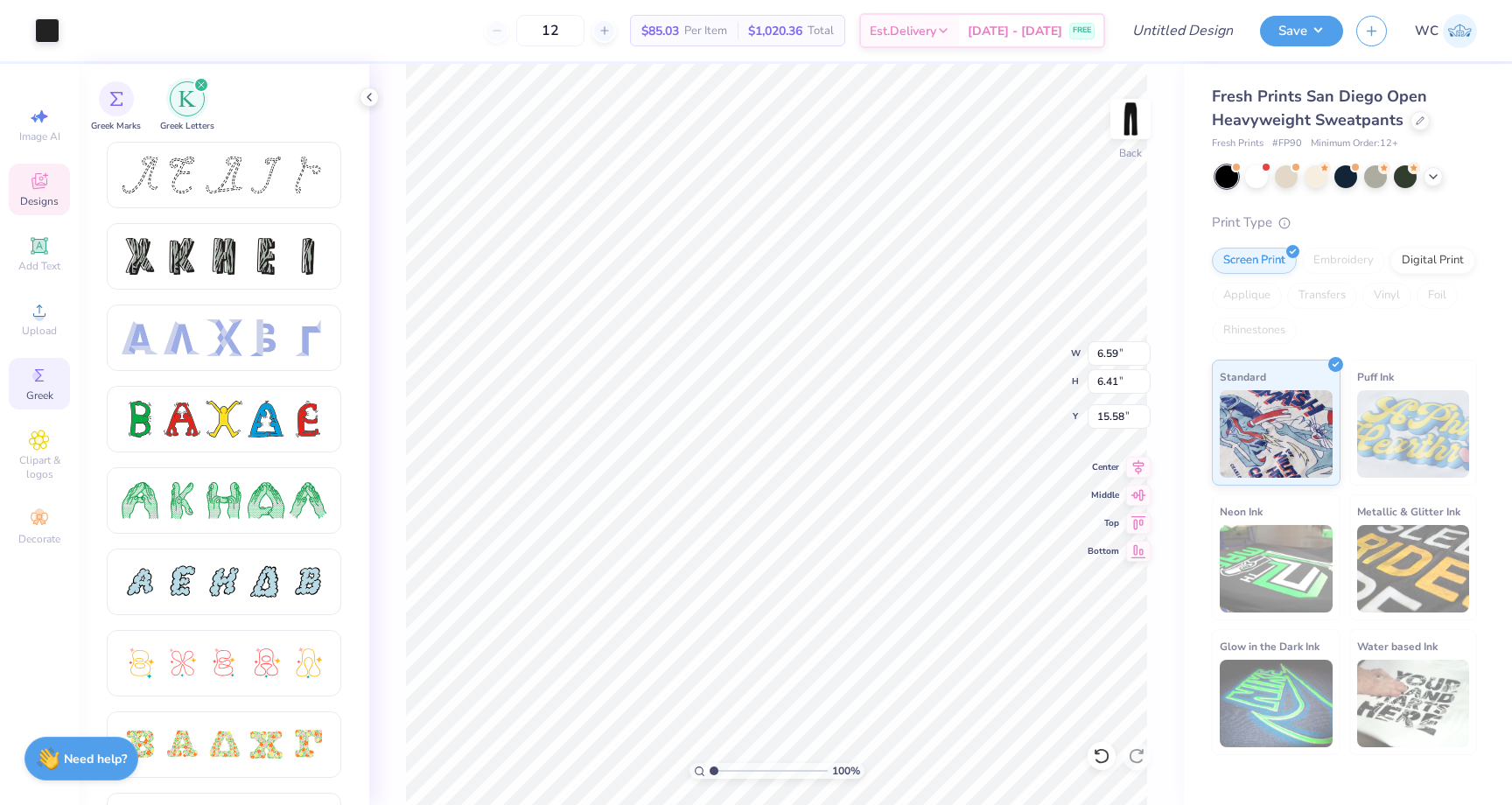
click at [38, 182] on icon at bounding box center [40, 181] width 21 height 21
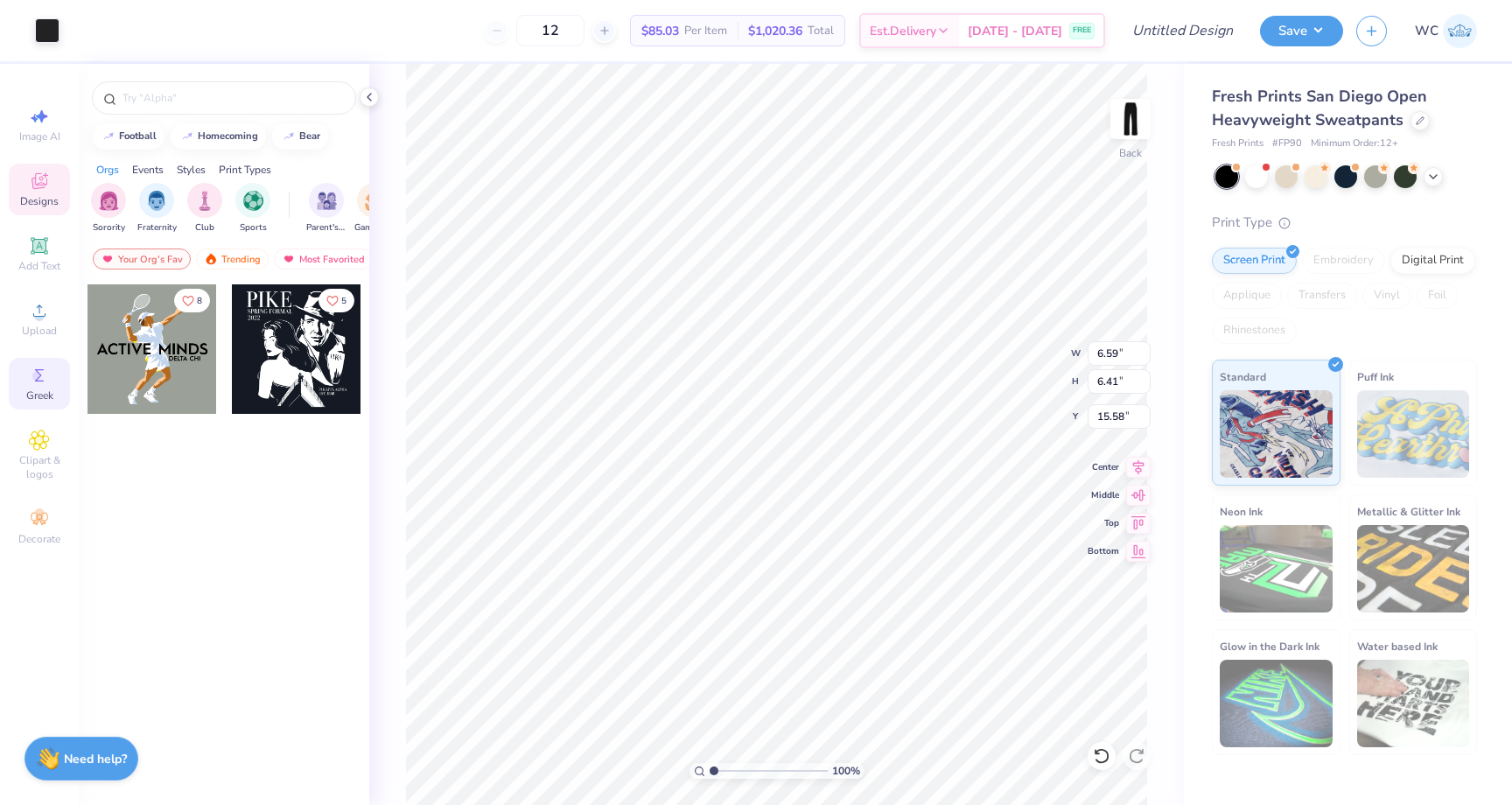
click at [39, 376] on icon at bounding box center [39, 375] width 9 height 12
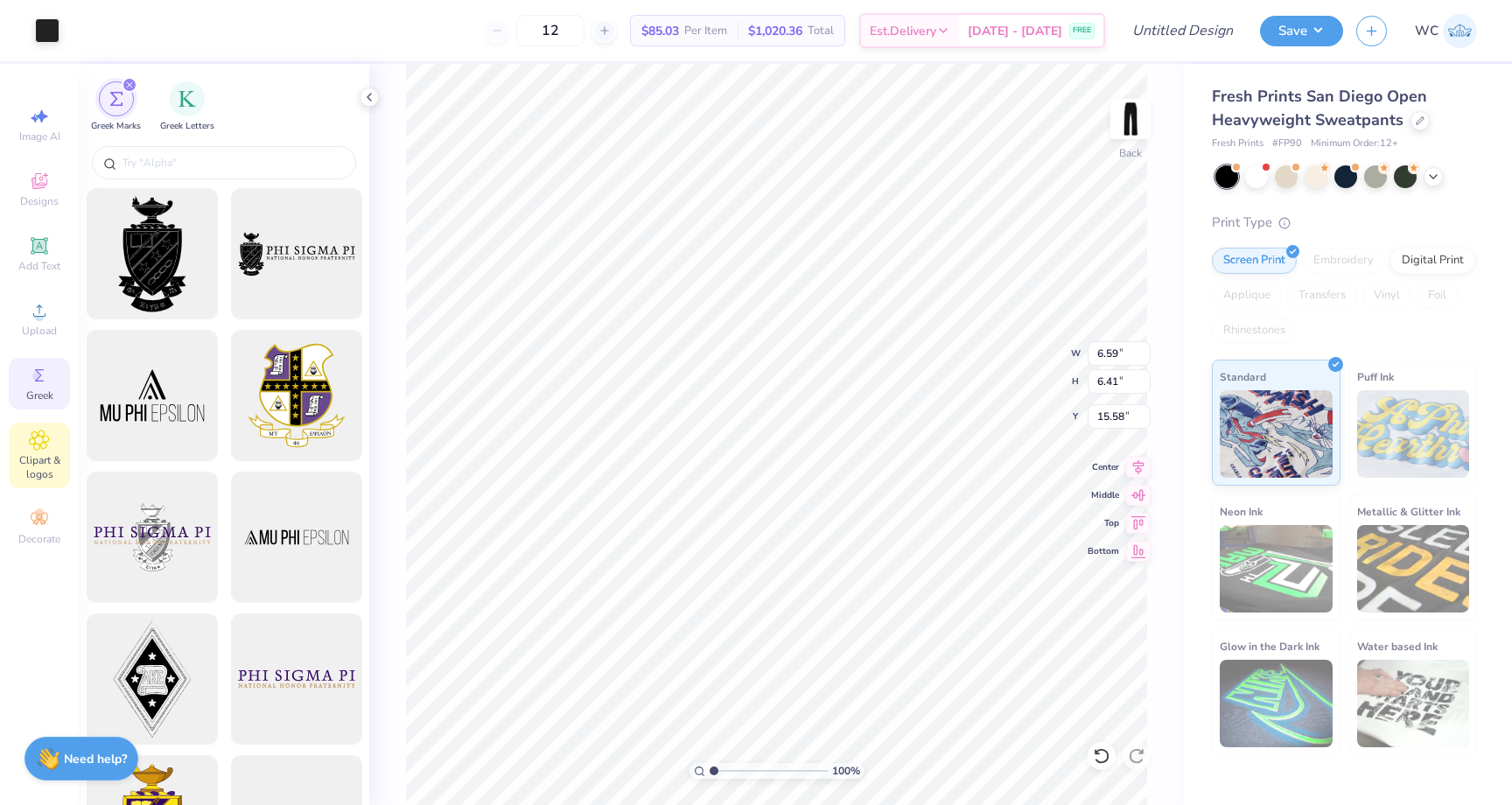
click at [45, 443] on icon at bounding box center [39, 440] width 19 height 19
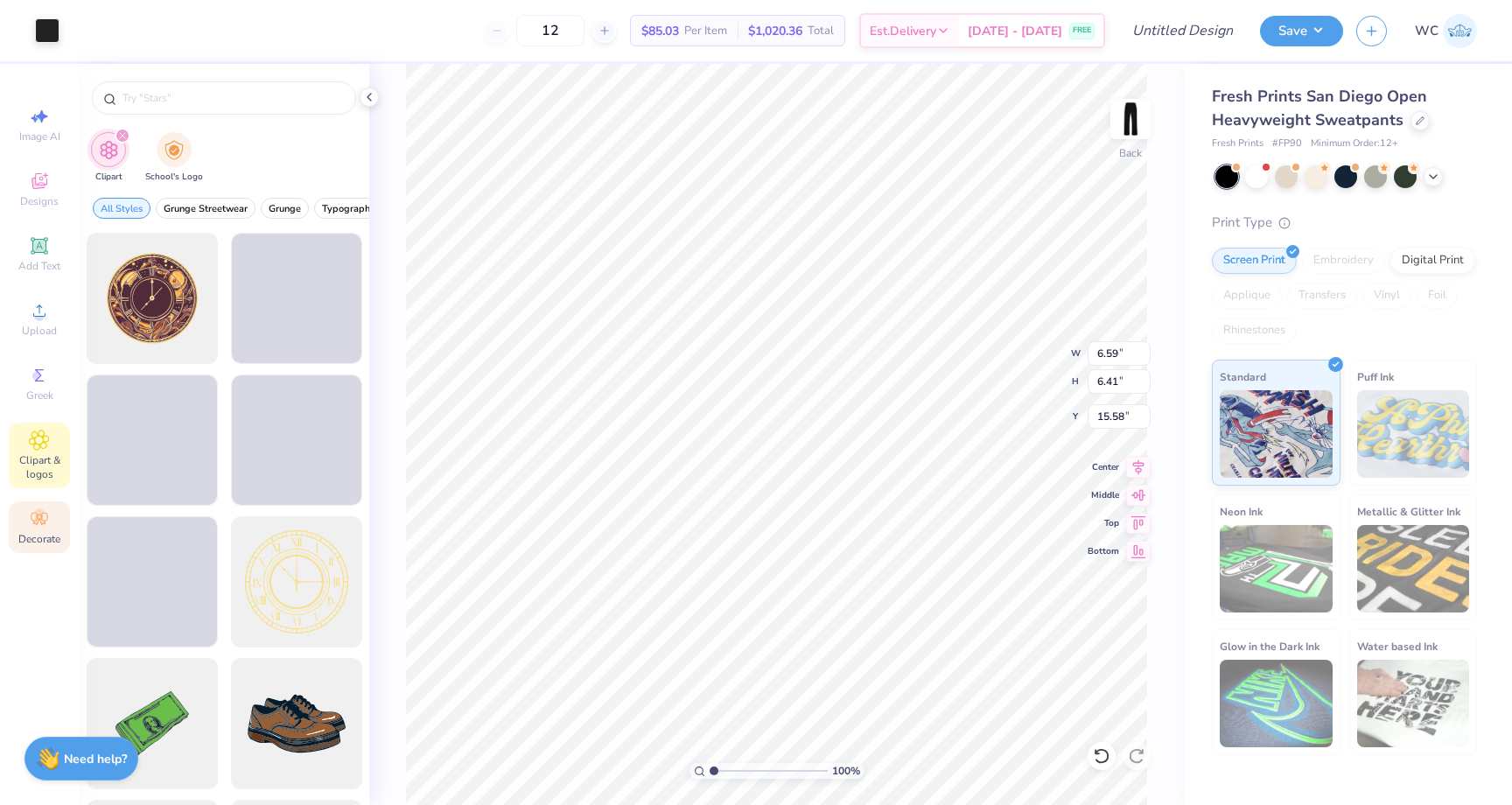
click at [41, 501] on div "Decorate" at bounding box center [39, 527] width 61 height 52
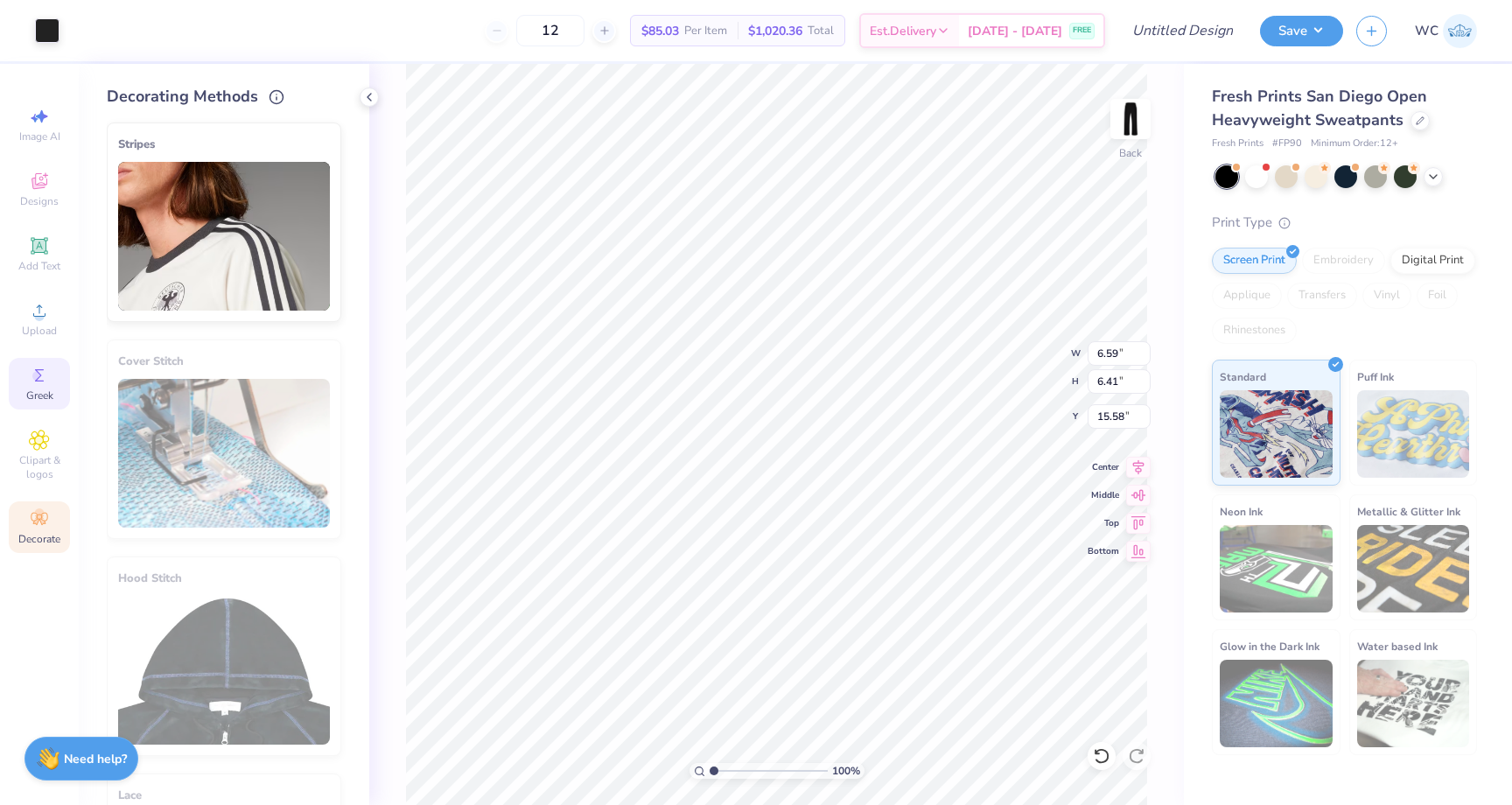
click at [45, 362] on div "Greek" at bounding box center [39, 383] width 61 height 52
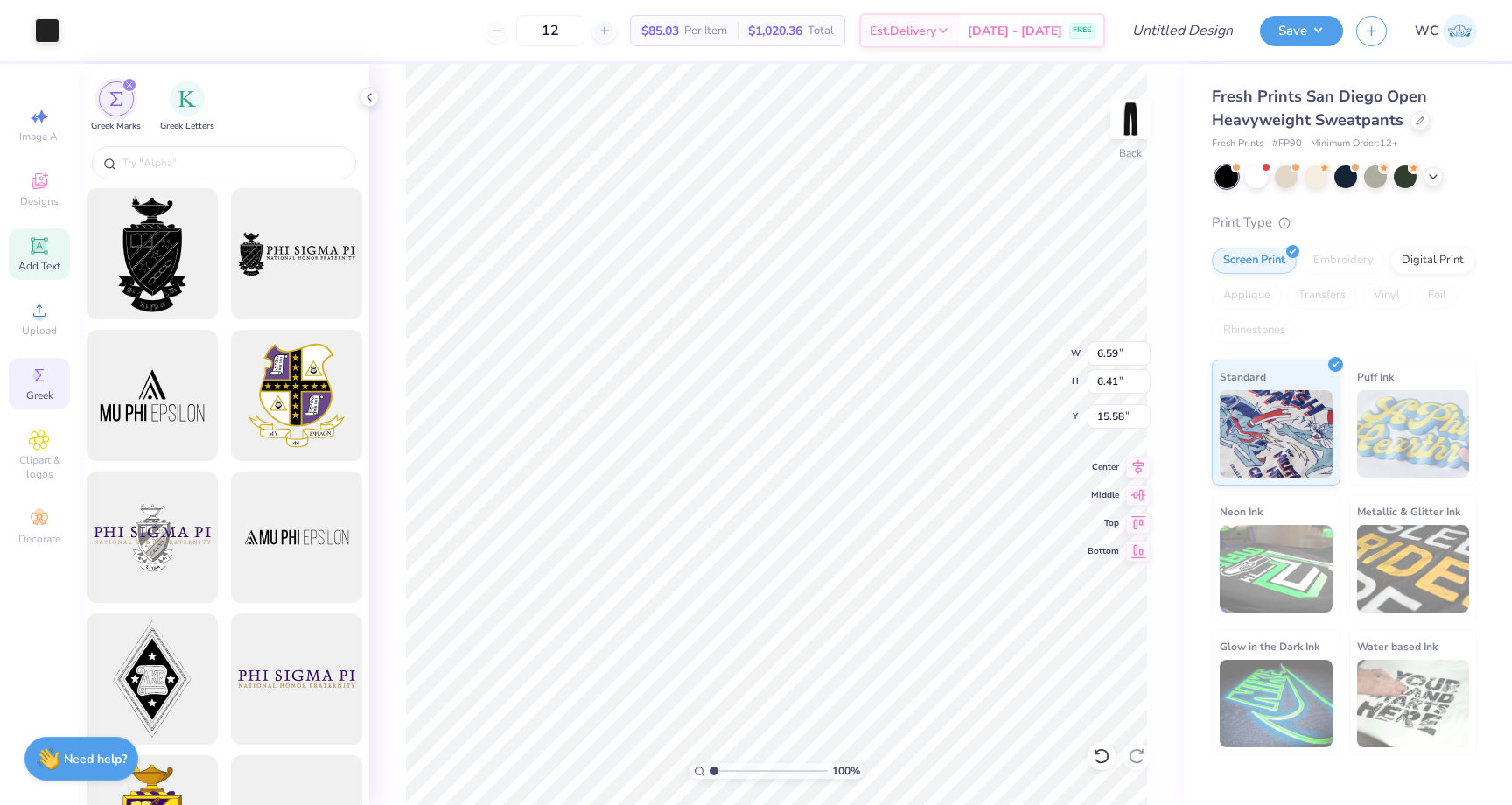
click at [64, 255] on div "Add Text" at bounding box center [39, 254] width 61 height 52
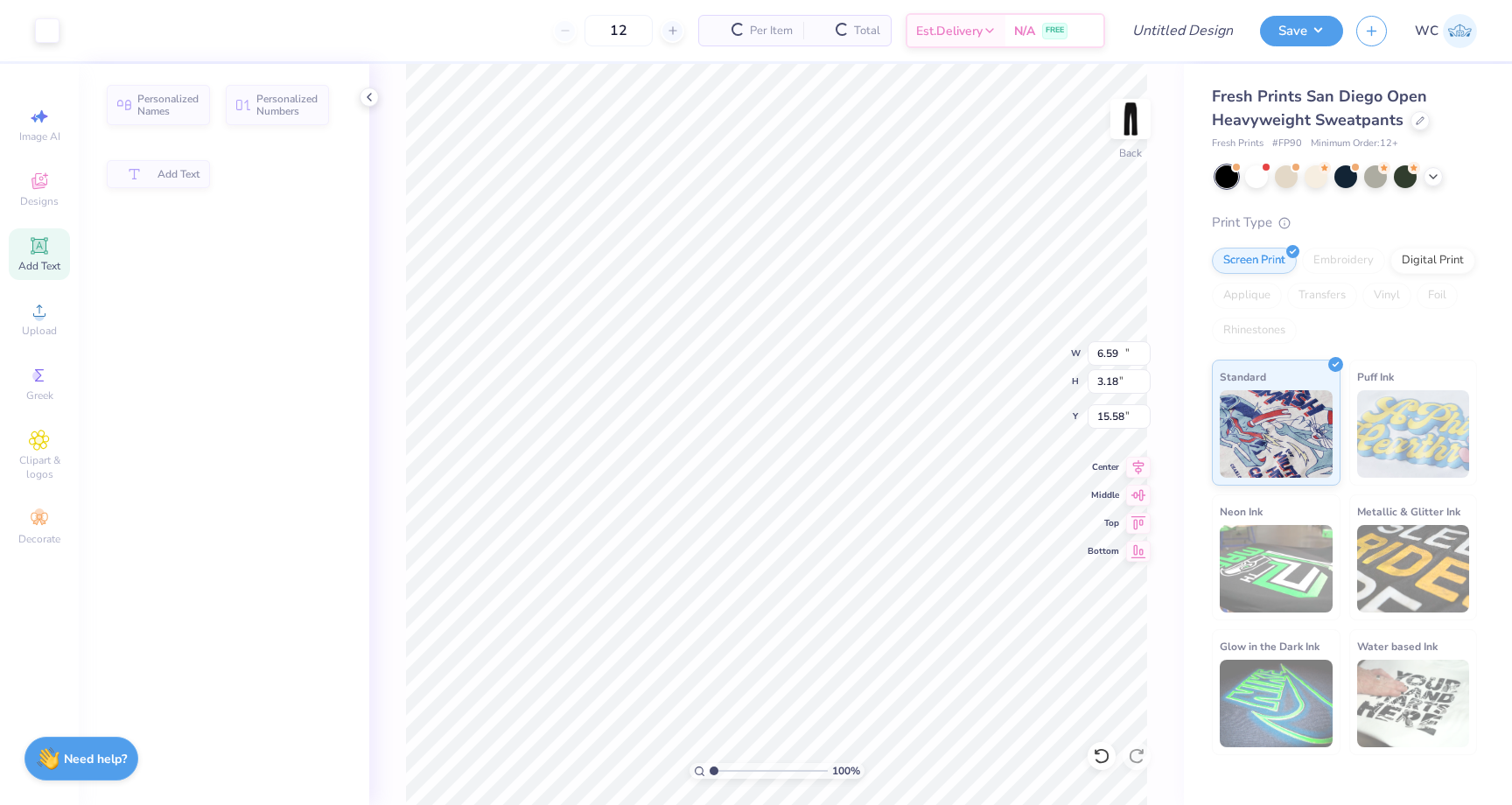
type input "10.97"
type input "3.18"
type input "25.41"
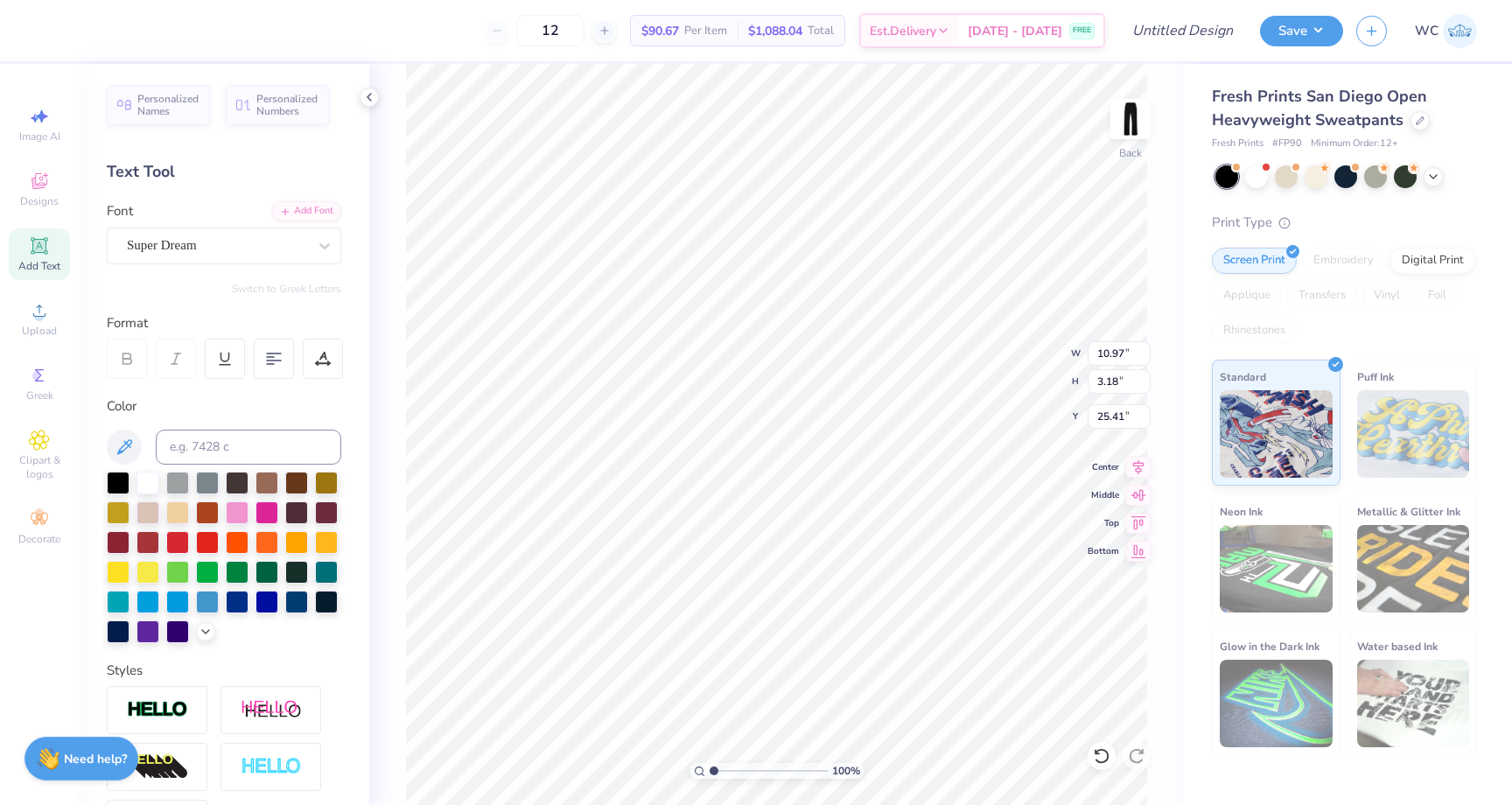
click at [90, 171] on div "Personalized Names Personalized Numbers Text Tool Add Font Font Super Dream Swi…" at bounding box center [223, 435] width 290 height 742
click at [51, 182] on div "Designs" at bounding box center [39, 189] width 61 height 52
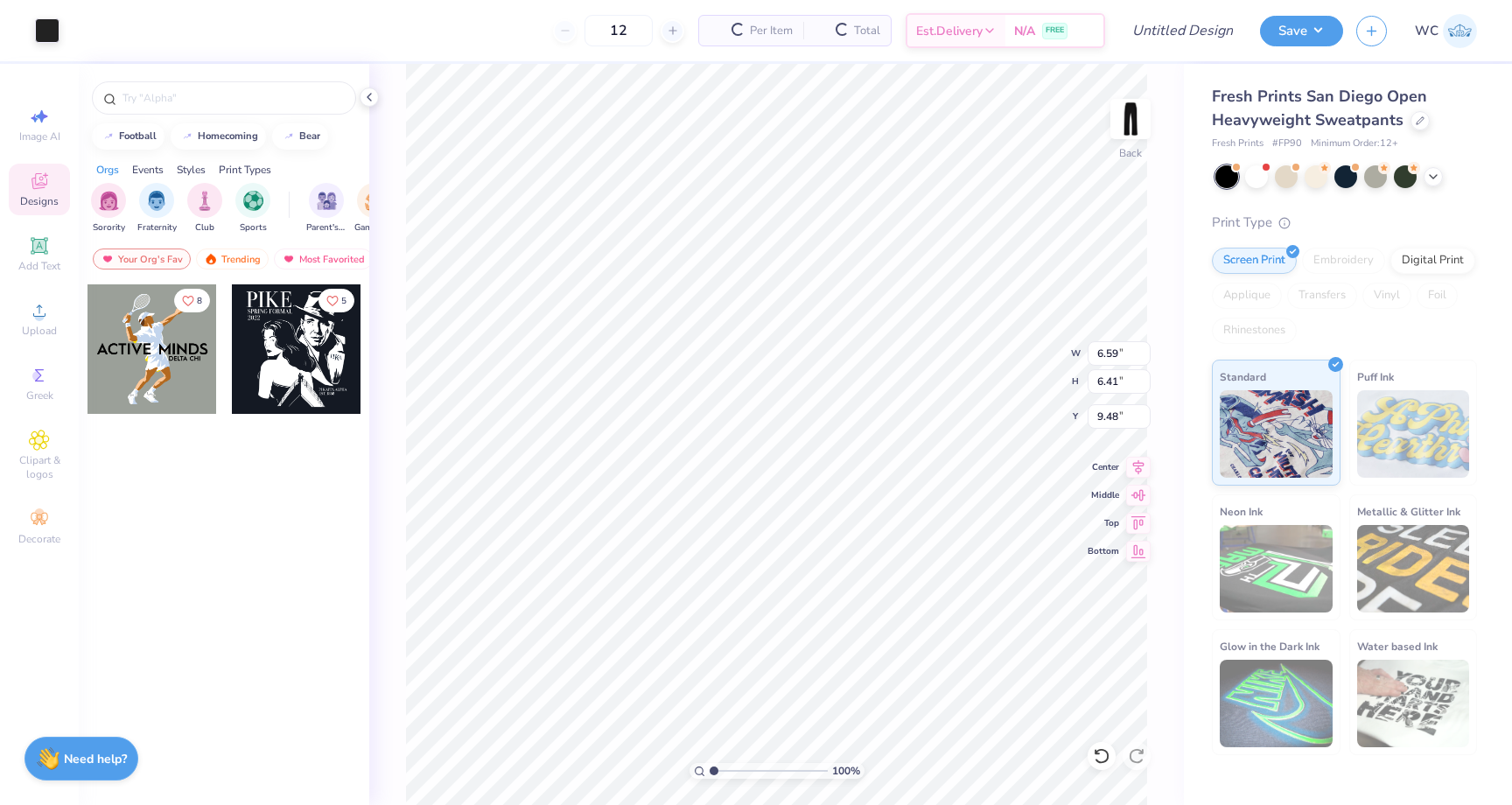
type input "9.48"
type input "1.86"
type input "1.81"
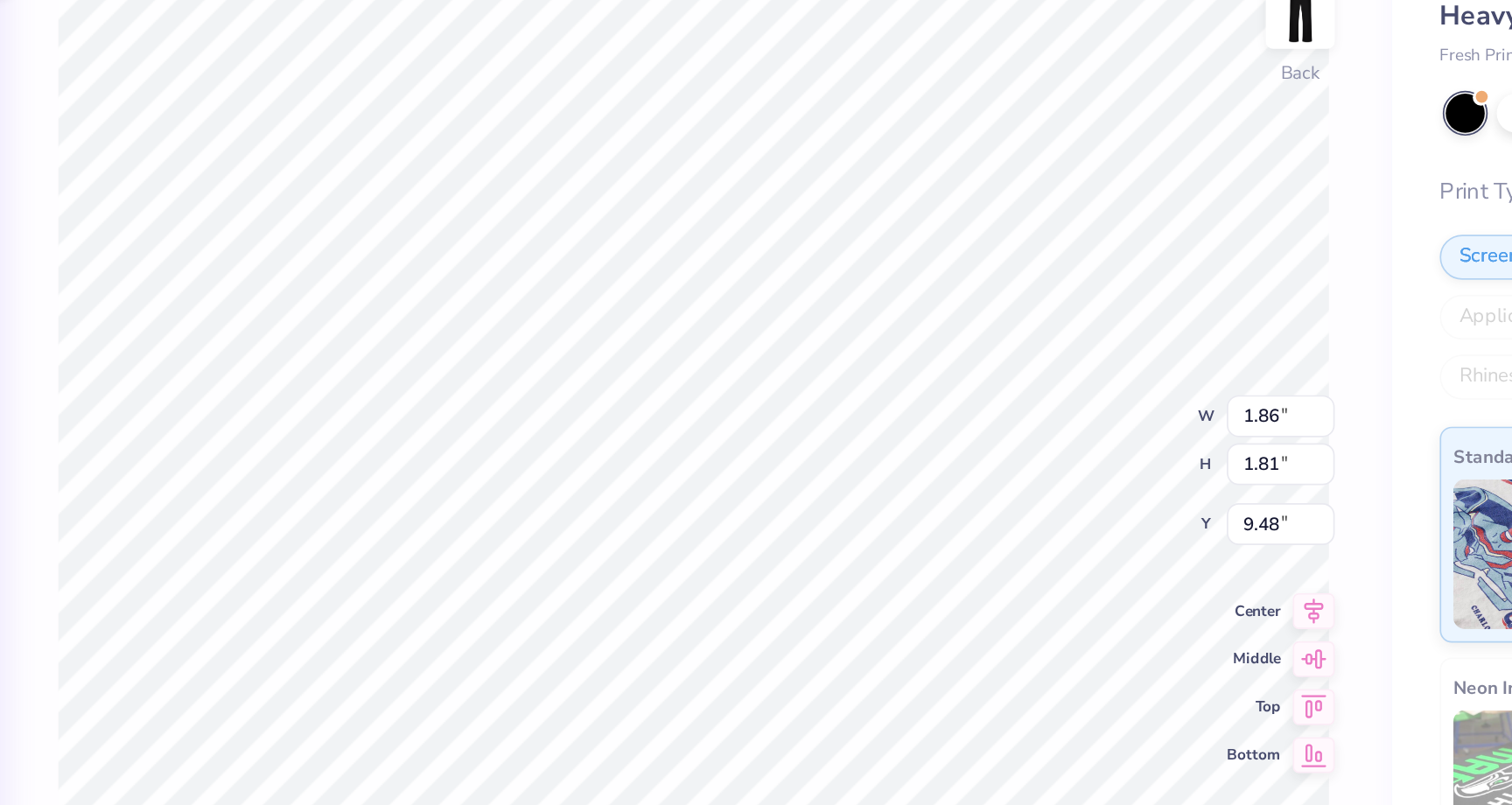
type input "7.65"
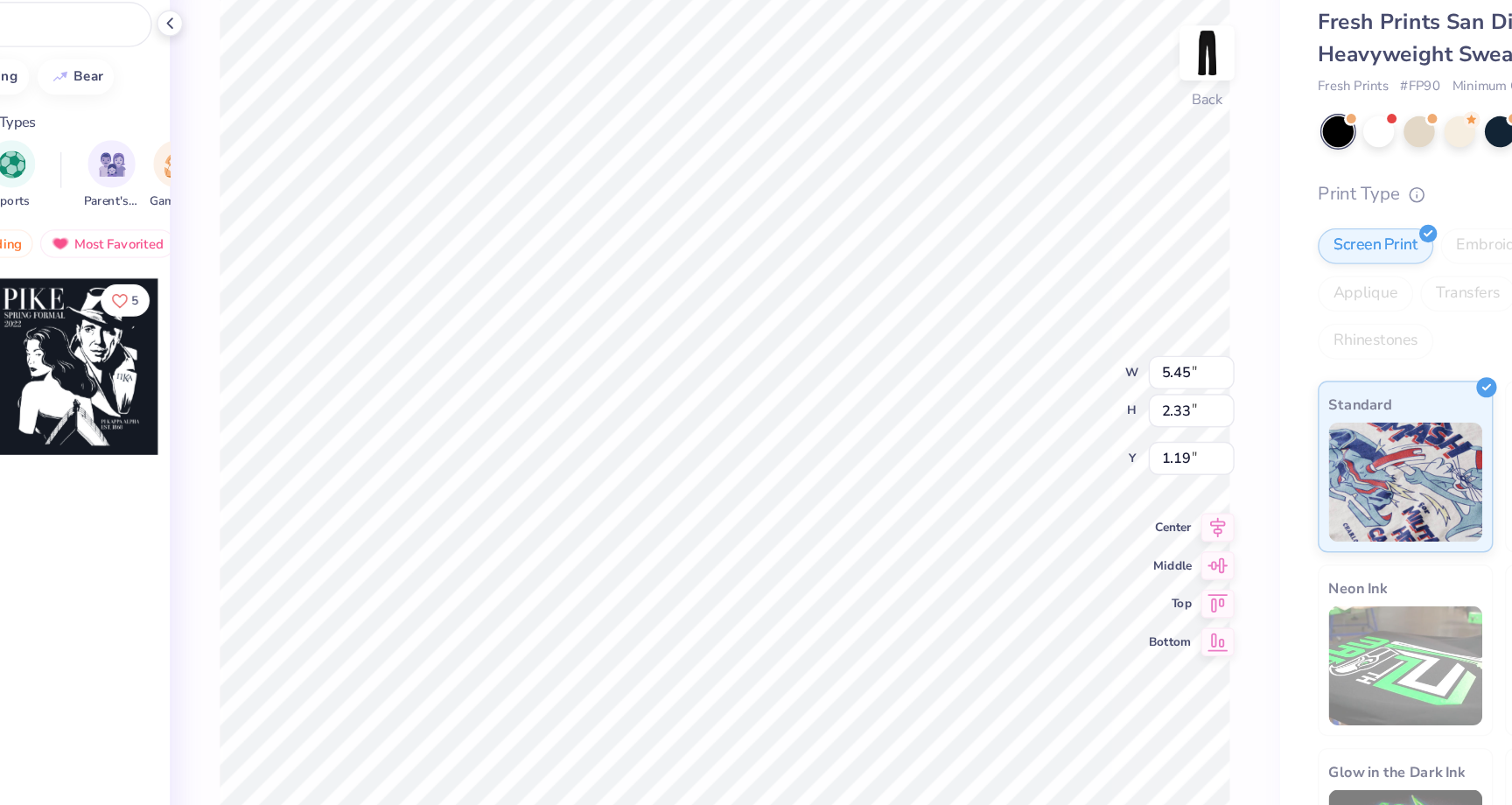
type input "3.86"
type input "5.66"
type input "2.42"
type input "3.76"
type input "7.65"
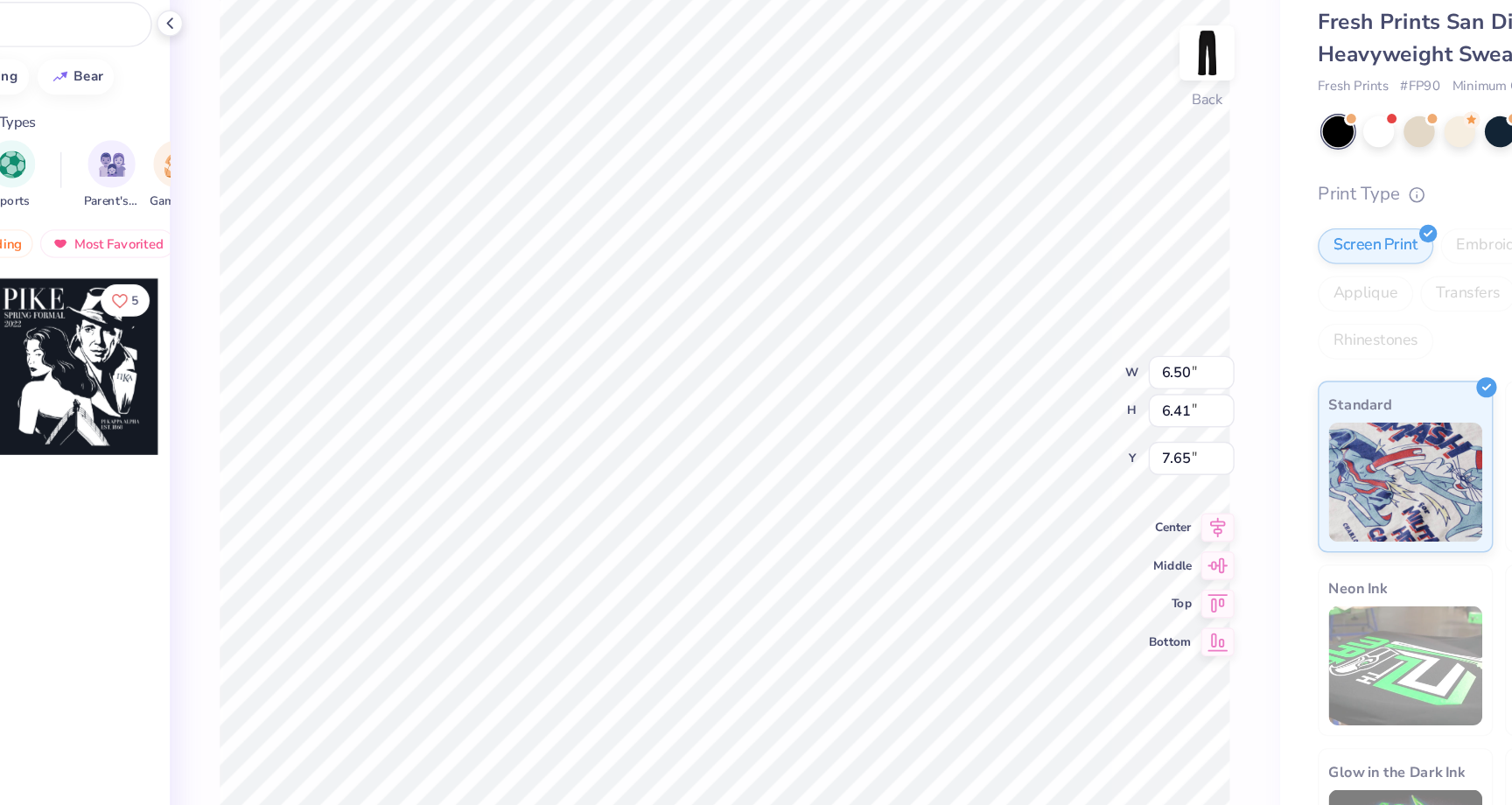
type input "1.04"
type input "1.03"
type input "1.27"
type input "1.25"
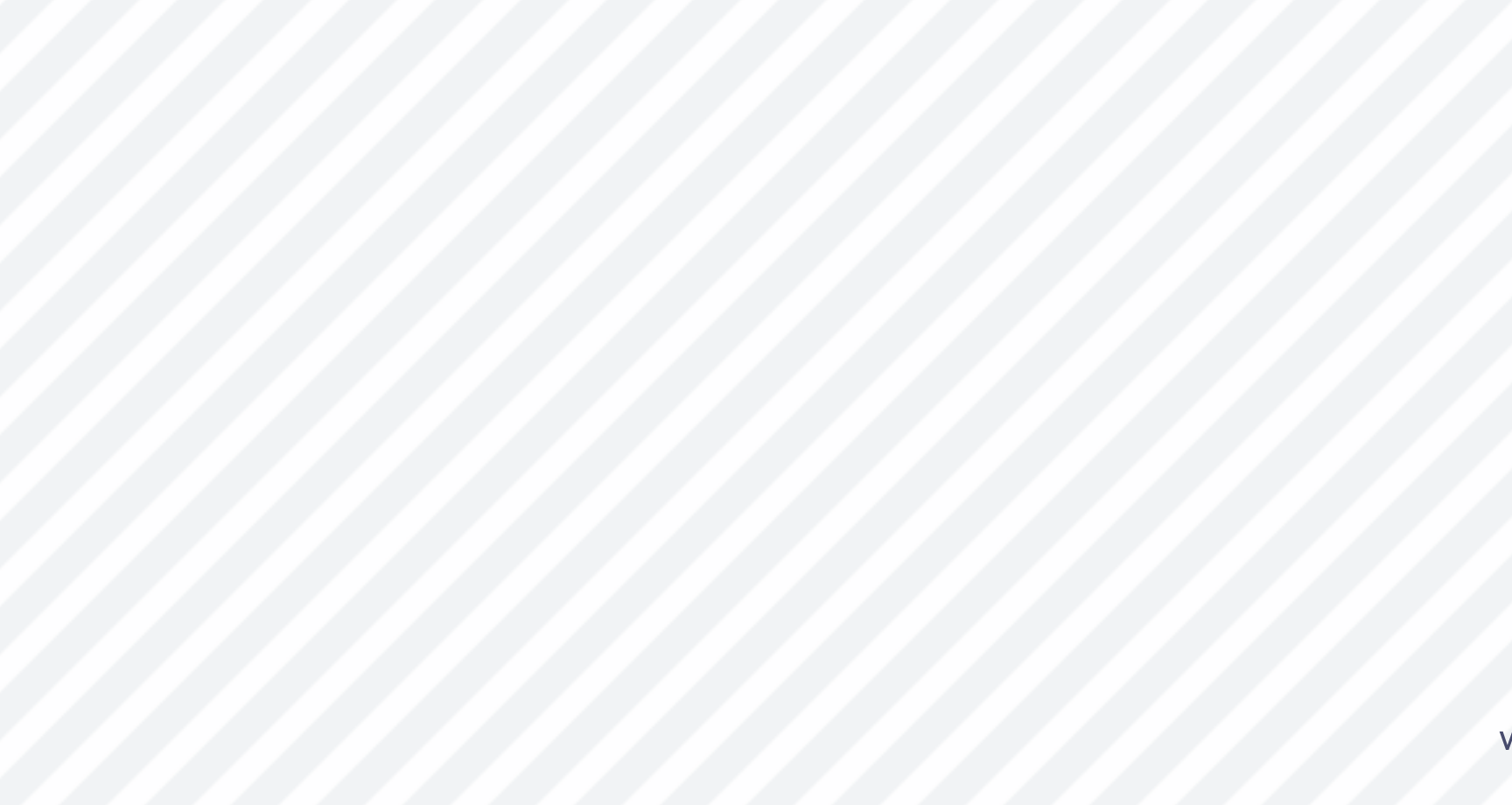
type input "1.86"
type input "1.81"
type input "4.61"
type input "0.58"
type input "0.57"
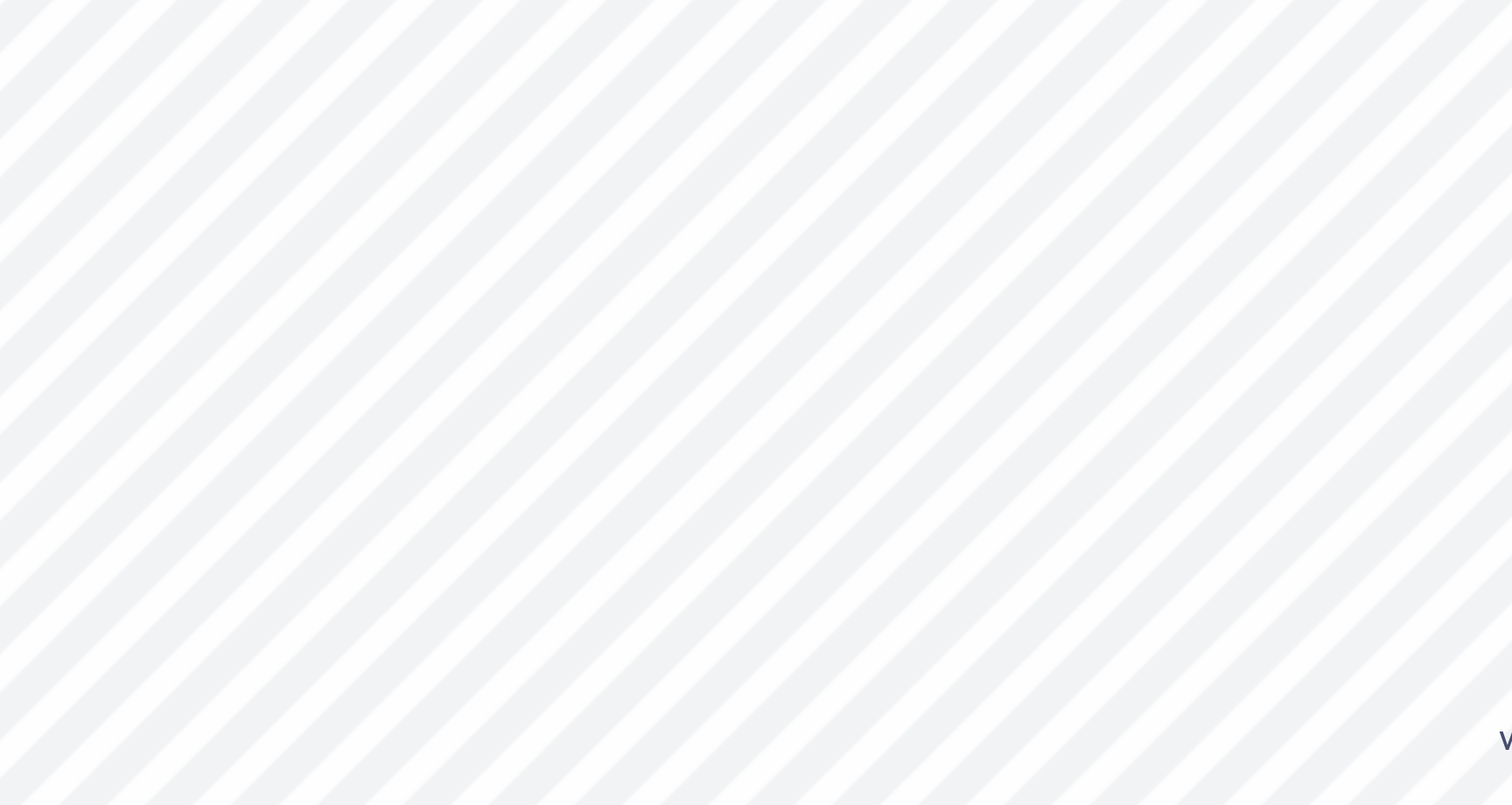
type input "0.57"
type input "0.56"
type input "4.62"
type input "1.04"
type input "1.02"
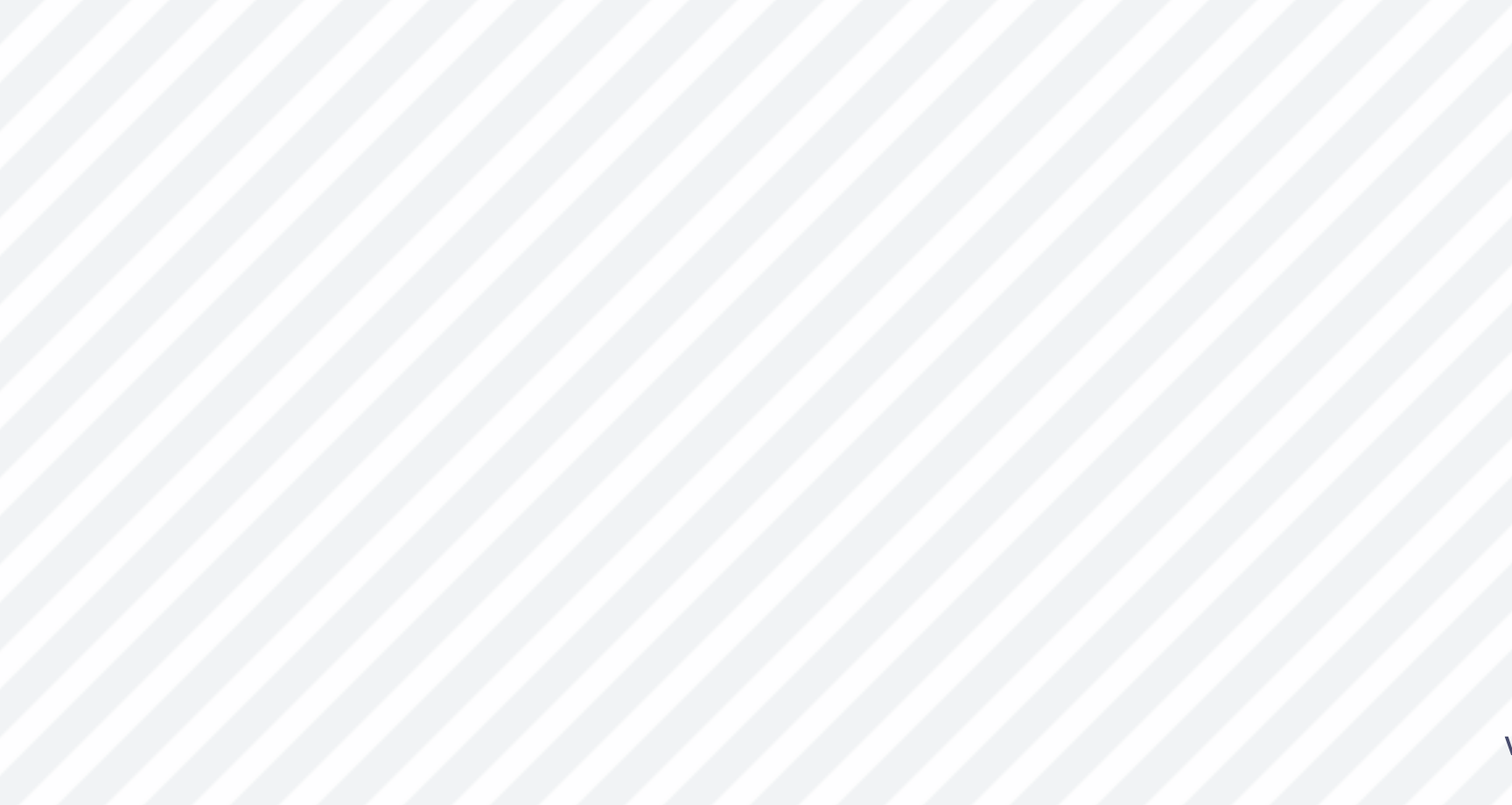
type input "4.96"
type input "1.27"
type input "1.25"
type input "4.96"
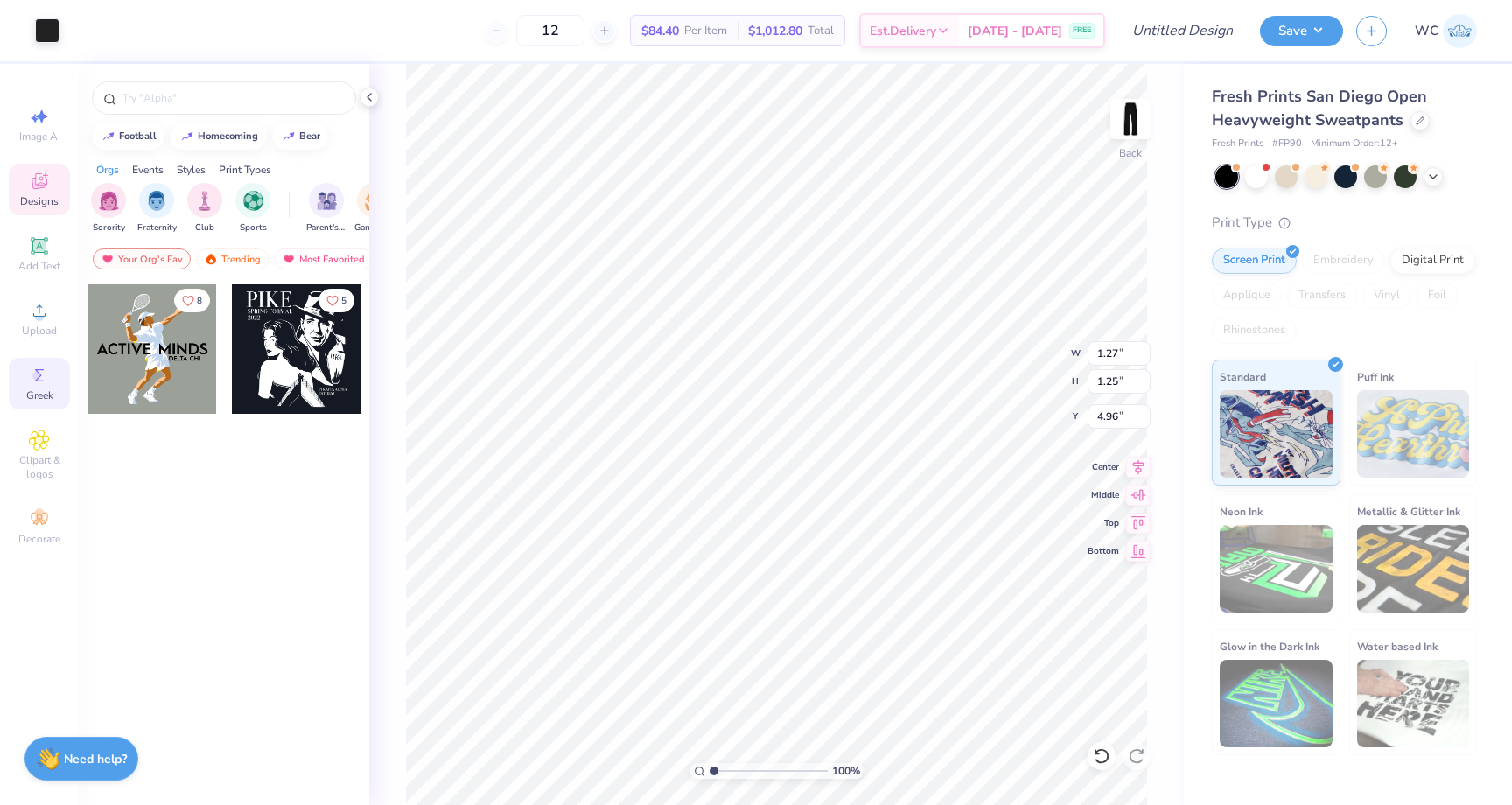
click at [24, 378] on div "Greek" at bounding box center [39, 383] width 61 height 52
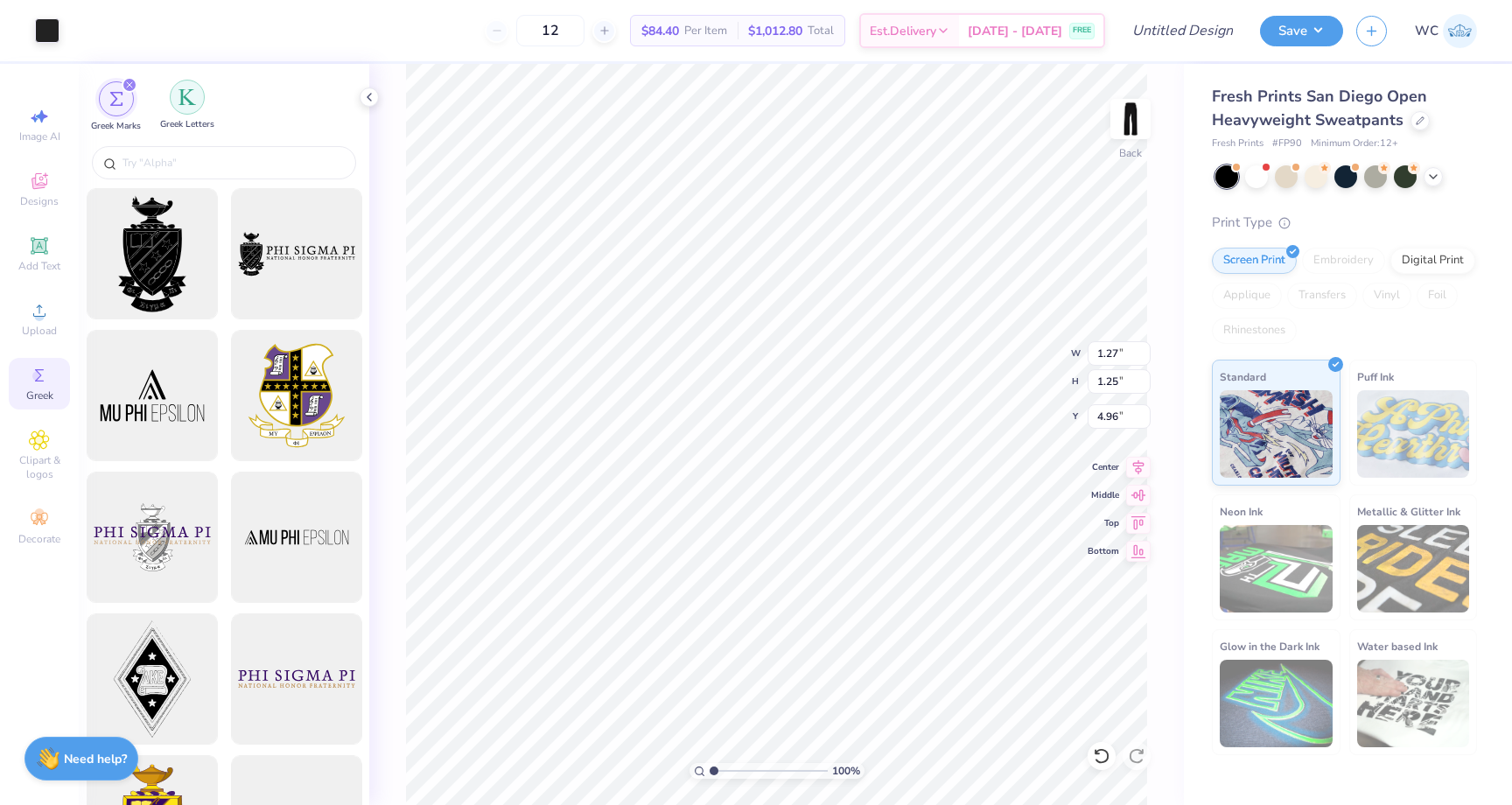
click at [200, 100] on div "filter for Greek Letters" at bounding box center [186, 96] width 35 height 35
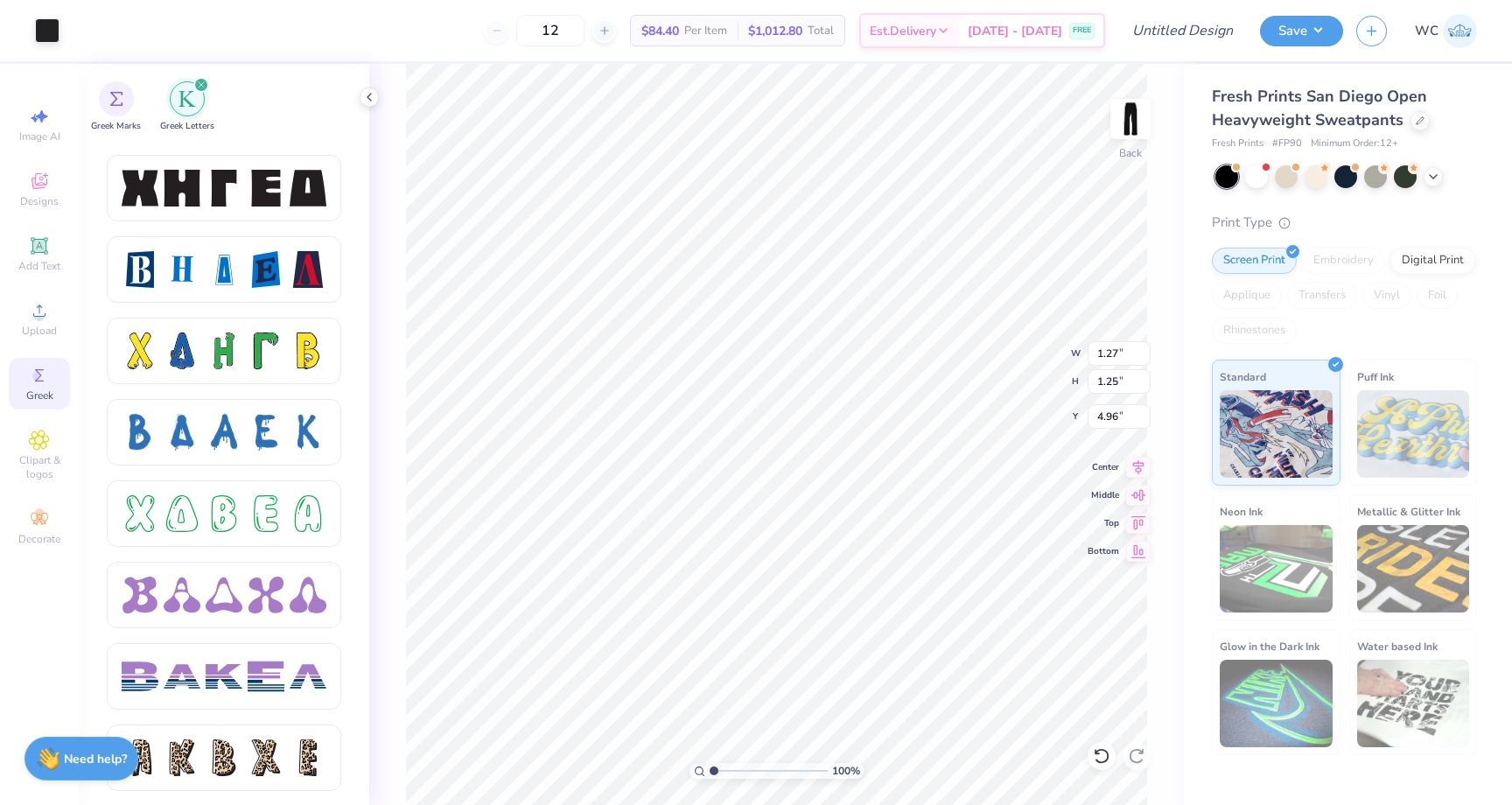
scroll to position [2298, 0]
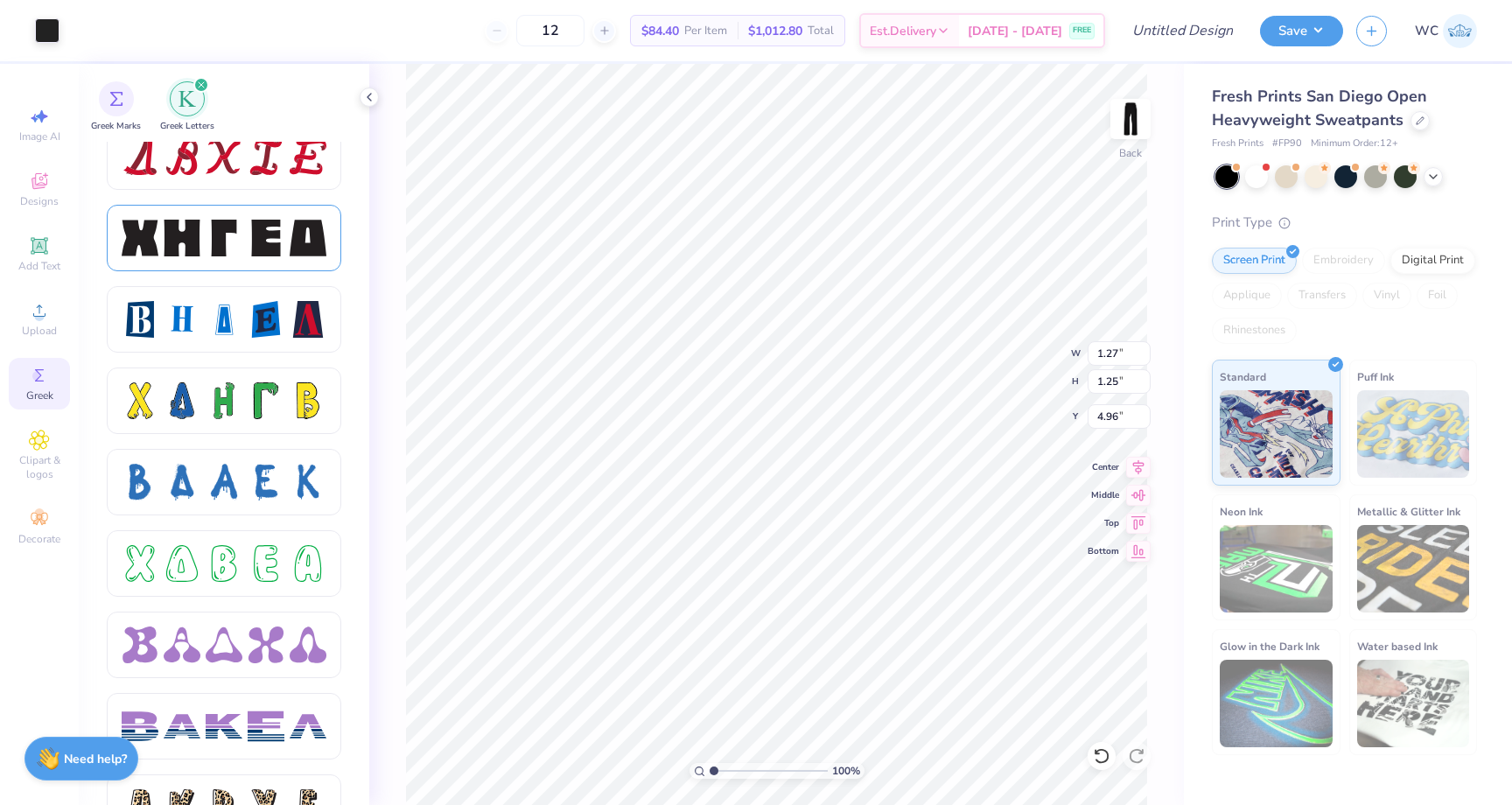
click at [265, 230] on div at bounding box center [266, 237] width 37 height 37
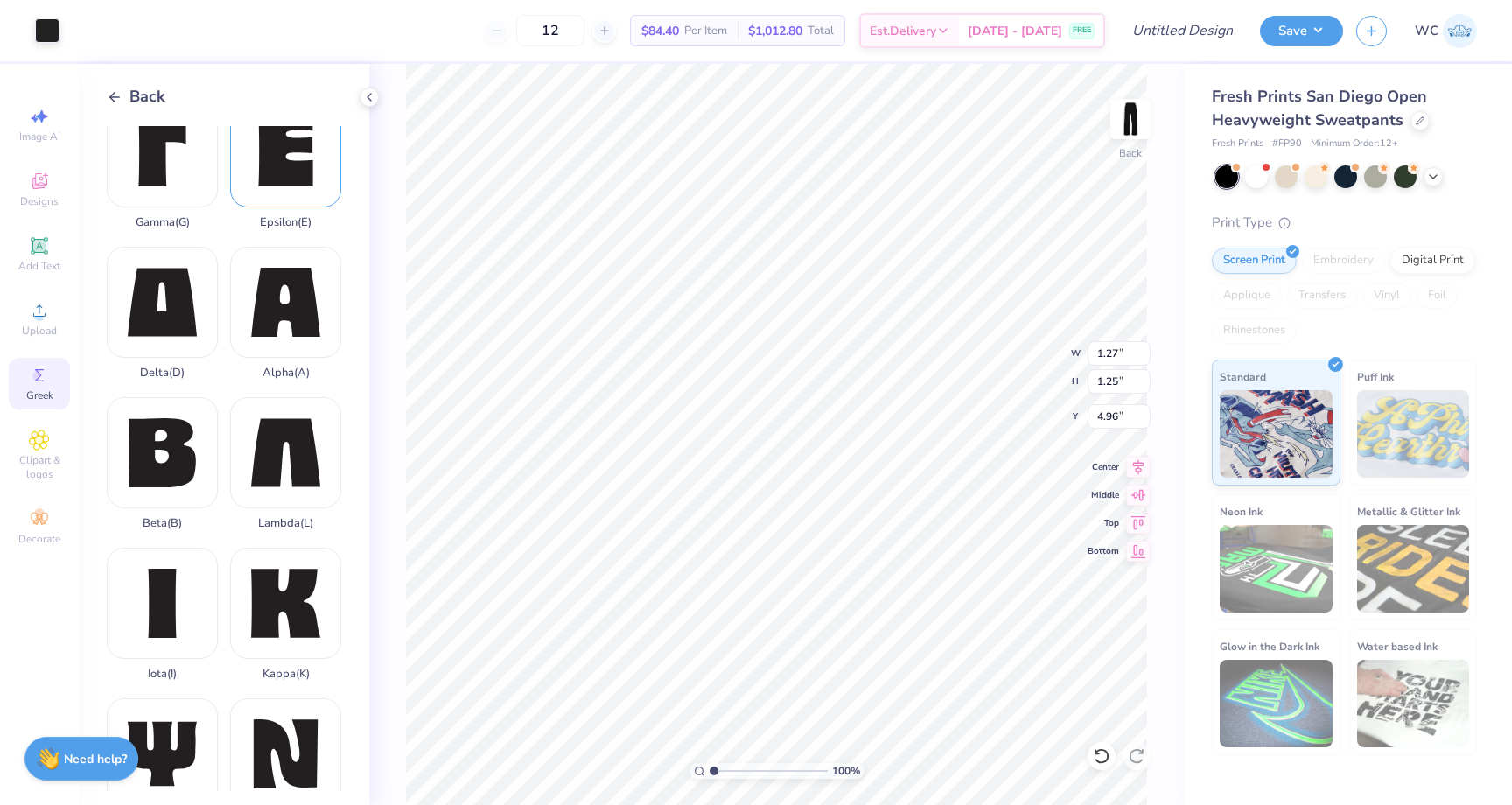
scroll to position [0, 0]
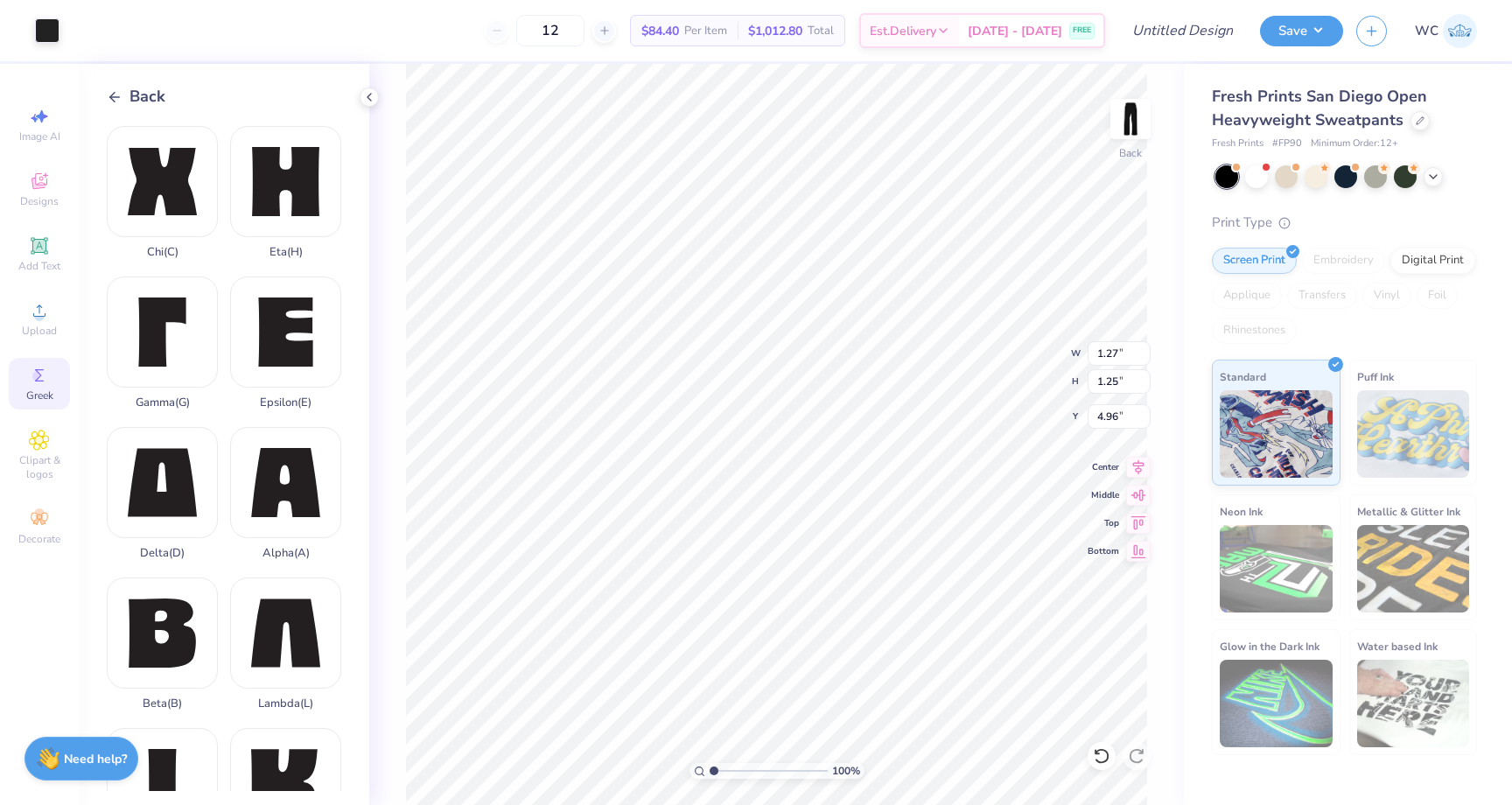
click at [114, 93] on icon at bounding box center [114, 96] width 16 height 16
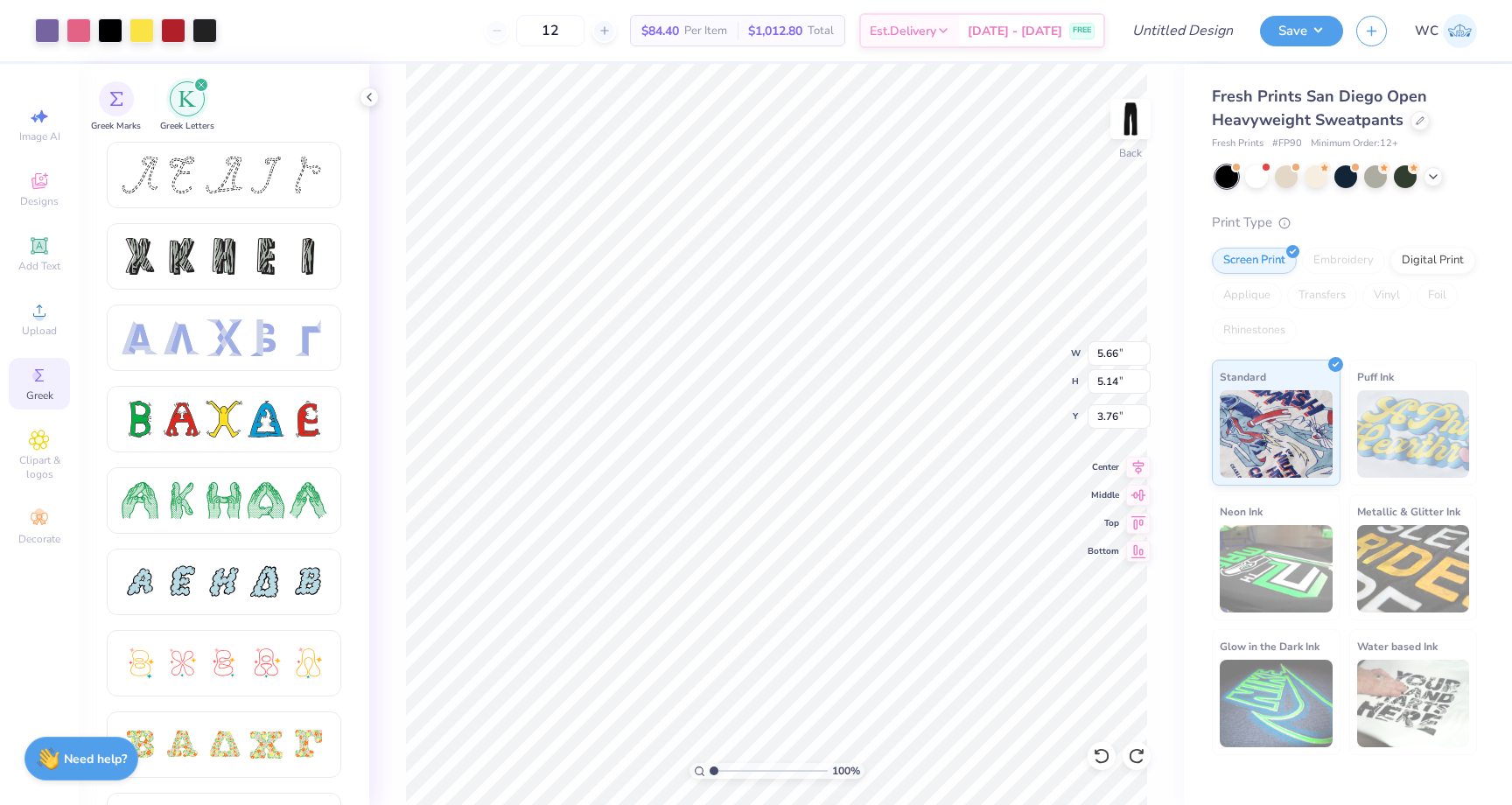
type input "5.69"
type input "8.21"
type input "10.30"
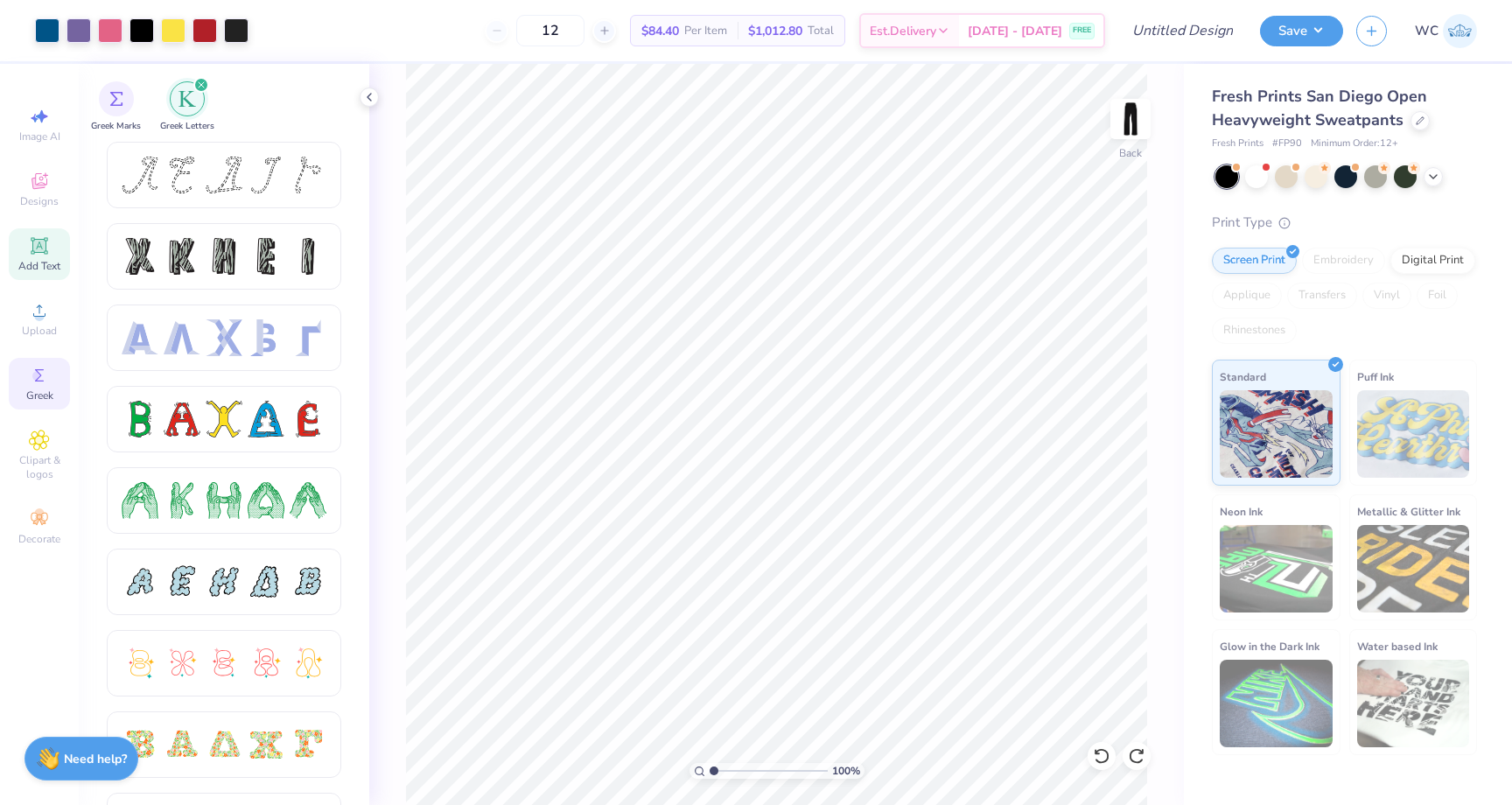
click at [49, 263] on span "Add Text" at bounding box center [39, 266] width 42 height 14
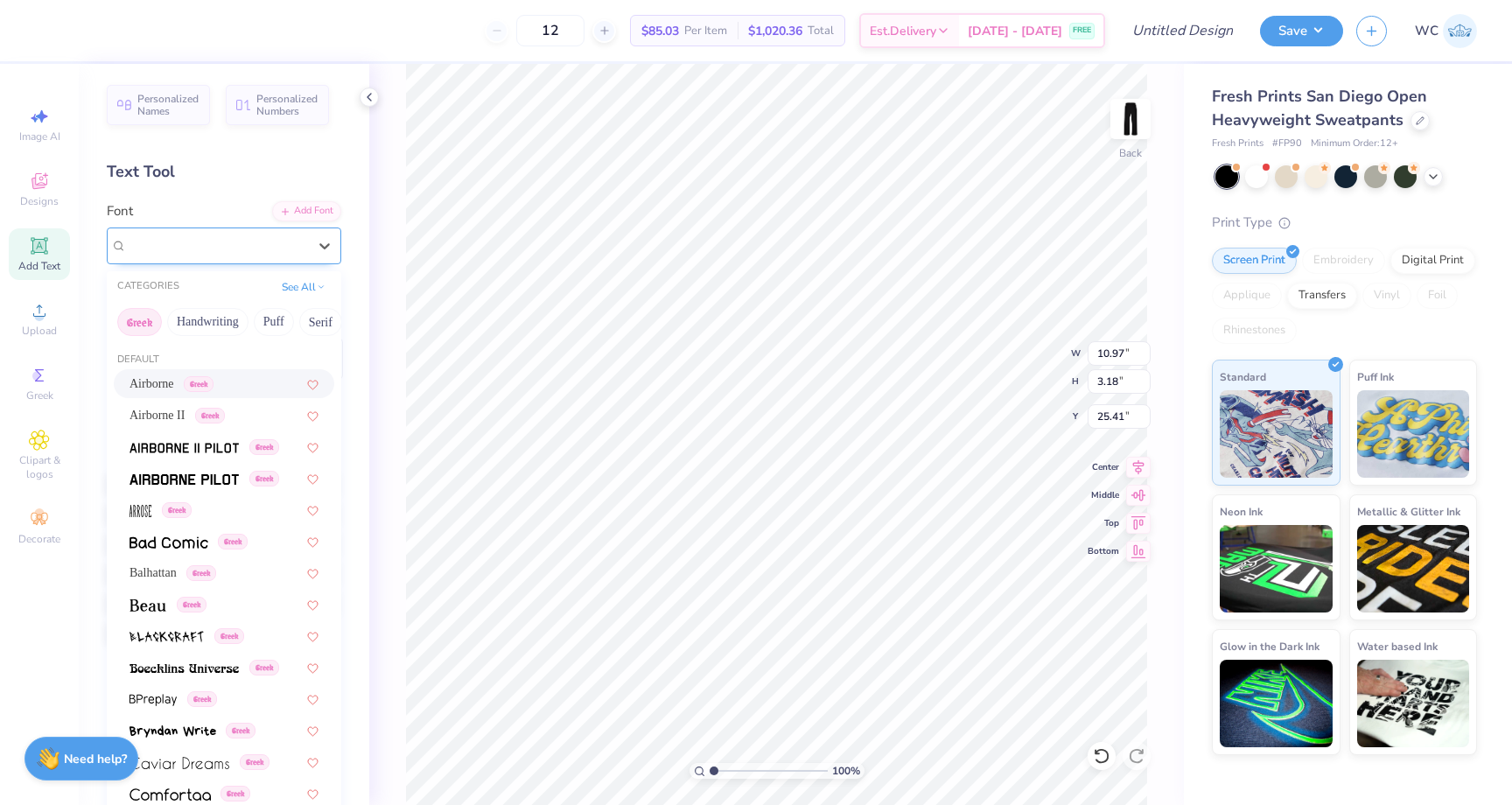
click at [210, 257] on div "Super Dream" at bounding box center [217, 245] width 183 height 27
click at [234, 372] on div "Airborne Greek" at bounding box center [223, 383] width 220 height 29
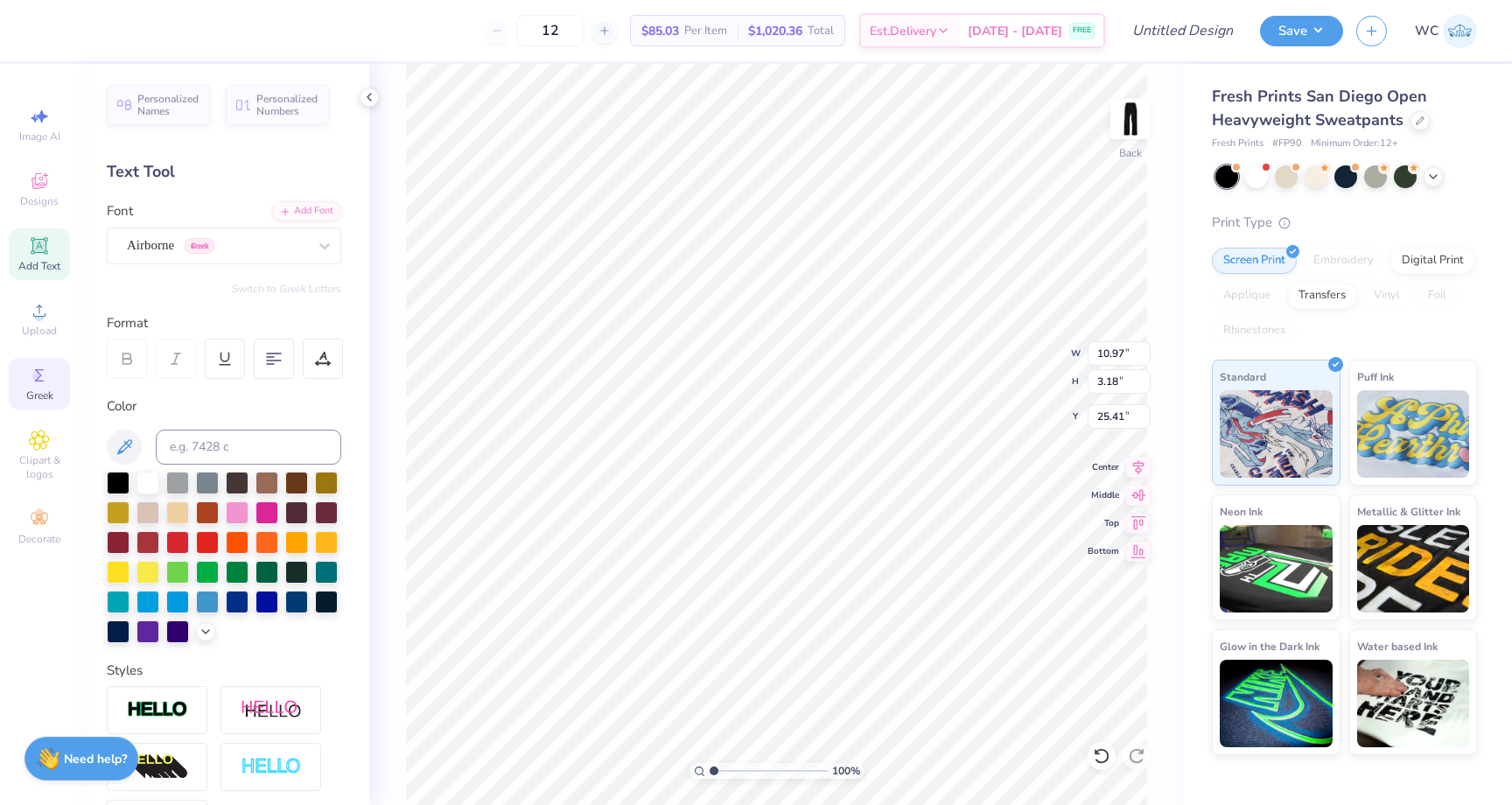
click at [41, 384] on icon at bounding box center [40, 376] width 21 height 21
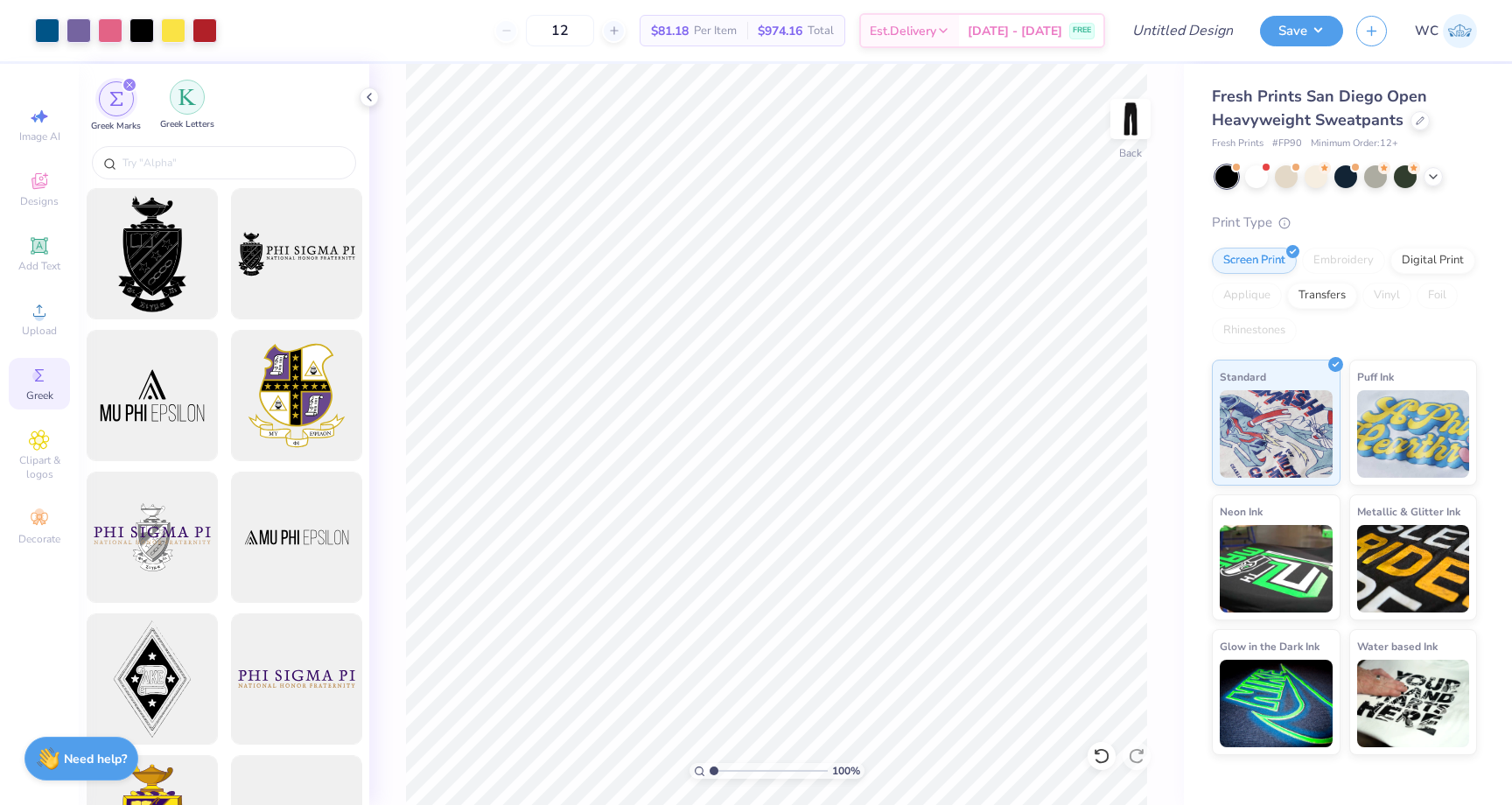
click at [195, 102] on div "filter for Greek Letters" at bounding box center [186, 96] width 35 height 35
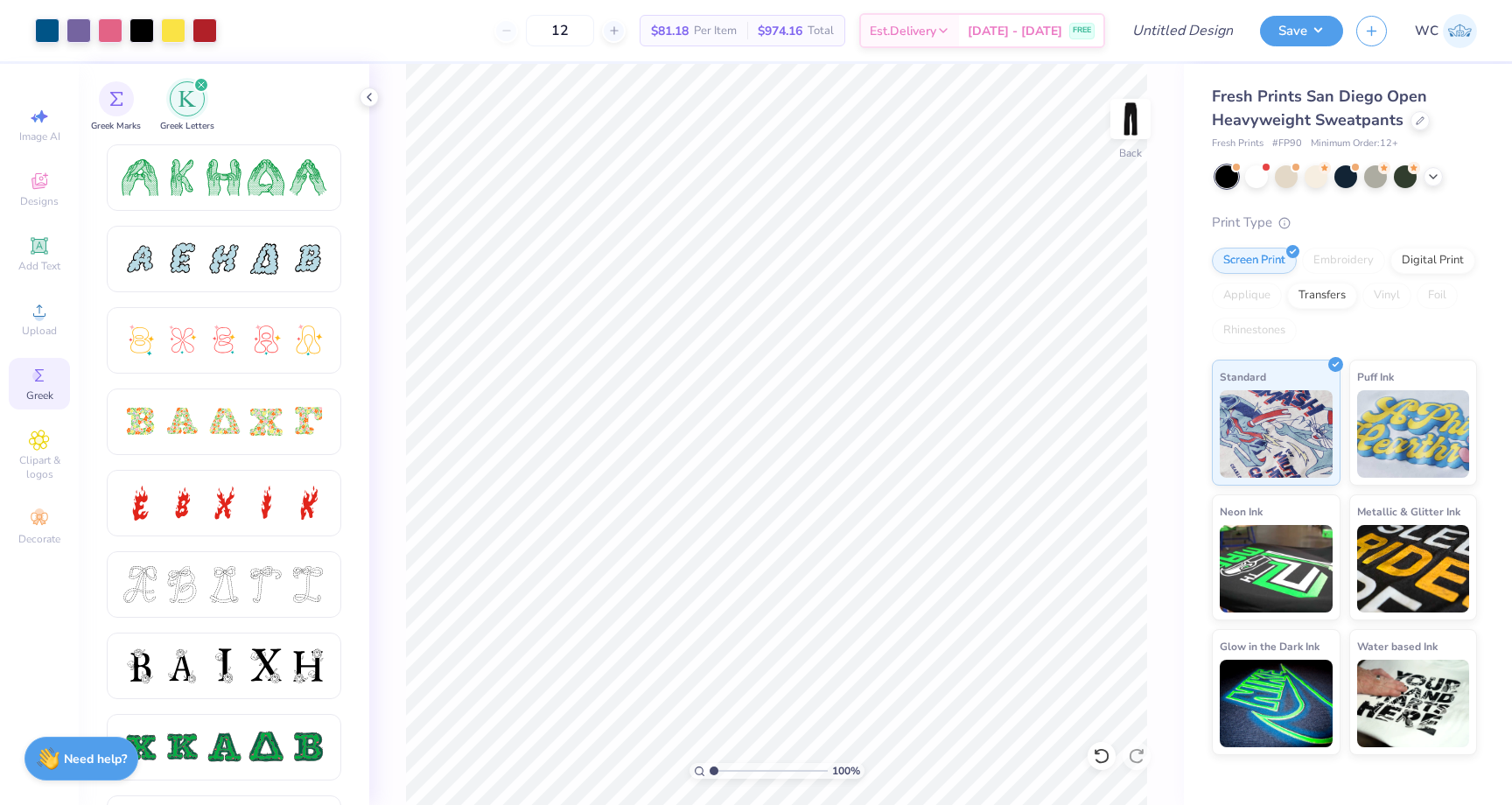
scroll to position [262, 0]
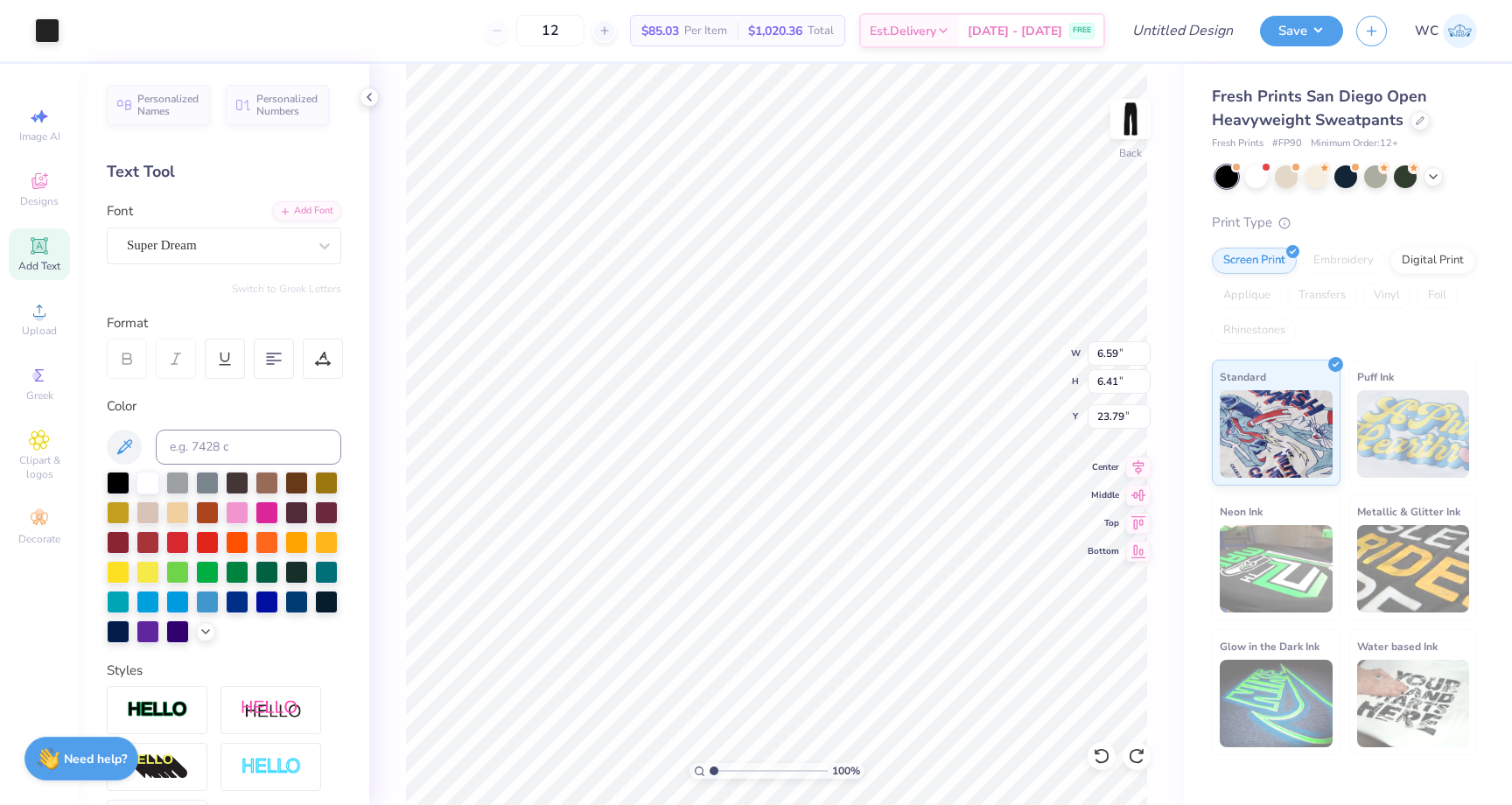
type input "6.50"
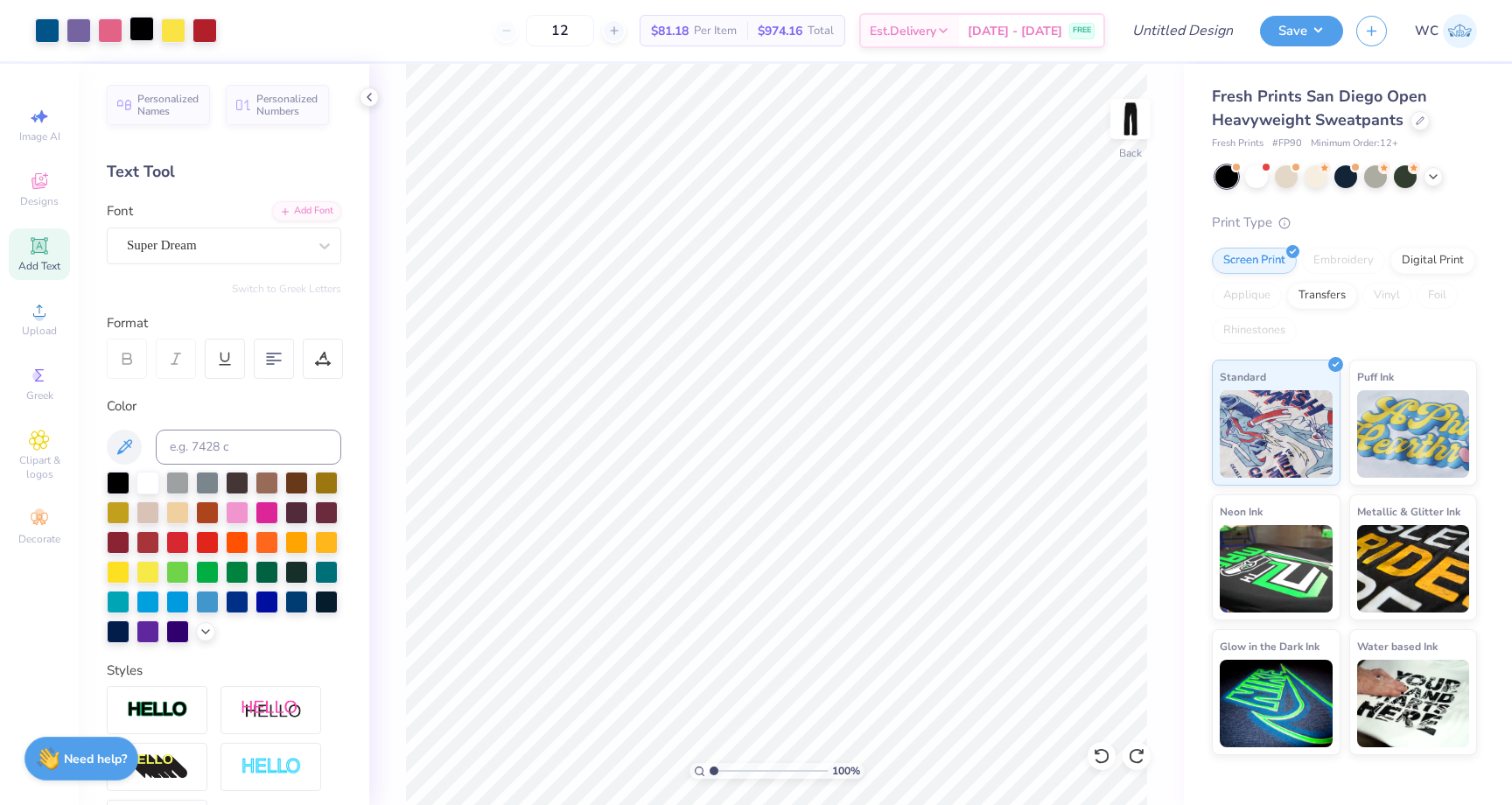
click at [147, 20] on div at bounding box center [142, 29] width 25 height 25
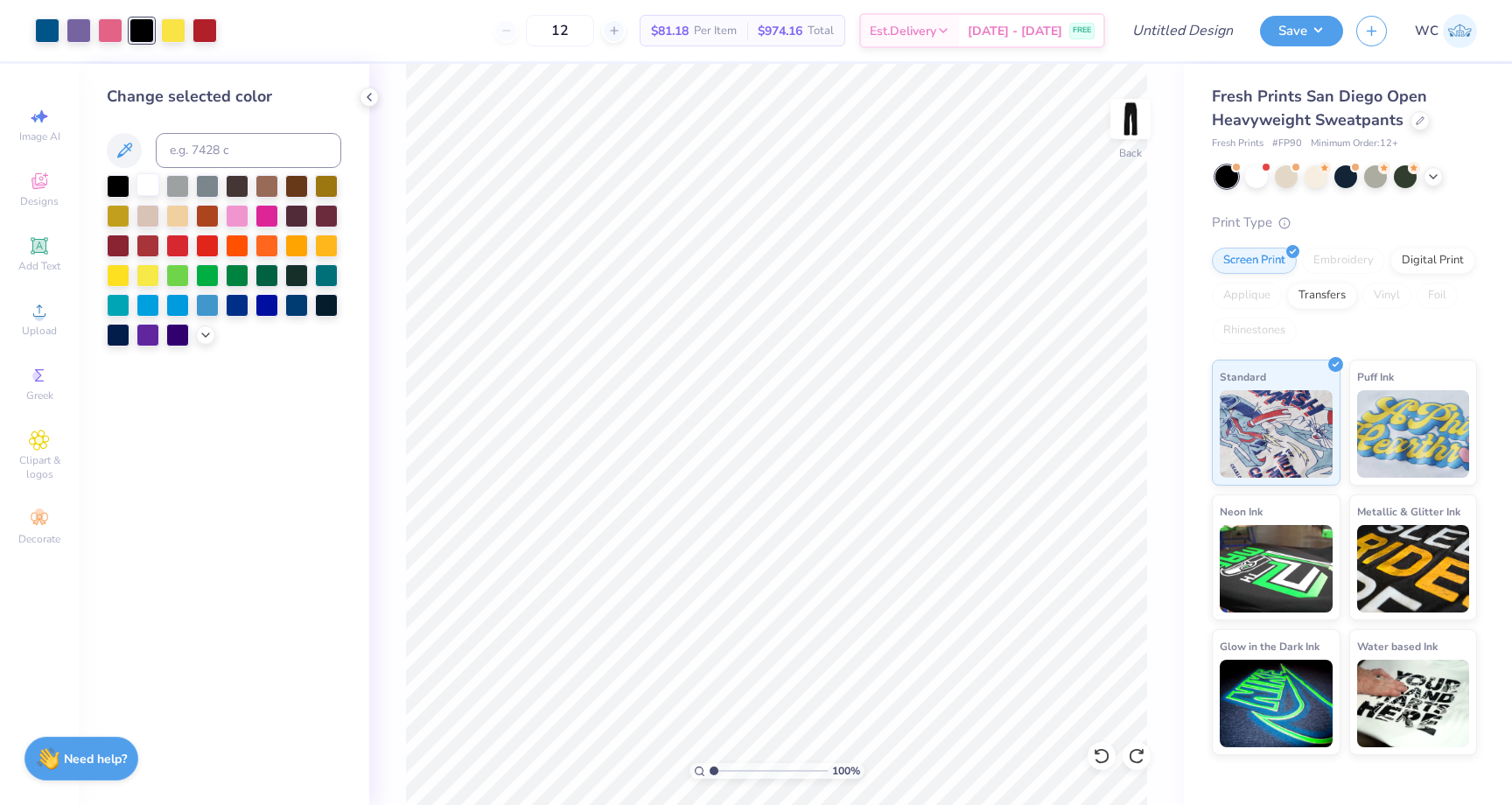
click at [152, 186] on div at bounding box center [148, 184] width 23 height 23
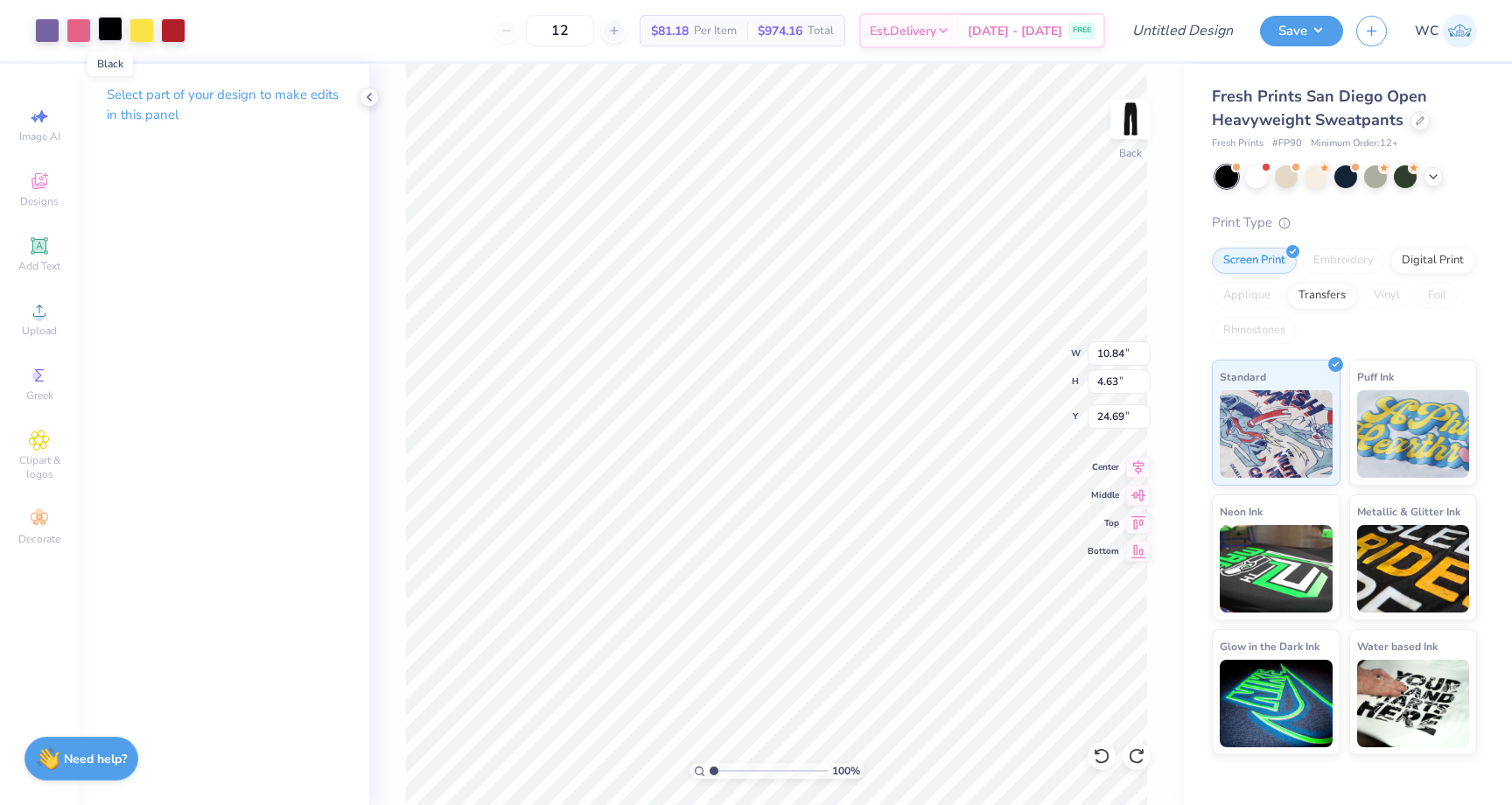
click at [113, 34] on div at bounding box center [111, 29] width 25 height 25
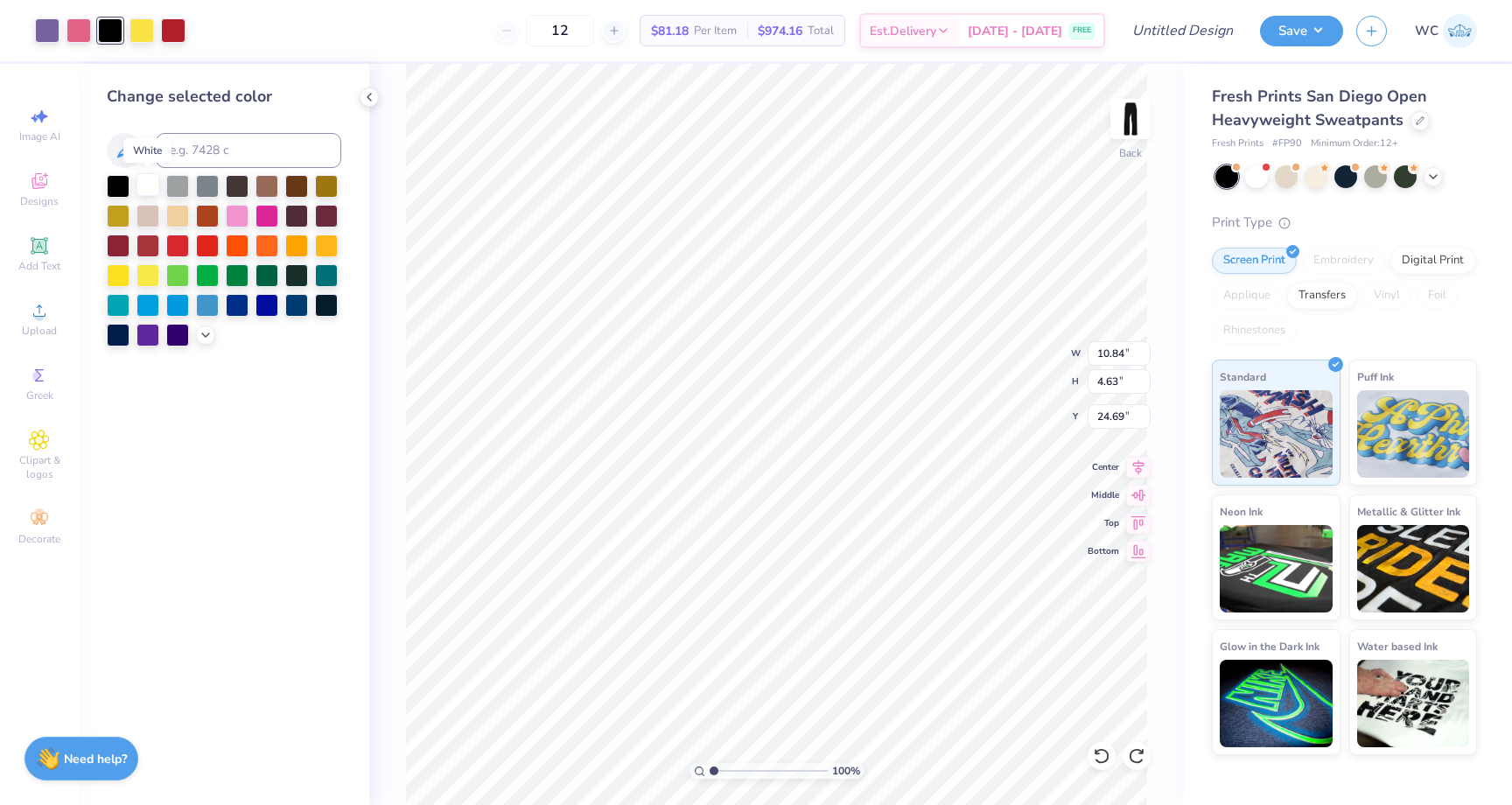
click at [154, 189] on div at bounding box center [148, 184] width 23 height 23
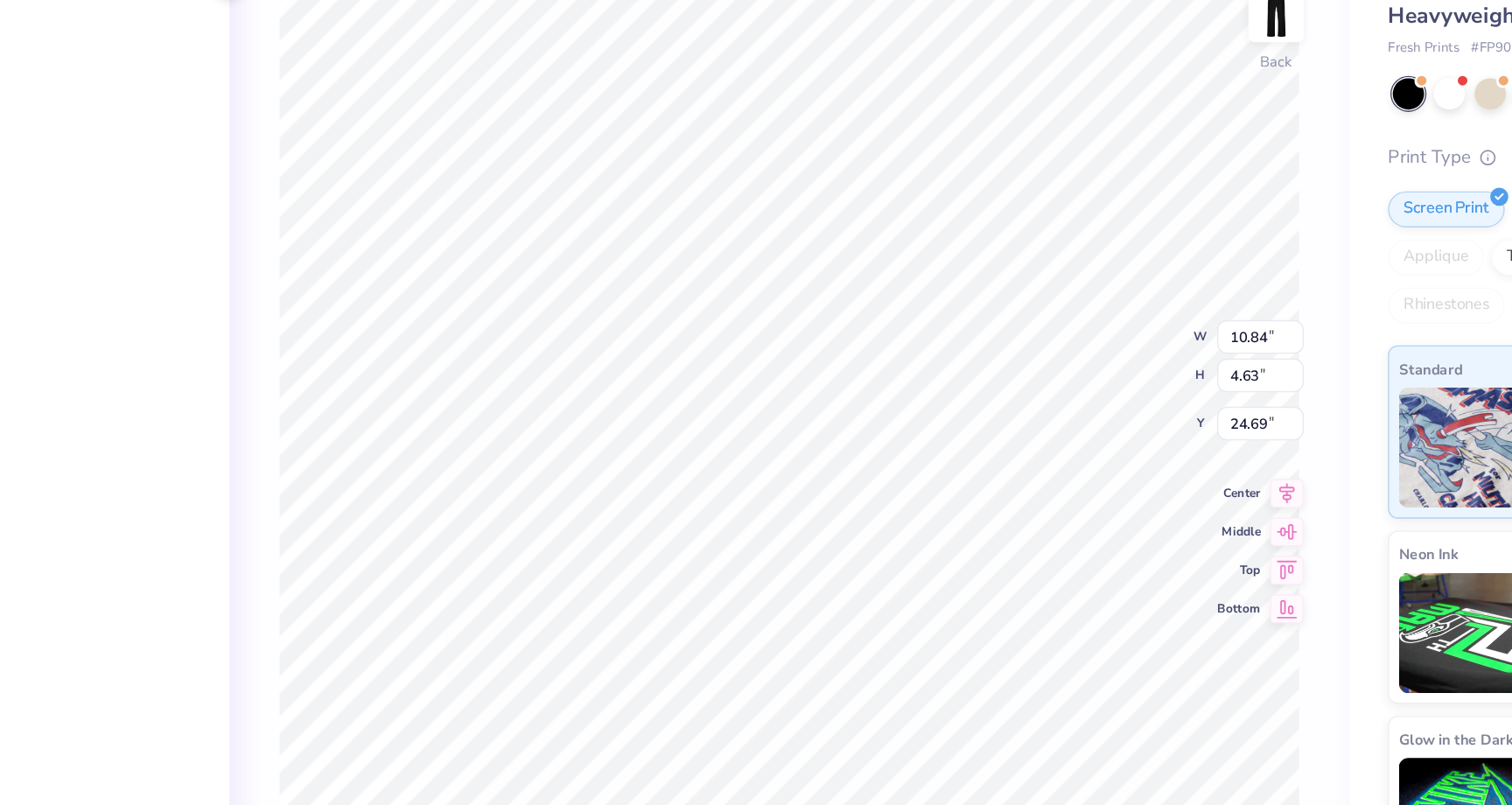
type input "5.55"
type input "2.37"
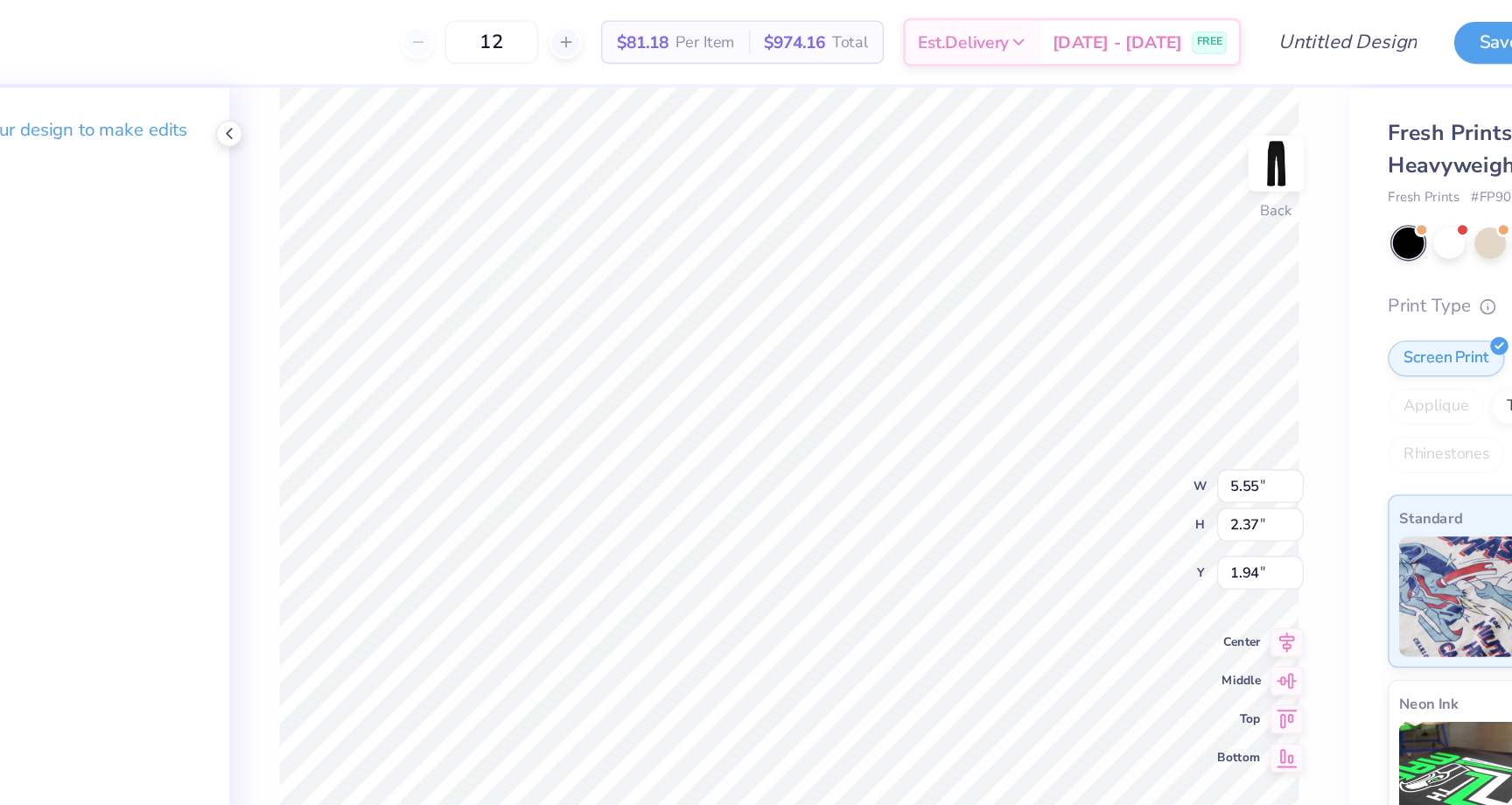
type input "24.69"
type input "10.84"
type input "4.63"
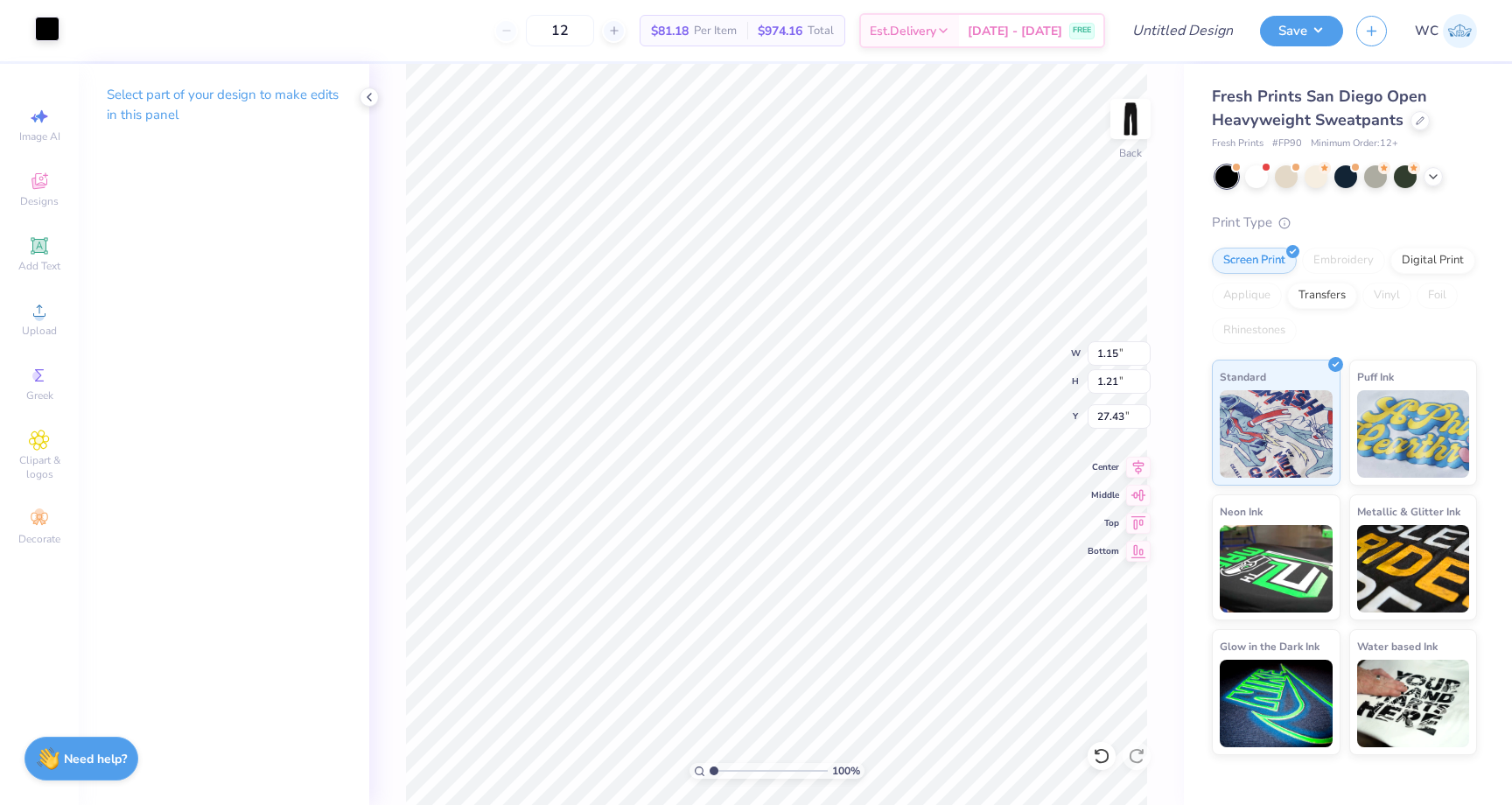
click at [52, 31] on div at bounding box center [47, 29] width 25 height 25
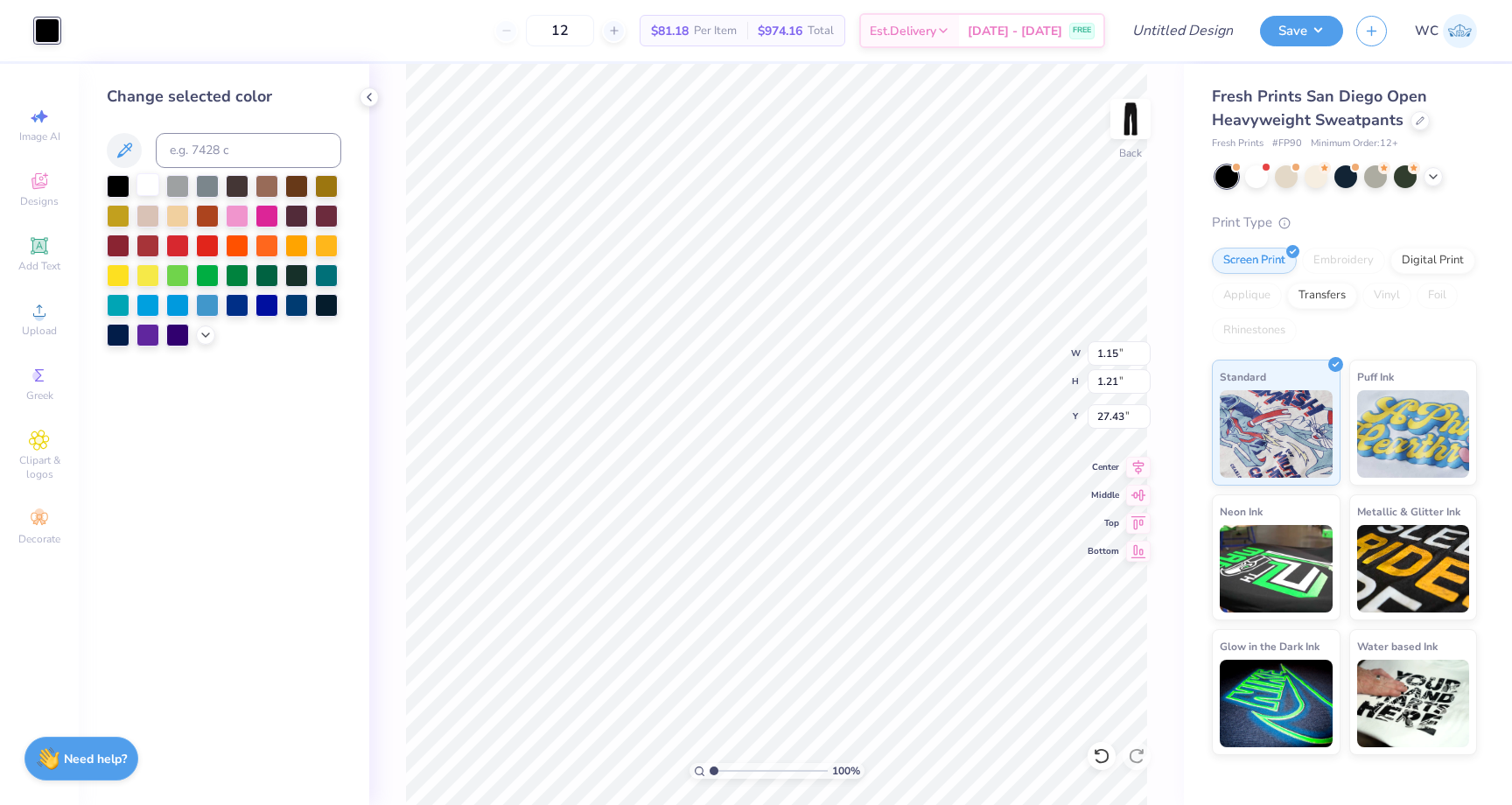
click at [149, 186] on div at bounding box center [148, 184] width 23 height 23
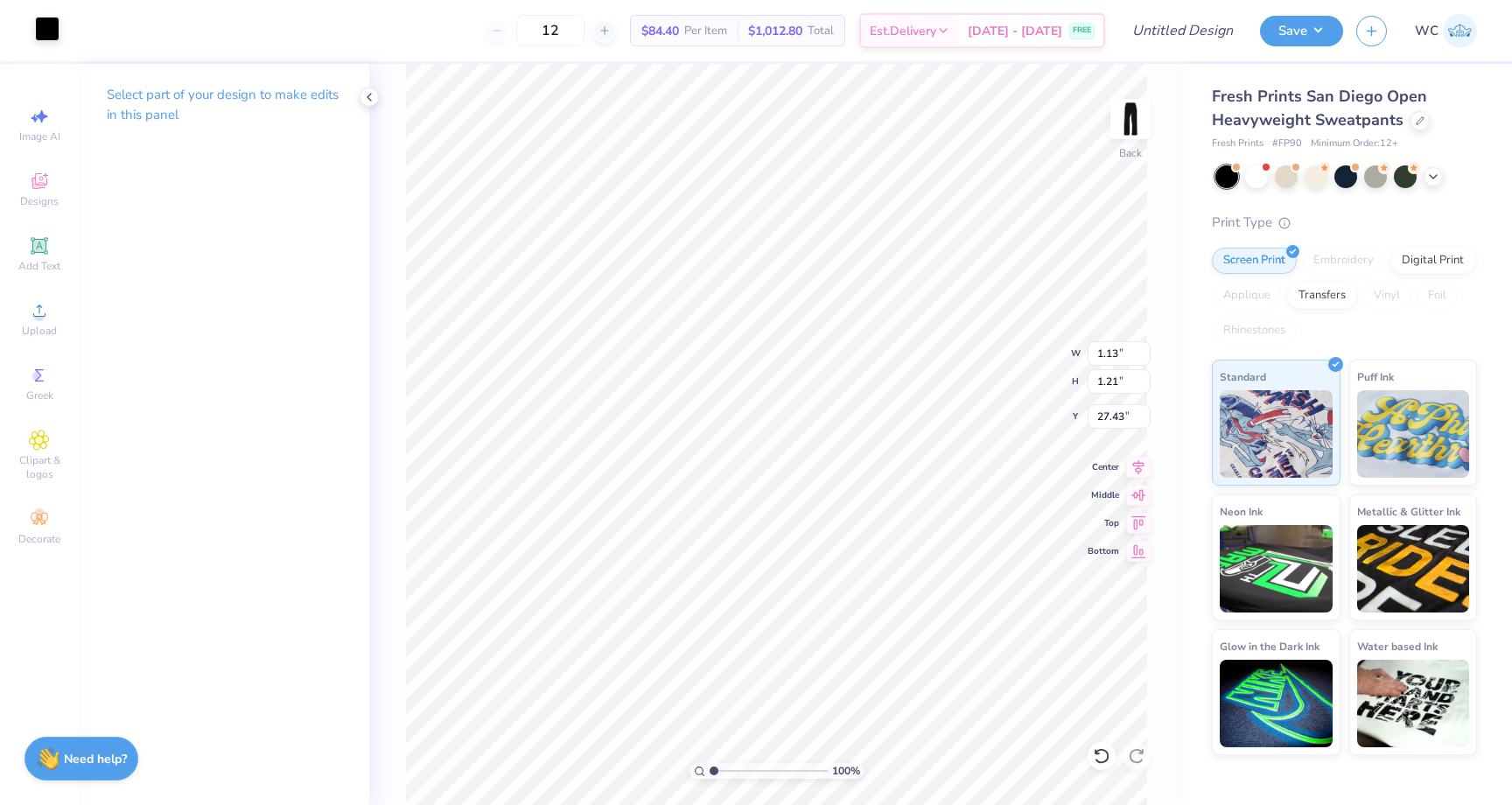
click at [49, 33] on div at bounding box center [47, 29] width 25 height 25
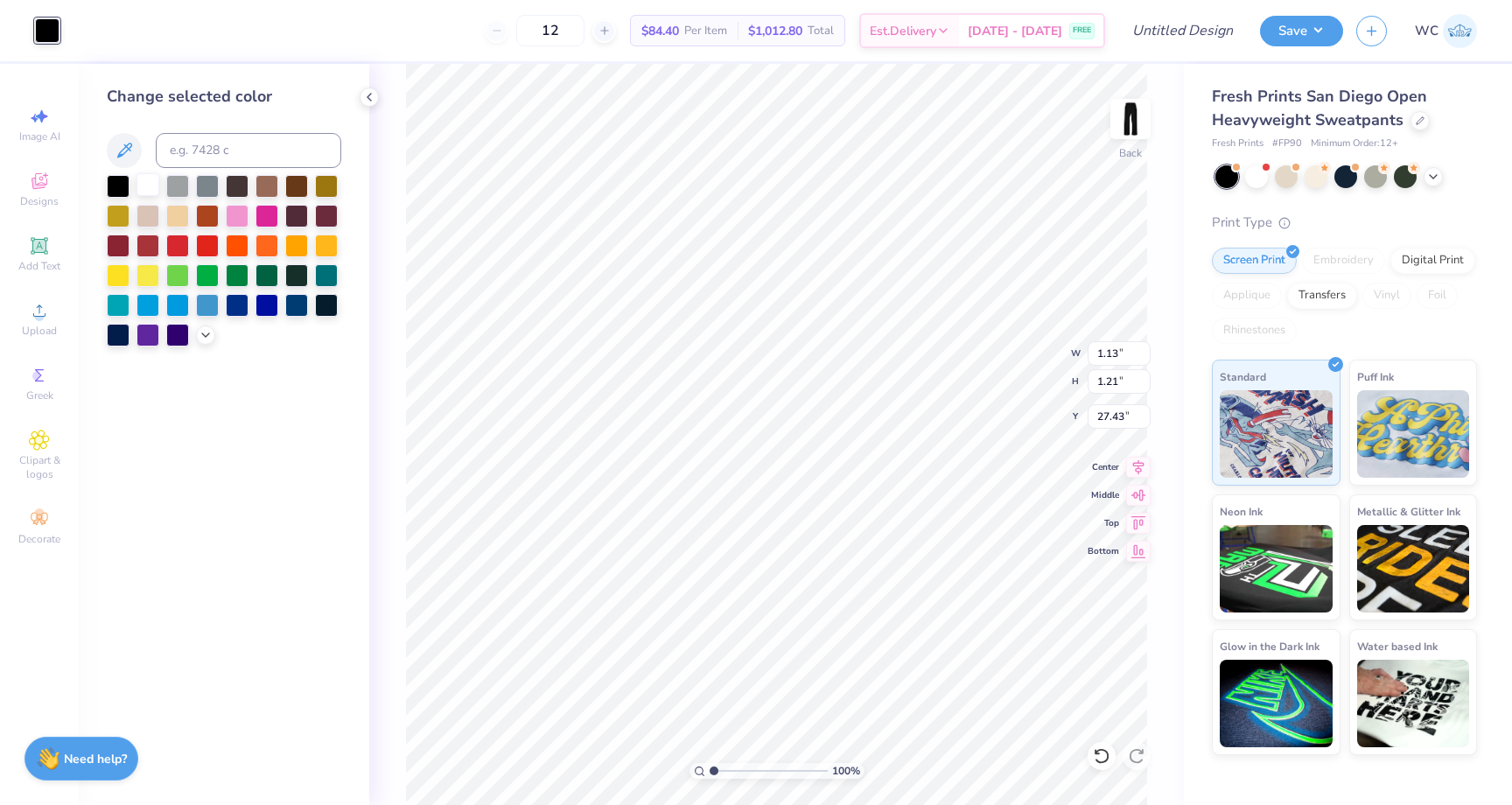
click at [148, 189] on div at bounding box center [148, 184] width 23 height 23
type input "0.28"
type input "0.36"
type input "25.52"
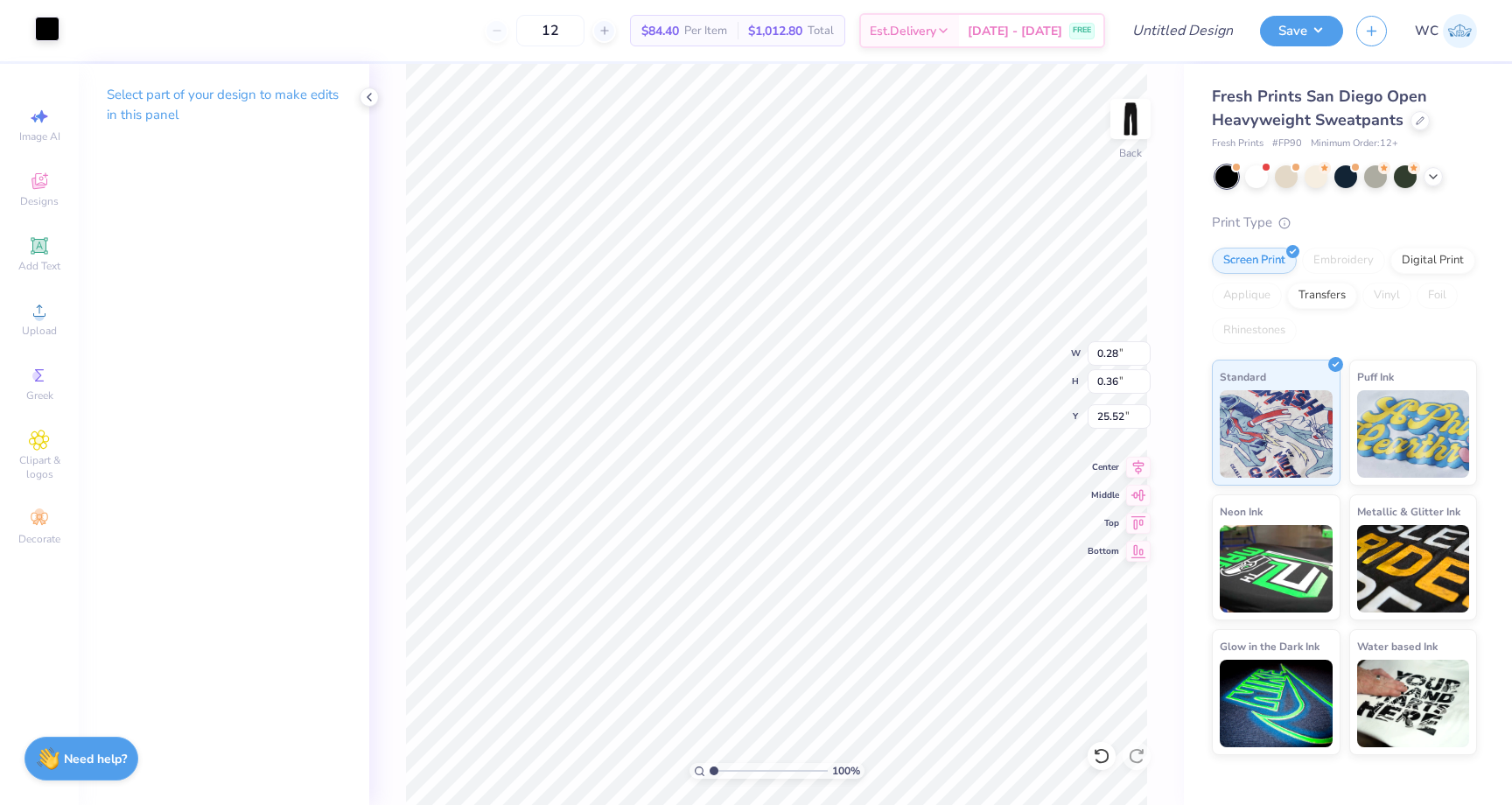
click at [46, 30] on div at bounding box center [47, 29] width 25 height 25
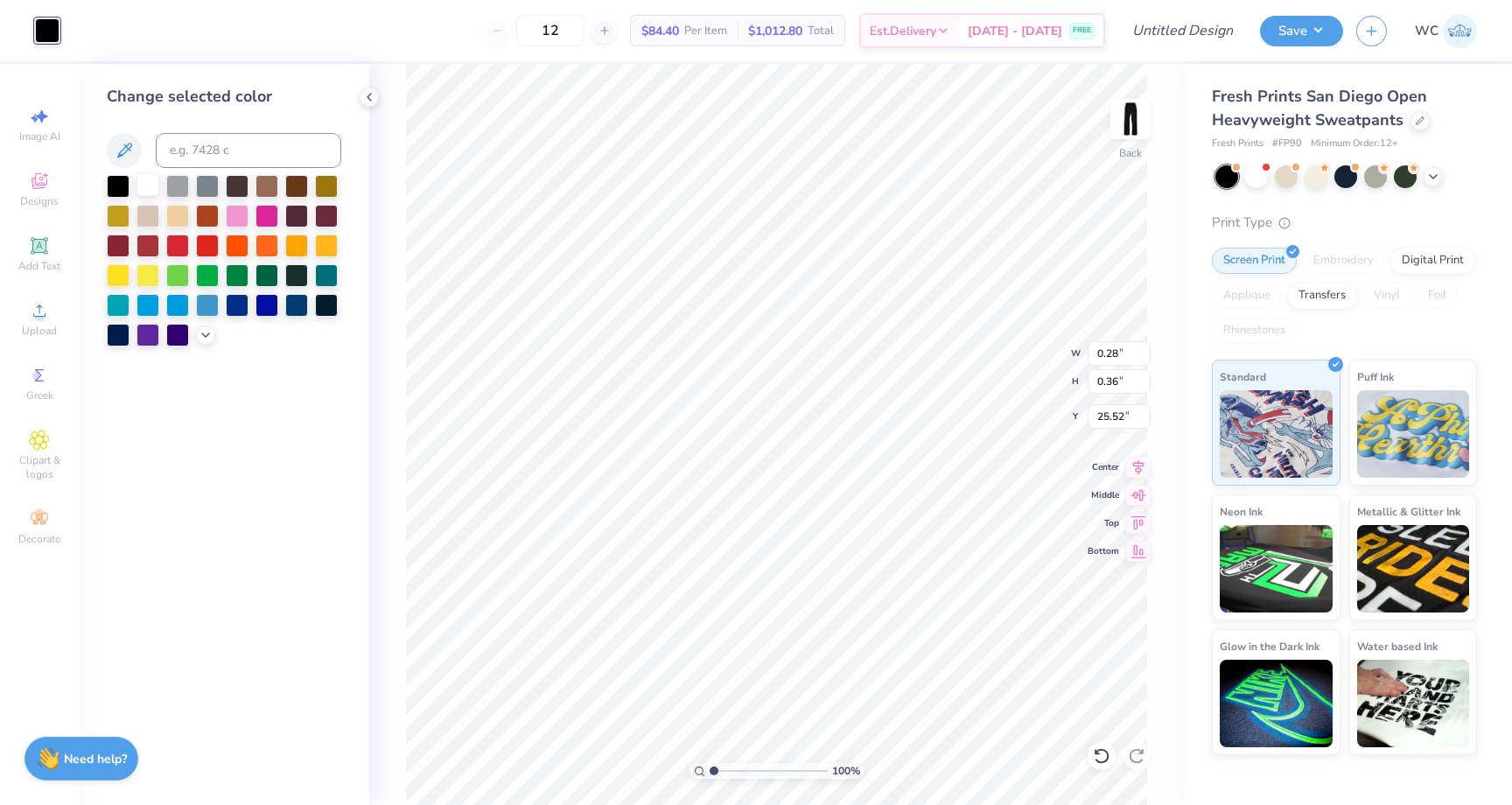
click at [146, 183] on div at bounding box center [148, 184] width 23 height 23
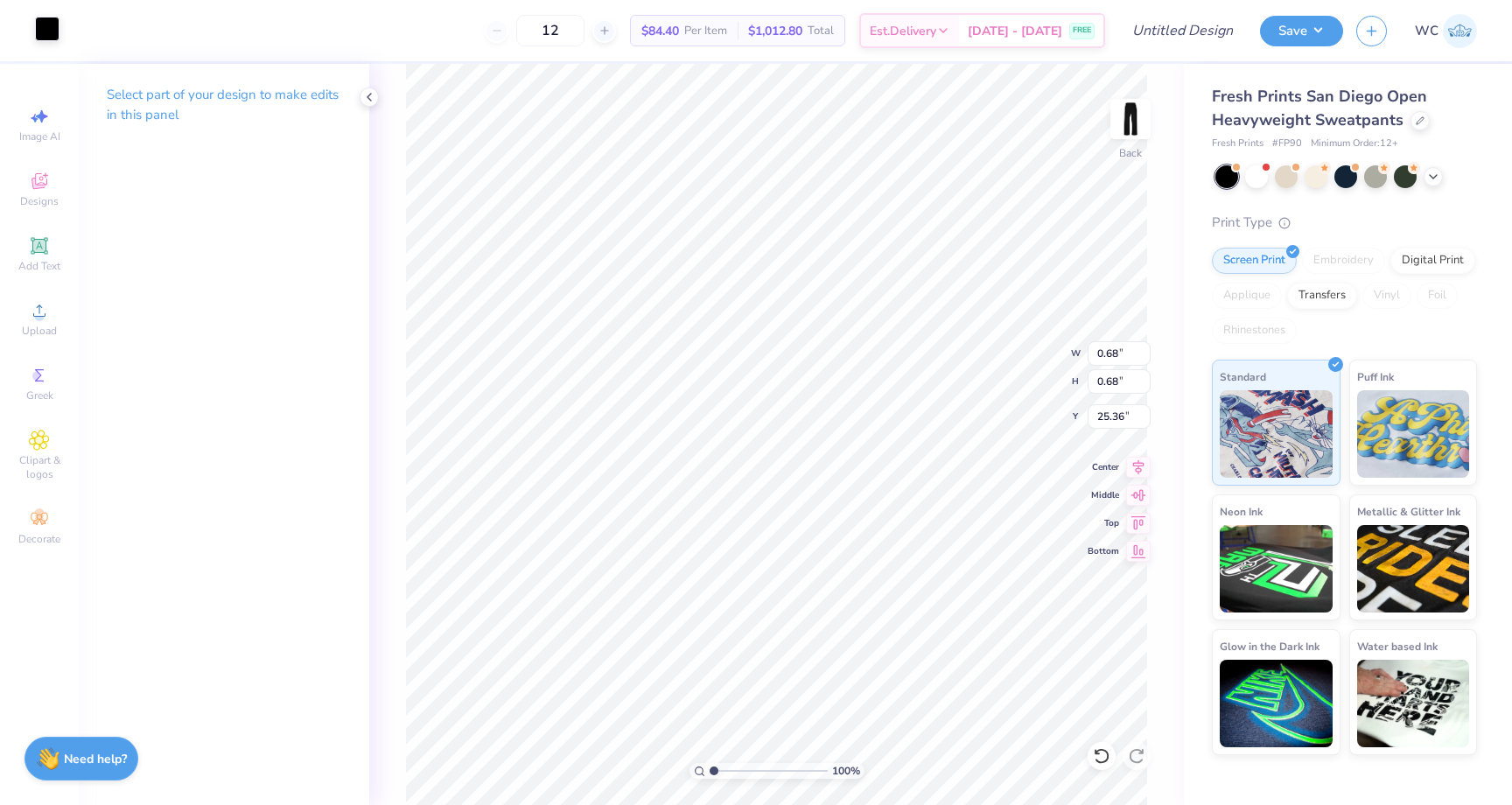
click at [46, 28] on div at bounding box center [47, 29] width 25 height 25
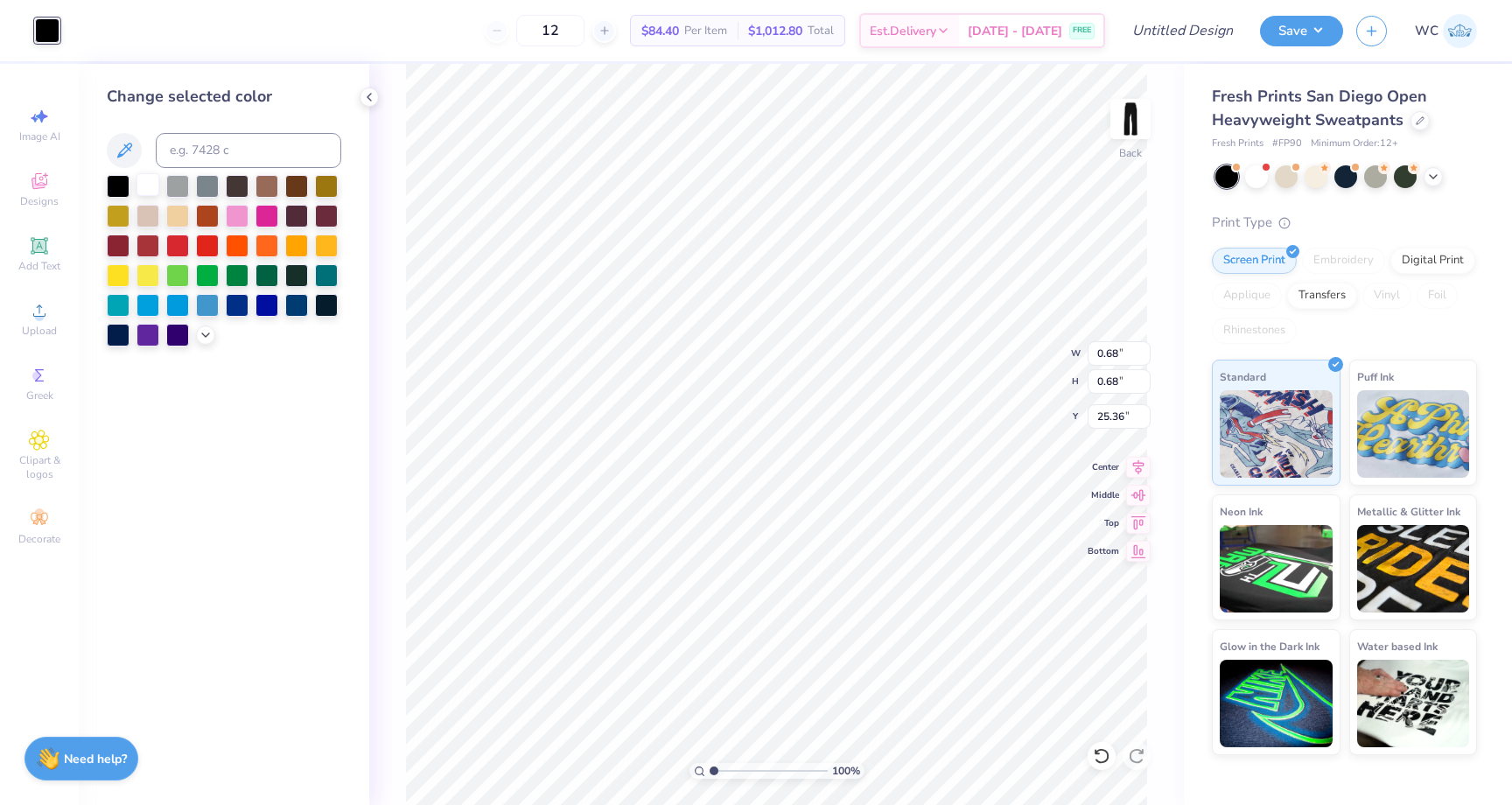
click at [150, 191] on div at bounding box center [148, 184] width 23 height 23
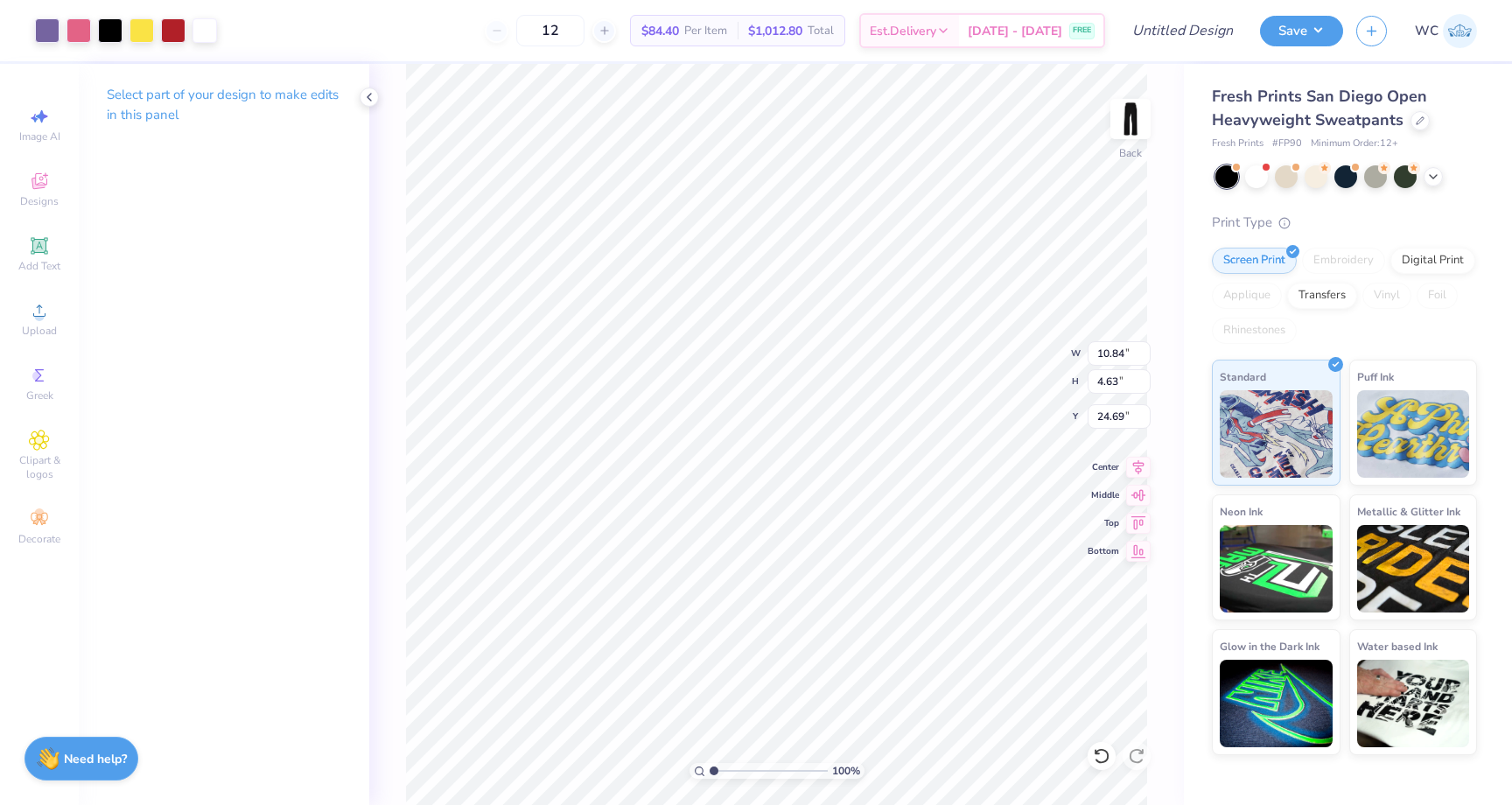
type input "6.39"
type input "2.73"
type input "10.84"
type input "4.63"
type input "6.46"
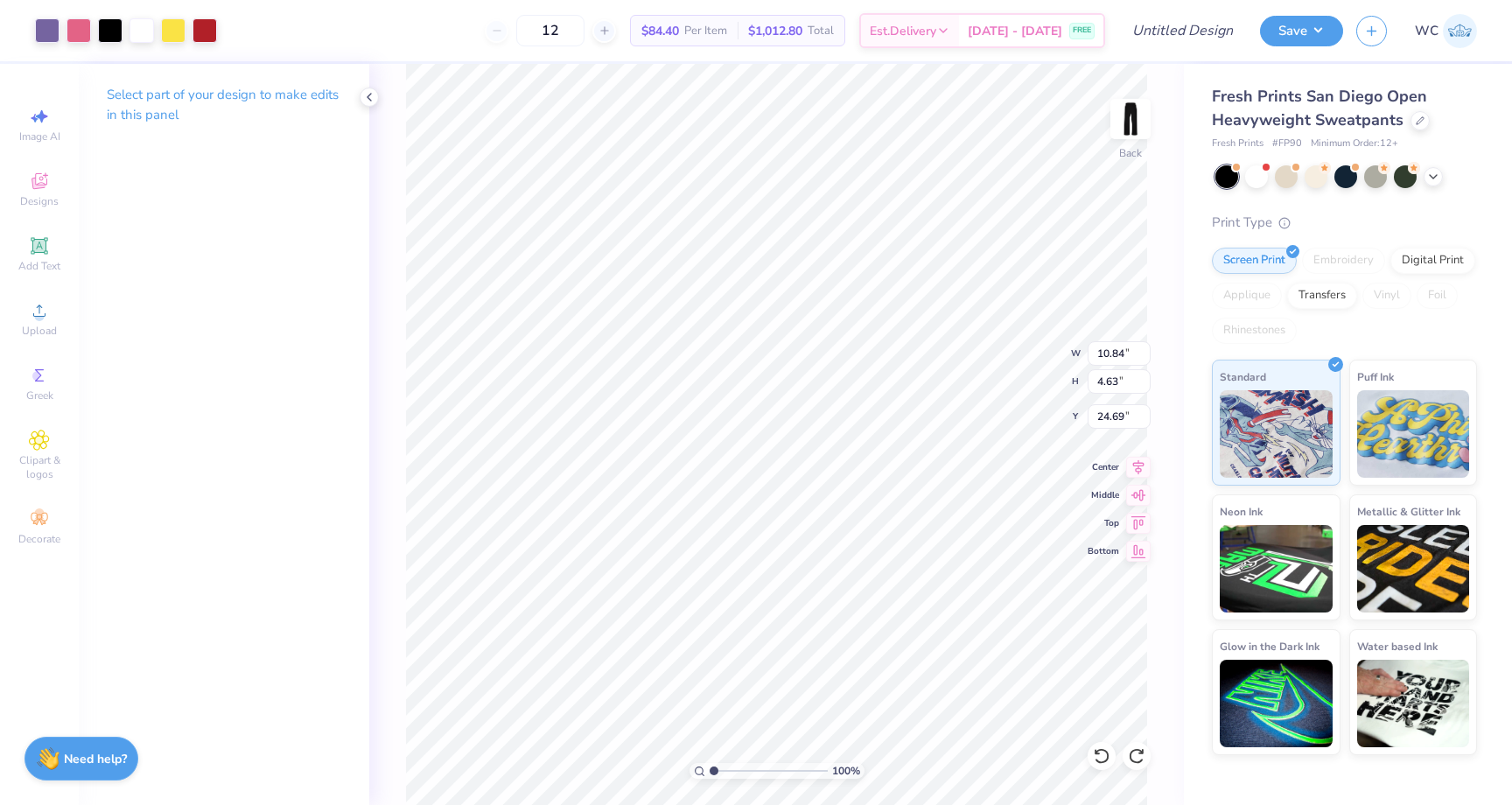
type input "2.76"
type input "4.21"
type input "4.77"
click at [42, 28] on div at bounding box center [47, 29] width 25 height 25
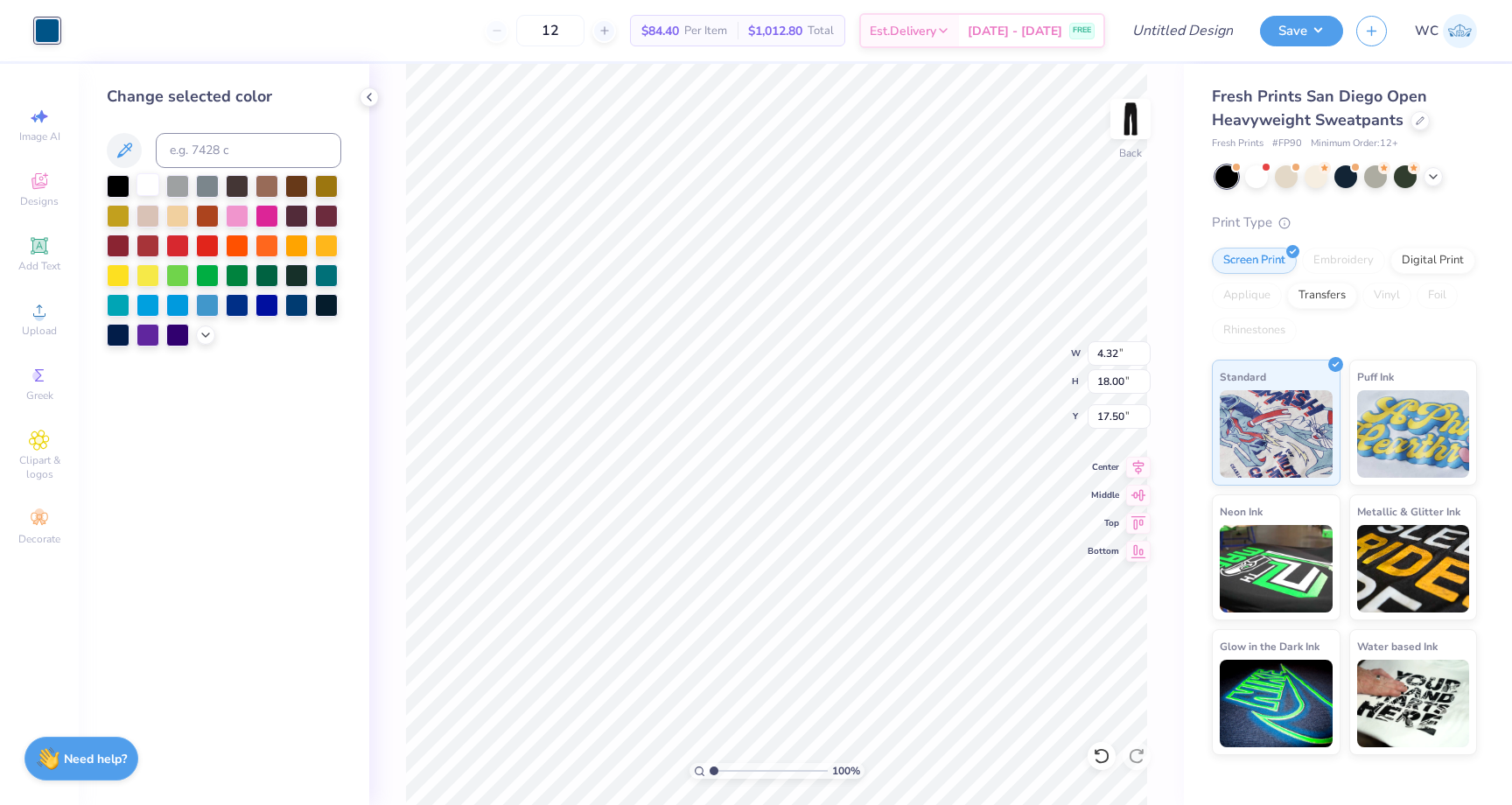
click at [146, 182] on div at bounding box center [148, 184] width 23 height 23
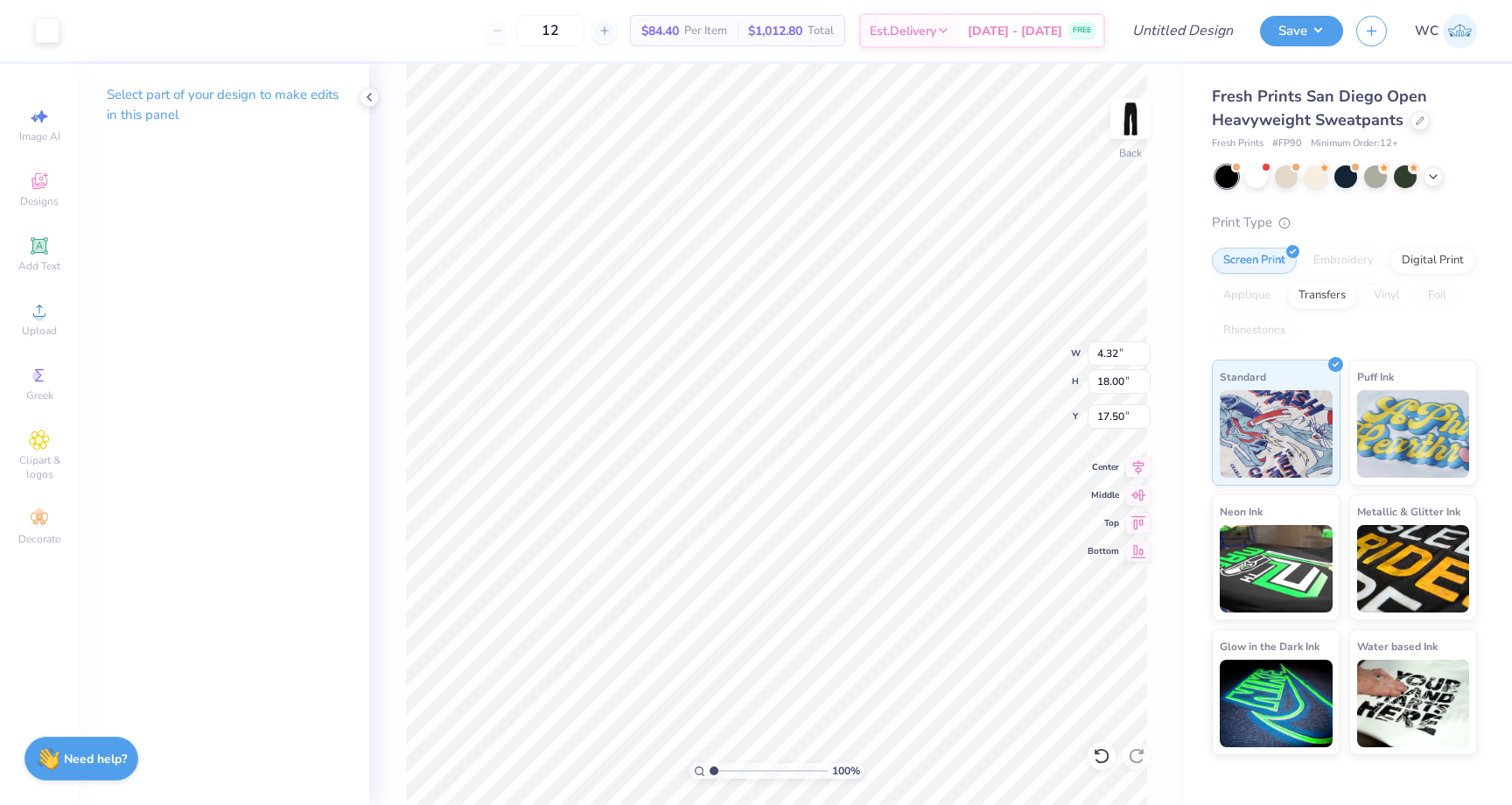
type input "16.92"
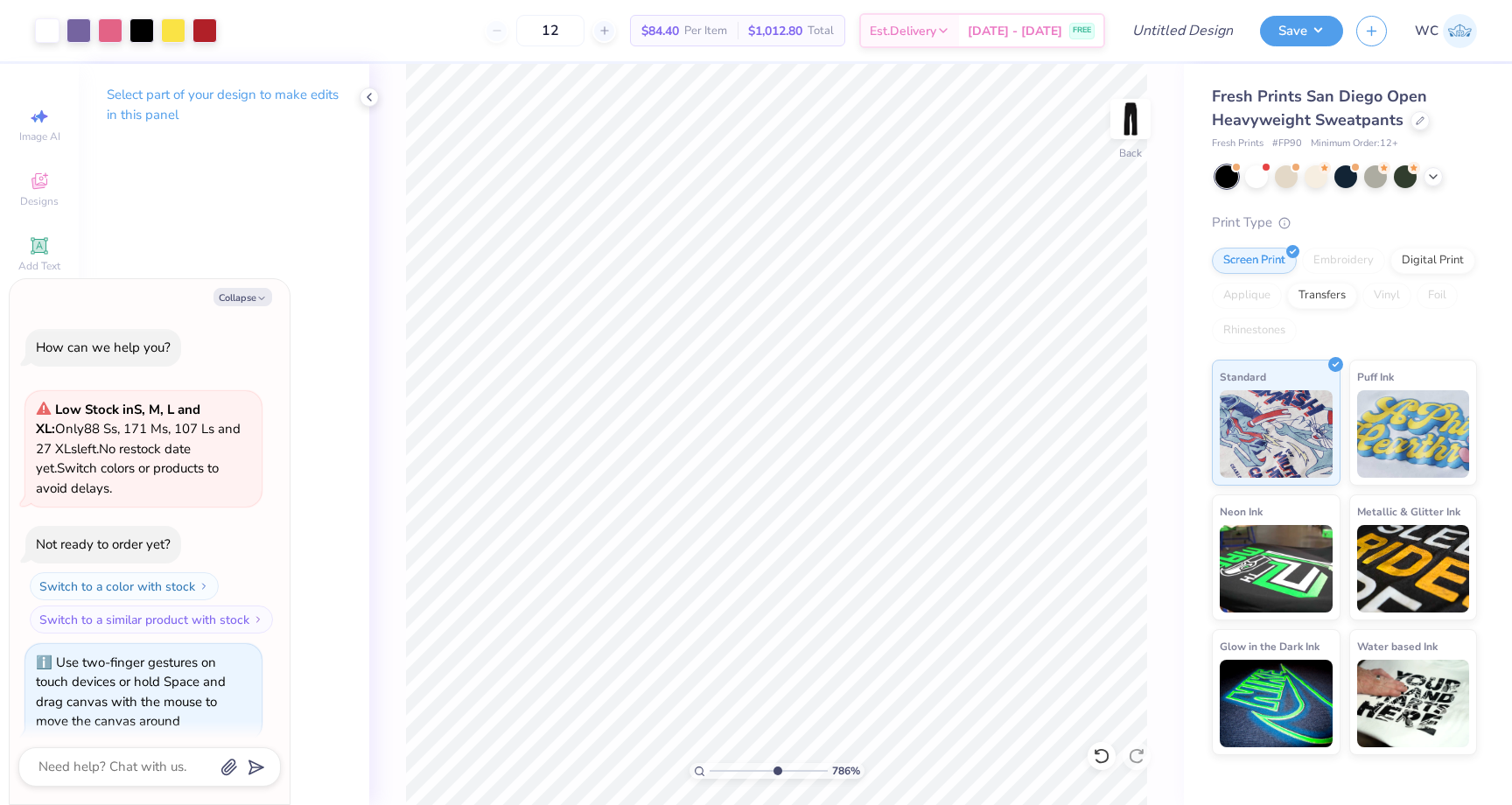
type input "7.86"
type textarea "x"
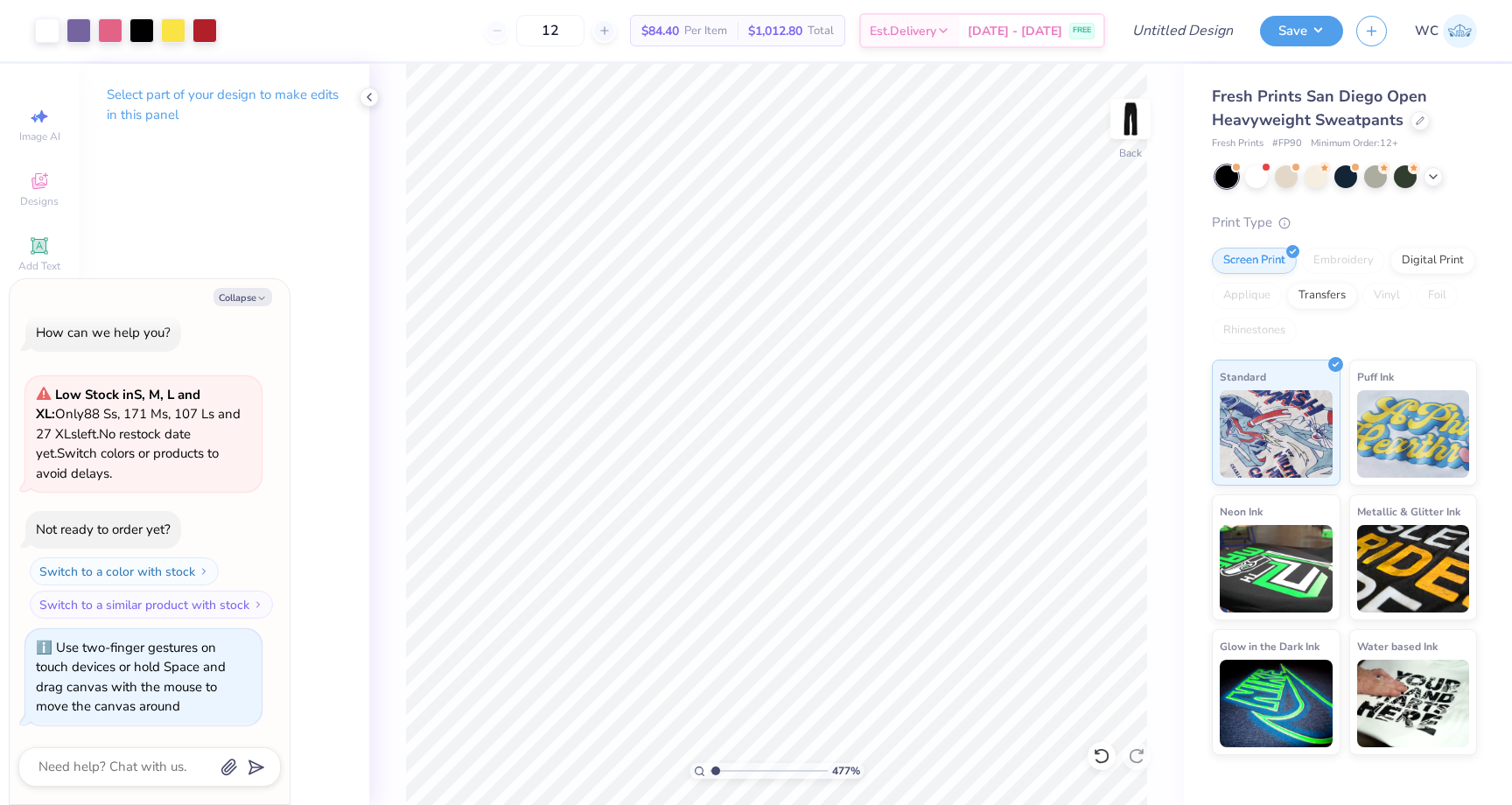
type input "1"
drag, startPoint x: 709, startPoint y: 773, endPoint x: 618, endPoint y: 753, distance: 93.2
click at [709, 763] on input "range" at bounding box center [768, 771] width 118 height 16
click at [255, 288] on button "Collapse" at bounding box center [243, 296] width 59 height 18
type textarea "x"
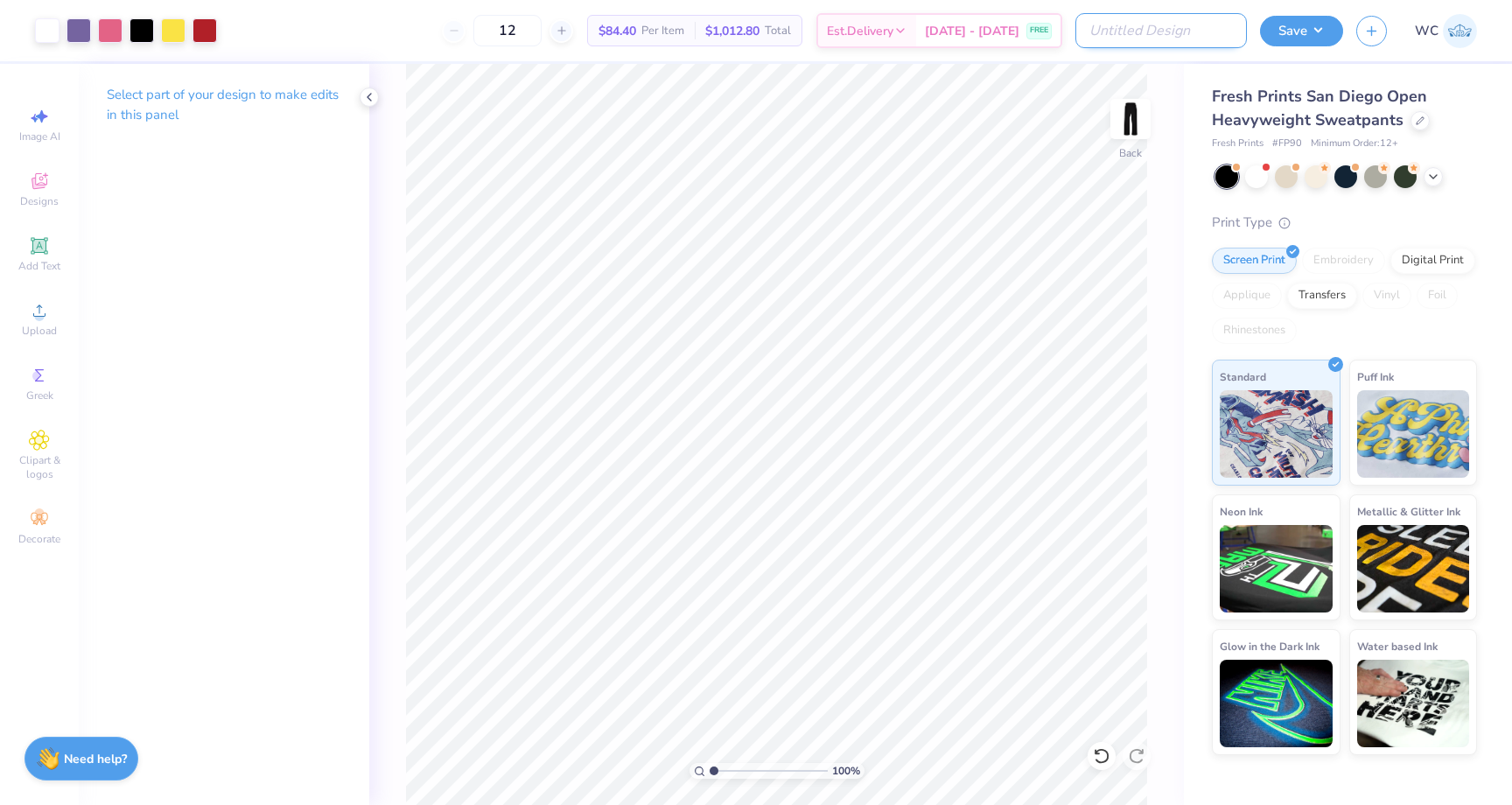
click at [1169, 31] on input "Design Title" at bounding box center [1160, 30] width 171 height 35
type input "DCHI General Sweats"
click at [1279, 30] on button "Save" at bounding box center [1301, 28] width 83 height 30
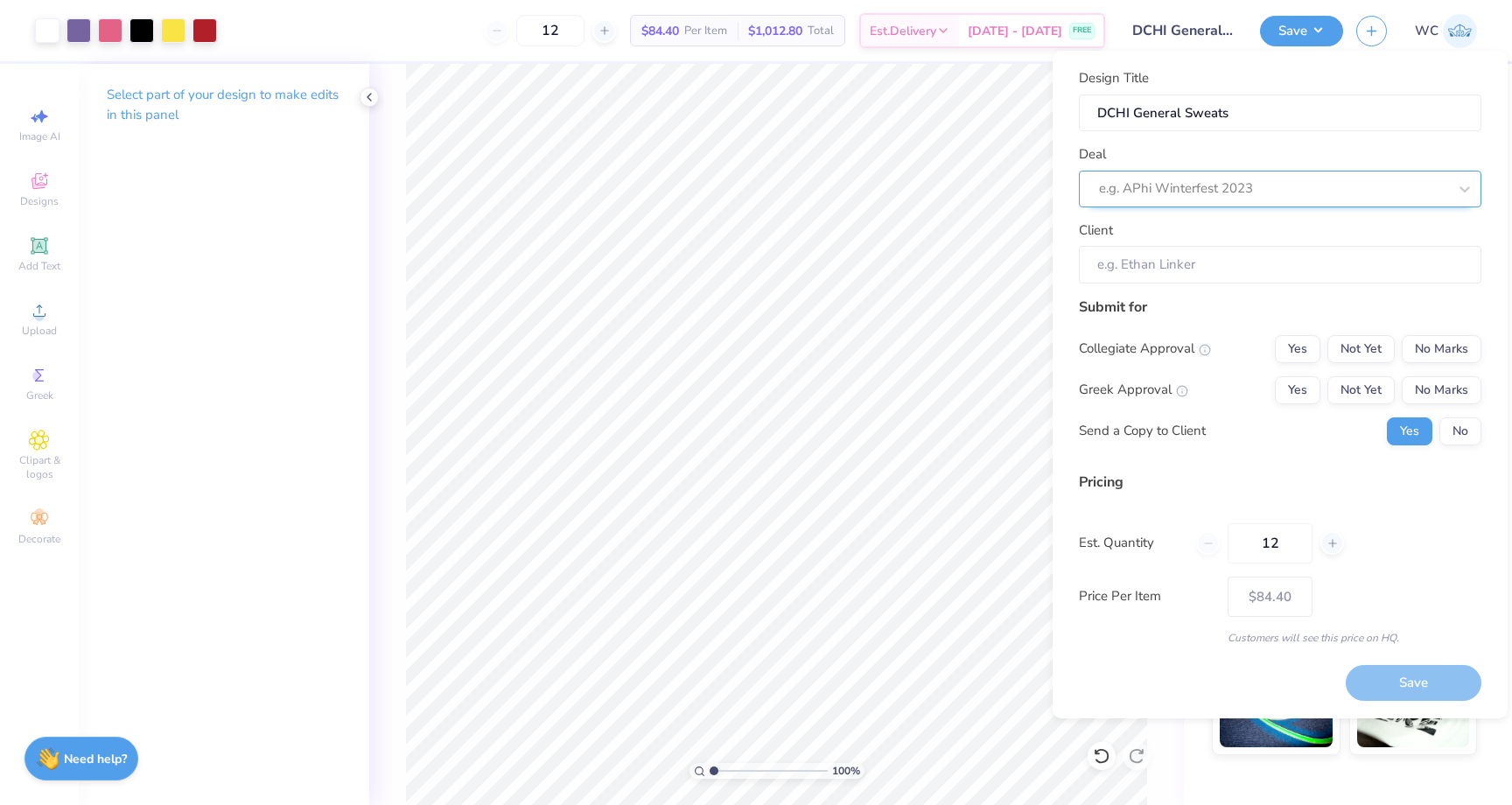
click at [1183, 192] on div at bounding box center [1273, 188] width 348 height 24
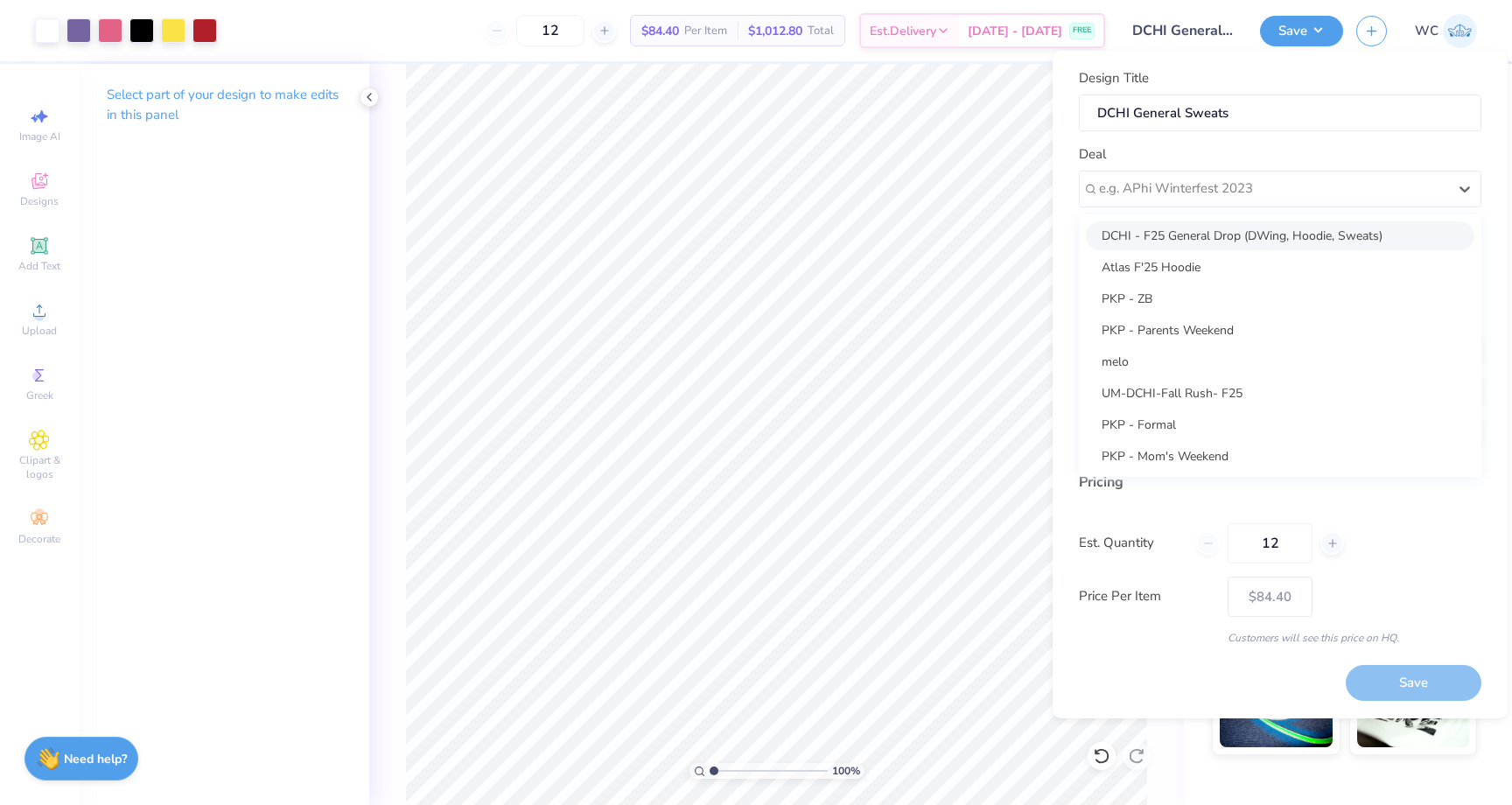
click at [1179, 243] on div "DCHI - F25 General Drop (DWing, Hoodie, Sweats)" at bounding box center [1279, 236] width 389 height 29
type input "Ryan Goldenberg"
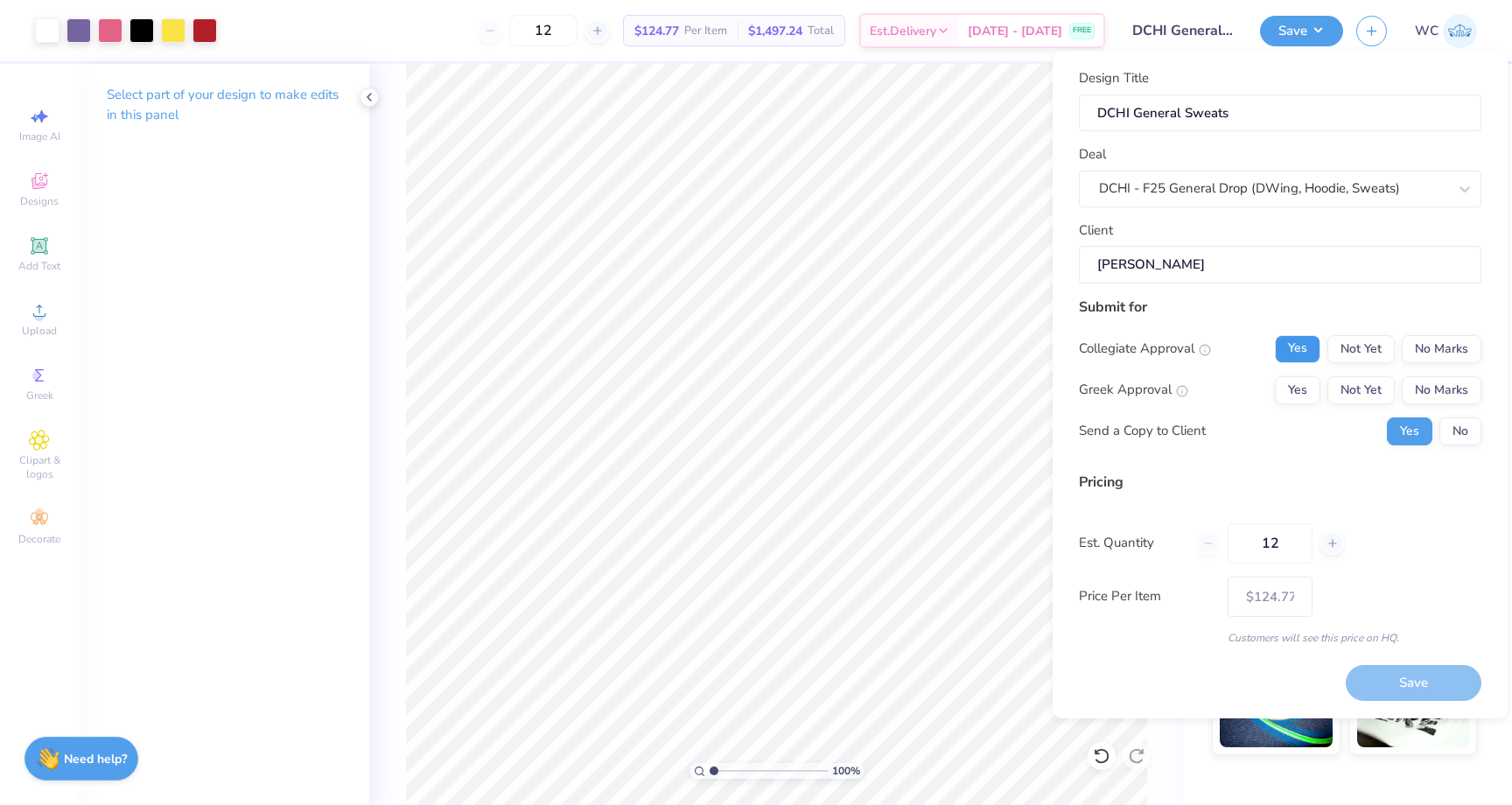
click at [1303, 342] on button "Yes" at bounding box center [1297, 349] width 45 height 28
click at [1309, 394] on button "Yes" at bounding box center [1297, 391] width 45 height 28
click at [1418, 361] on button "No Marks" at bounding box center [1441, 349] width 79 height 28
click at [1303, 358] on button "Yes" at bounding box center [1297, 349] width 45 height 28
type input "$124.77"
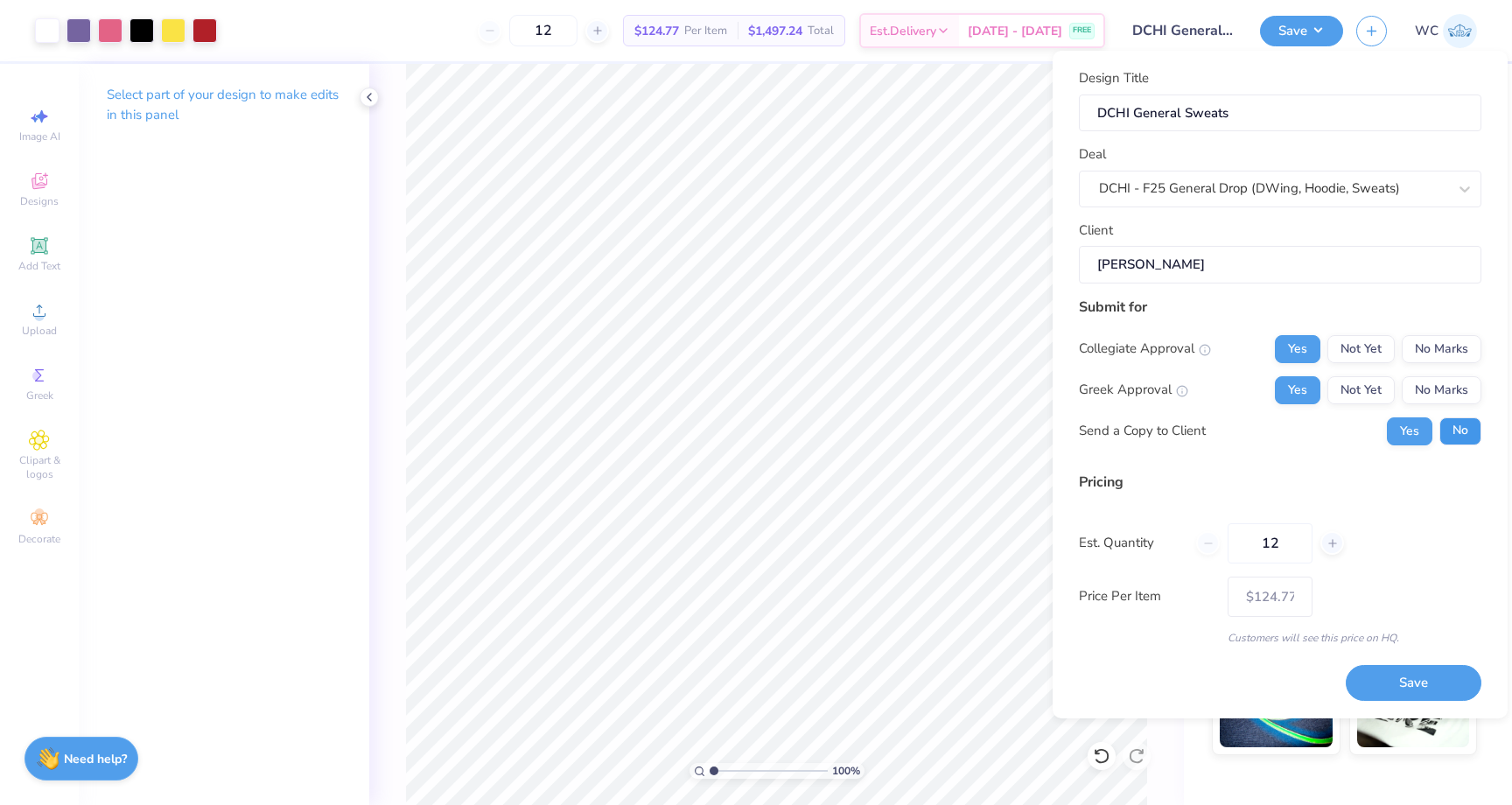
click at [1467, 428] on button "No" at bounding box center [1460, 431] width 42 height 28
click at [1284, 544] on input "12" at bounding box center [1270, 543] width 85 height 41
click at [1276, 544] on input "12" at bounding box center [1270, 543] width 85 height 41
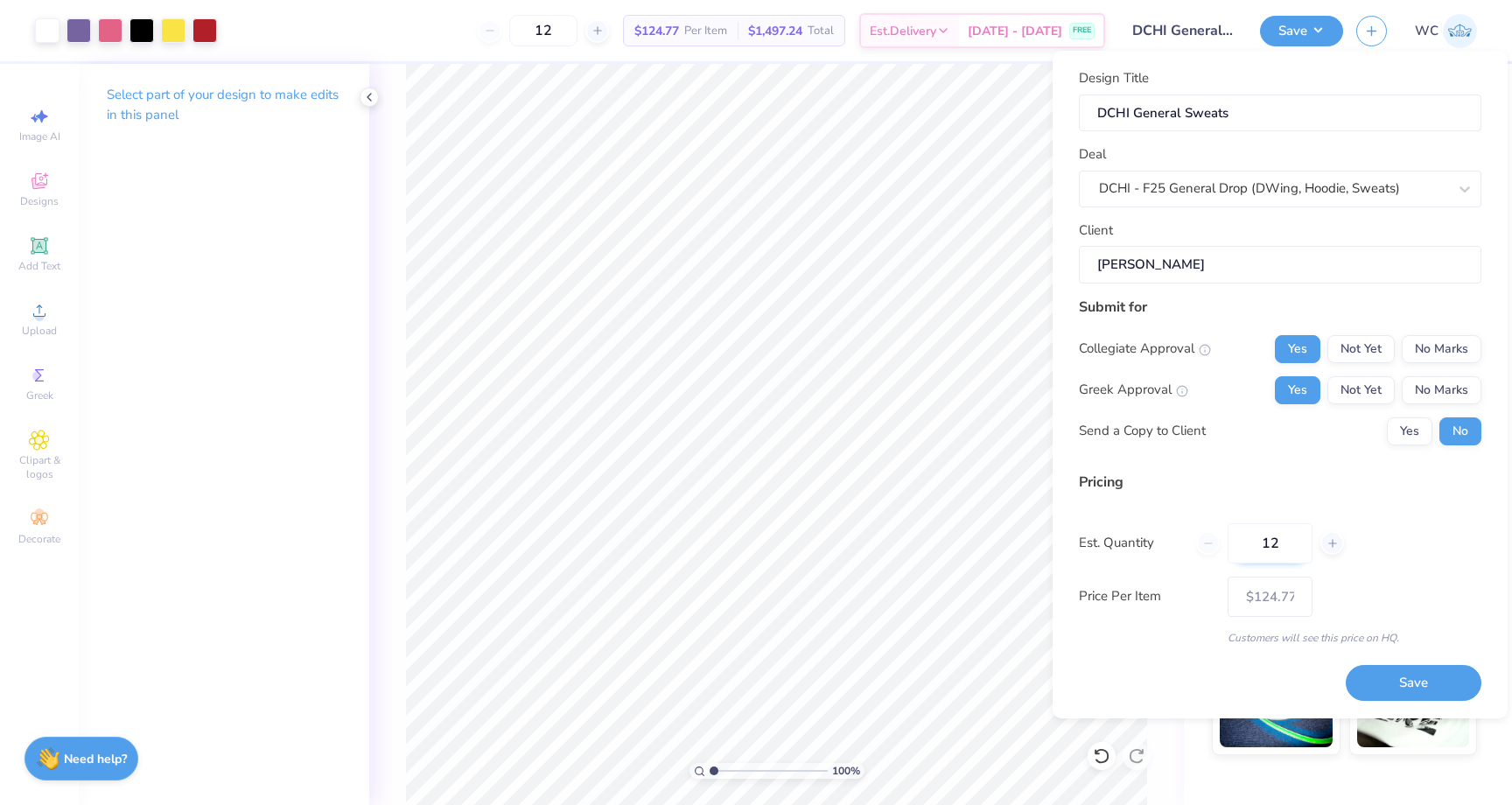
click at [1264, 541] on input "12" at bounding box center [1270, 543] width 85 height 41
type input "24"
type input "$96.37"
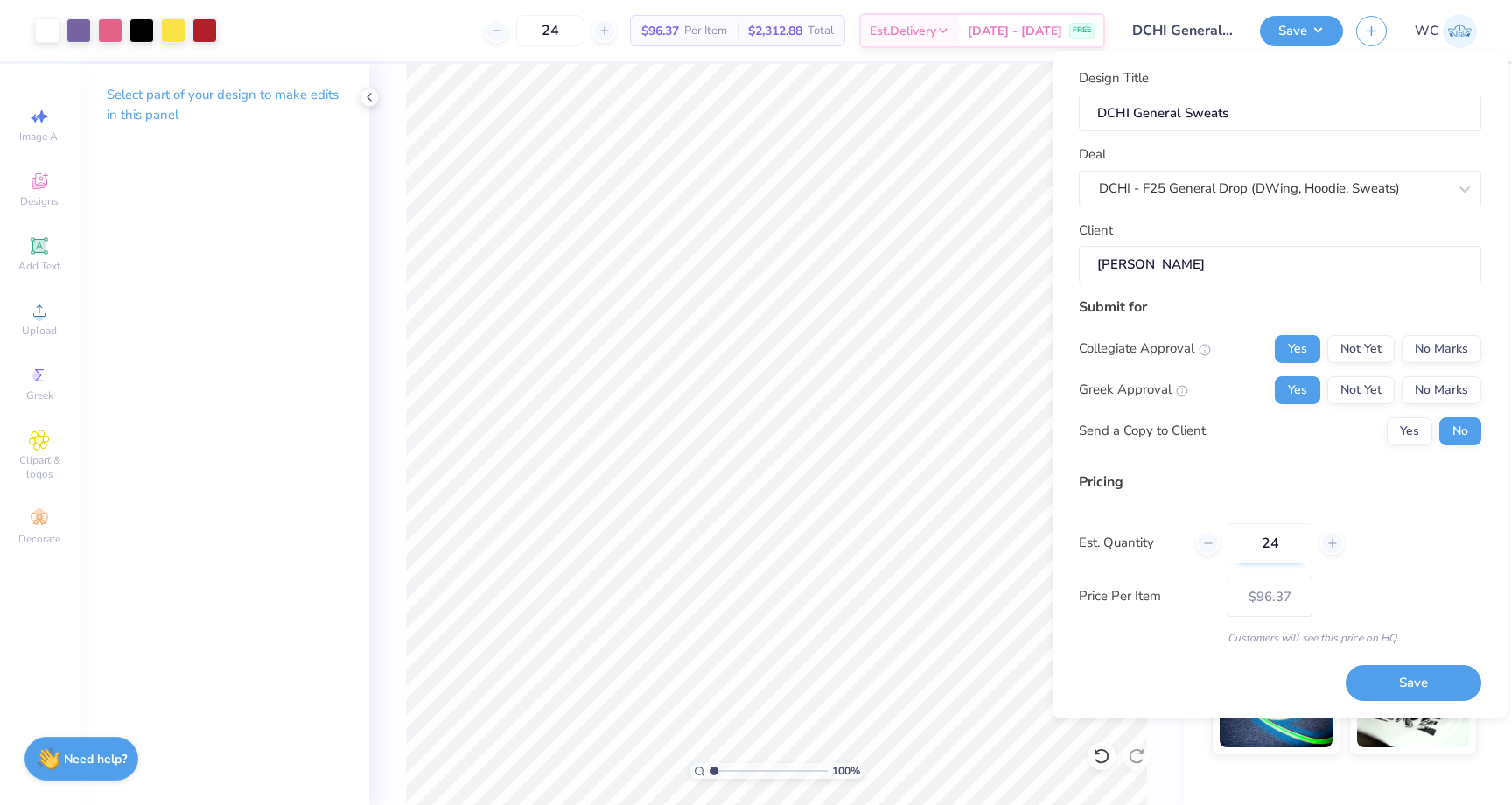
click at [1275, 546] on input "24" at bounding box center [1270, 543] width 85 height 41
click at [1269, 543] on input "24" at bounding box center [1270, 543] width 85 height 41
type input "36"
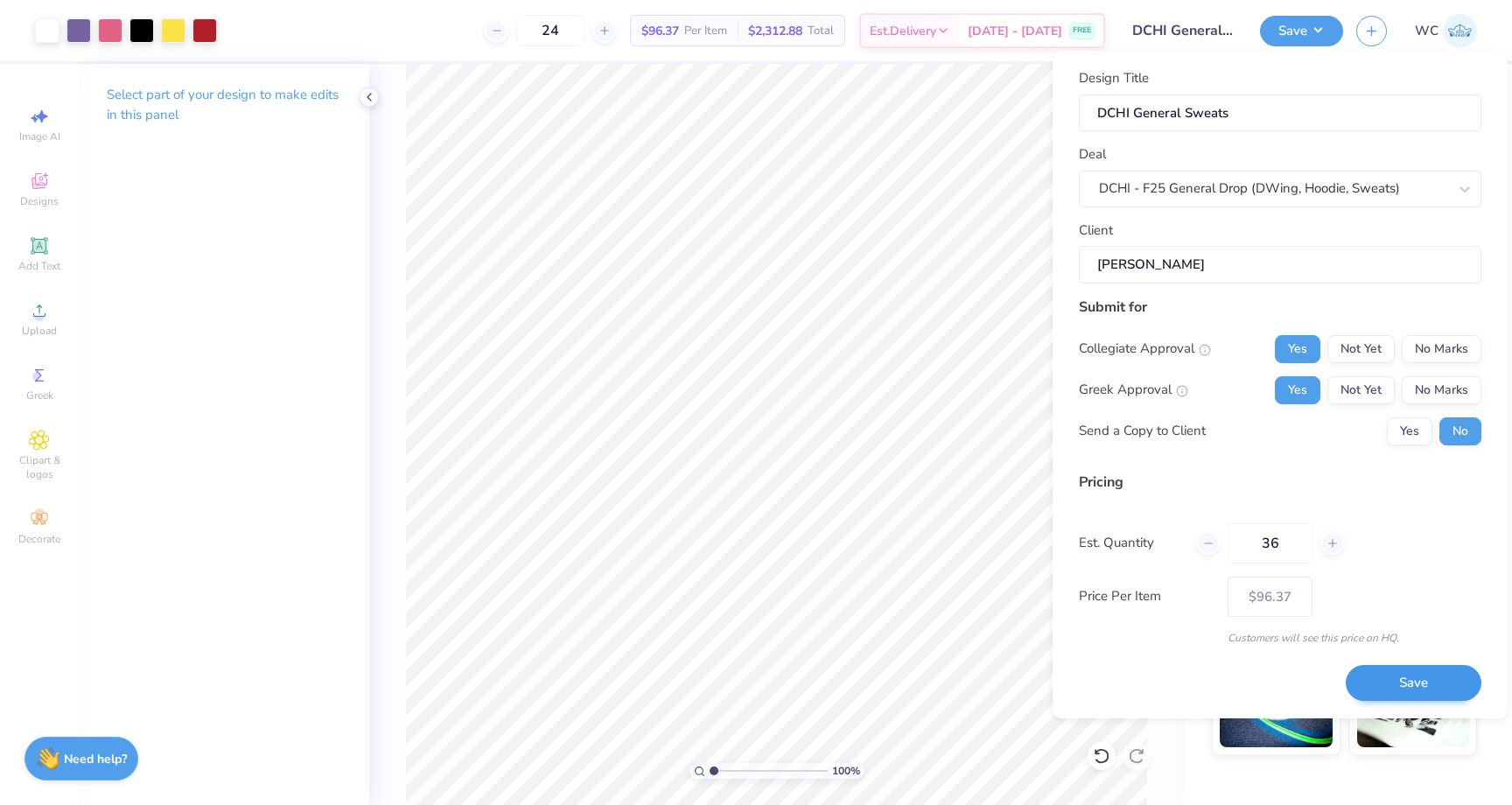
type input "36"
type input "$88.39"
type input "36"
click at [1379, 674] on button "Save" at bounding box center [1413, 683] width 135 height 36
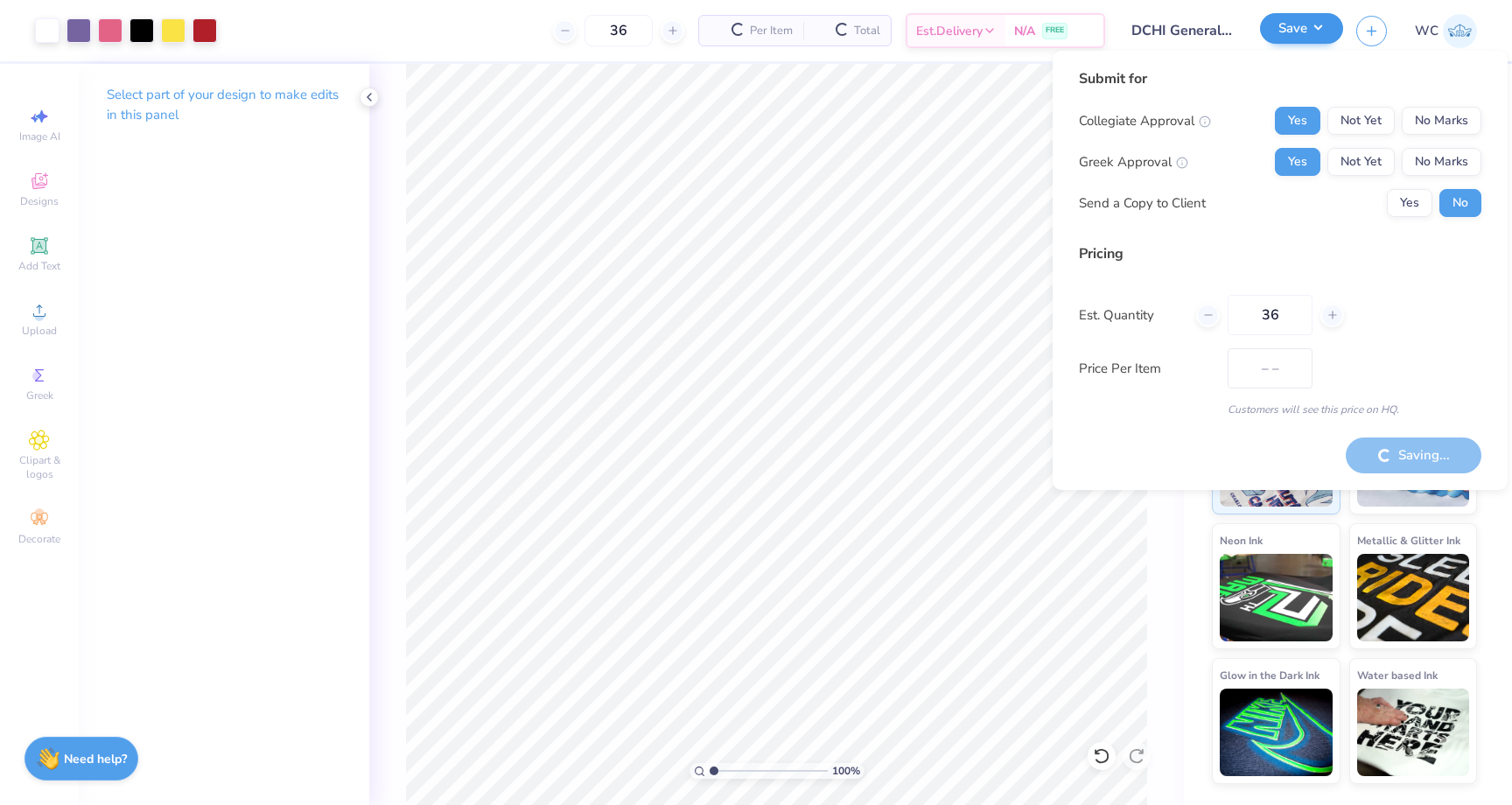
type input "$88.39"
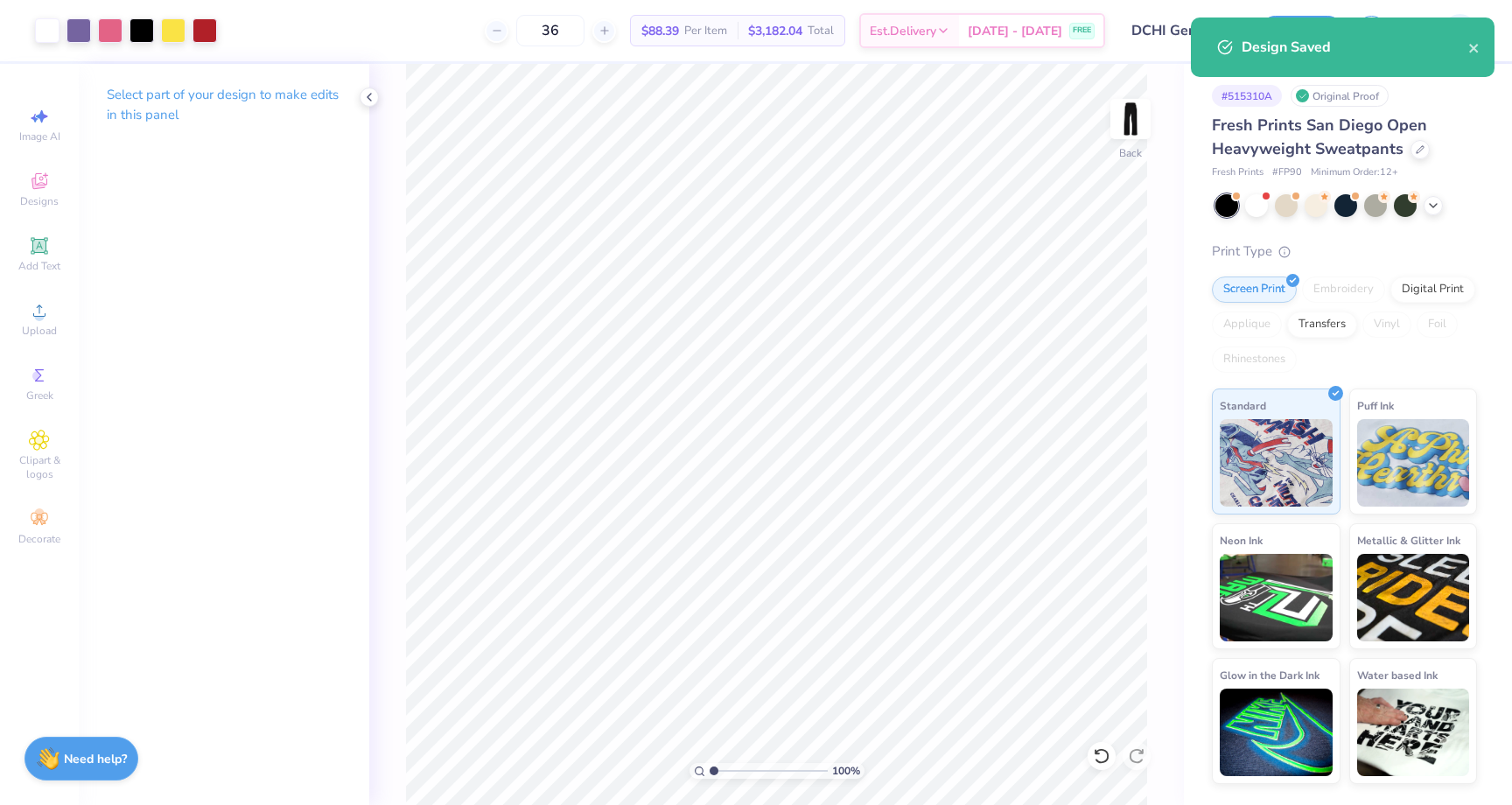
click at [1148, 68] on div "100 % Back" at bounding box center [775, 435] width 814 height 742
click at [1478, 46] on div "Design Saved" at bounding box center [1342, 54] width 310 height 79
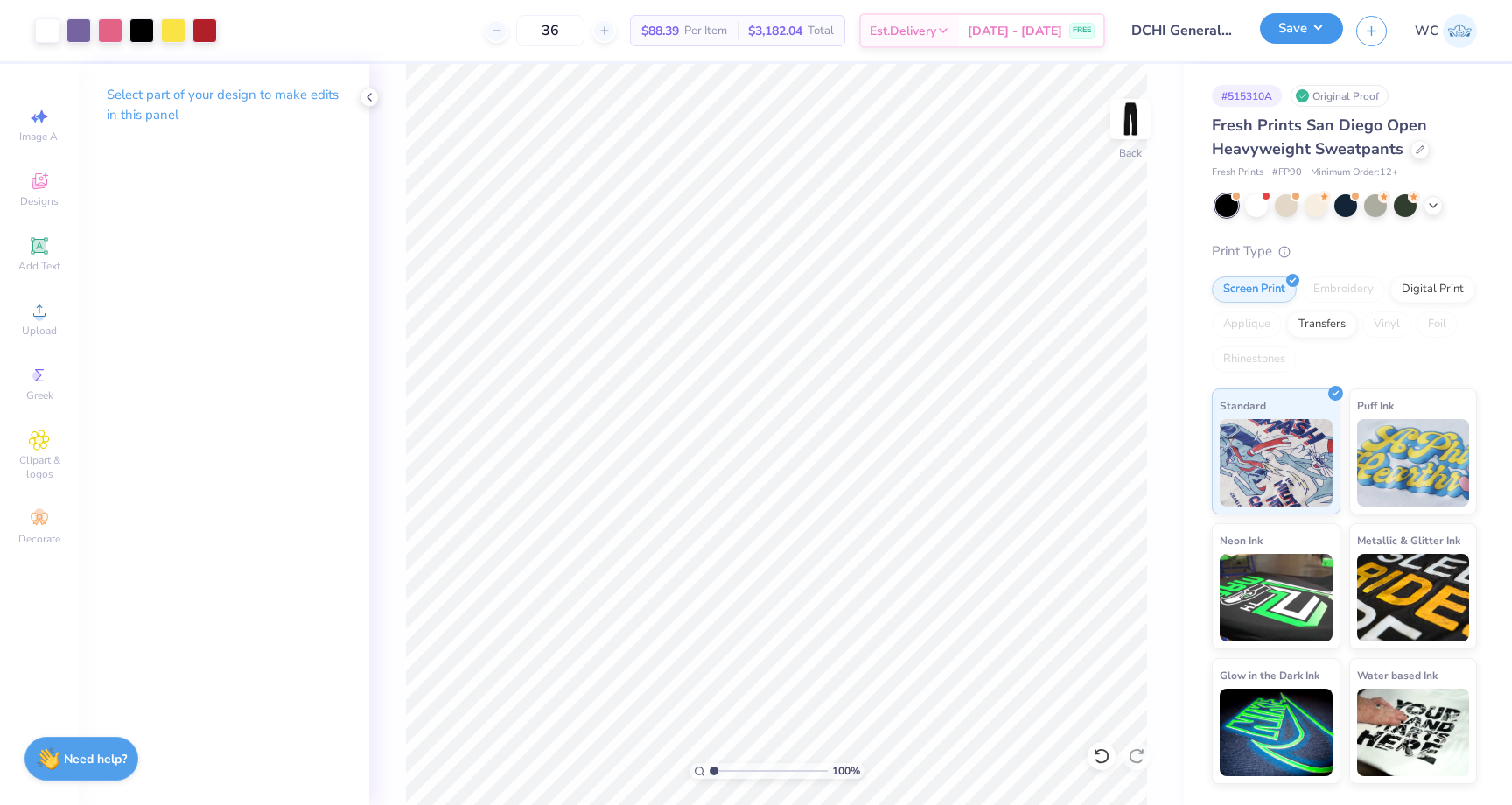
click at [1302, 37] on button "Save" at bounding box center [1301, 28] width 83 height 30
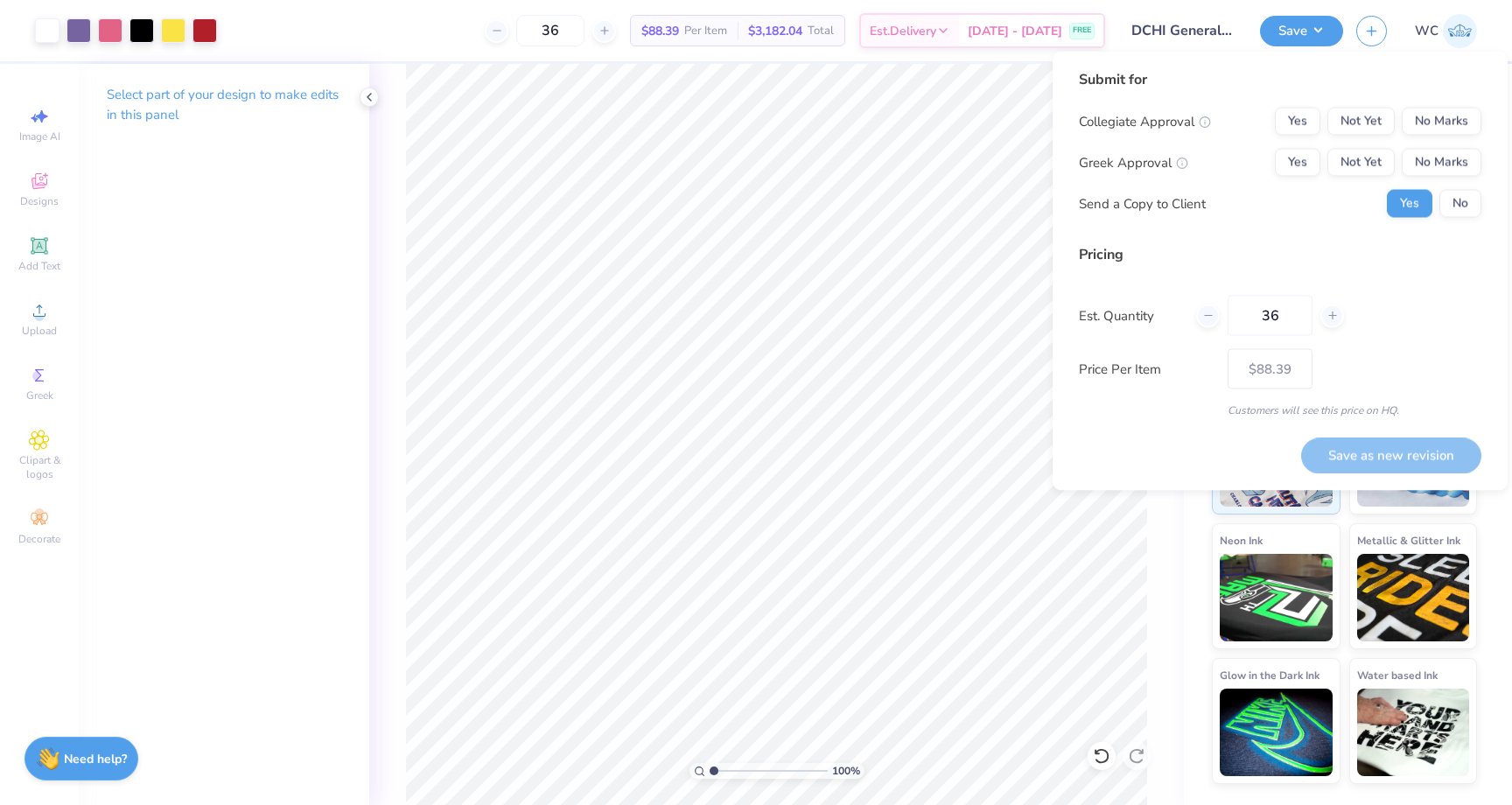
click at [1450, 35] on img at bounding box center [1460, 31] width 34 height 34
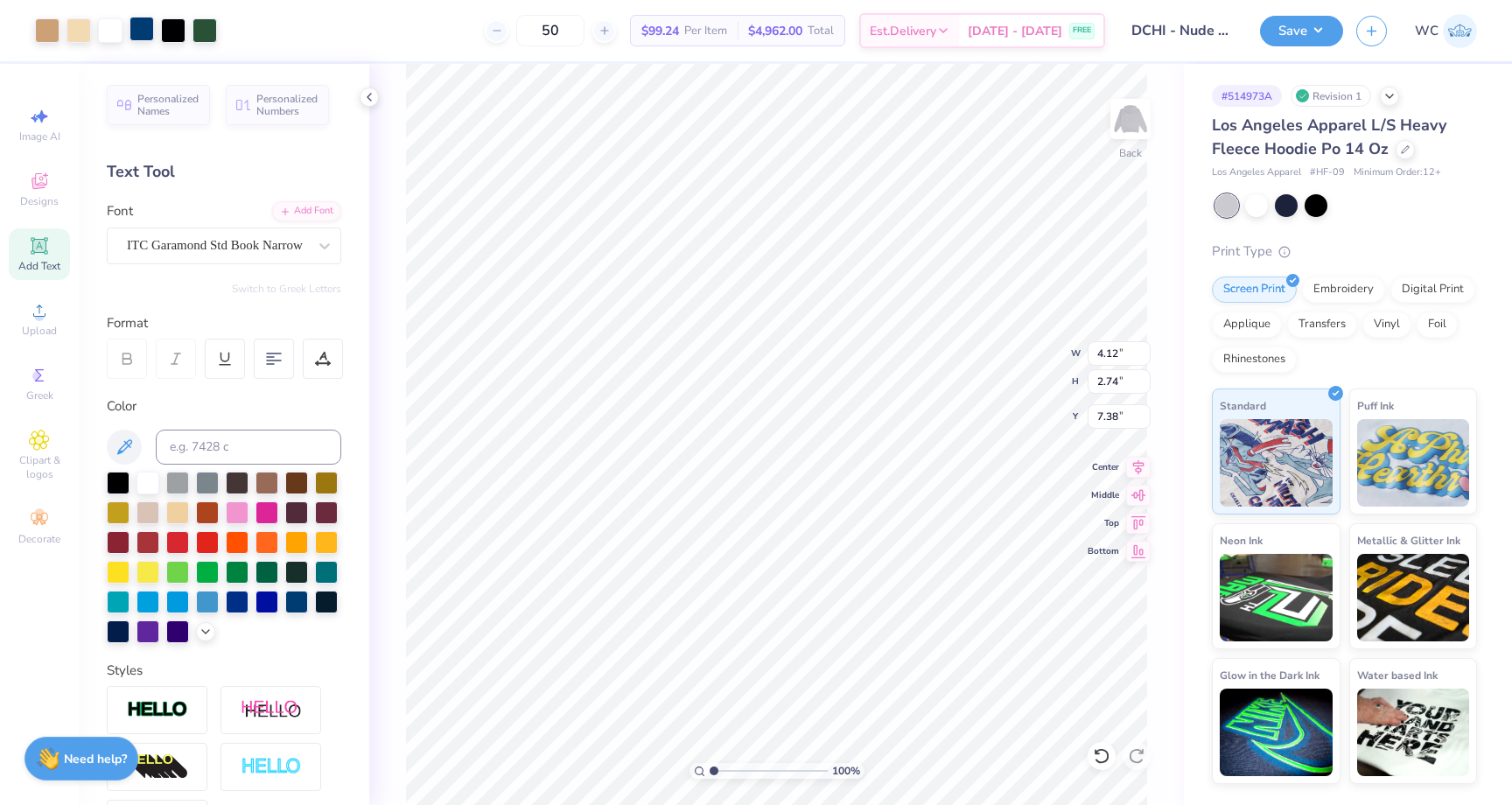
click at [145, 31] on div at bounding box center [142, 29] width 25 height 25
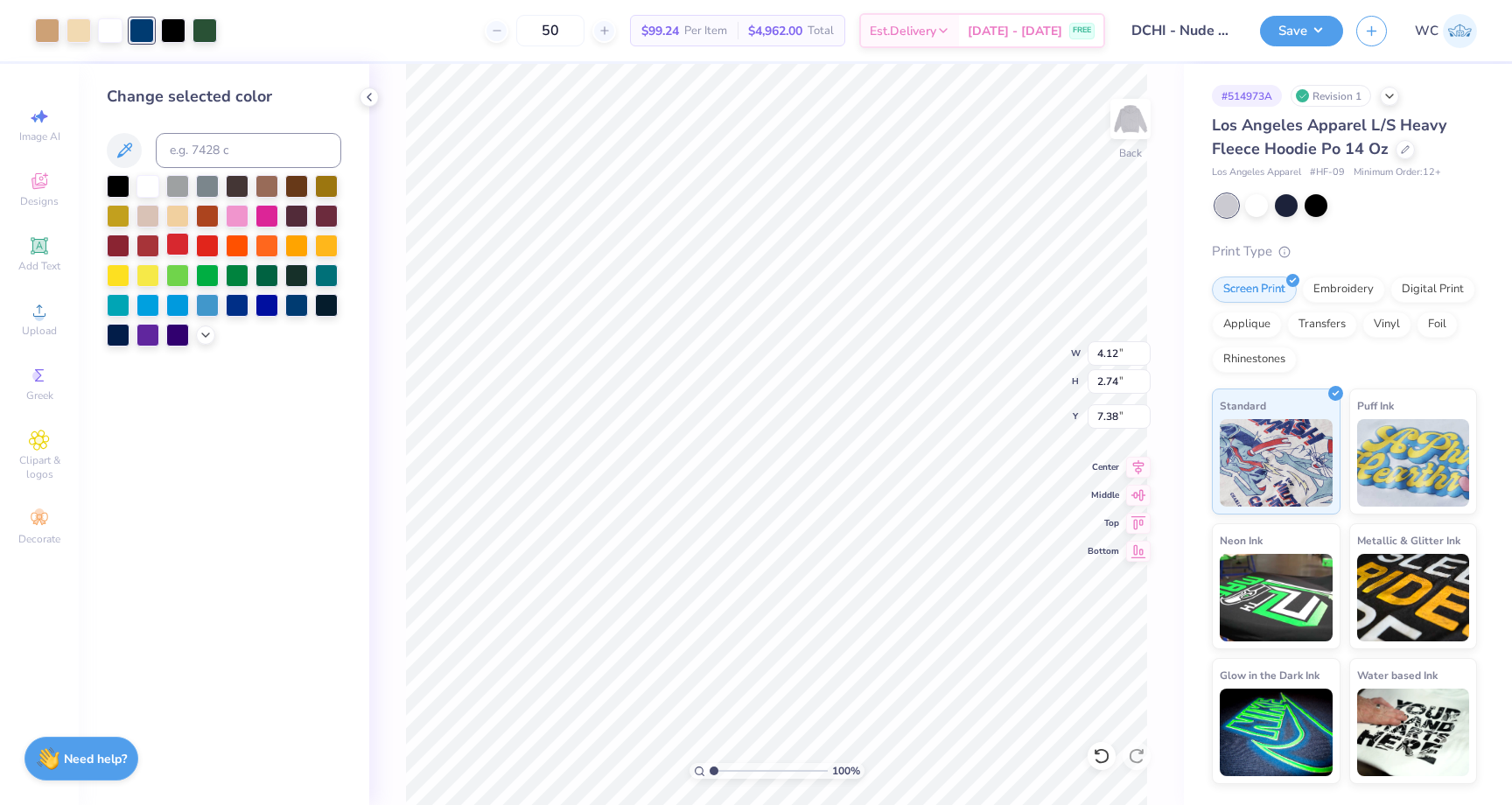
click at [180, 240] on div at bounding box center [178, 244] width 23 height 23
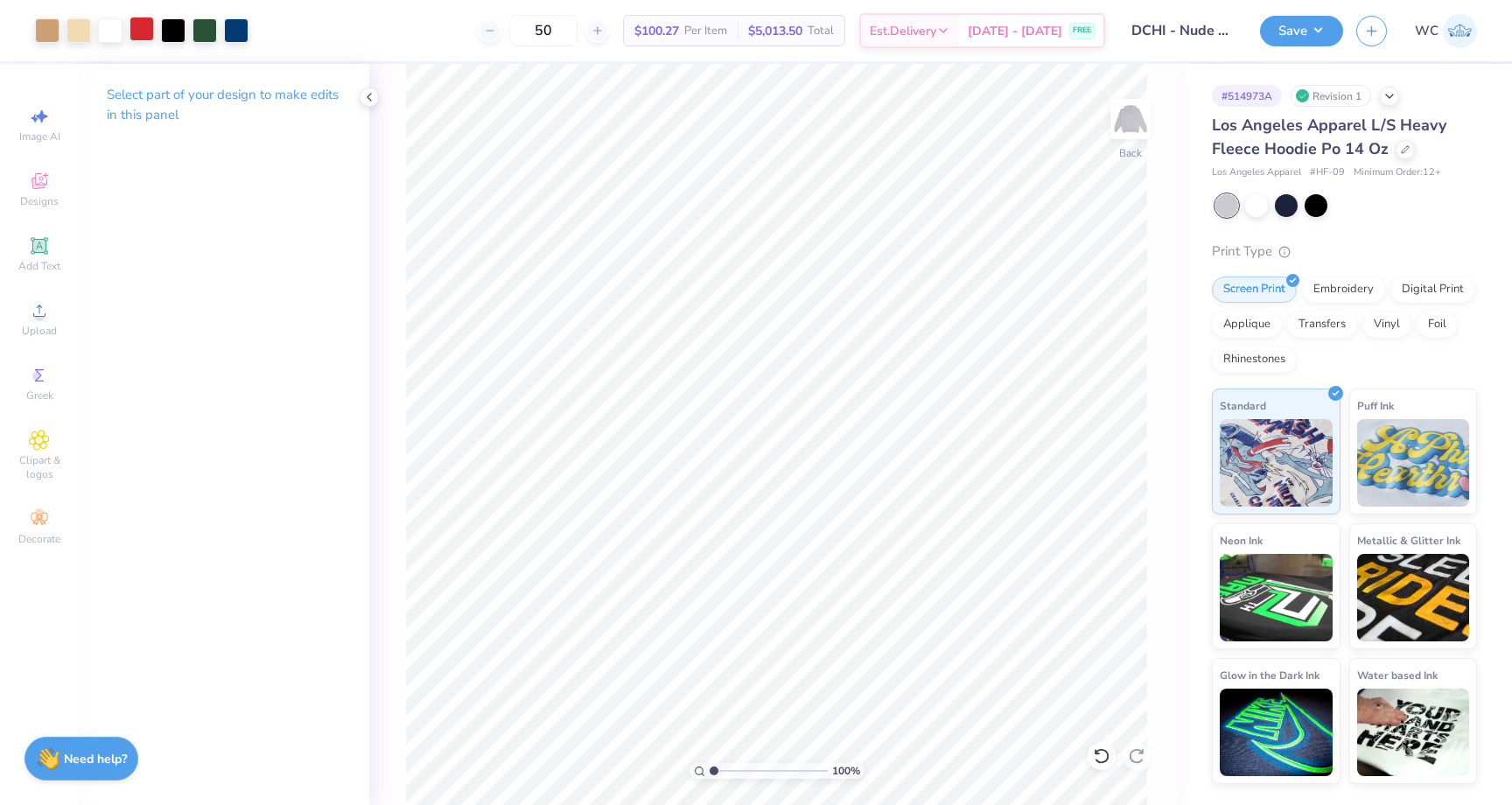
click at [144, 30] on div at bounding box center [142, 29] width 25 height 25
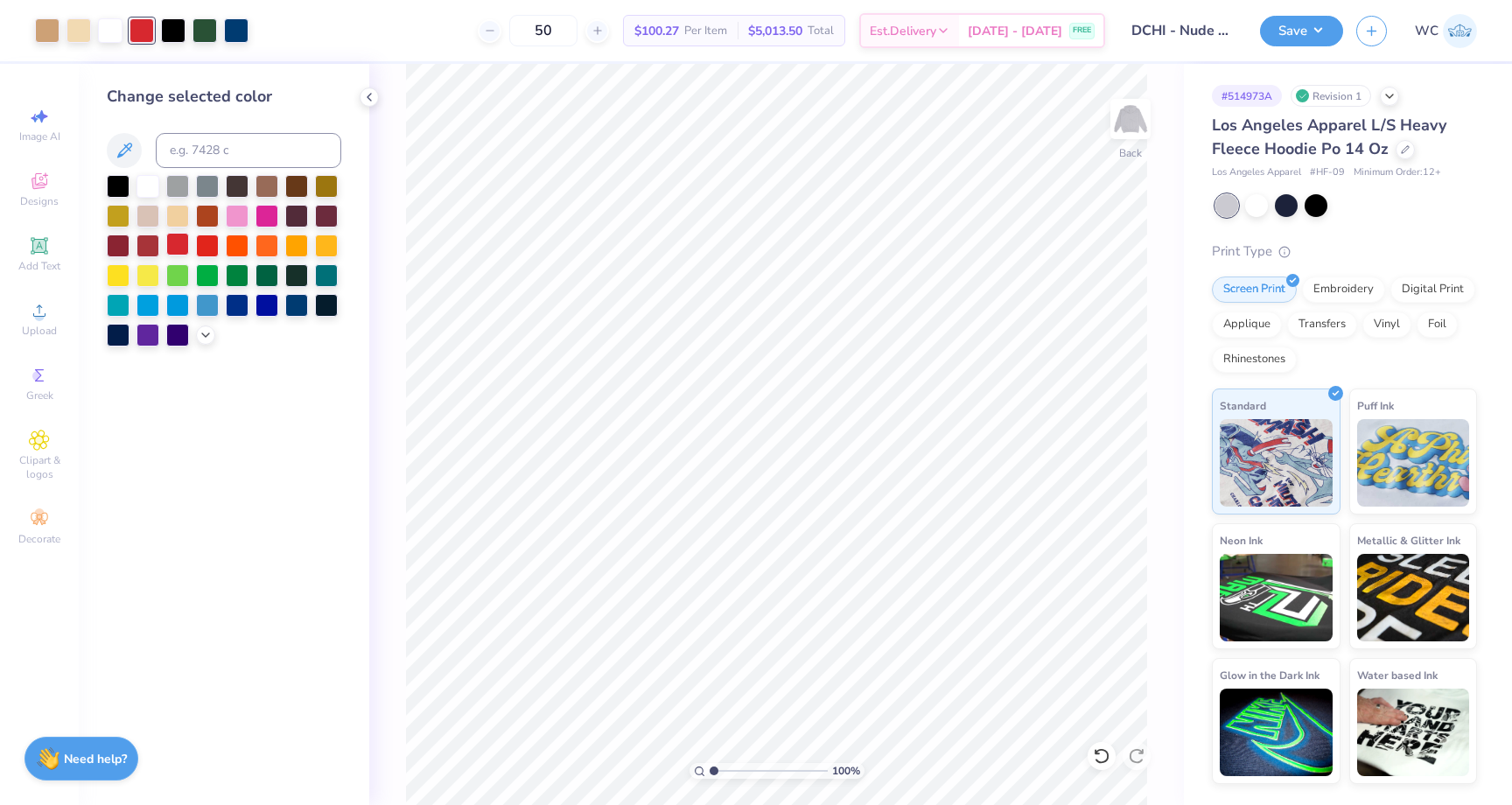
click at [183, 243] on div at bounding box center [178, 244] width 23 height 23
click at [200, 244] on div at bounding box center [207, 244] width 23 height 23
click at [177, 243] on div at bounding box center [178, 244] width 23 height 23
click at [174, 243] on div at bounding box center [178, 244] width 23 height 23
click at [146, 240] on div at bounding box center [148, 244] width 23 height 23
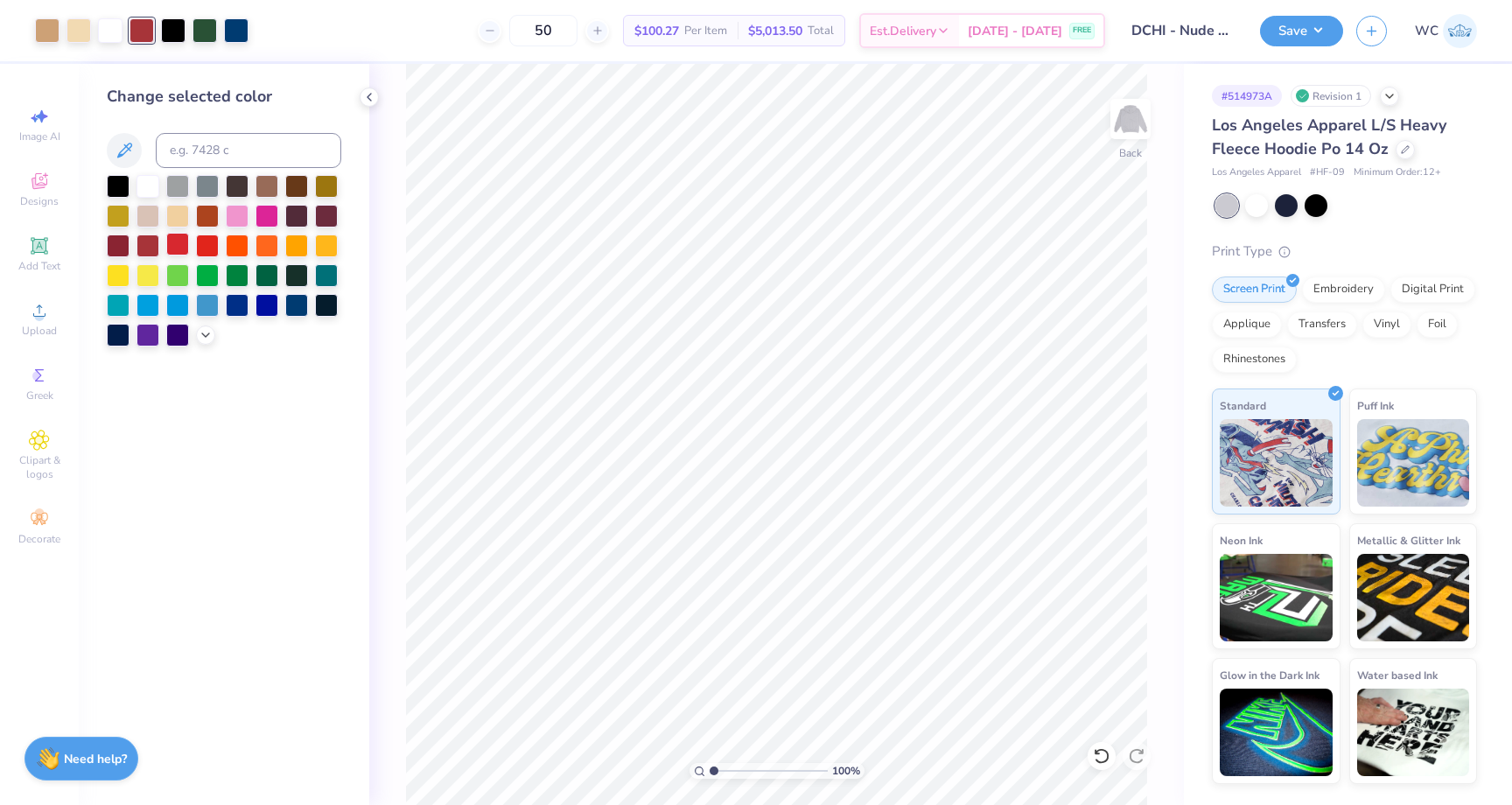
click at [172, 244] on div at bounding box center [178, 244] width 23 height 23
click at [206, 248] on div at bounding box center [207, 244] width 23 height 23
click at [170, 245] on div at bounding box center [178, 244] width 23 height 23
click at [142, 245] on div at bounding box center [148, 244] width 23 height 23
click at [169, 245] on div at bounding box center [178, 244] width 23 height 23
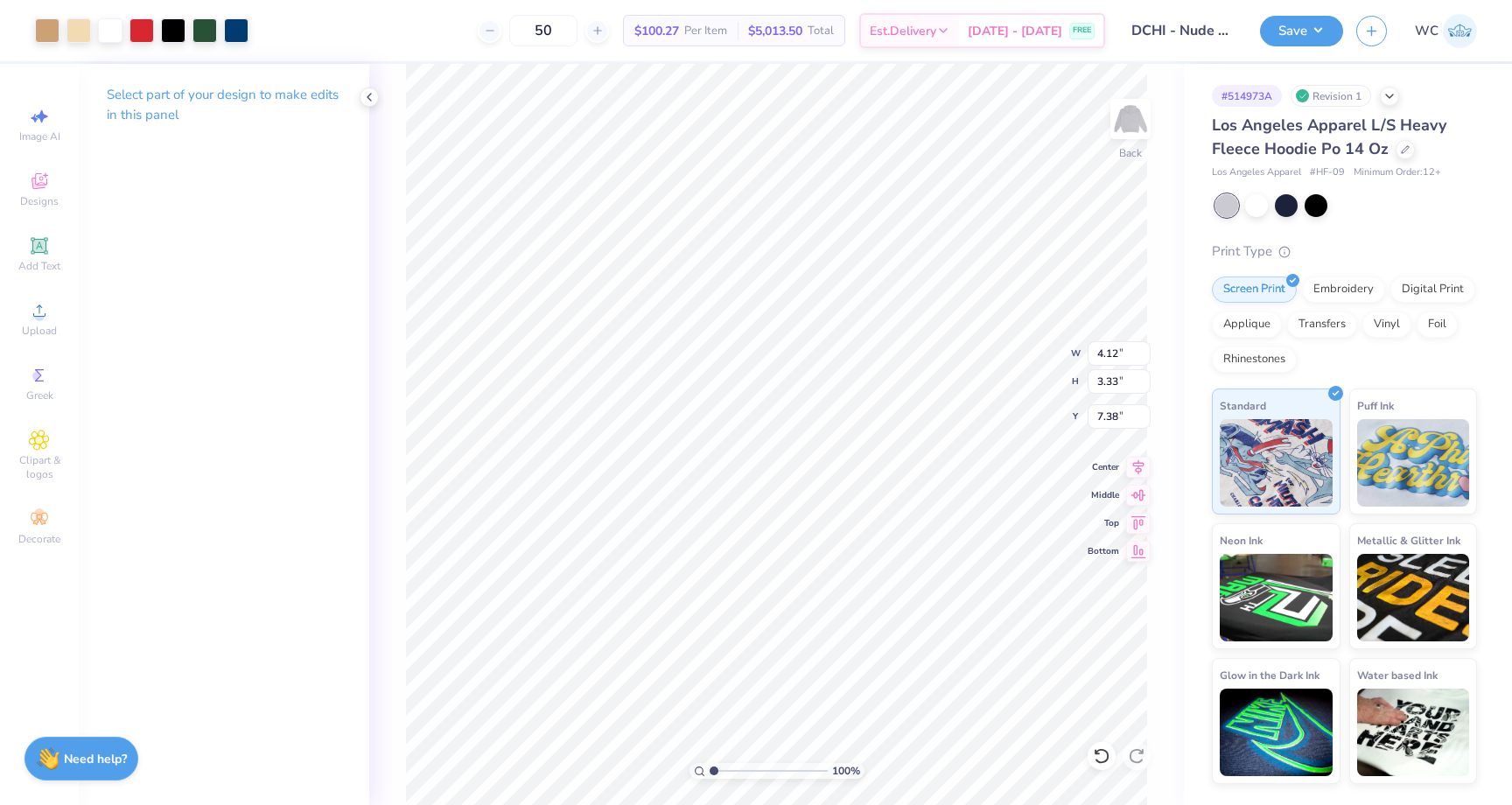
type input "7.90"
click at [1291, 36] on button "Save" at bounding box center [1301, 28] width 83 height 30
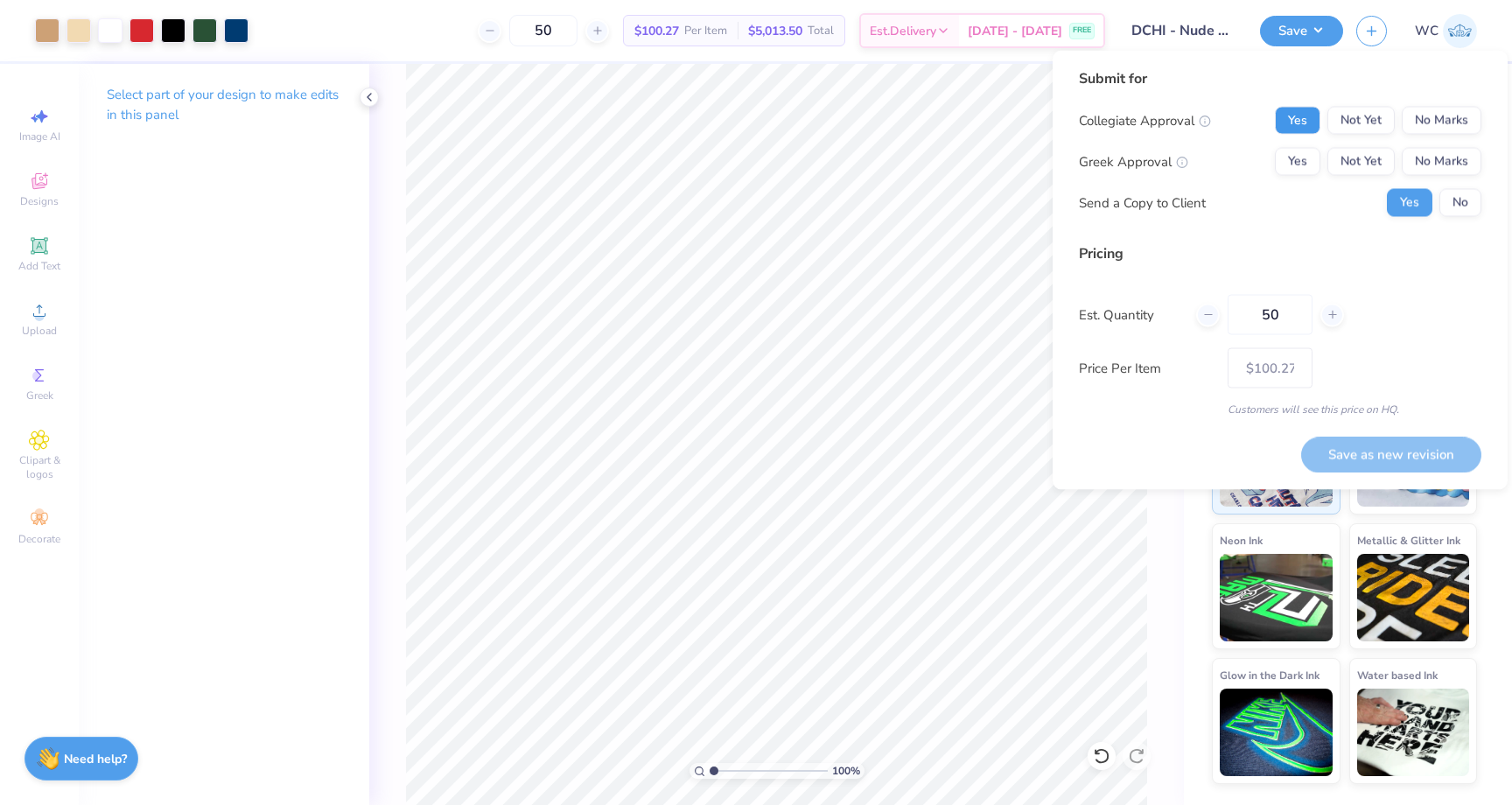
click at [1306, 122] on button "Yes" at bounding box center [1297, 121] width 45 height 28
click at [1301, 151] on button "Yes" at bounding box center [1297, 162] width 45 height 28
click at [1443, 131] on button "No Marks" at bounding box center [1441, 121] width 79 height 28
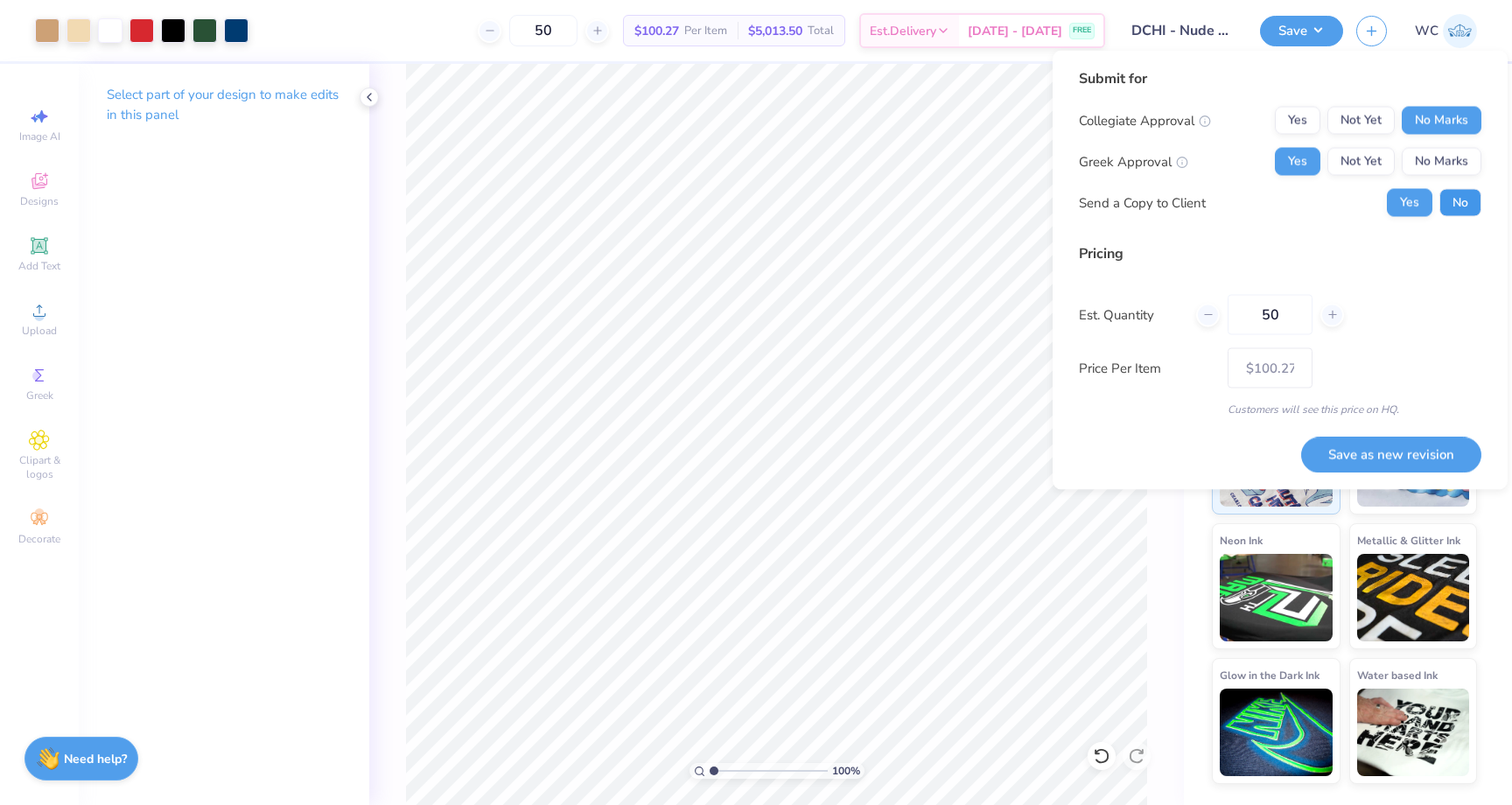
click at [1460, 202] on button "No" at bounding box center [1460, 203] width 42 height 28
click at [1413, 461] on button "Save as new revision" at bounding box center [1391, 455] width 181 height 36
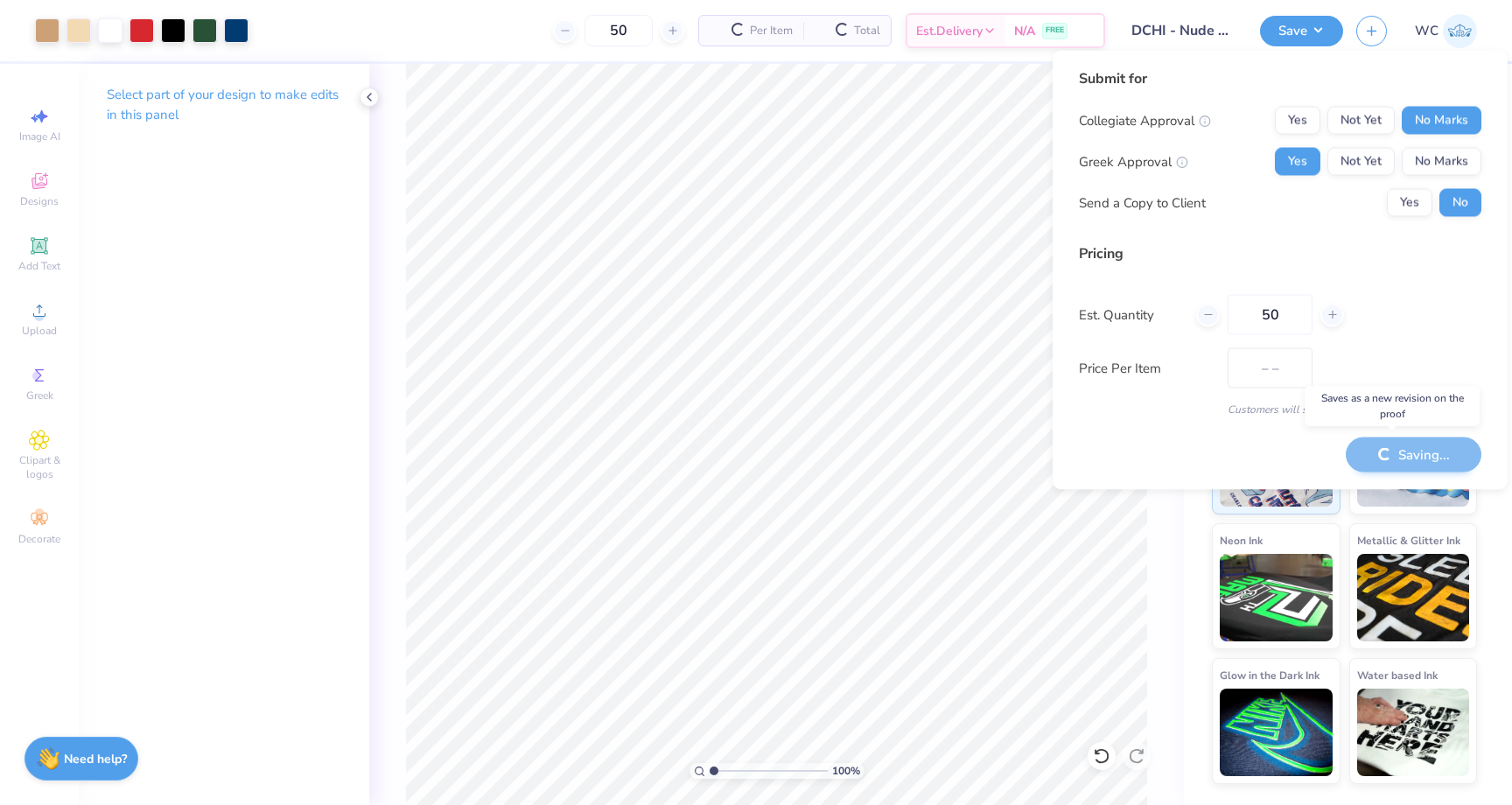
type input "$100.27"
